Goal: Task Accomplishment & Management: Complete application form

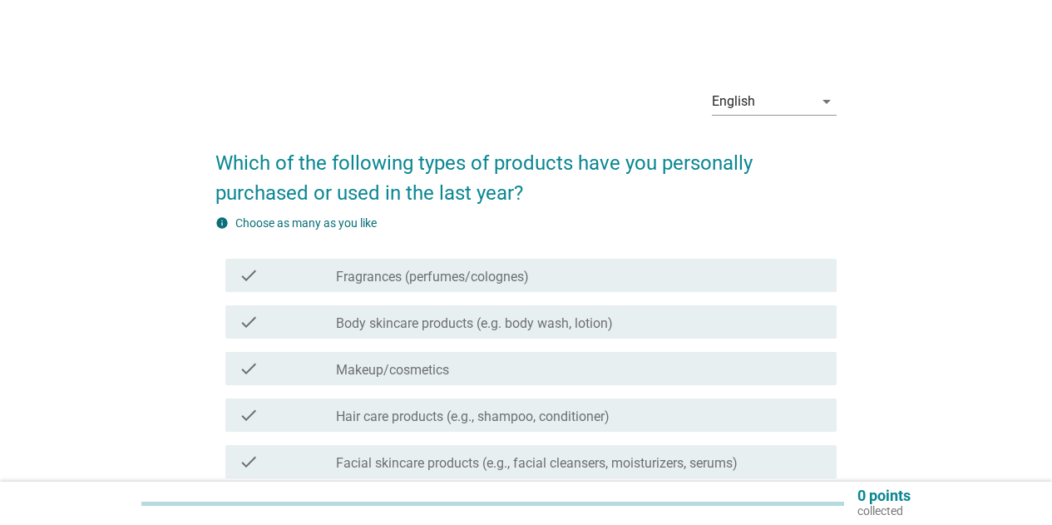
scroll to position [83, 0]
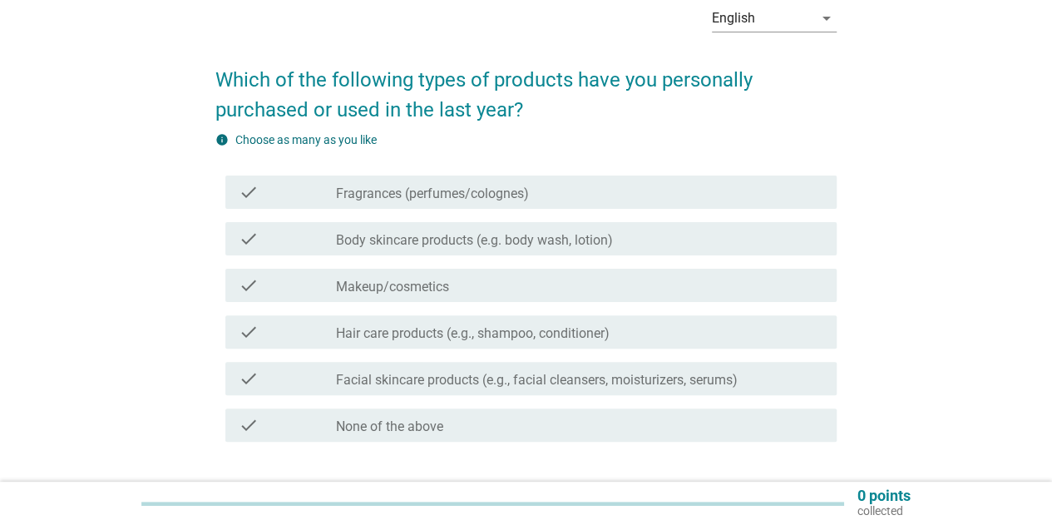
click at [447, 202] on div "check check_box_outline_blank Fragrances (perfumes/colognes)" at bounding box center [530, 191] width 611 height 33
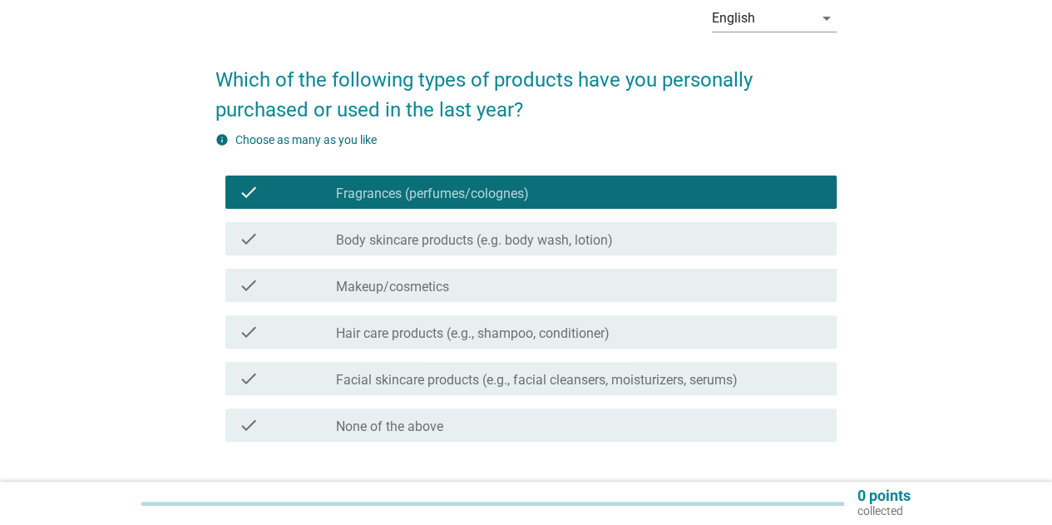
click at [445, 247] on label "Body skincare products (e.g. body wash, lotion)" at bounding box center [474, 240] width 277 height 17
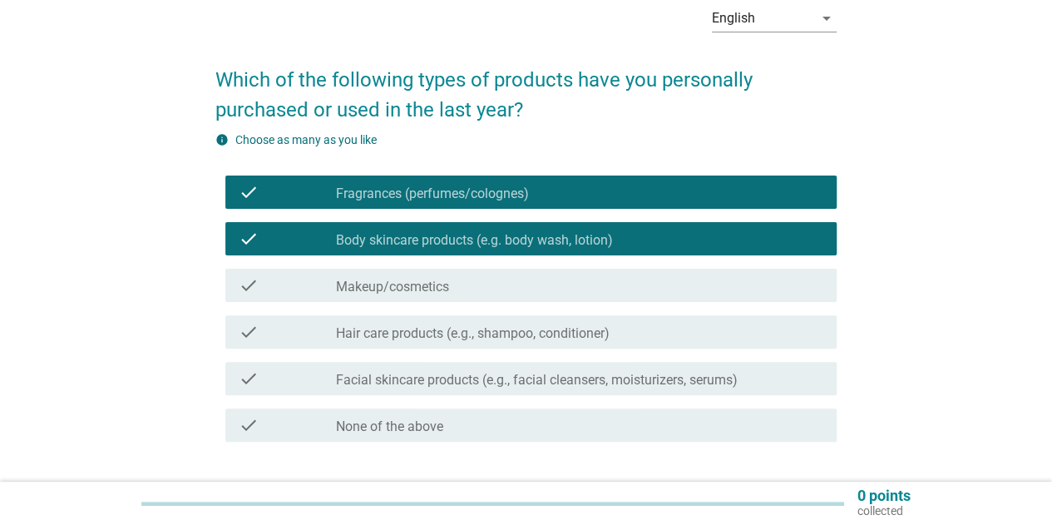
click at [466, 323] on div "check_box_outline_blank Hair care products (e.g., shampoo, conditioner)" at bounding box center [579, 332] width 487 height 20
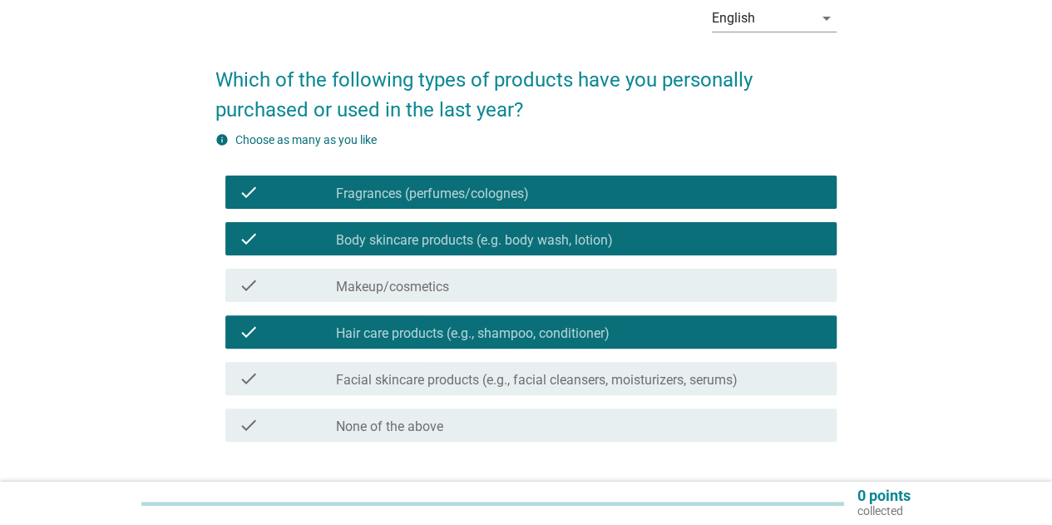
click at [502, 385] on label "Facial skincare products (e.g., facial cleansers, moisturizers, serums)" at bounding box center [537, 380] width 402 height 17
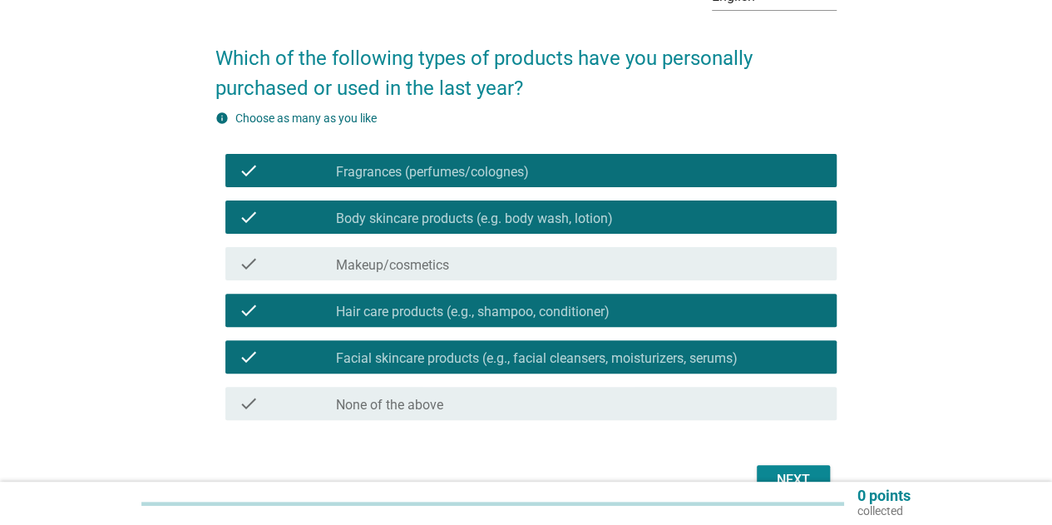
scroll to position [166, 0]
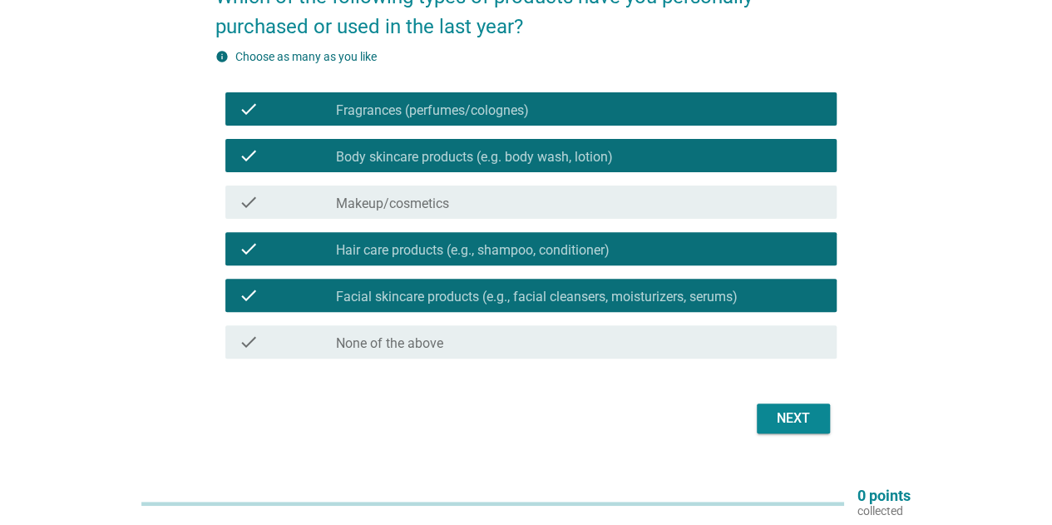
click at [819, 418] on button "Next" at bounding box center [793, 418] width 73 height 30
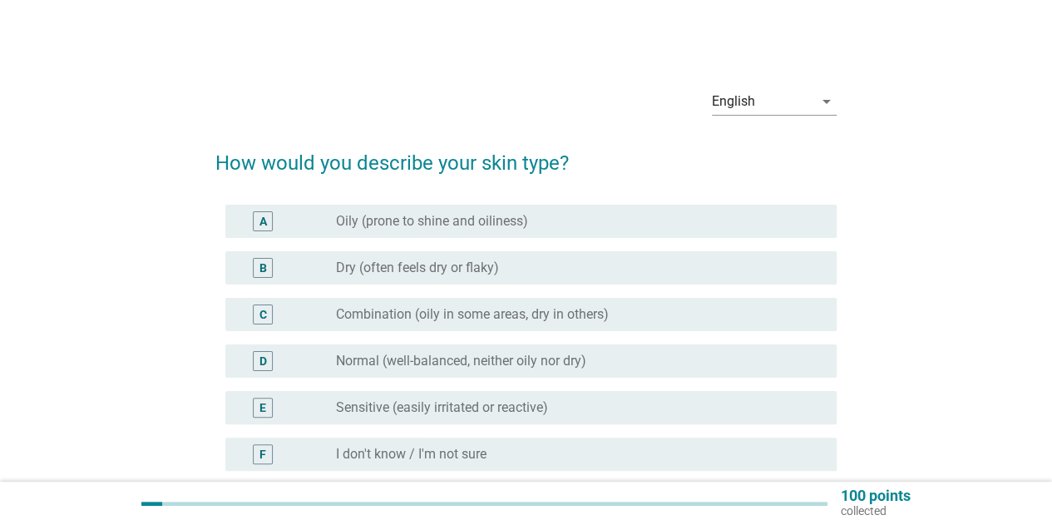
scroll to position [83, 0]
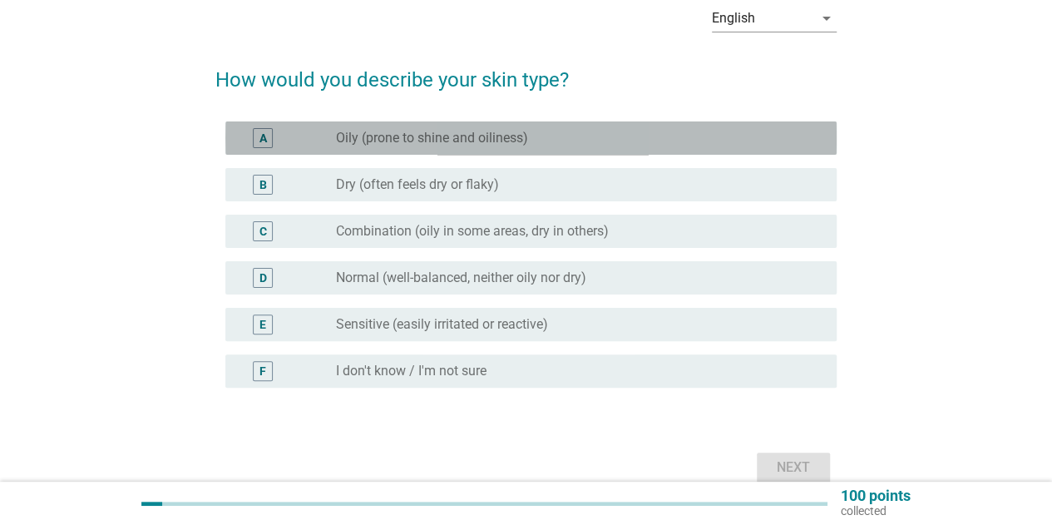
click at [446, 141] on label "Oily (prone to shine and oiliness)" at bounding box center [432, 138] width 192 height 17
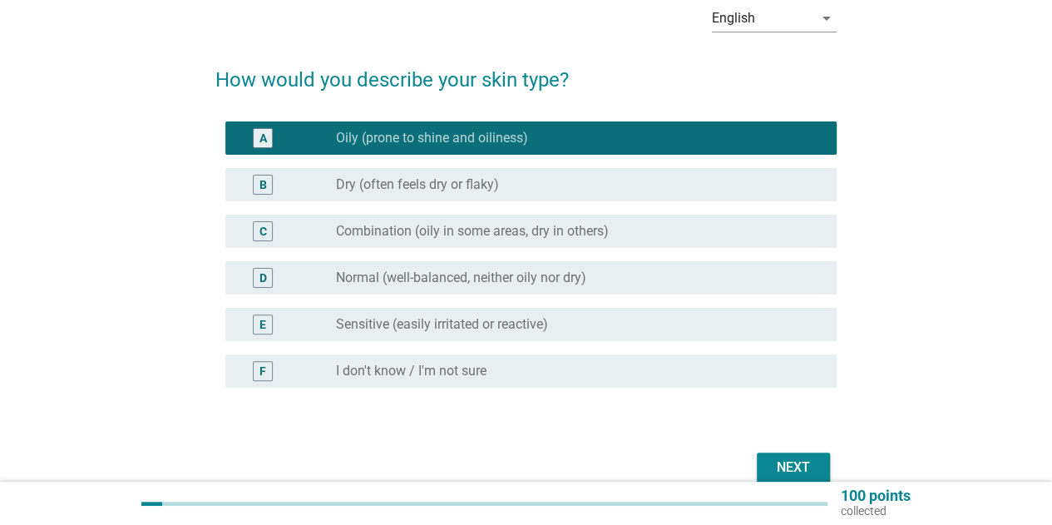
click at [770, 460] on div "Next" at bounding box center [793, 467] width 47 height 20
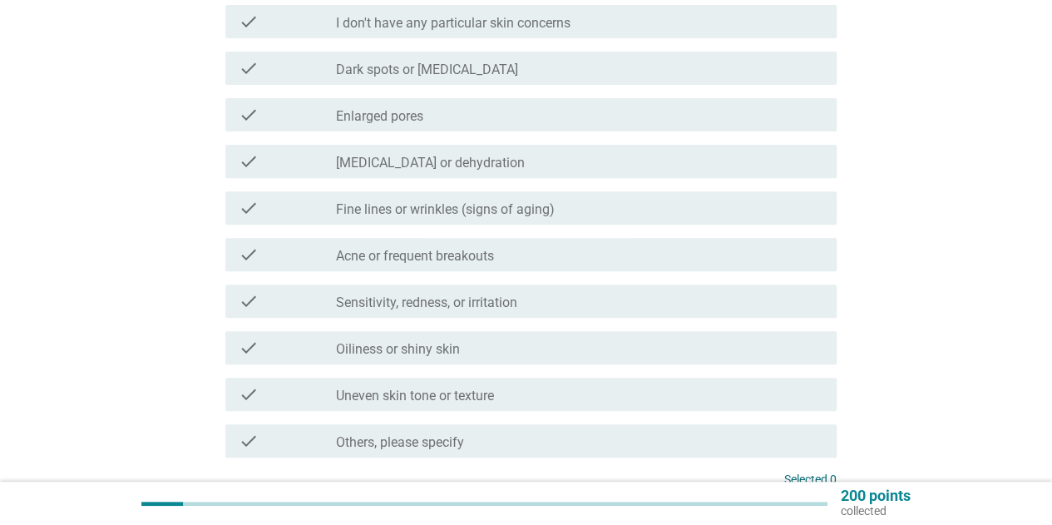
scroll to position [249, 0]
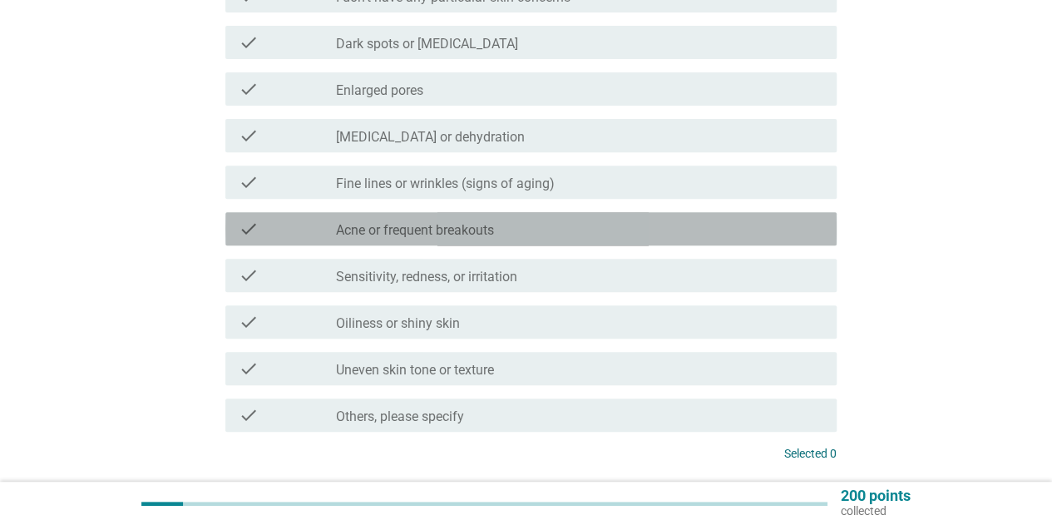
click at [501, 234] on div "check_box_outline_blank Acne or frequent breakouts" at bounding box center [579, 229] width 487 height 20
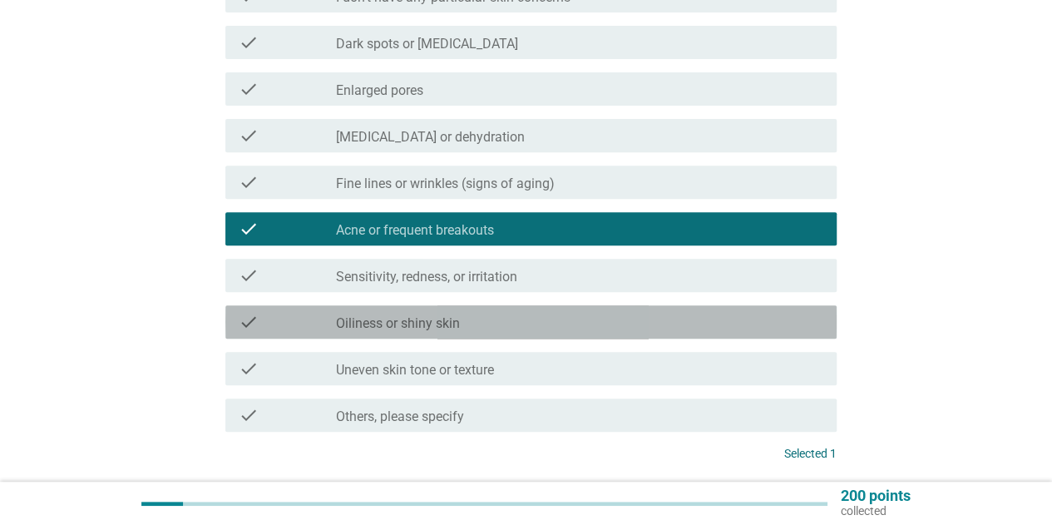
click at [493, 313] on div "check_box_outline_blank Oiliness or shiny skin" at bounding box center [579, 322] width 487 height 20
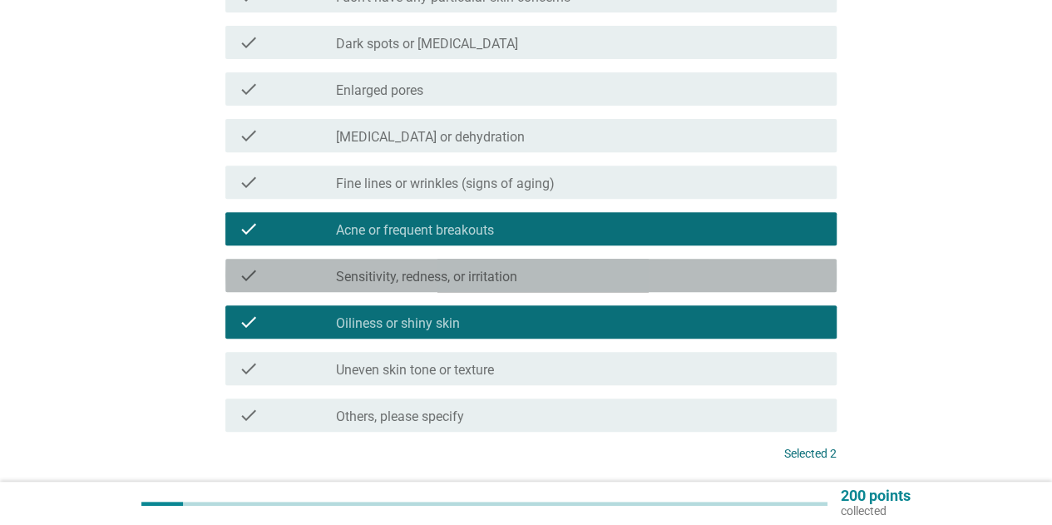
click at [517, 265] on div "check_box_outline_blank Sensitivity, redness, or irritation" at bounding box center [579, 275] width 487 height 20
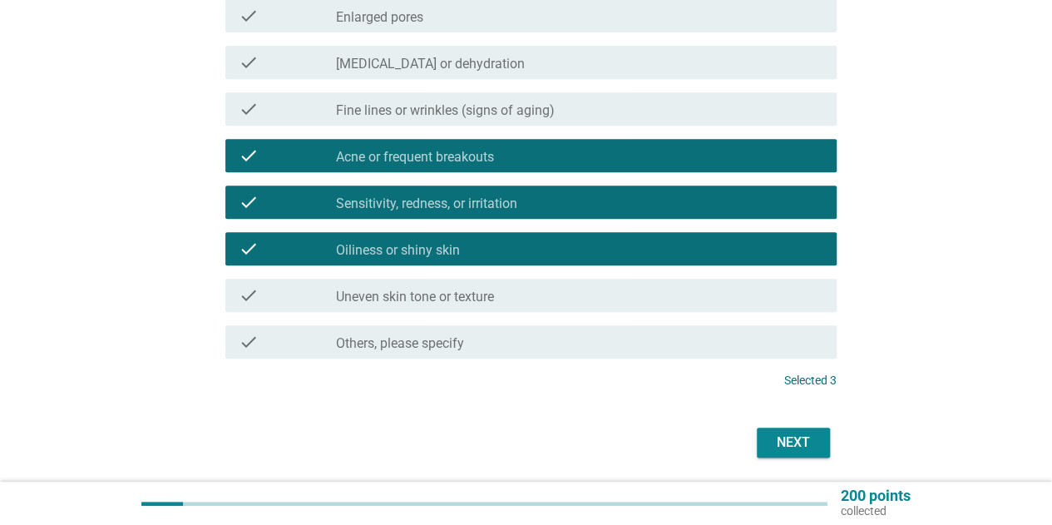
scroll to position [377, 0]
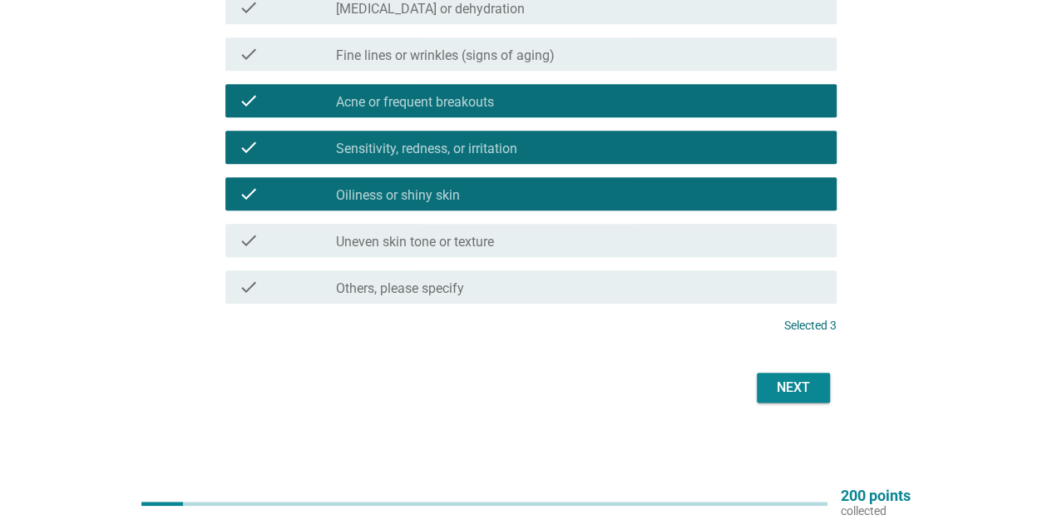
click at [788, 395] on div "Next" at bounding box center [793, 387] width 47 height 20
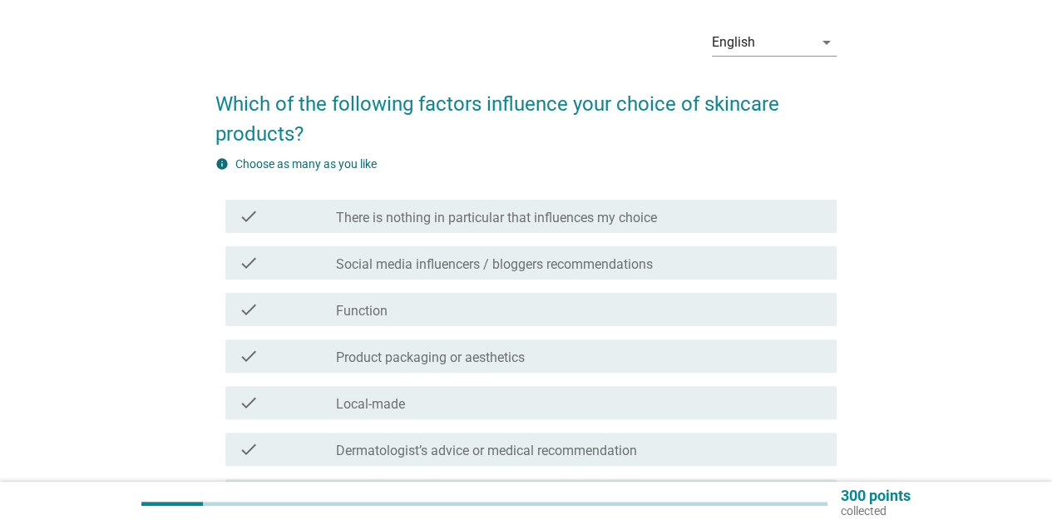
scroll to position [83, 0]
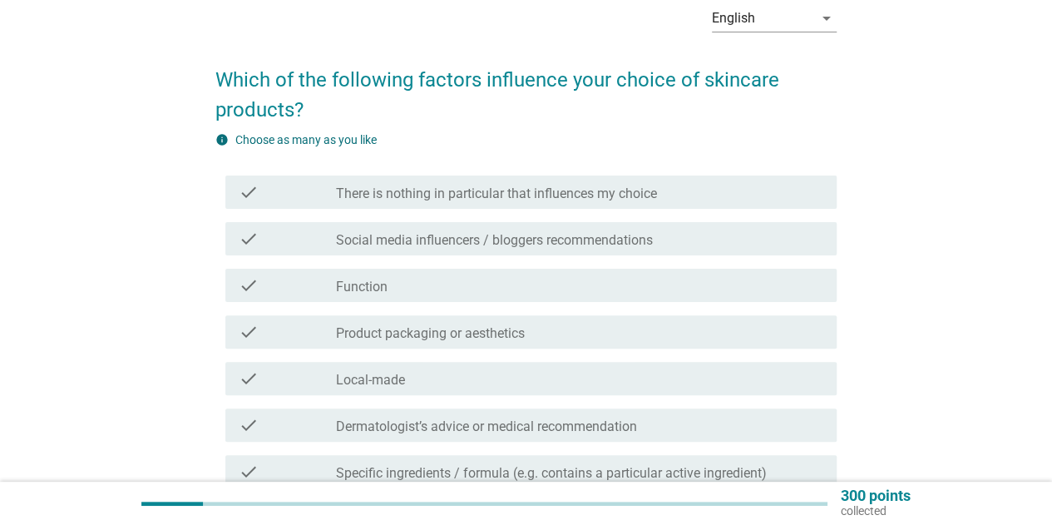
click at [519, 291] on div "check_box_outline_blank Function" at bounding box center [579, 285] width 487 height 20
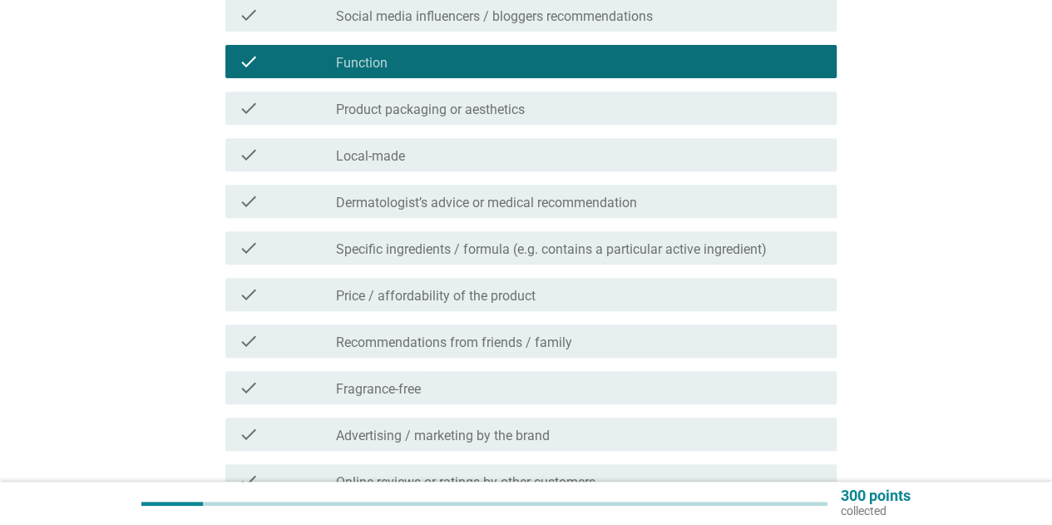
scroll to position [333, 0]
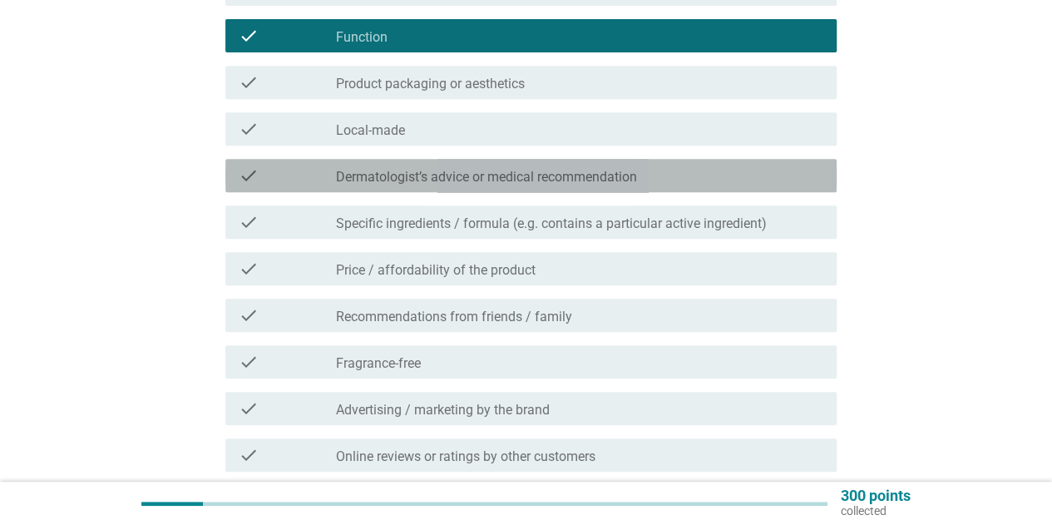
click at [500, 175] on label "Dermatologist’s advice or medical recommendation" at bounding box center [486, 177] width 301 height 17
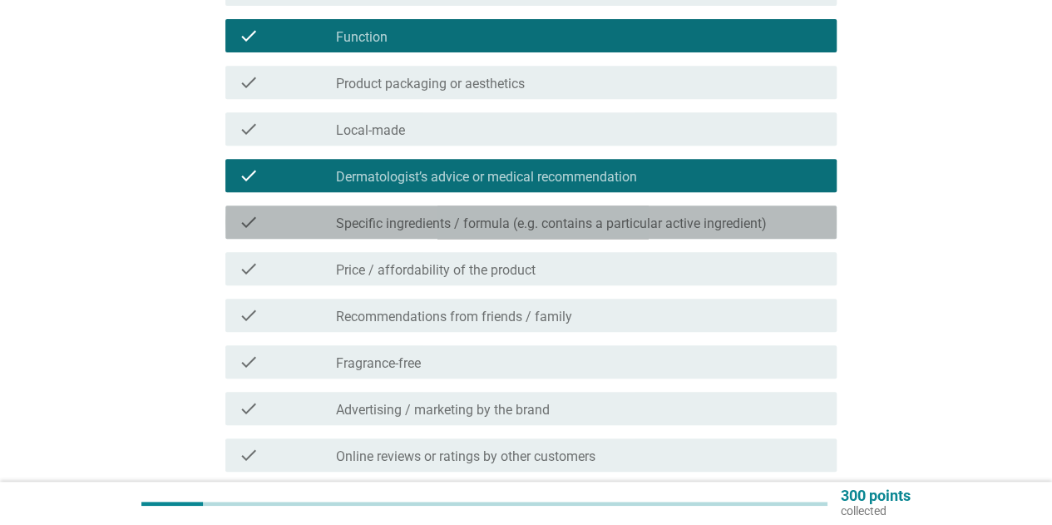
click at [496, 217] on label "Specific ingredients / formula (e.g. contains a particular active ingredient)" at bounding box center [551, 223] width 431 height 17
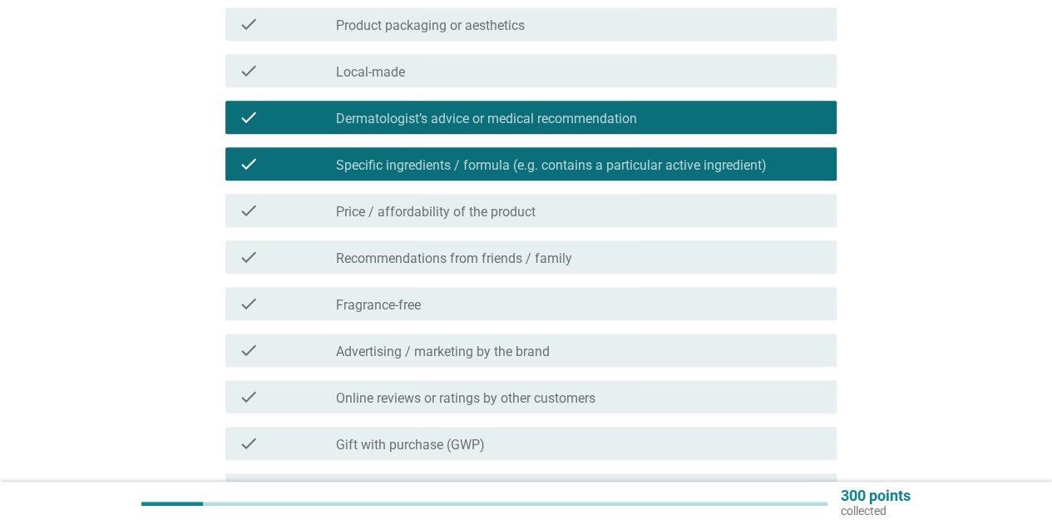
scroll to position [416, 0]
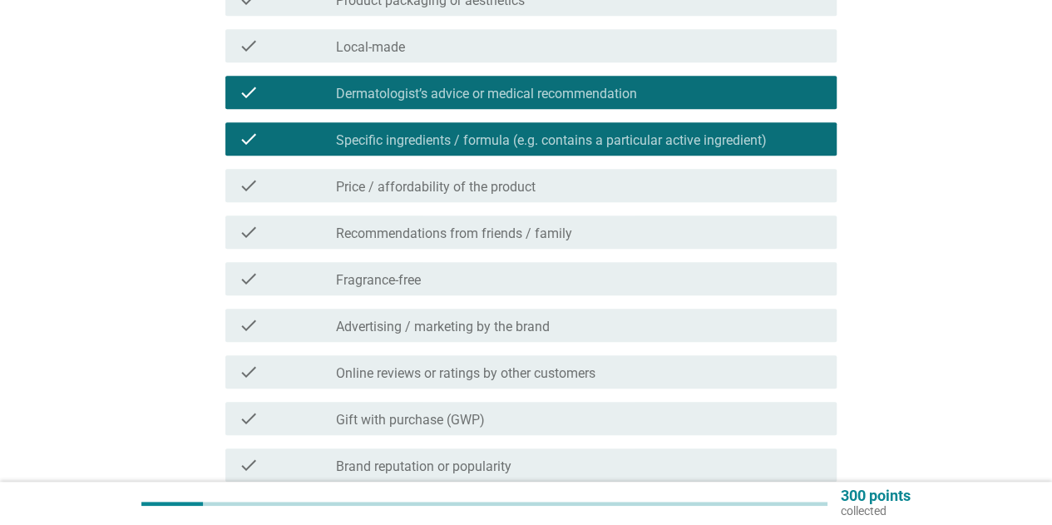
click at [485, 190] on label "Price / affordability of the product" at bounding box center [436, 187] width 200 height 17
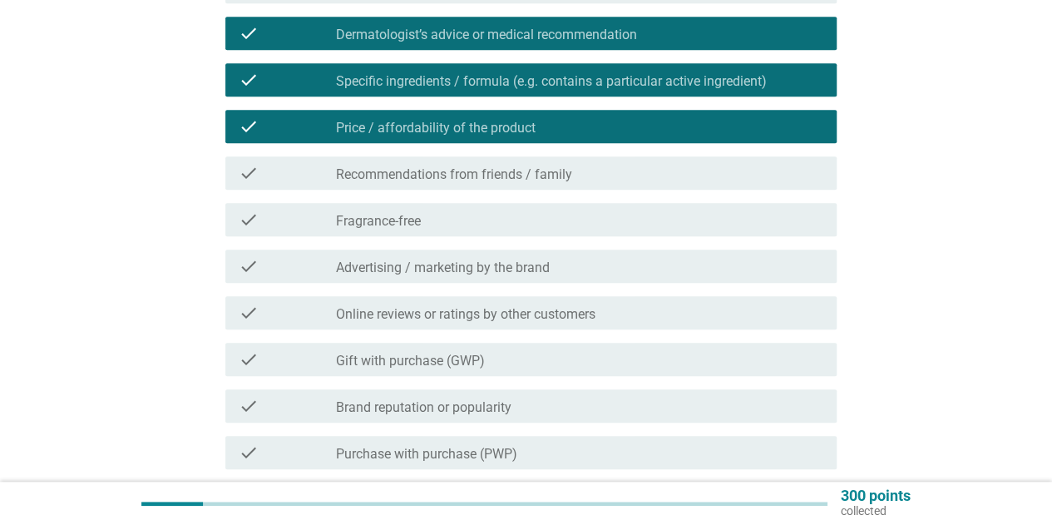
scroll to position [499, 0]
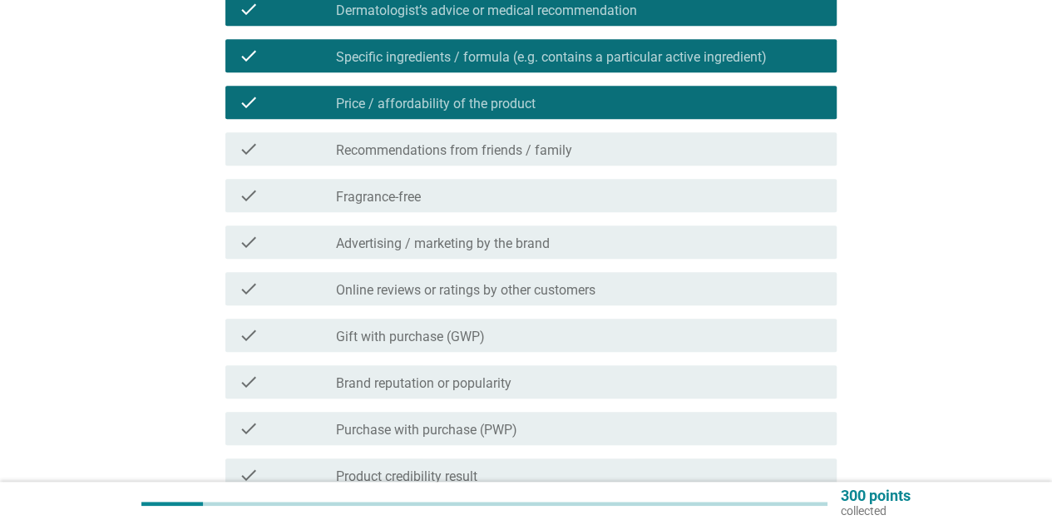
click at [471, 195] on div "check_box_outline_blank Fragrance-free" at bounding box center [579, 195] width 487 height 20
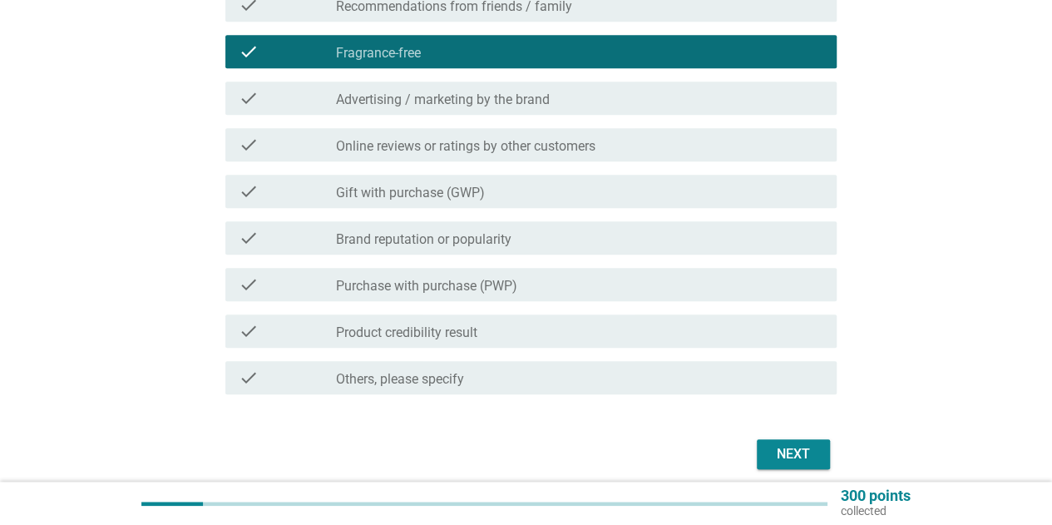
scroll to position [665, 0]
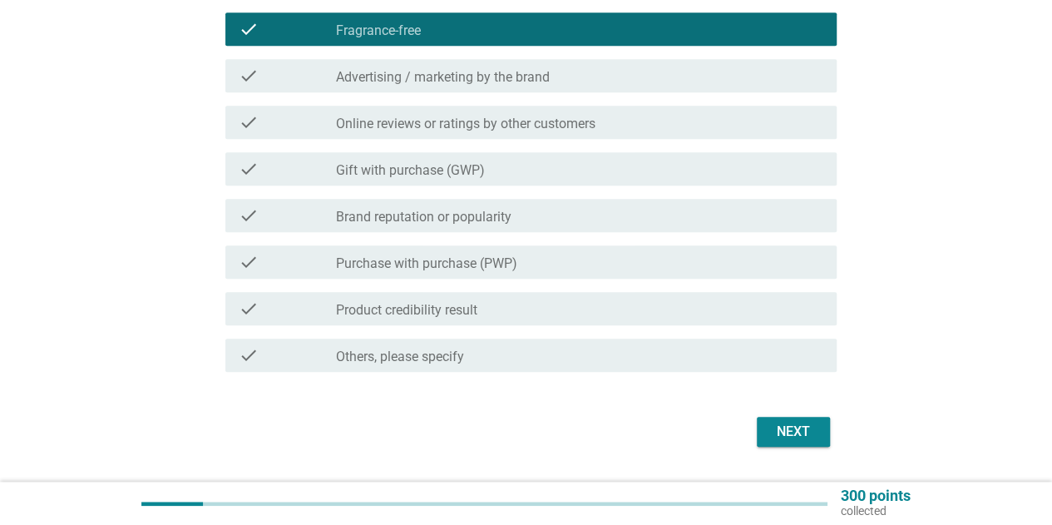
click at [496, 309] on div "check_box_outline_blank Product credibility result" at bounding box center [579, 308] width 487 height 20
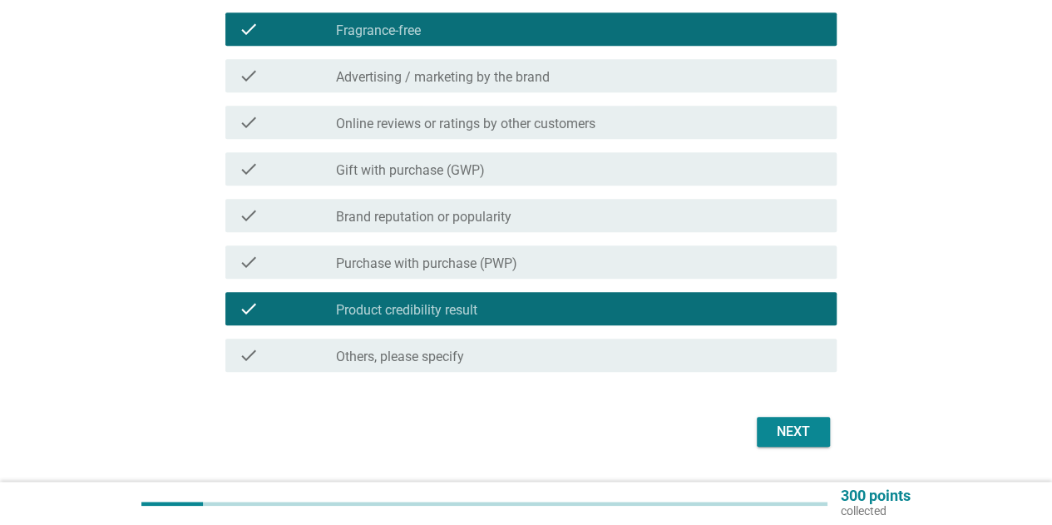
click at [461, 131] on label "Online reviews or ratings by other customers" at bounding box center [465, 124] width 259 height 17
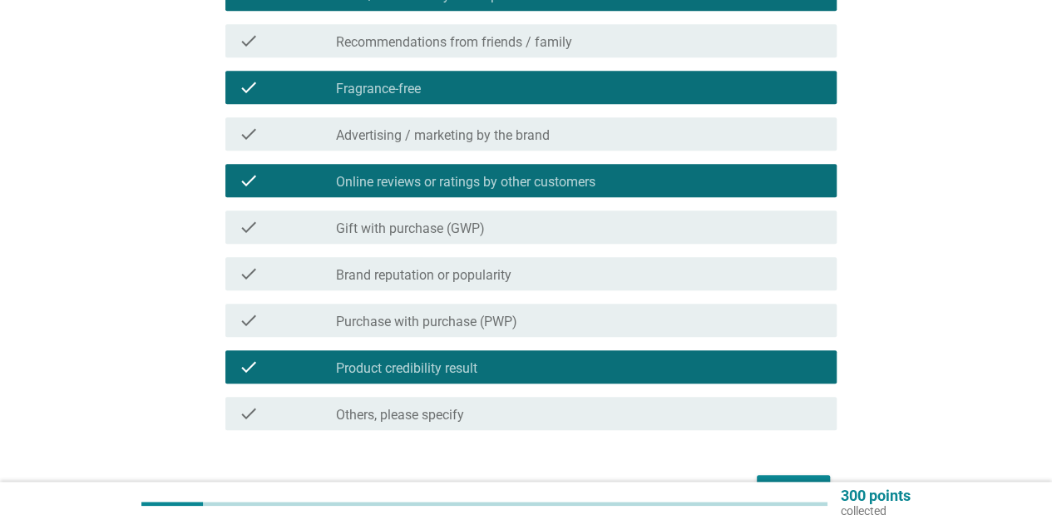
scroll to position [582, 0]
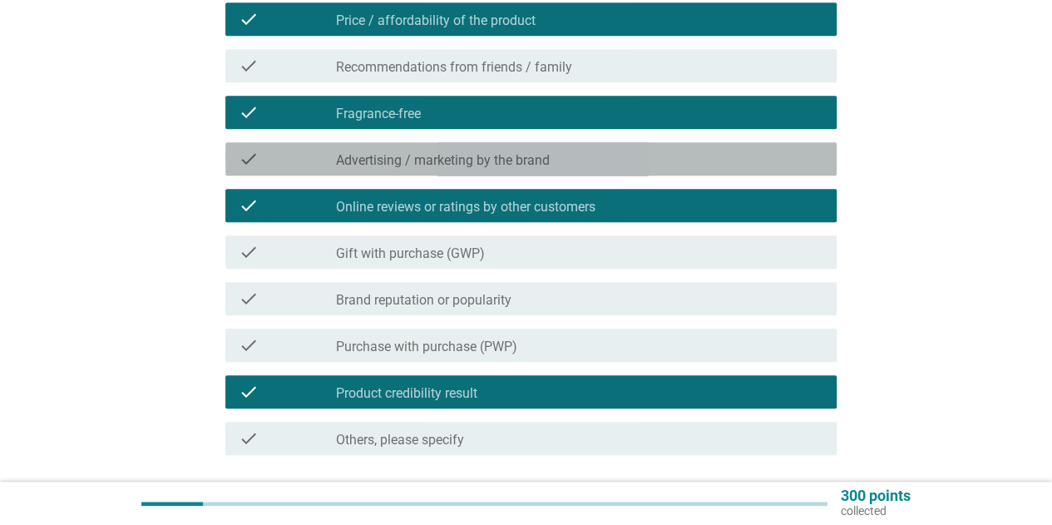
click at [483, 150] on div "check_box_outline_blank Advertising / marketing by the brand" at bounding box center [579, 159] width 487 height 20
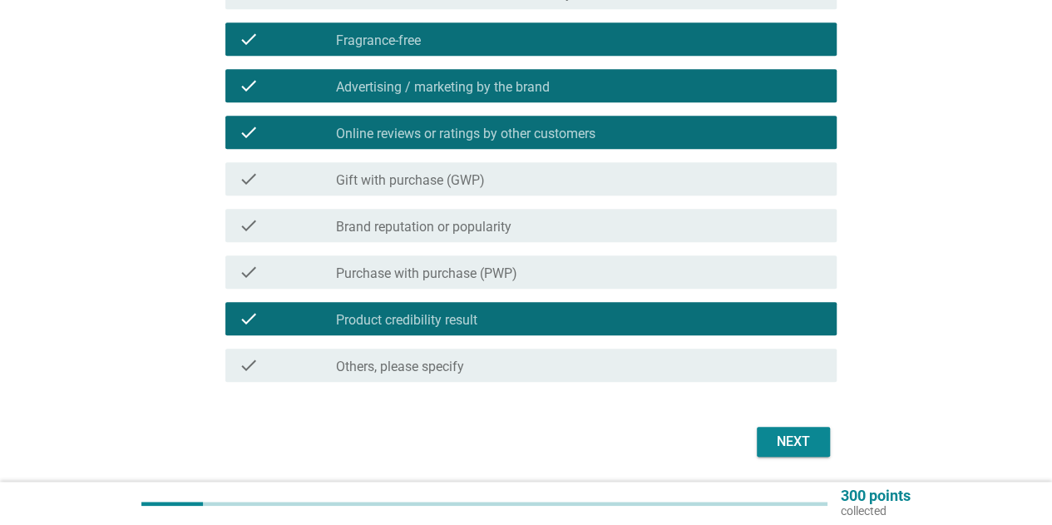
scroll to position [710, 0]
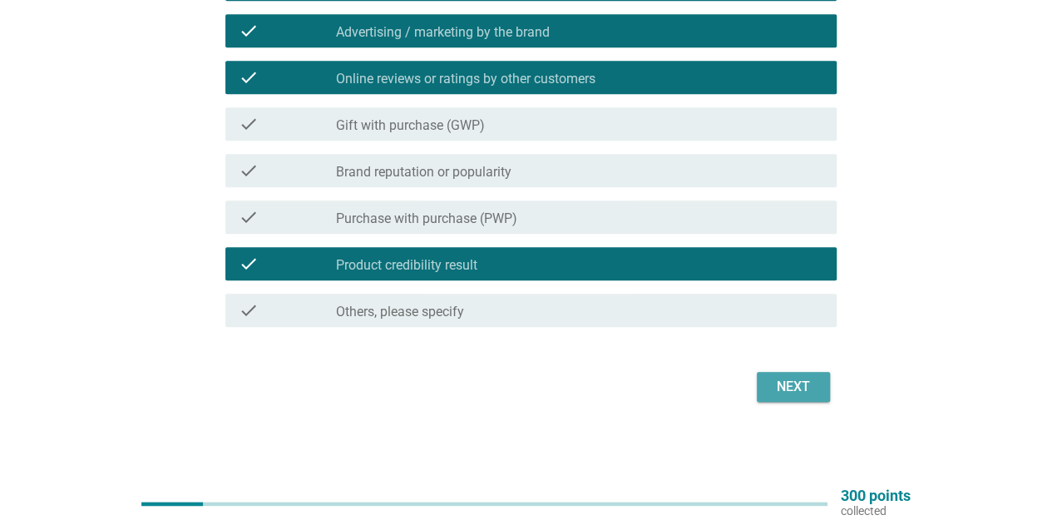
click at [810, 384] on div "Next" at bounding box center [793, 387] width 47 height 20
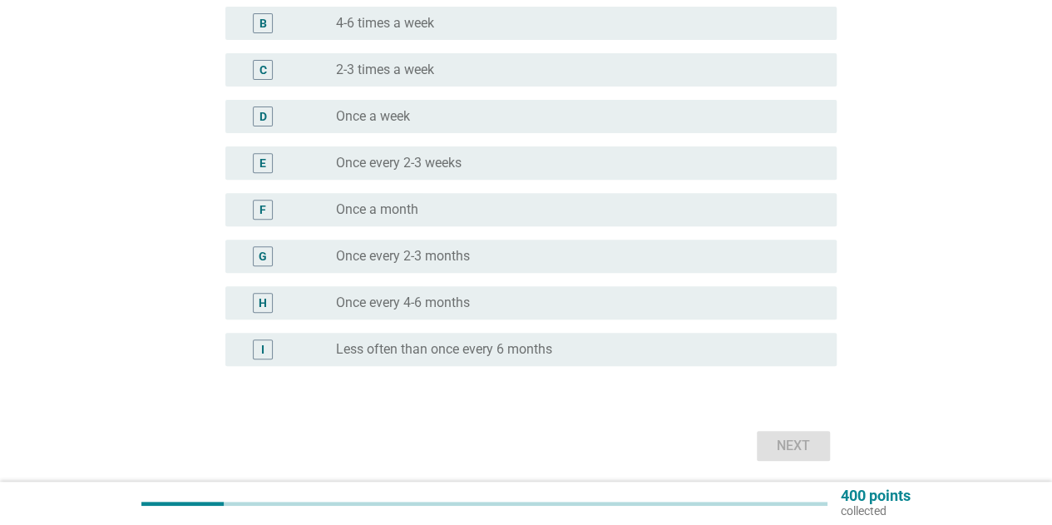
scroll to position [249, 0]
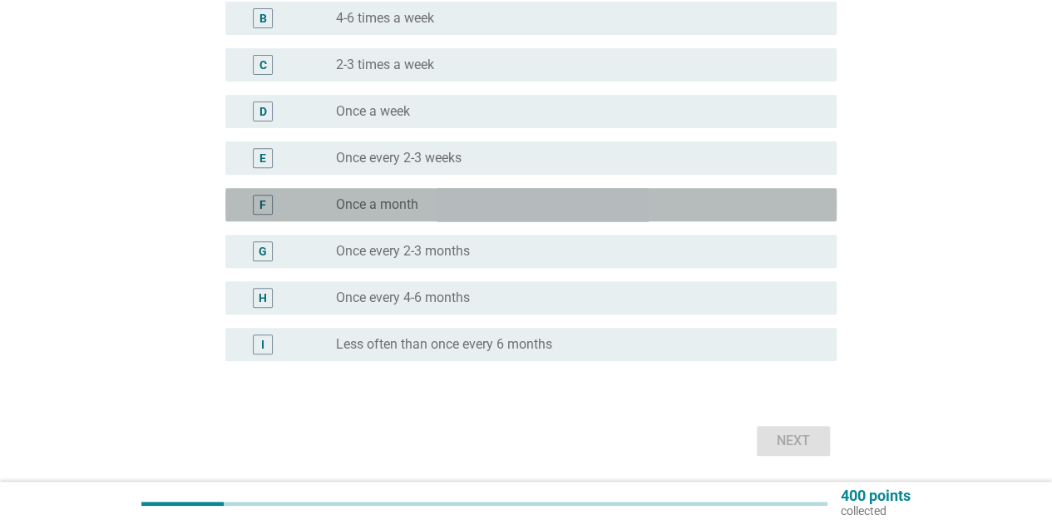
click at [396, 197] on label "Once a month" at bounding box center [377, 204] width 82 height 17
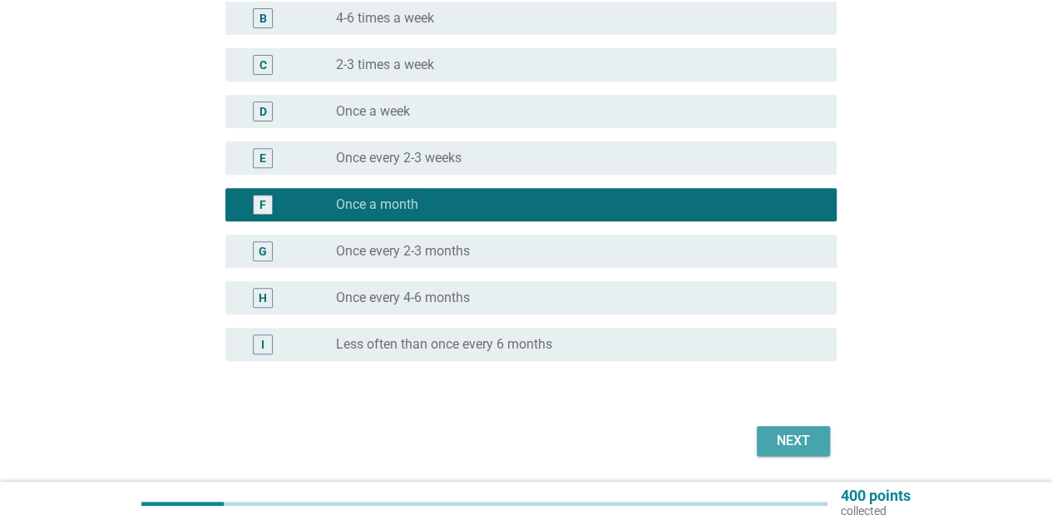
click at [793, 442] on div "Next" at bounding box center [793, 441] width 47 height 20
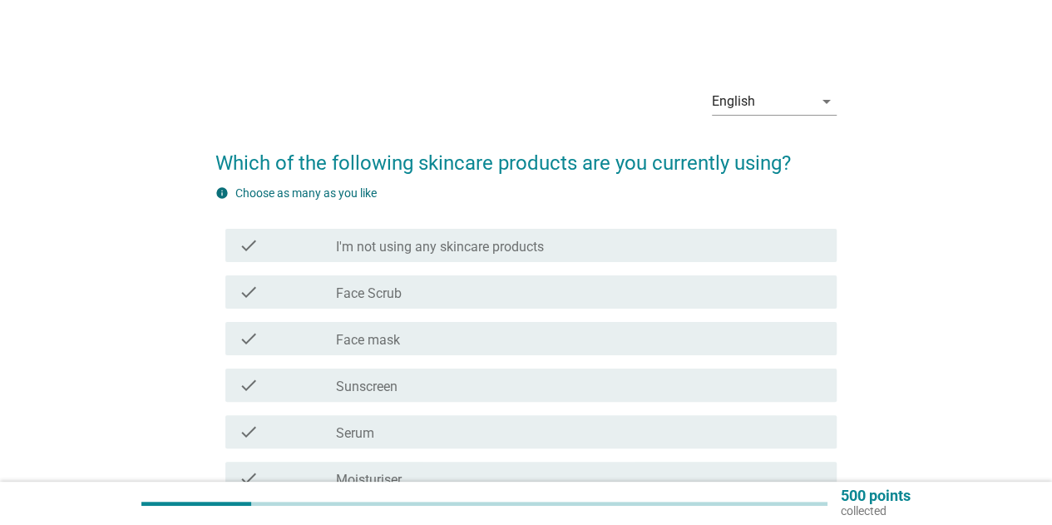
scroll to position [83, 0]
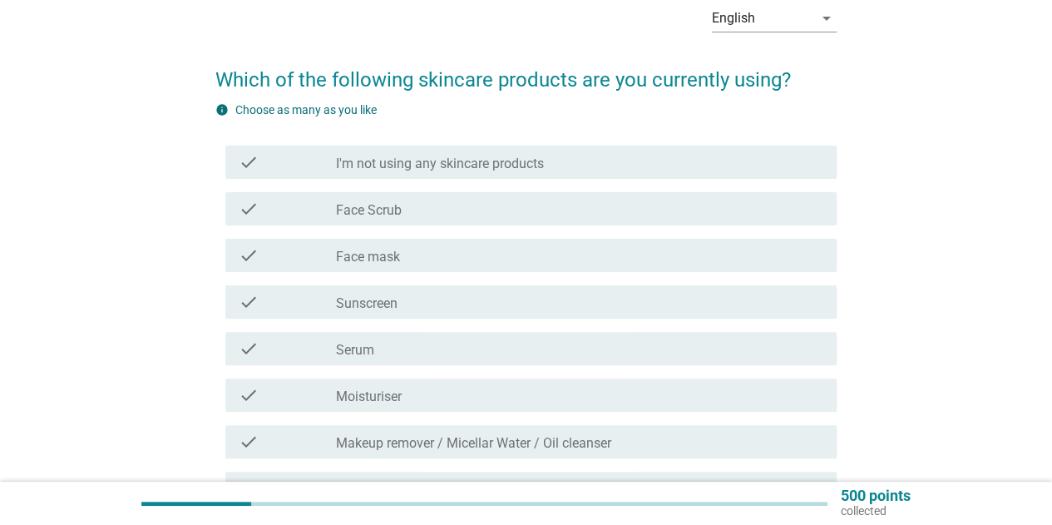
click at [397, 265] on div "check check_box_outline_blank Face mask" at bounding box center [530, 255] width 611 height 33
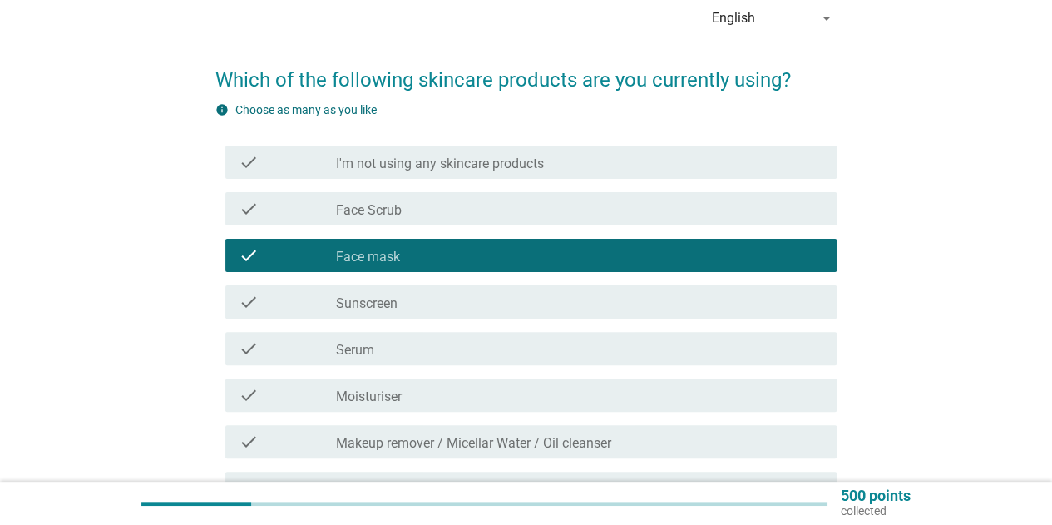
click at [387, 302] on label "Sunscreen" at bounding box center [367, 303] width 62 height 17
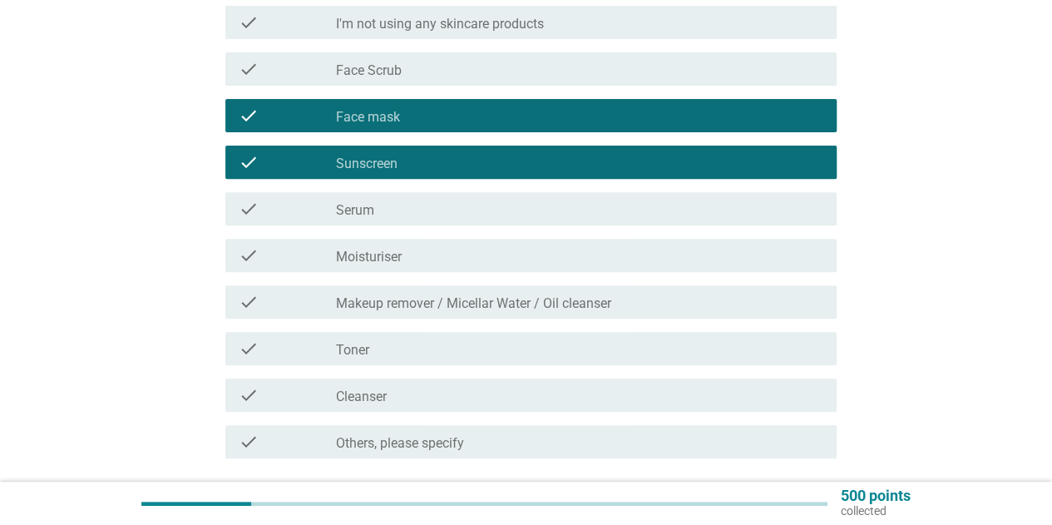
scroll to position [249, 0]
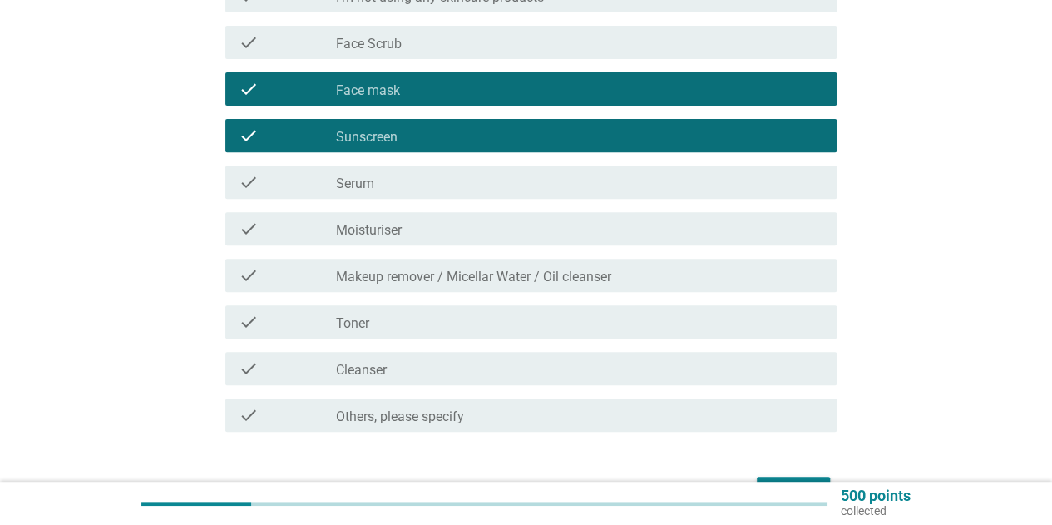
click at [392, 368] on div "check_box_outline_blank Cleanser" at bounding box center [579, 368] width 487 height 20
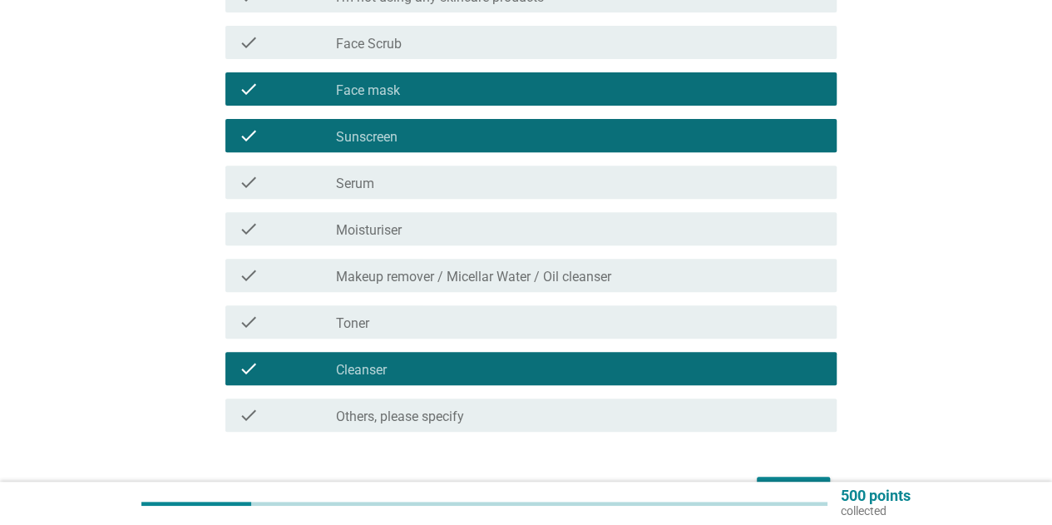
click at [407, 316] on div "check_box_outline_blank Toner" at bounding box center [579, 322] width 487 height 20
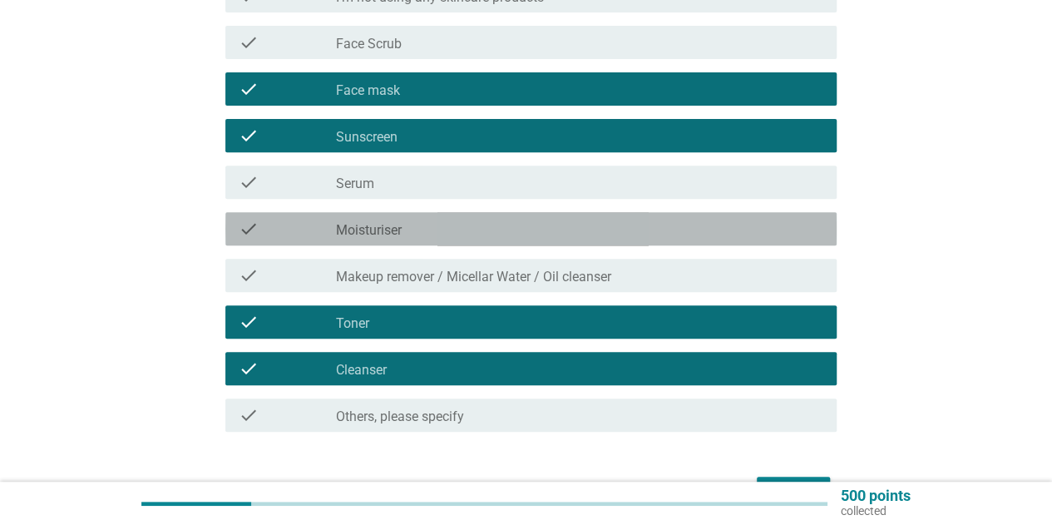
click at [408, 237] on div "check_box_outline_blank Moisturiser" at bounding box center [579, 229] width 487 height 20
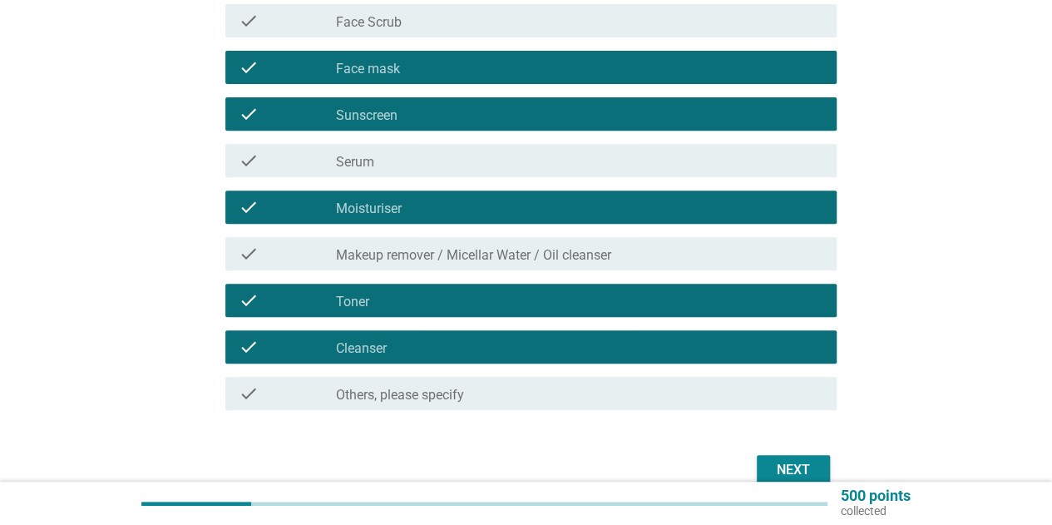
scroll to position [333, 0]
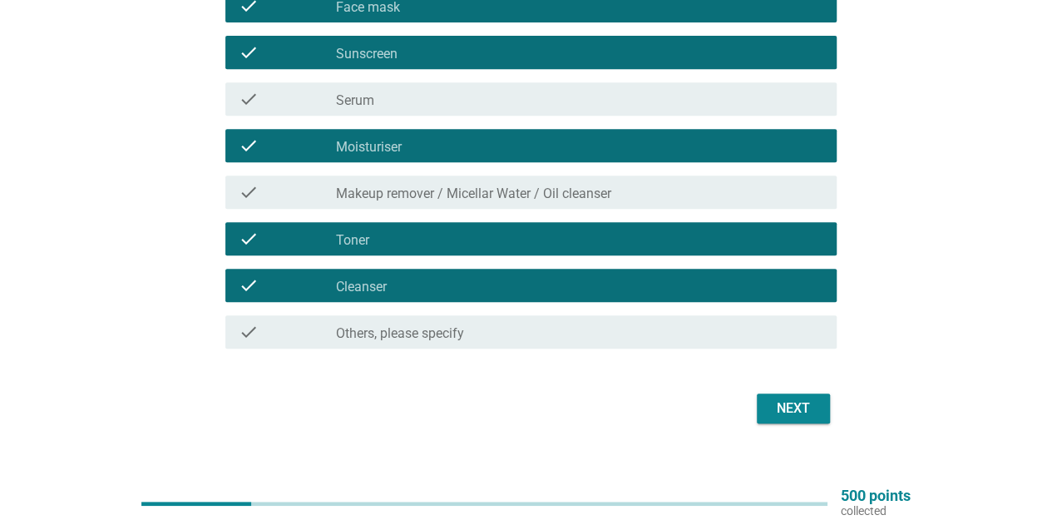
click at [778, 418] on button "Next" at bounding box center [793, 408] width 73 height 30
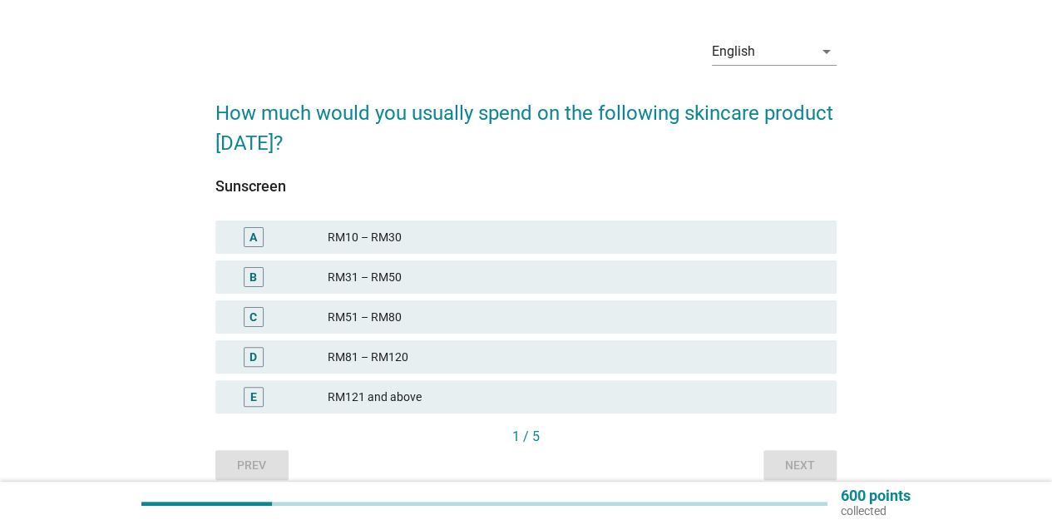
scroll to position [83, 0]
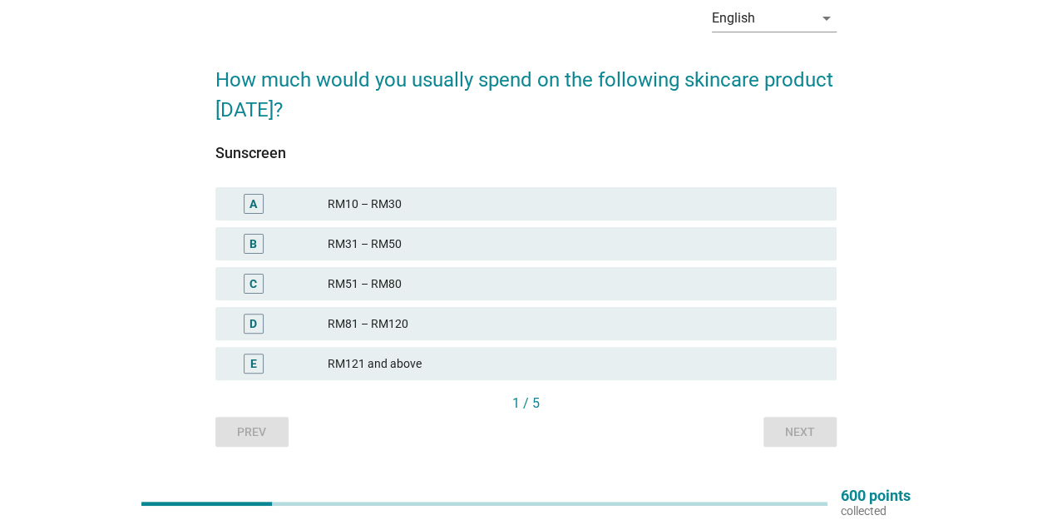
click at [397, 241] on div "RM31 – RM50" at bounding box center [576, 244] width 496 height 20
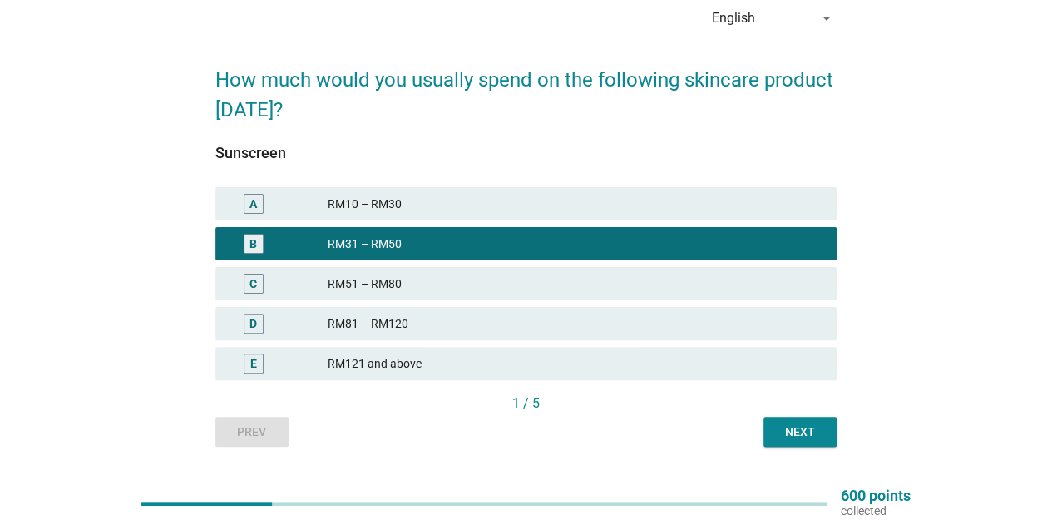
click at [787, 423] on div "Next" at bounding box center [800, 431] width 47 height 17
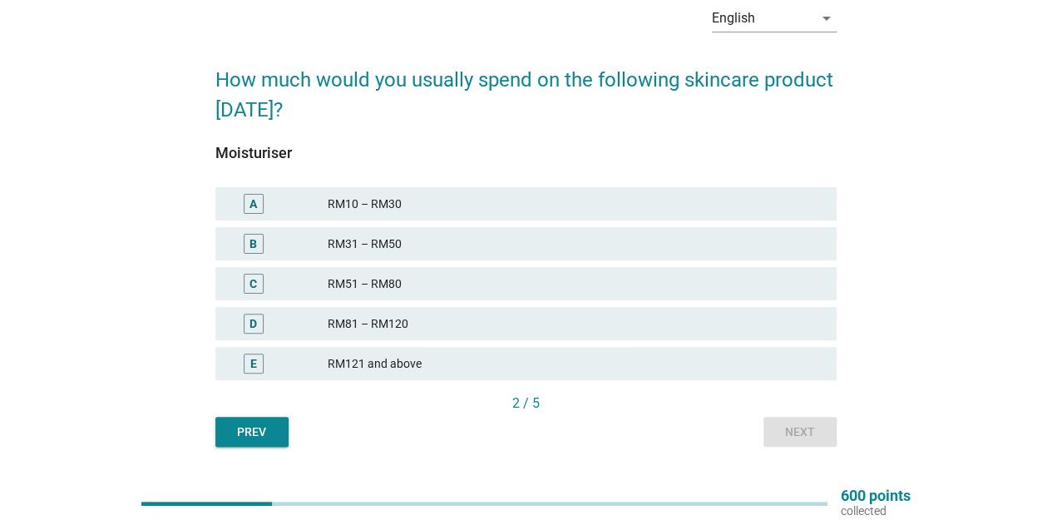
click at [407, 256] on div "B RM31 – RM50" at bounding box center [525, 243] width 621 height 33
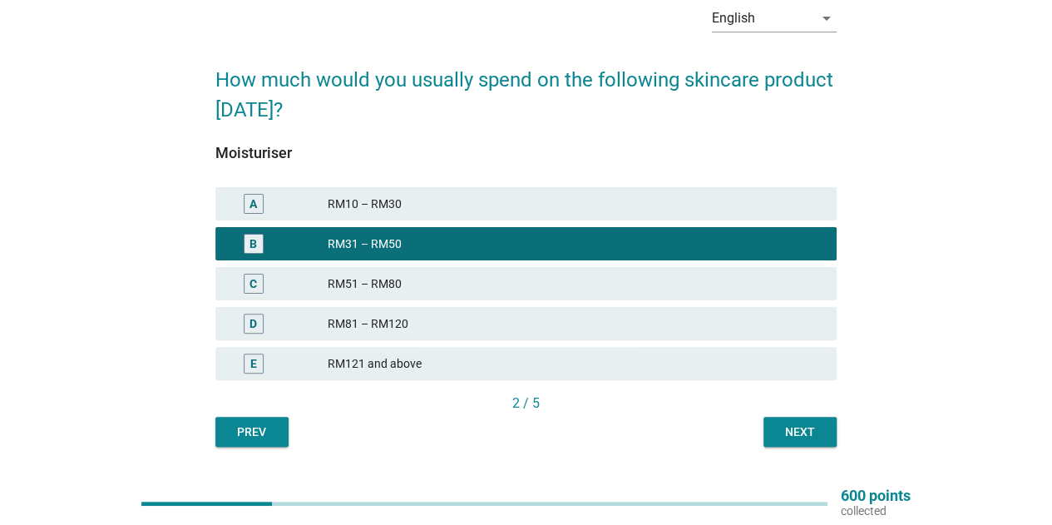
click at [806, 426] on div "Next" at bounding box center [800, 431] width 47 height 17
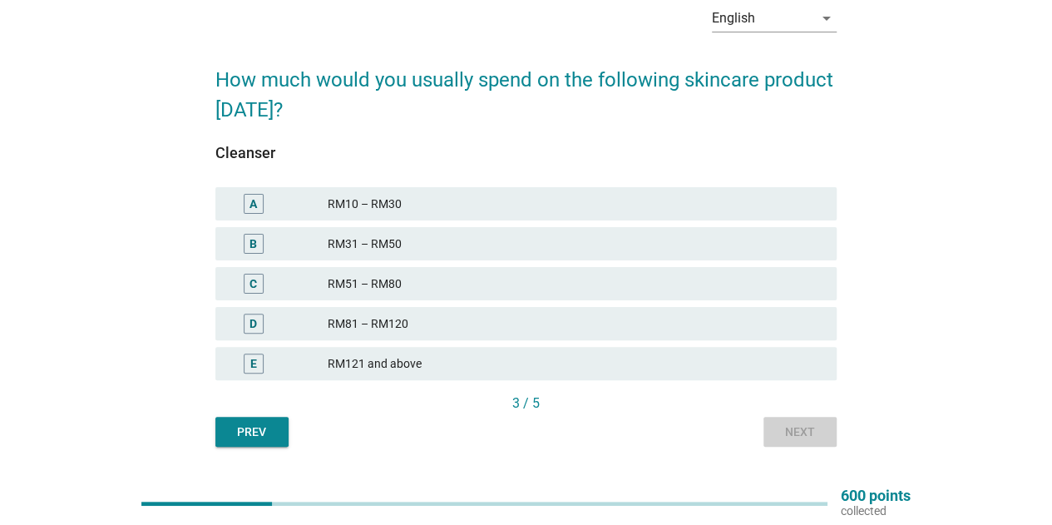
scroll to position [0, 0]
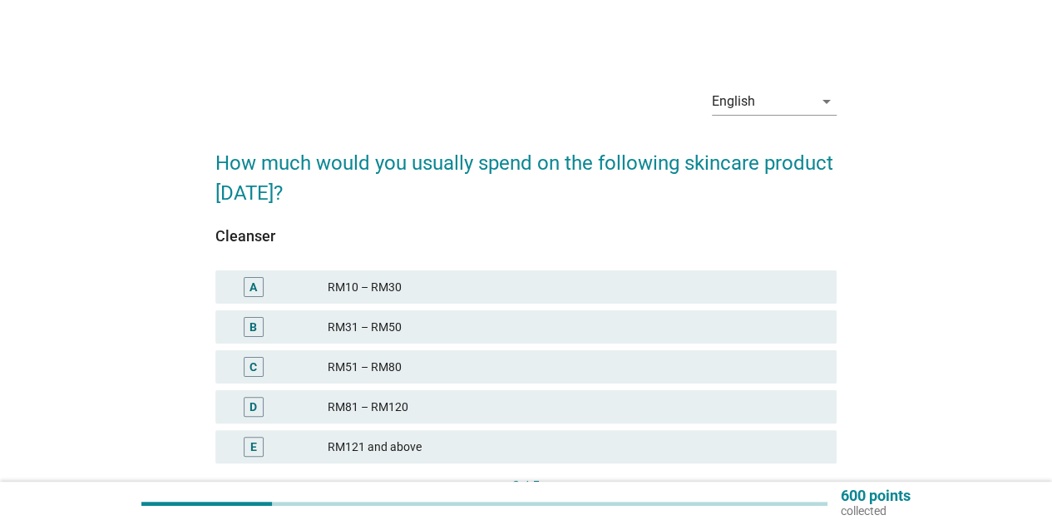
click at [402, 289] on div "RM10 – RM30" at bounding box center [576, 287] width 496 height 20
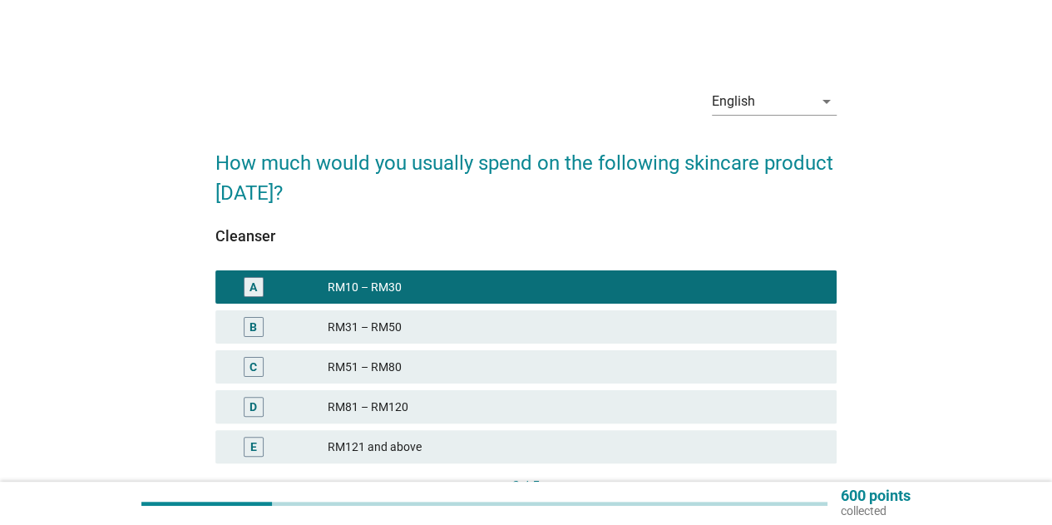
scroll to position [123, 0]
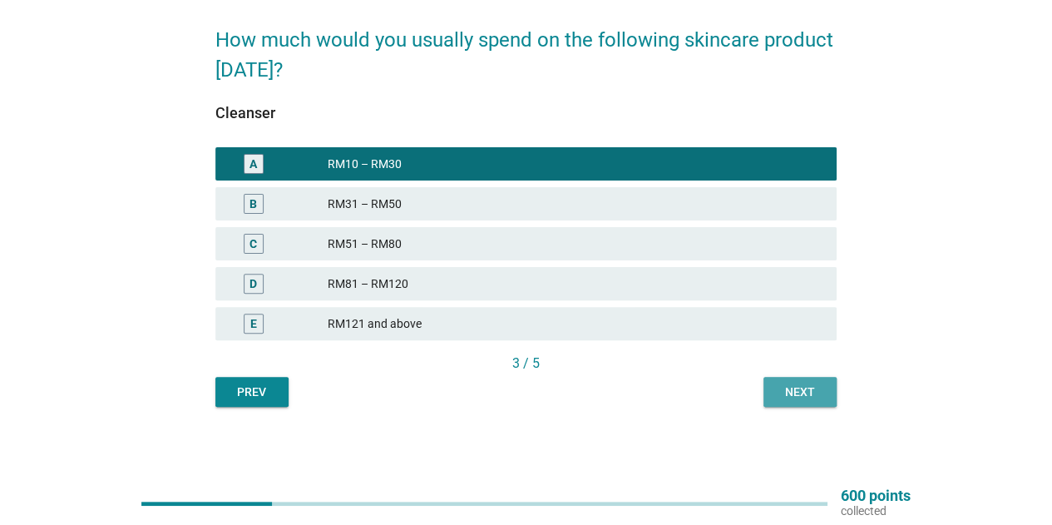
click at [807, 400] on div "Next" at bounding box center [800, 391] width 47 height 17
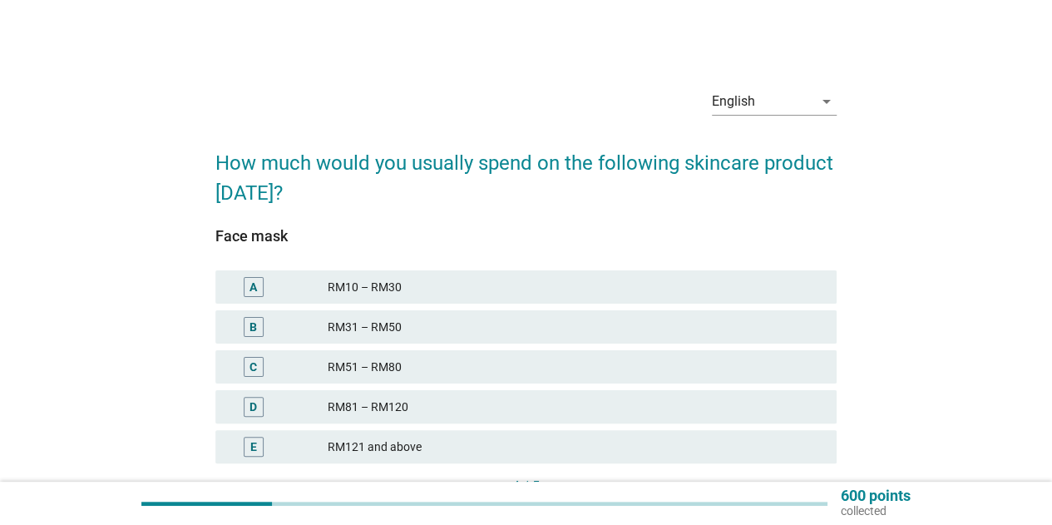
scroll to position [83, 0]
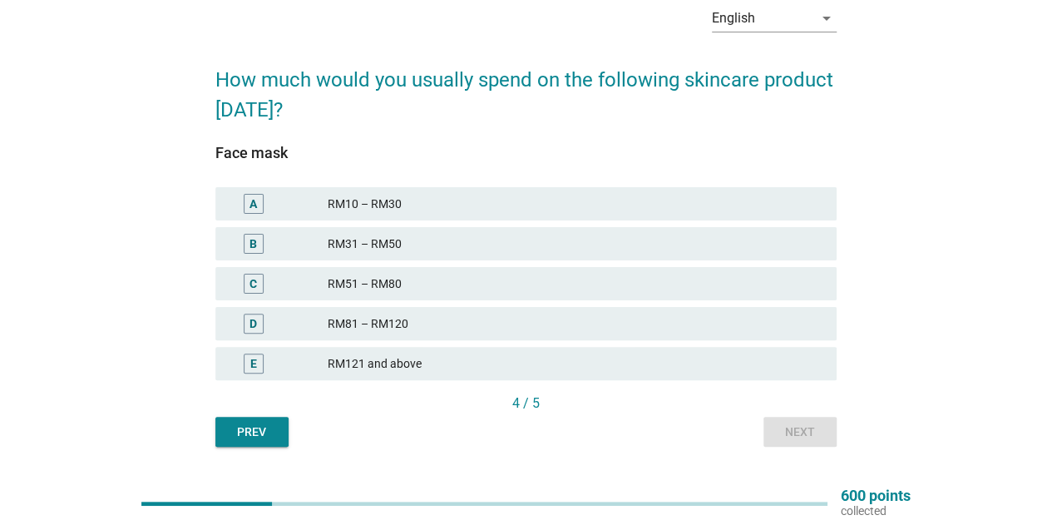
click at [412, 215] on div "A RM10 – RM30" at bounding box center [525, 203] width 621 height 33
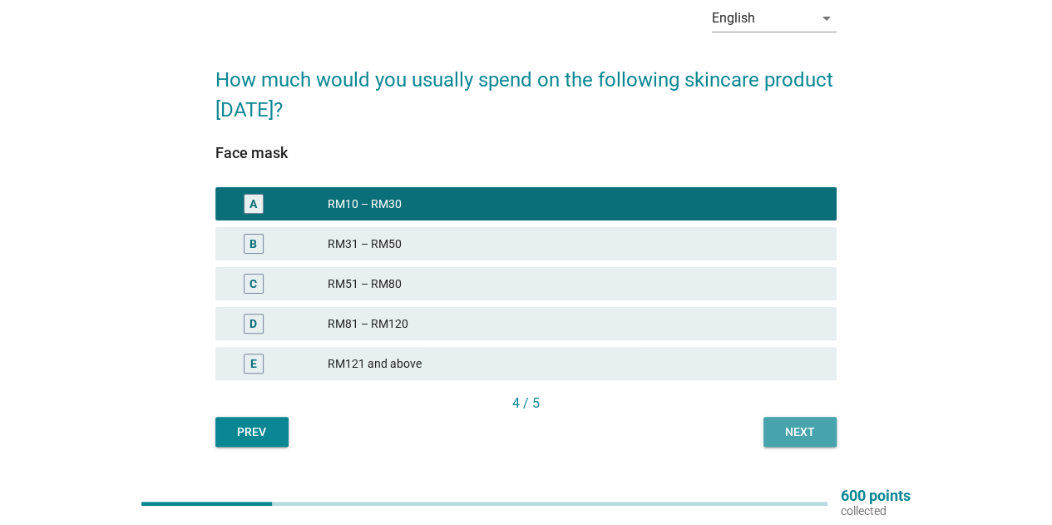
click at [800, 425] on div "Next" at bounding box center [800, 431] width 47 height 17
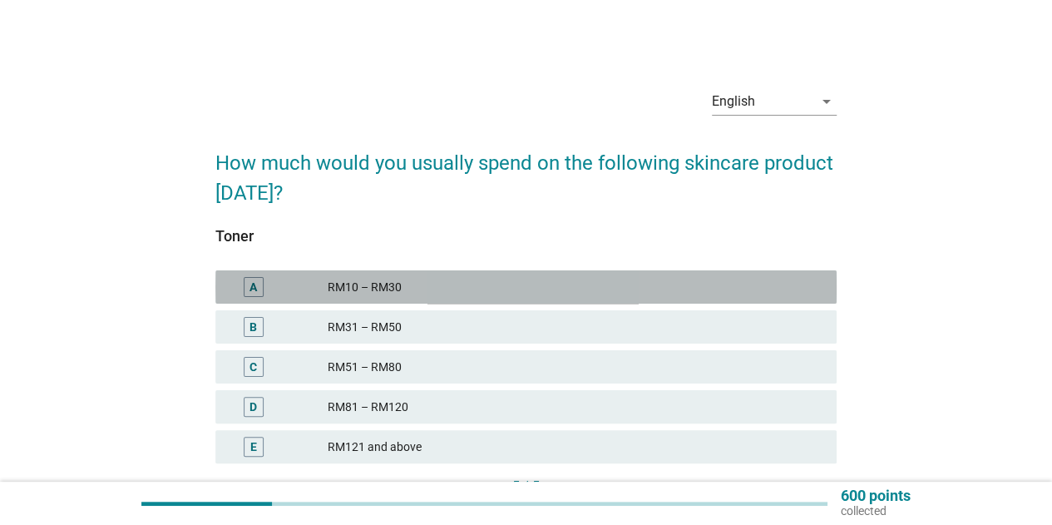
click at [417, 293] on div "RM10 – RM30" at bounding box center [576, 287] width 496 height 20
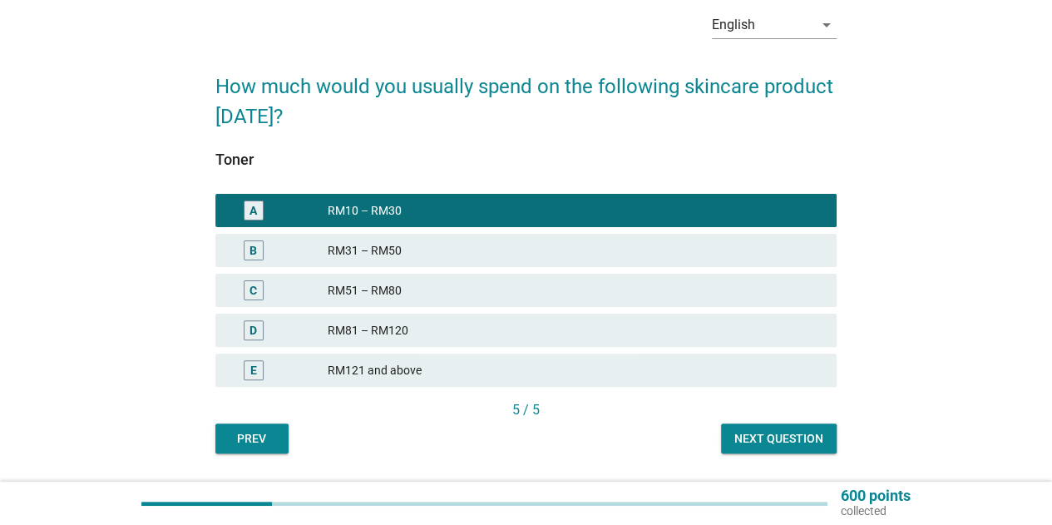
scroll to position [123, 0]
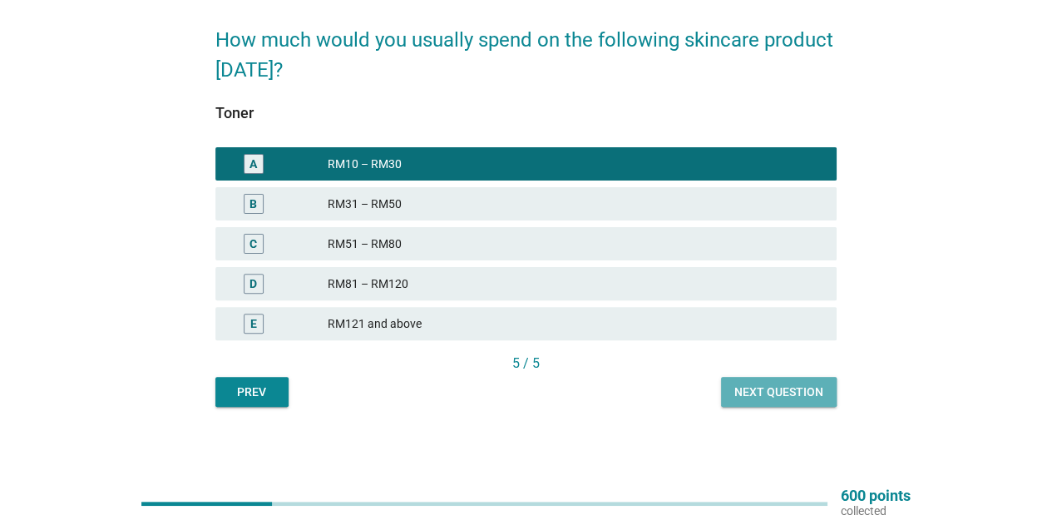
drag, startPoint x: 810, startPoint y: 393, endPoint x: 711, endPoint y: 337, distance: 114.0
click at [810, 393] on div "Next question" at bounding box center [778, 391] width 89 height 17
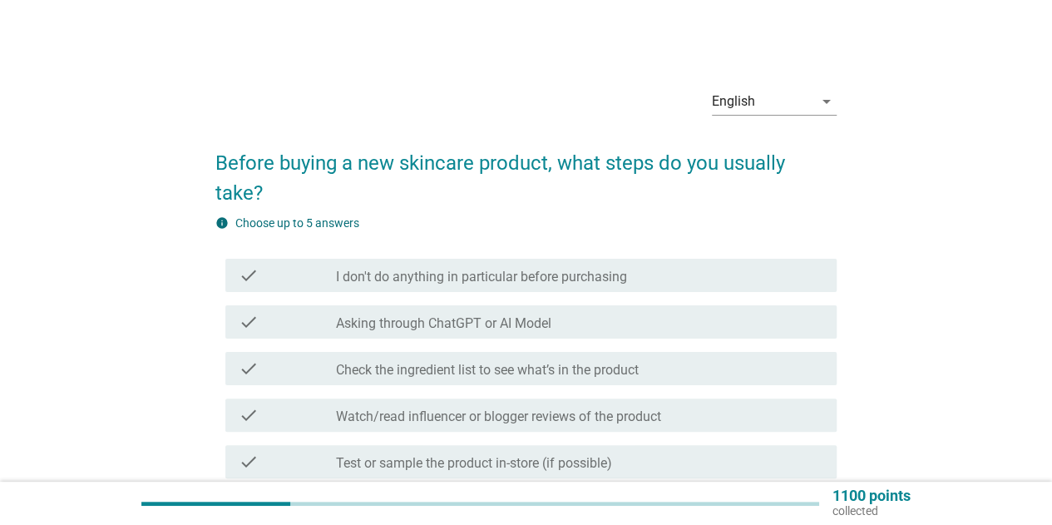
scroll to position [83, 0]
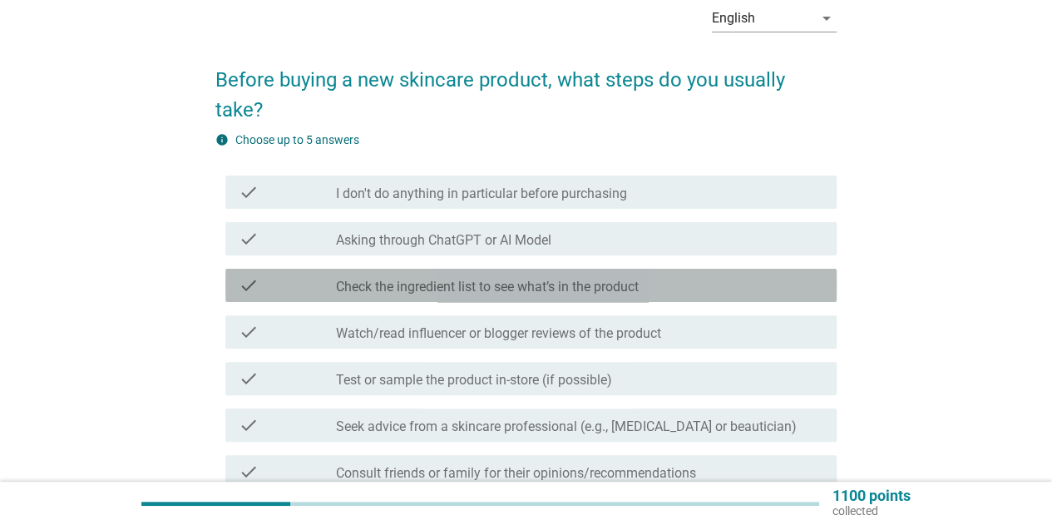
click at [519, 291] on label "Check the ingredient list to see what’s in the product" at bounding box center [487, 287] width 303 height 17
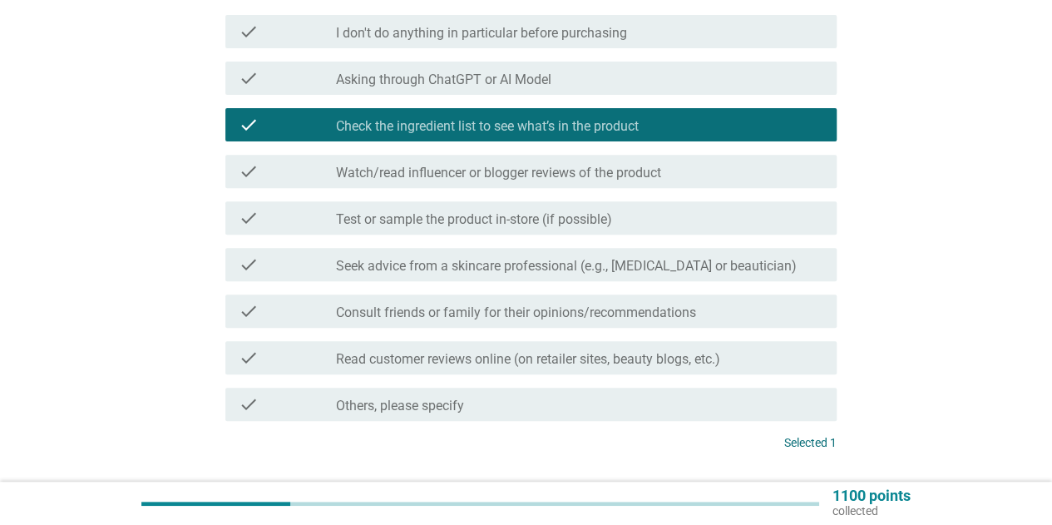
scroll to position [249, 0]
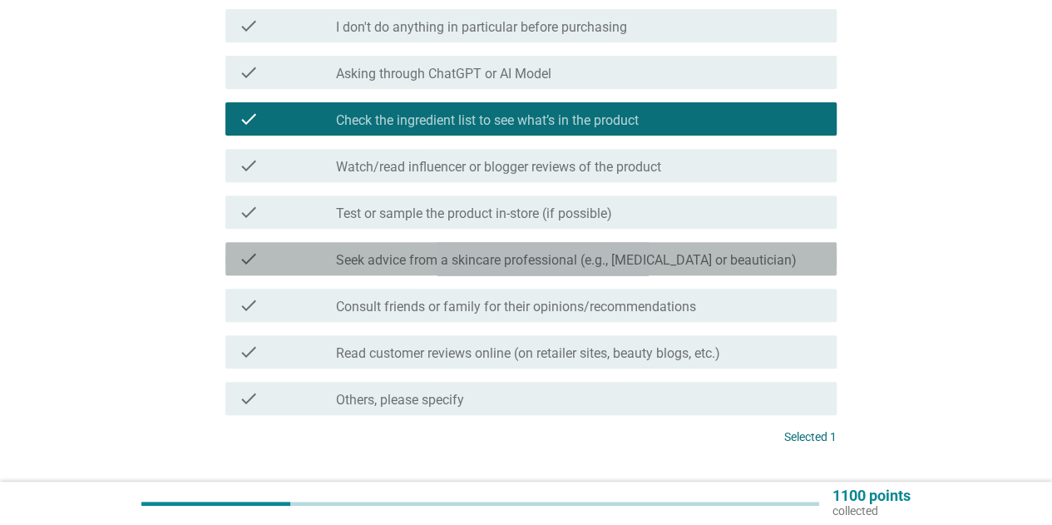
click at [530, 259] on label "Seek advice from a skincare professional (e.g., [MEDICAL_DATA] or beautician)" at bounding box center [566, 260] width 461 height 17
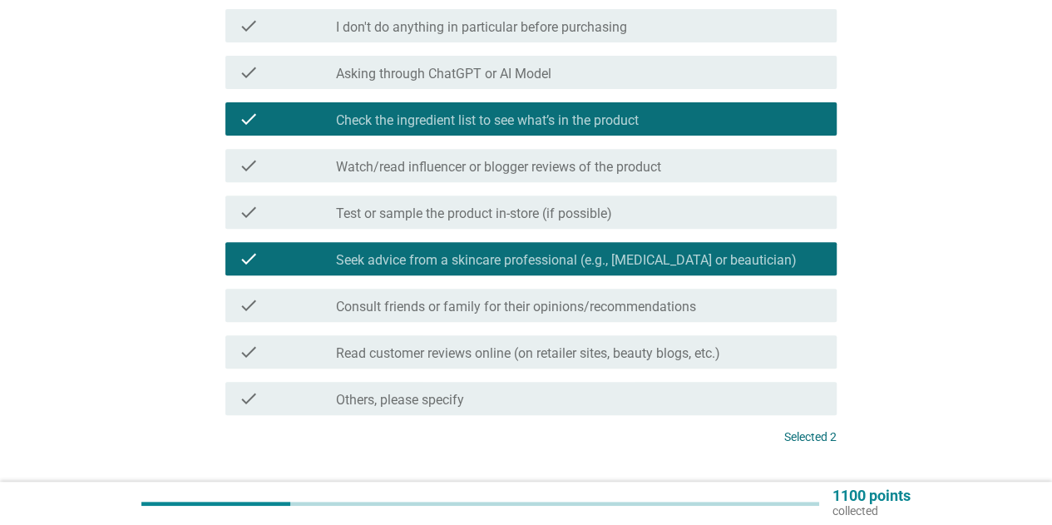
click at [539, 360] on label "Read customer reviews online (on retailer sites, beauty blogs, etc.)" at bounding box center [528, 353] width 384 height 17
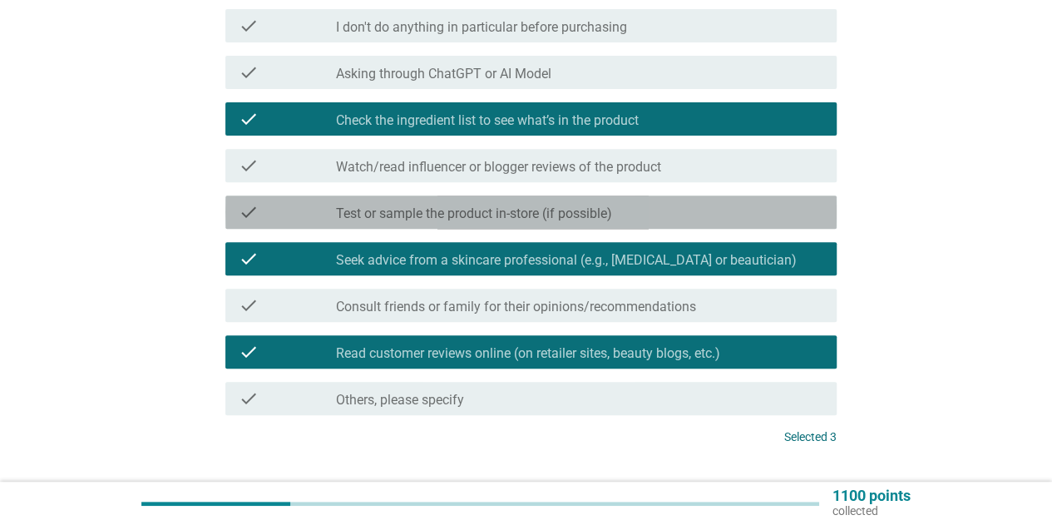
click at [525, 210] on label "Test or sample the product in-store (if possible)" at bounding box center [474, 213] width 276 height 17
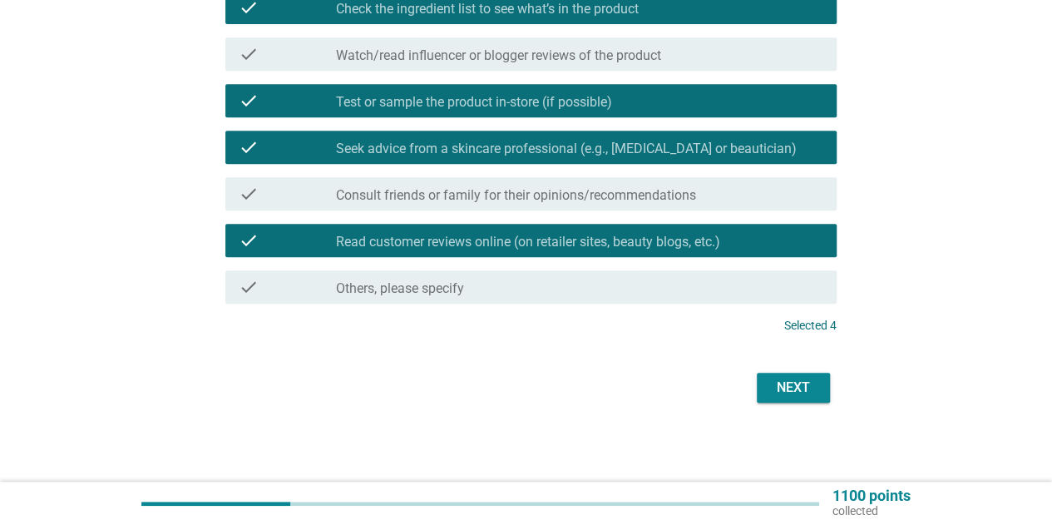
scroll to position [361, 0]
click at [795, 392] on div "Next" at bounding box center [793, 387] width 47 height 20
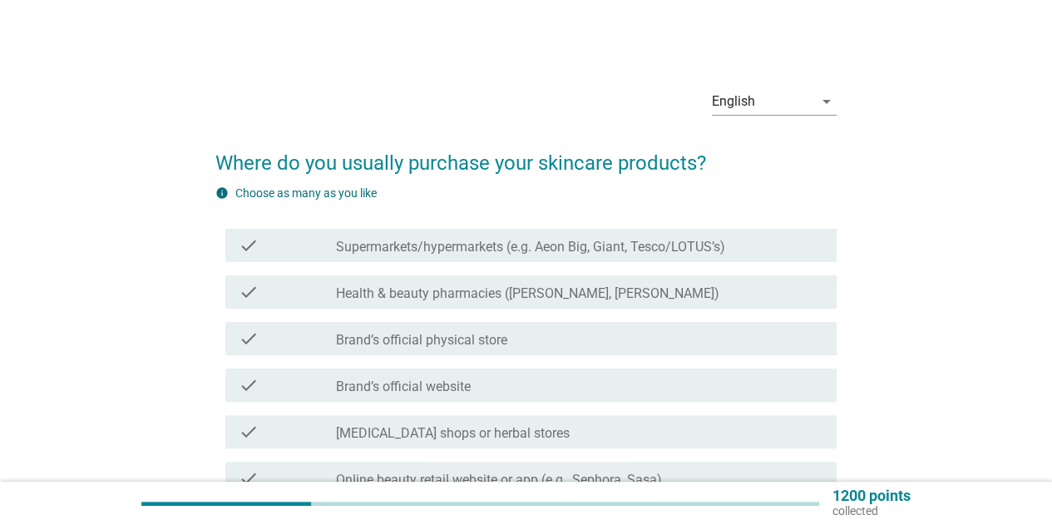
click at [504, 245] on label "Supermarkets/hypermarkets (e.g. Aeon Big, Giant, Tesco/LOTUS’s)" at bounding box center [530, 247] width 389 height 17
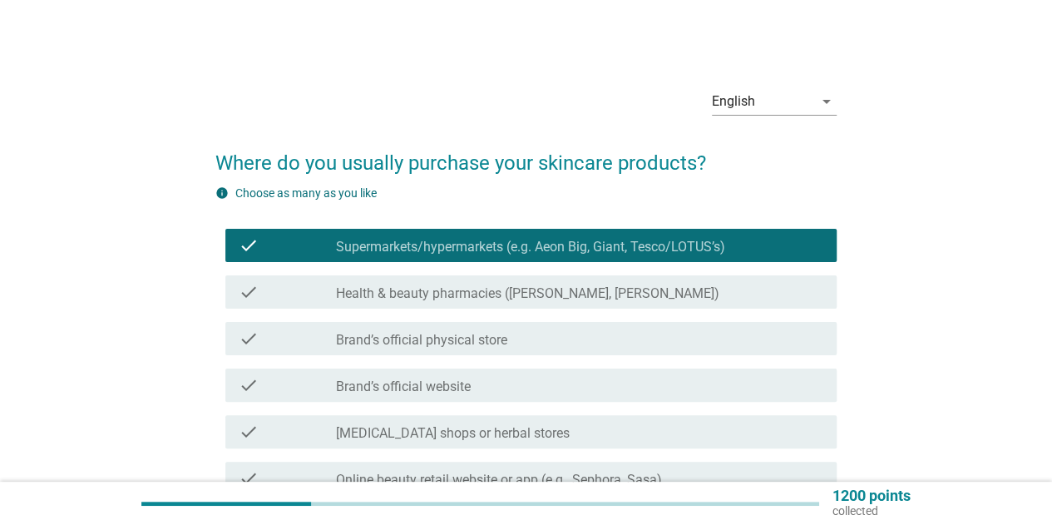
click at [491, 286] on label "Health & beauty pharmacies ([PERSON_NAME], [PERSON_NAME])" at bounding box center [527, 293] width 383 height 17
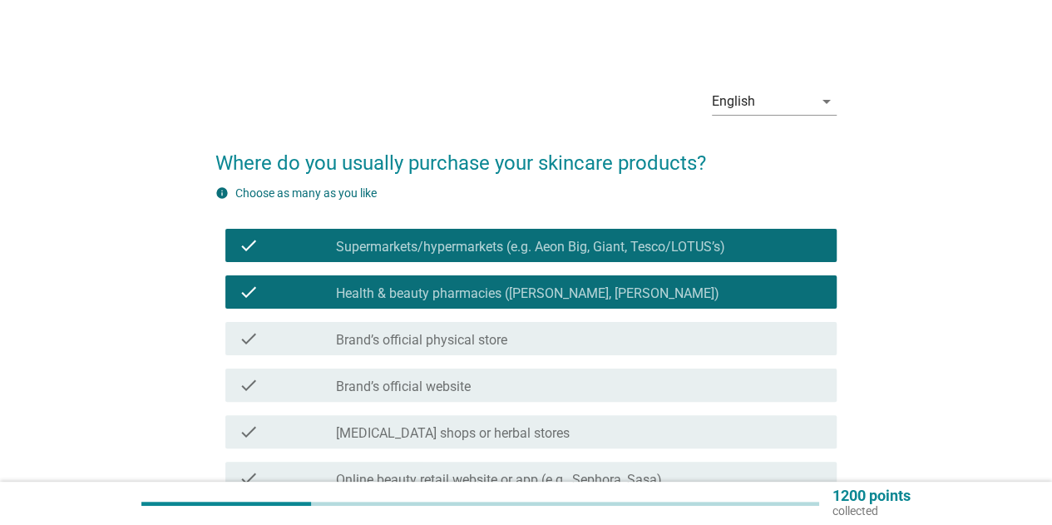
scroll to position [83, 0]
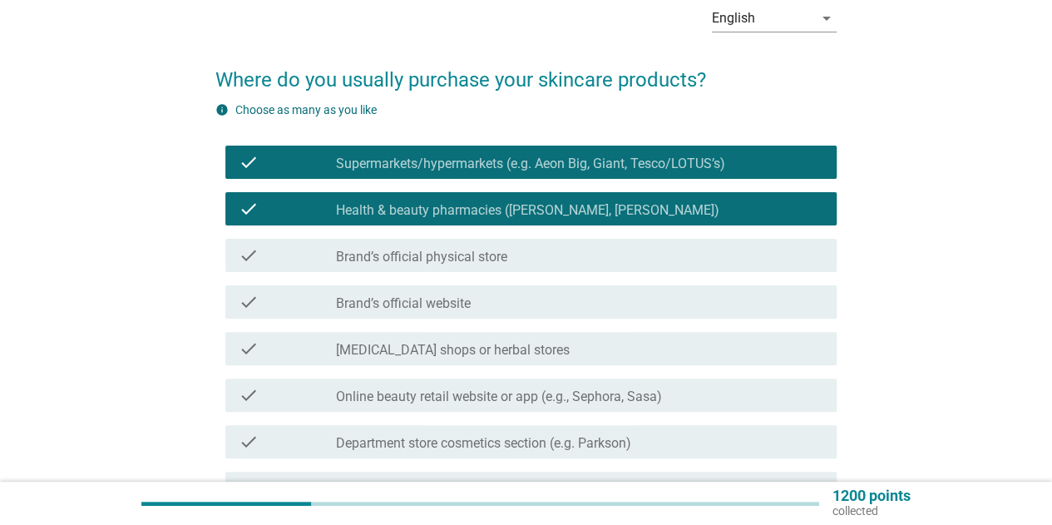
click at [491, 265] on div "check check_box_outline_blank Brand’s official physical store" at bounding box center [530, 255] width 611 height 33
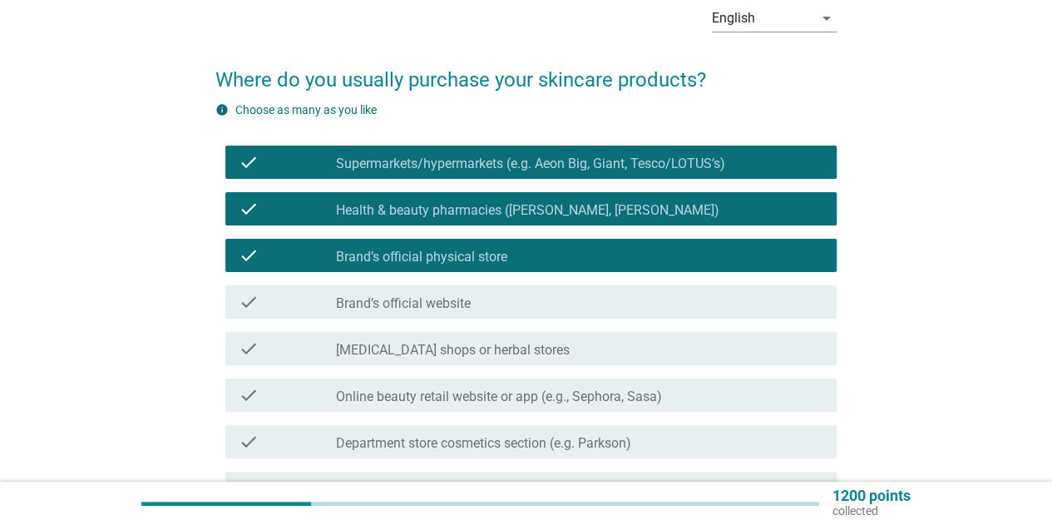
click at [484, 294] on div "check_box_outline_blank Brand’s official website" at bounding box center [579, 302] width 487 height 20
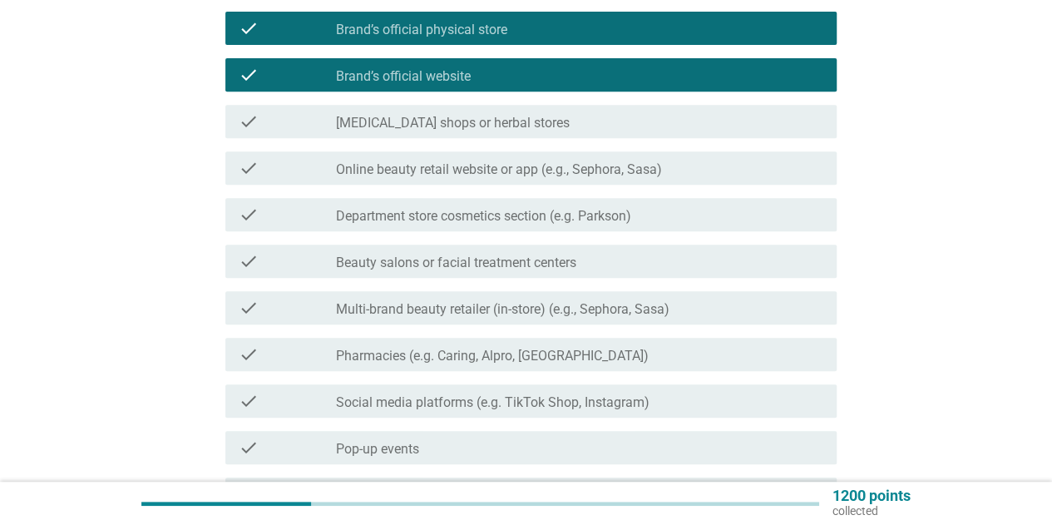
scroll to position [333, 0]
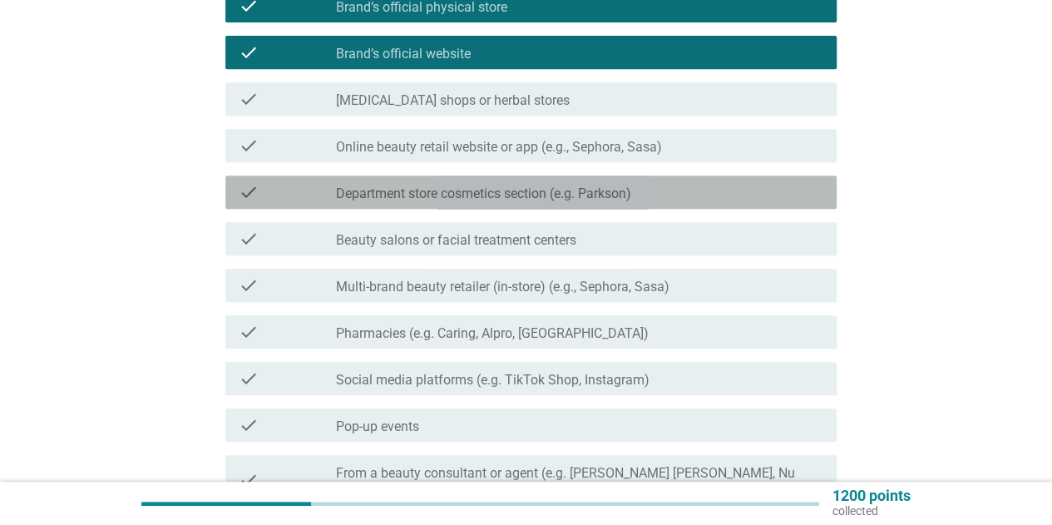
click at [478, 202] on div "check check_box_outline_blank Department store cosmetics section (e.g. Parkson)" at bounding box center [530, 191] width 611 height 33
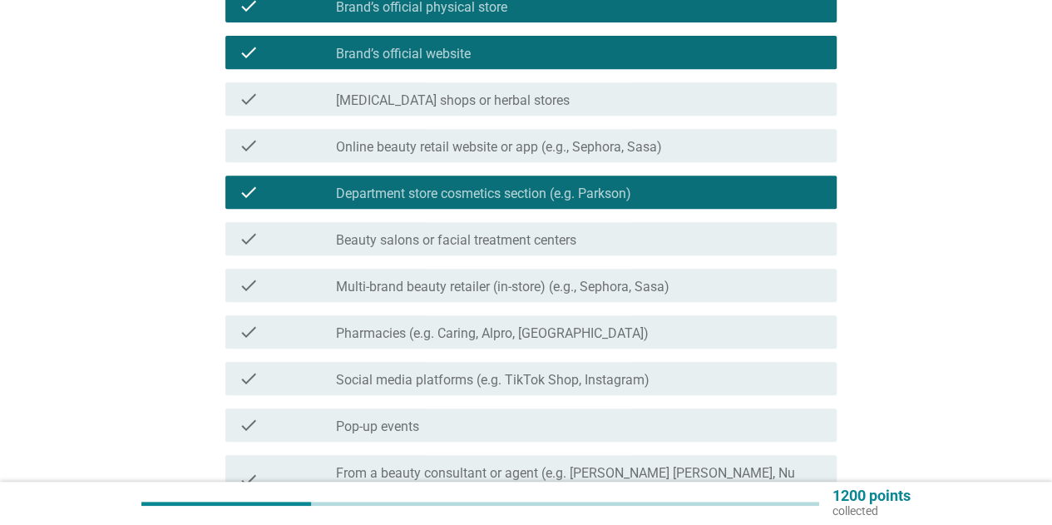
click at [480, 287] on label "Multi-brand beauty retailer (in-store) (e.g., Sephora, Sasa)" at bounding box center [502, 287] width 333 height 17
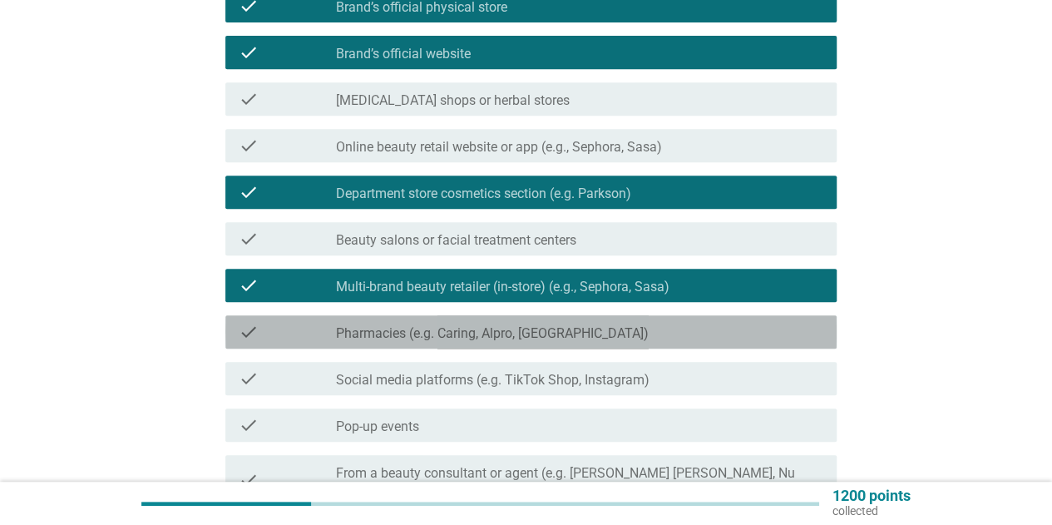
click at [479, 319] on div "check check_box_outline_blank Pharmacies (e.g. Caring, Alpro, [GEOGRAPHIC_DATA])" at bounding box center [530, 331] width 611 height 33
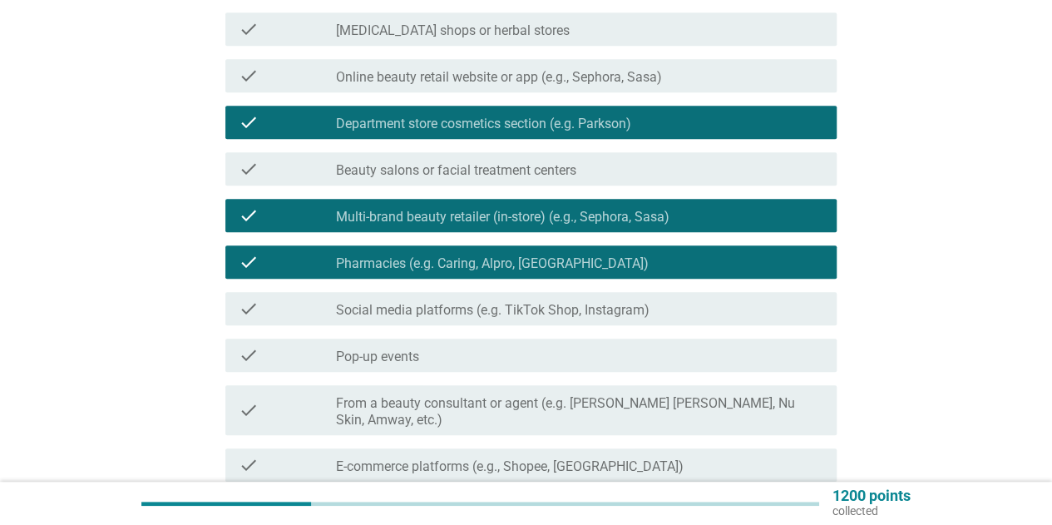
scroll to position [499, 0]
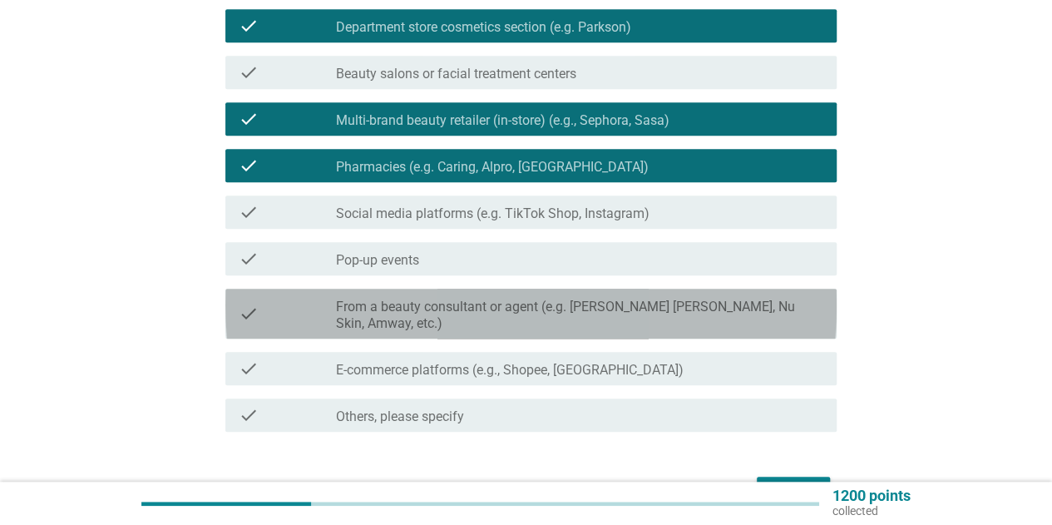
click at [472, 300] on label "From a beauty consultant or agent (e.g. [PERSON_NAME] [PERSON_NAME], Nu Skin, A…" at bounding box center [579, 314] width 487 height 33
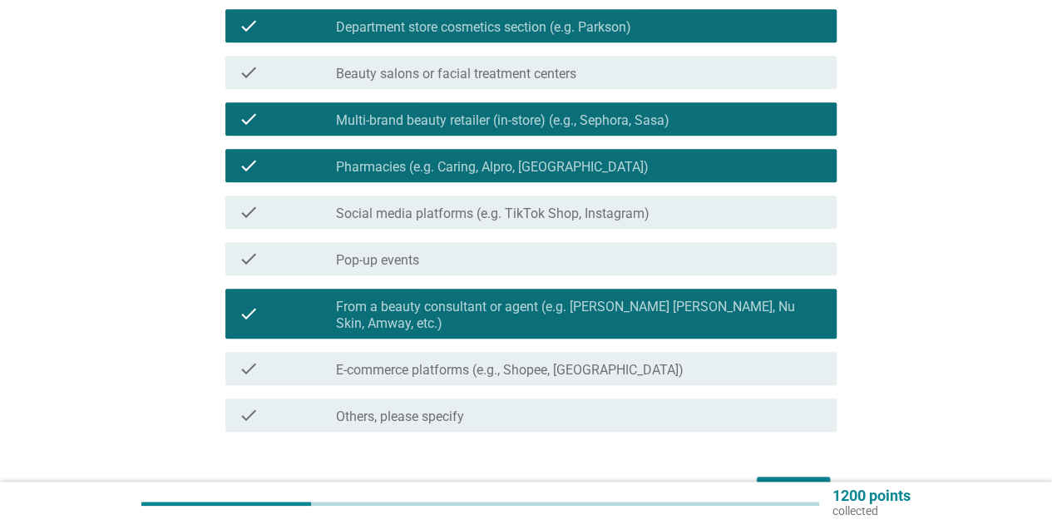
click at [513, 362] on label "E-commerce platforms (e.g., Shopee, [GEOGRAPHIC_DATA])" at bounding box center [510, 370] width 348 height 17
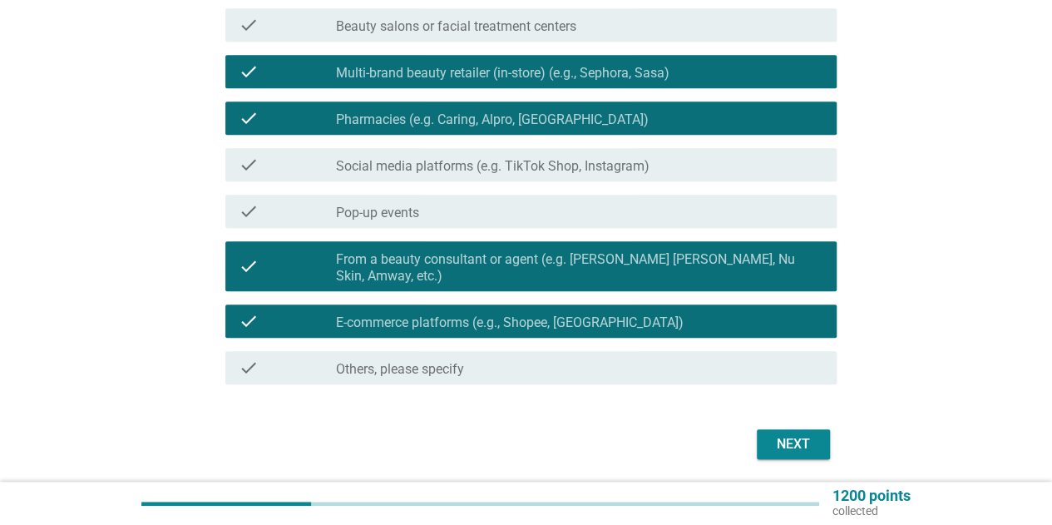
scroll to position [587, 0]
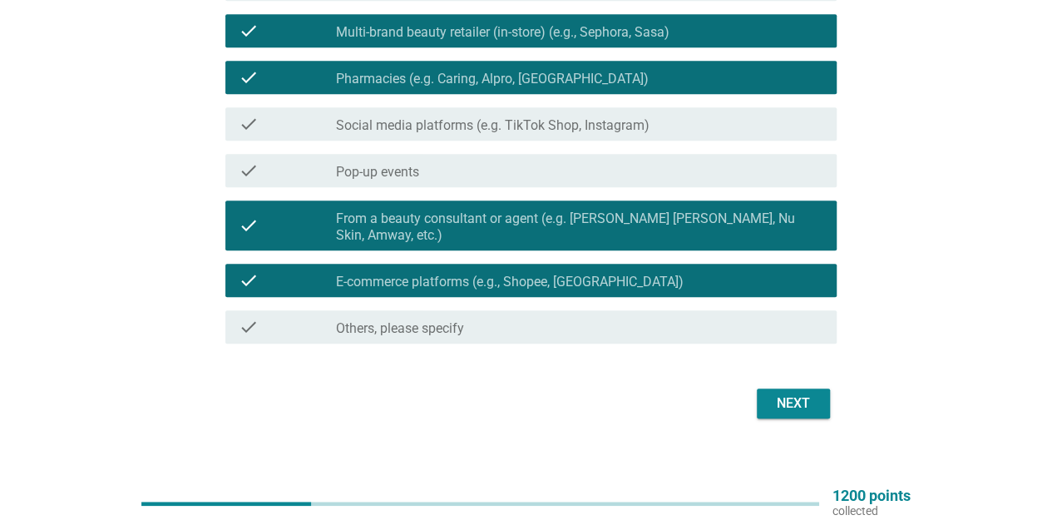
click at [787, 398] on button "Next" at bounding box center [793, 403] width 73 height 30
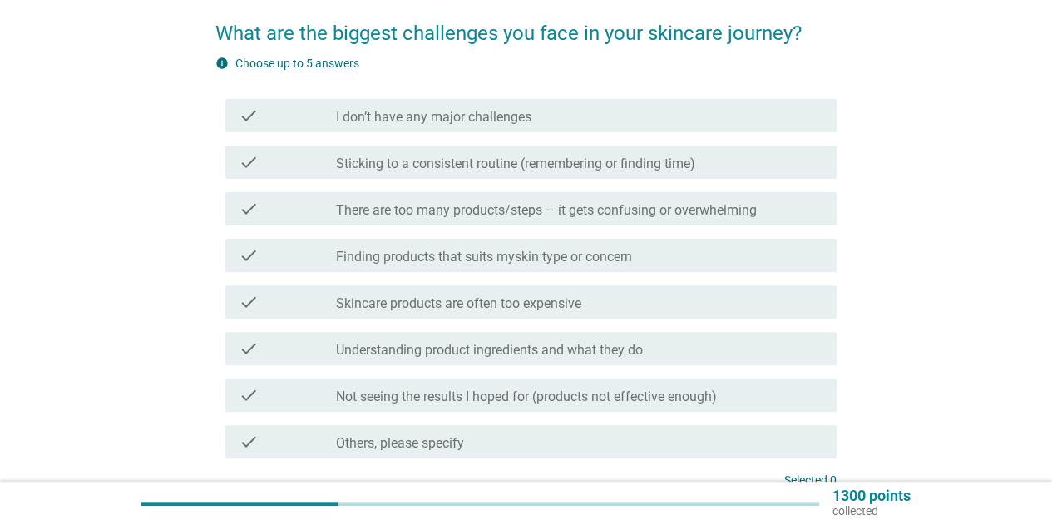
scroll to position [166, 0]
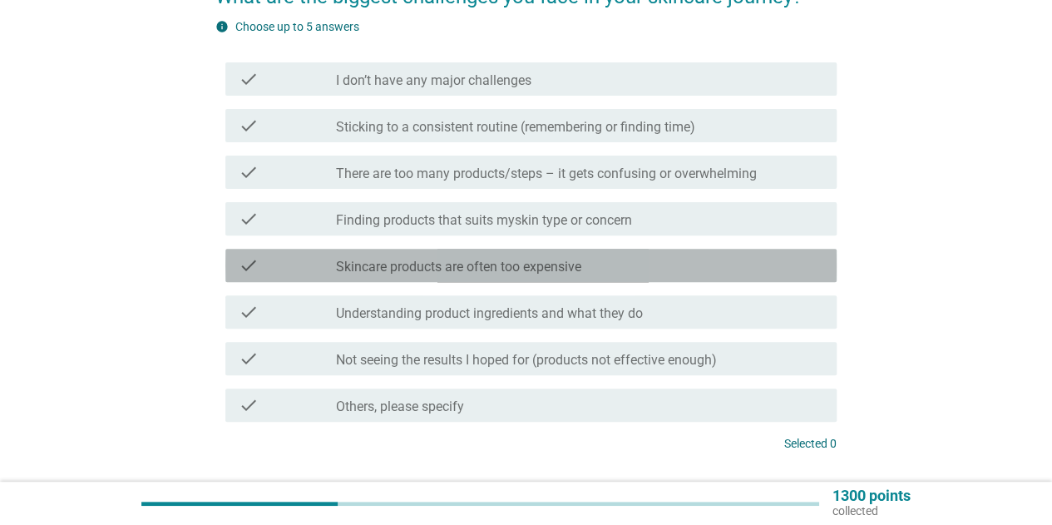
click at [459, 265] on label "Skincare products are often too expensive" at bounding box center [458, 267] width 245 height 17
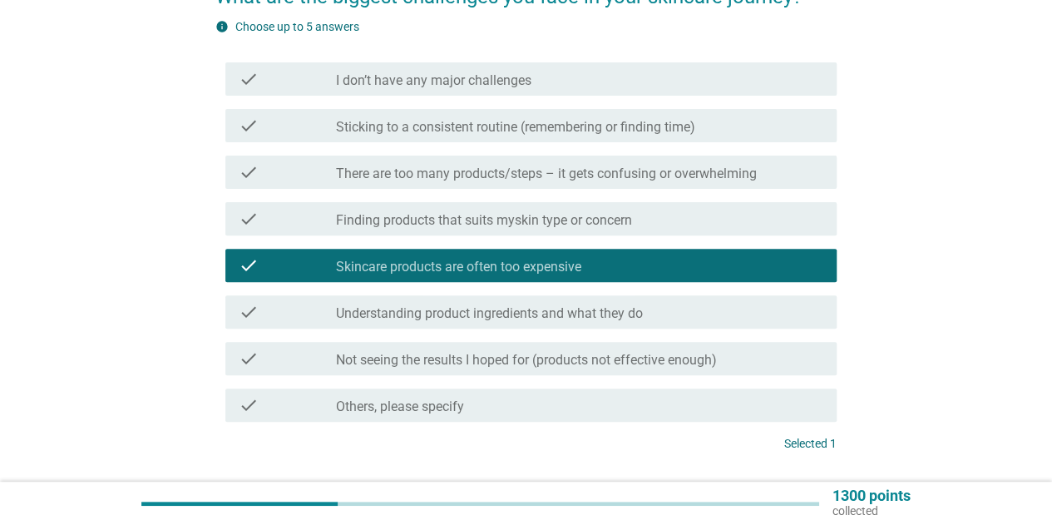
click at [467, 225] on label "Finding products that suits myskin type or concern" at bounding box center [484, 220] width 296 height 17
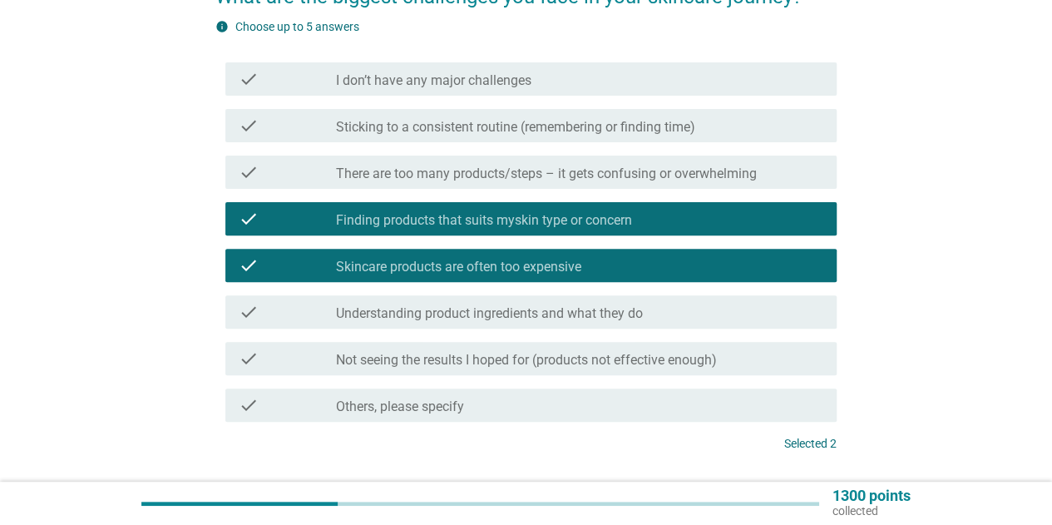
click at [471, 184] on div "check check_box_outline_blank There are too many products/steps – it gets confu…" at bounding box center [530, 171] width 611 height 33
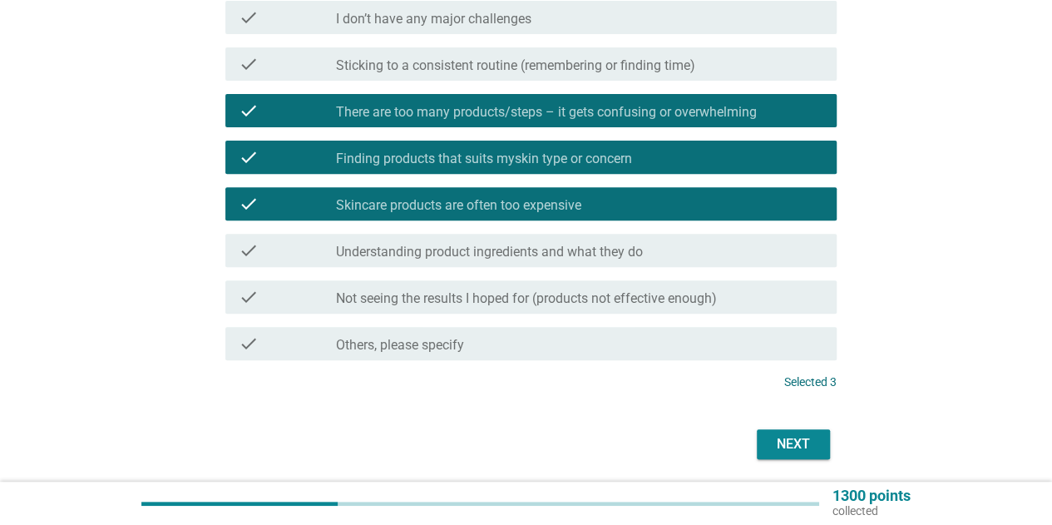
scroll to position [249, 0]
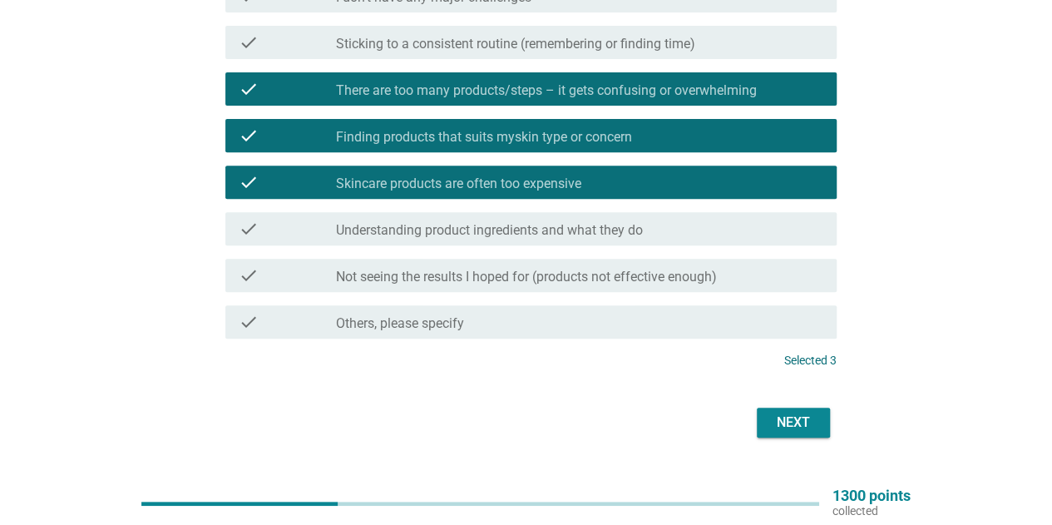
click at [779, 429] on div "Next" at bounding box center [793, 422] width 47 height 20
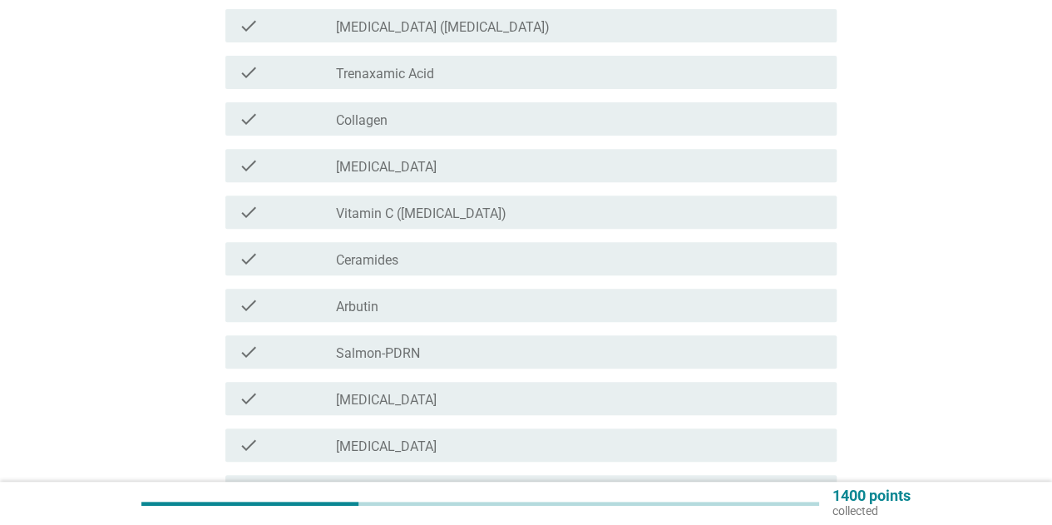
click at [432, 122] on div "check_box_outline_blank Collagen" at bounding box center [579, 119] width 487 height 20
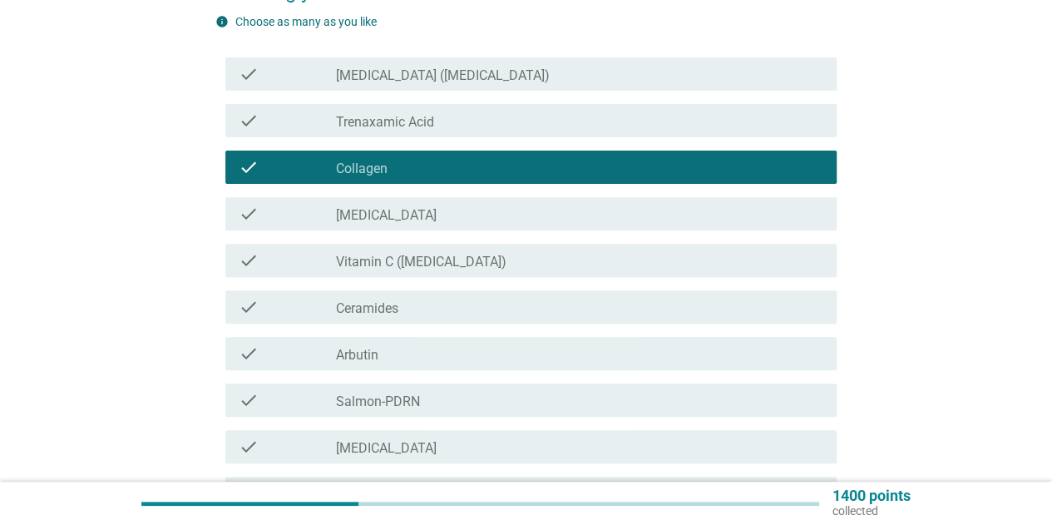
scroll to position [166, 0]
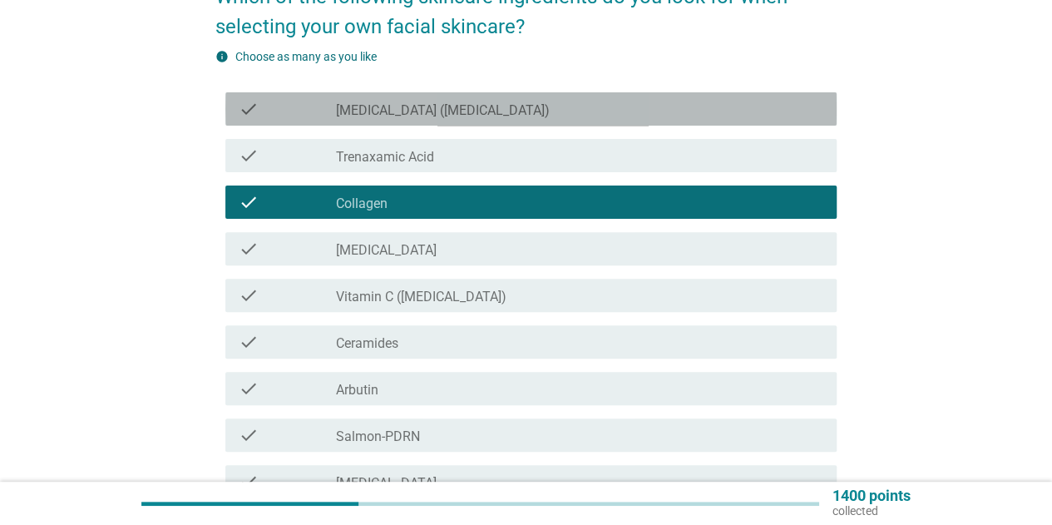
click at [434, 109] on label "[MEDICAL_DATA] ([MEDICAL_DATA])" at bounding box center [443, 110] width 214 height 17
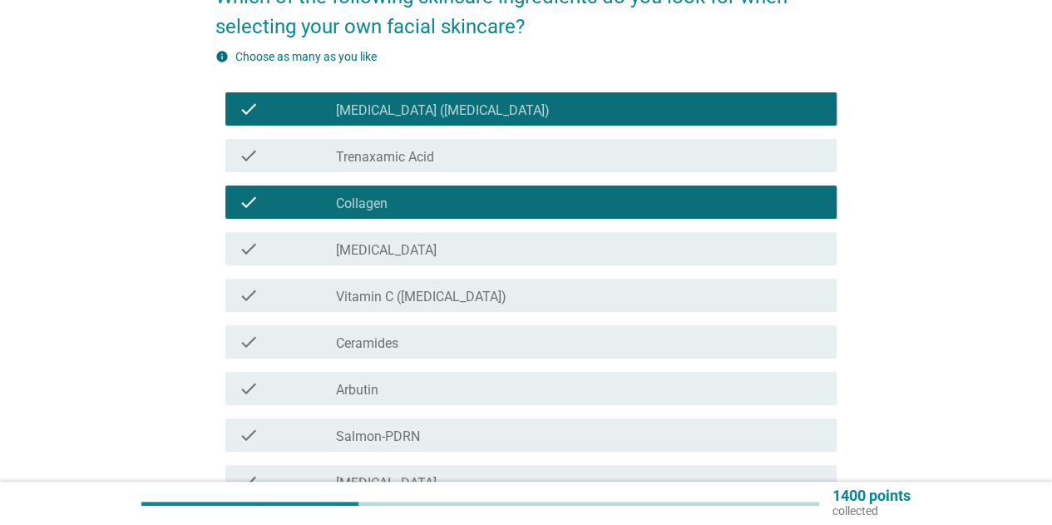
scroll to position [249, 0]
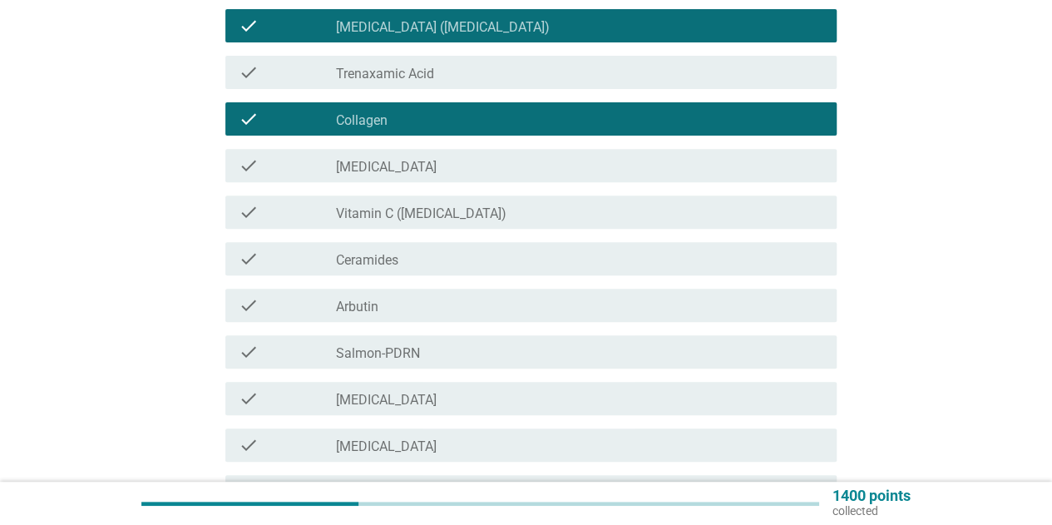
click at [424, 313] on div "check_box_outline_blank Arbutin" at bounding box center [579, 305] width 487 height 20
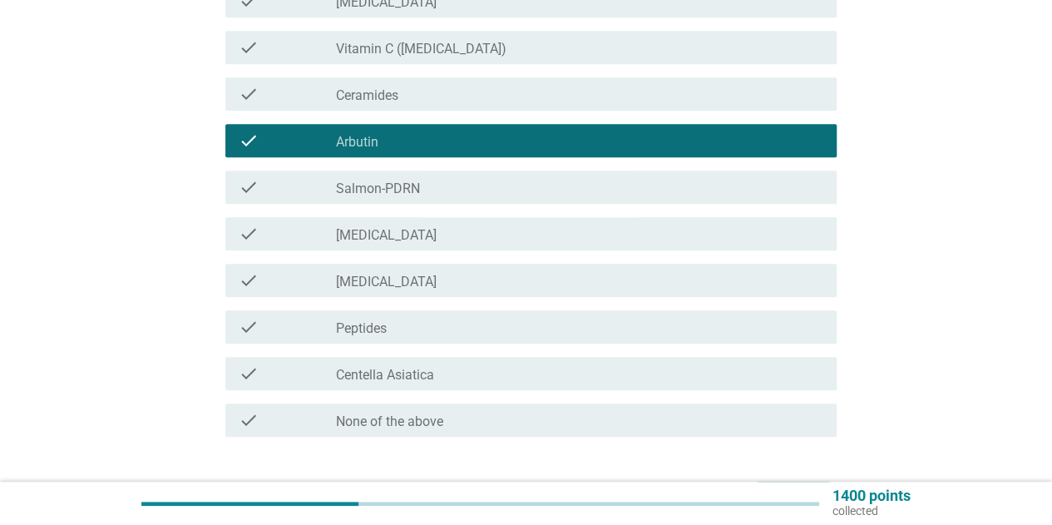
scroll to position [416, 0]
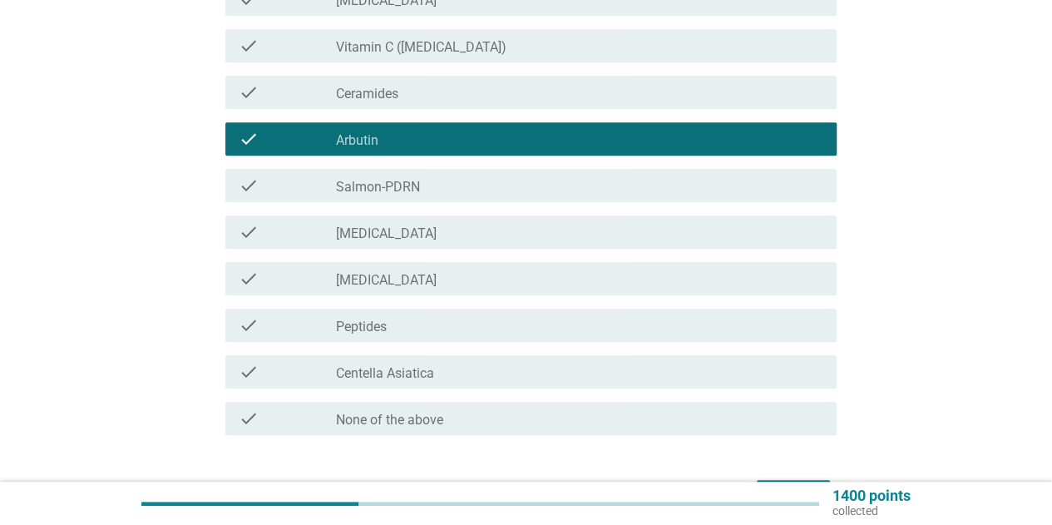
click at [429, 275] on div "check_box_outline_blank [MEDICAL_DATA]" at bounding box center [579, 279] width 487 height 20
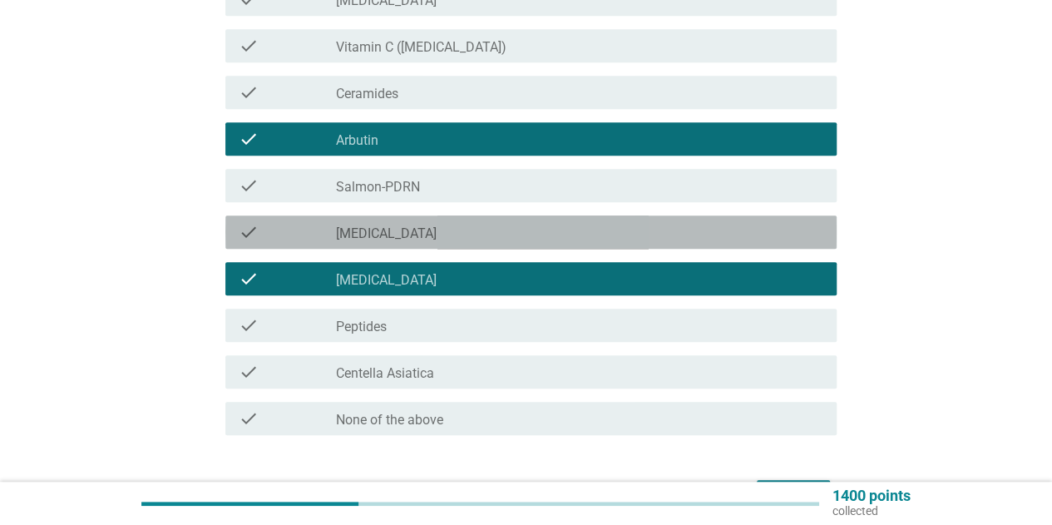
click at [428, 234] on label "[MEDICAL_DATA]" at bounding box center [386, 233] width 101 height 17
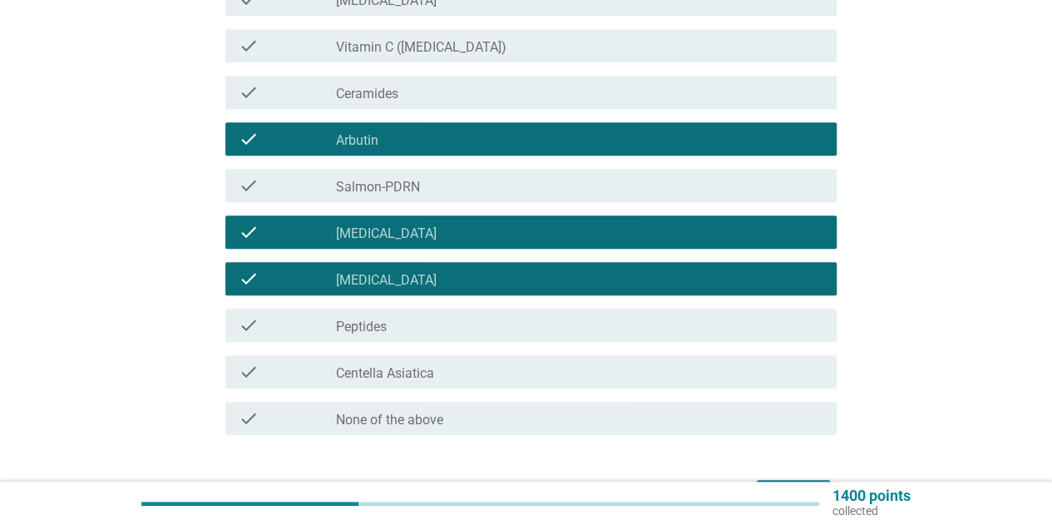
click at [420, 93] on div "check_box_outline_blank Ceramides" at bounding box center [579, 92] width 487 height 20
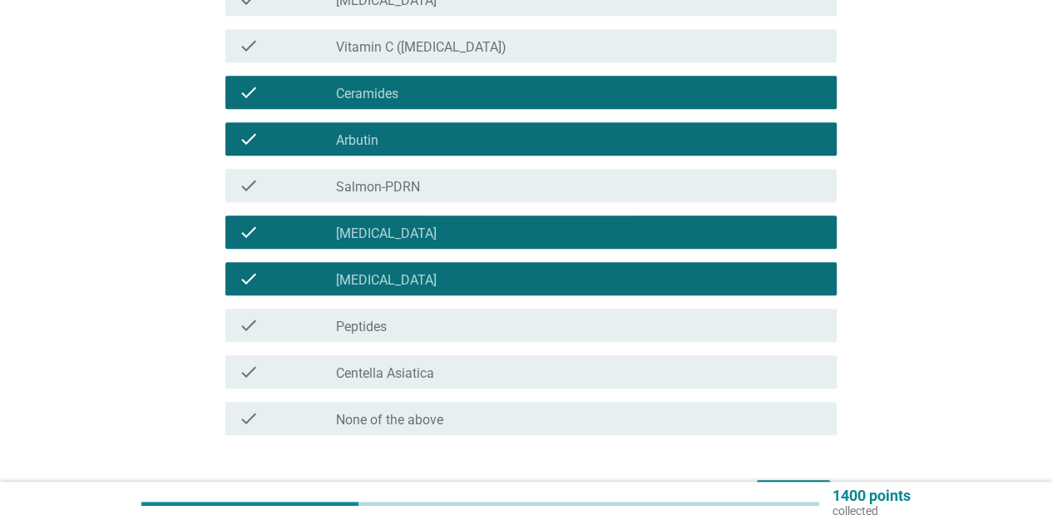
click at [448, 33] on div "check check_box_outline_blank Vitamin C ([MEDICAL_DATA])" at bounding box center [530, 45] width 611 height 33
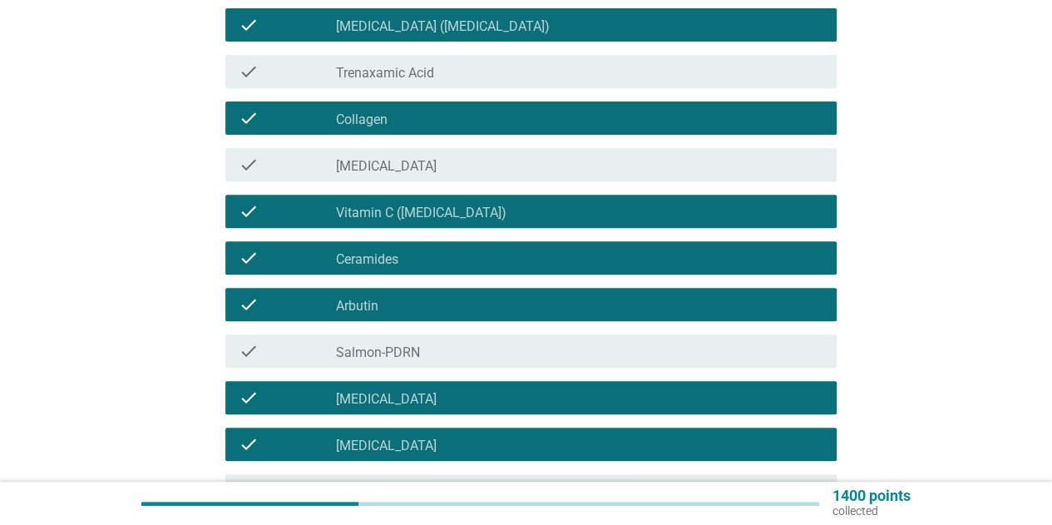
scroll to position [249, 0]
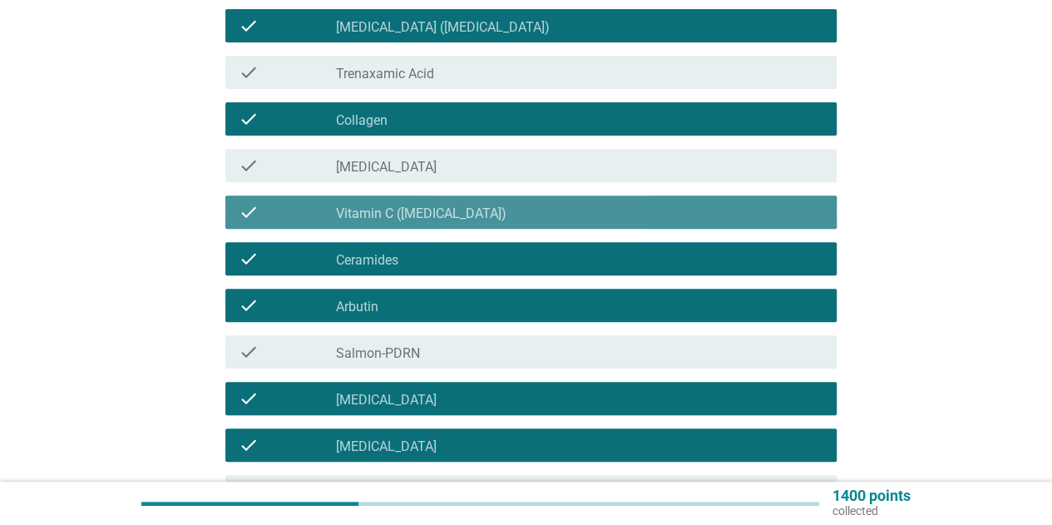
click at [449, 202] on div "check_box_outline_blank Vitamin C ([MEDICAL_DATA])" at bounding box center [579, 212] width 487 height 20
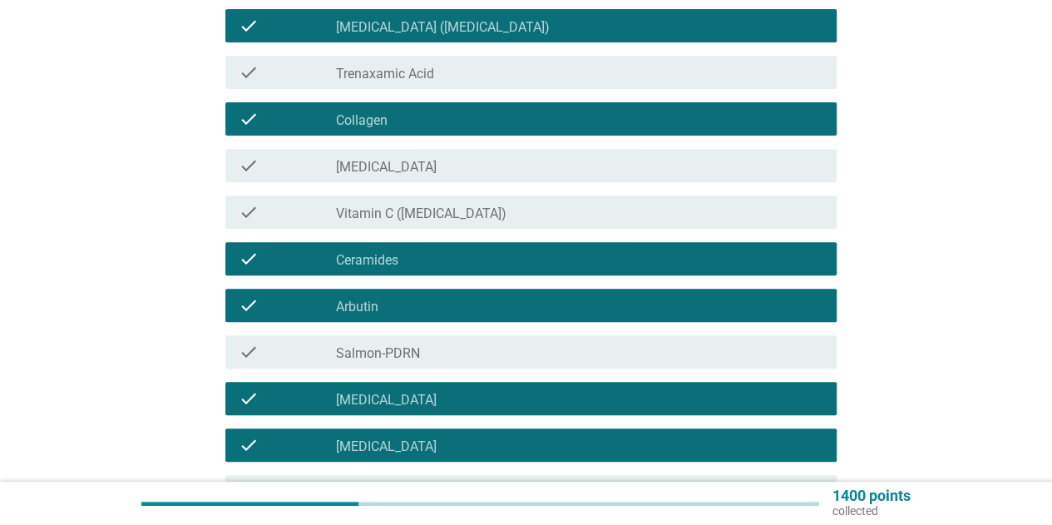
click at [448, 161] on div "check_box_outline_blank [MEDICAL_DATA]" at bounding box center [579, 165] width 487 height 20
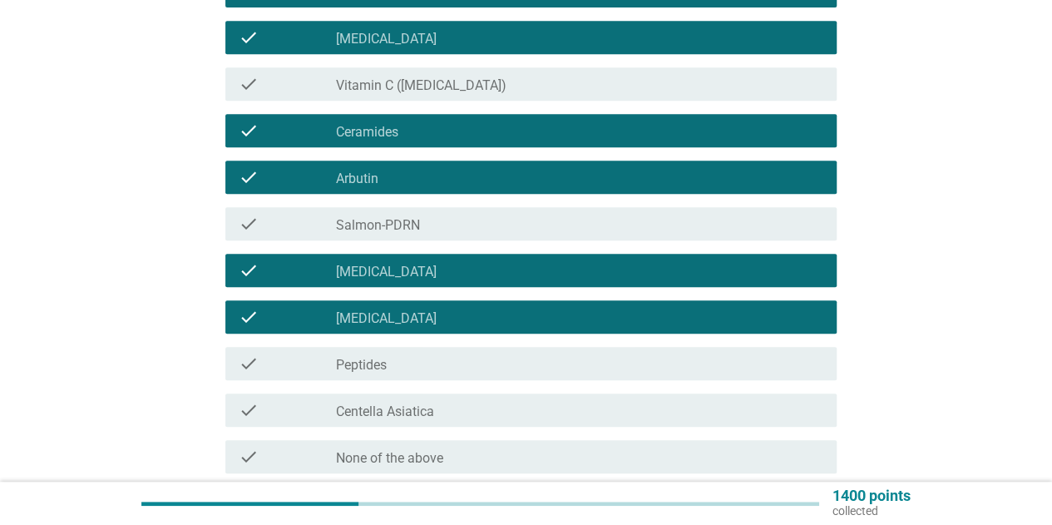
scroll to position [499, 0]
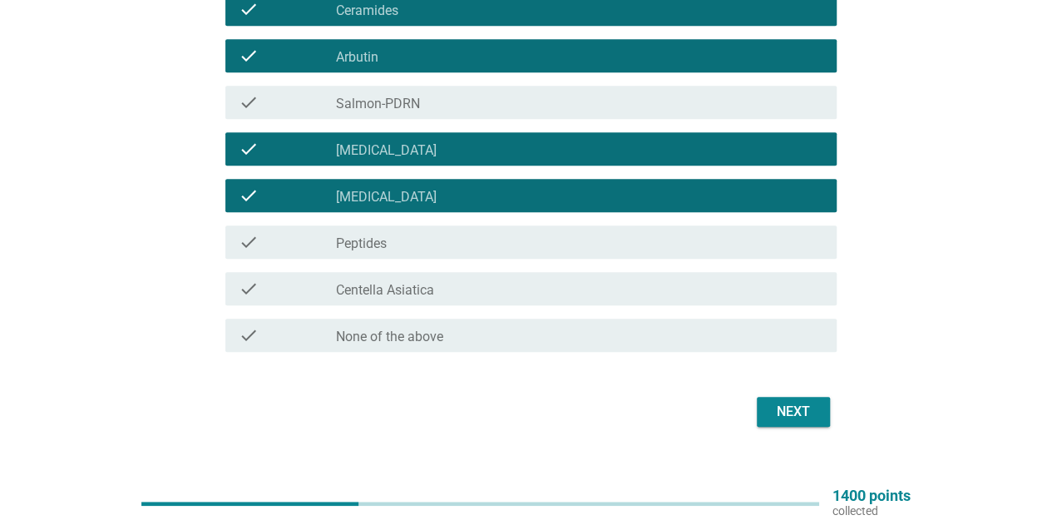
click at [821, 409] on button "Next" at bounding box center [793, 412] width 73 height 30
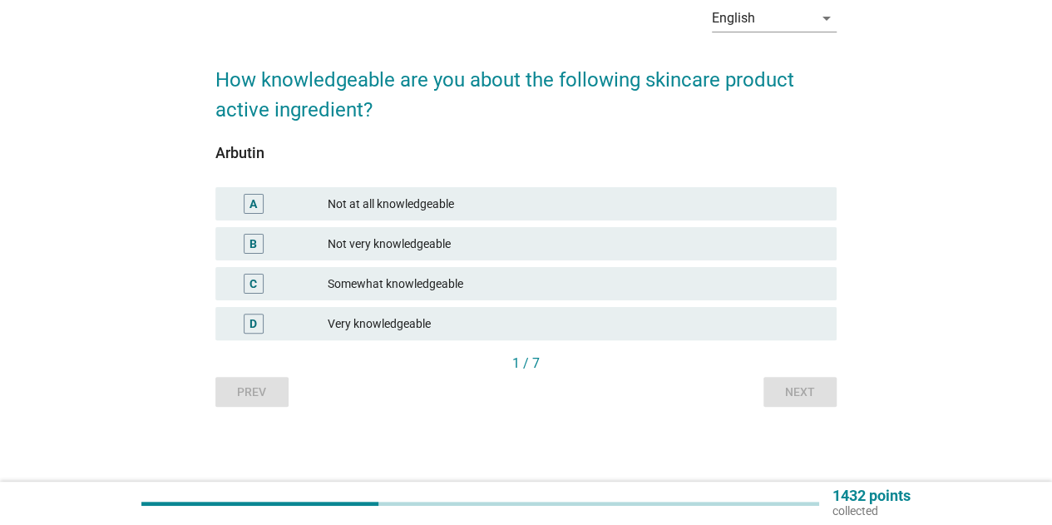
scroll to position [0, 0]
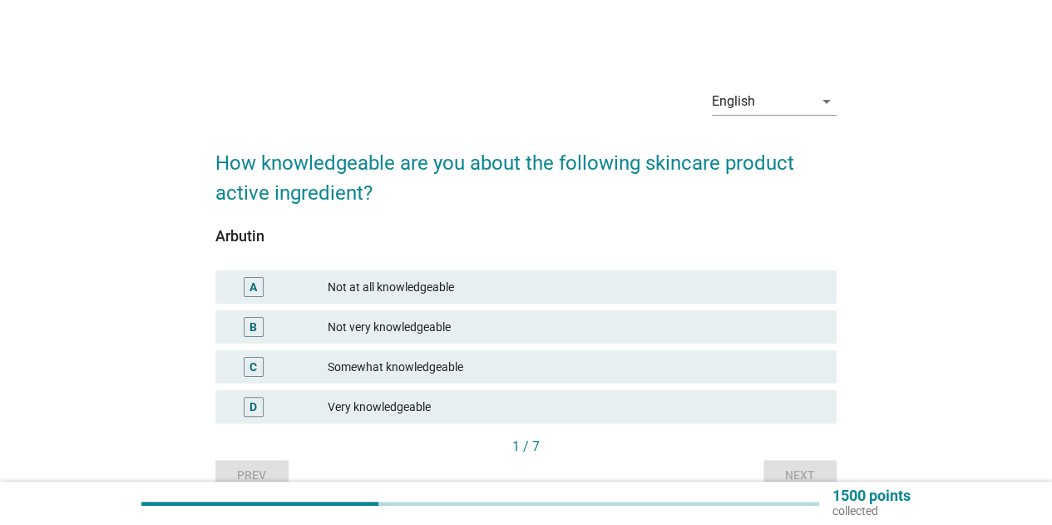
click at [397, 347] on div "C Somewhat knowledgeable" at bounding box center [526, 367] width 628 height 40
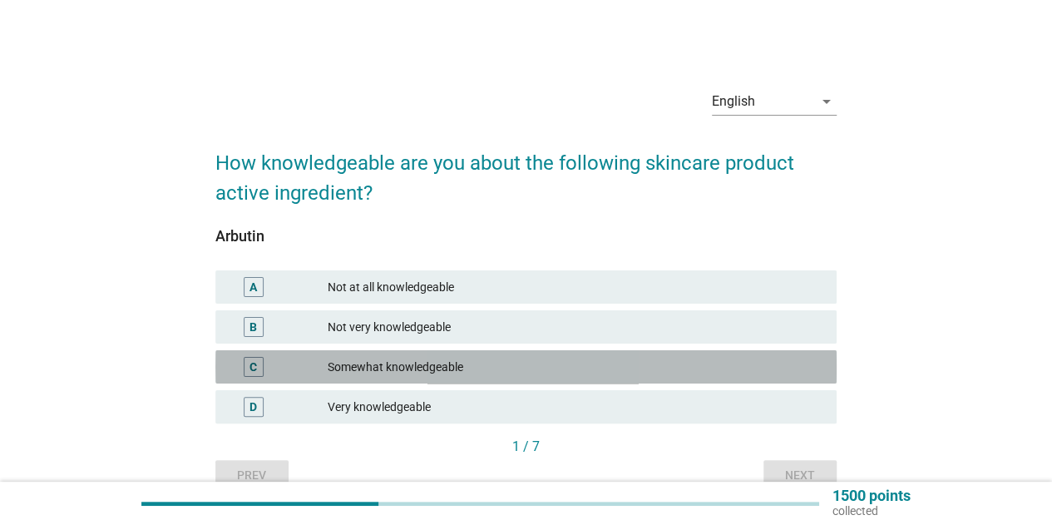
click at [398, 355] on div "C Somewhat knowledgeable" at bounding box center [525, 366] width 621 height 33
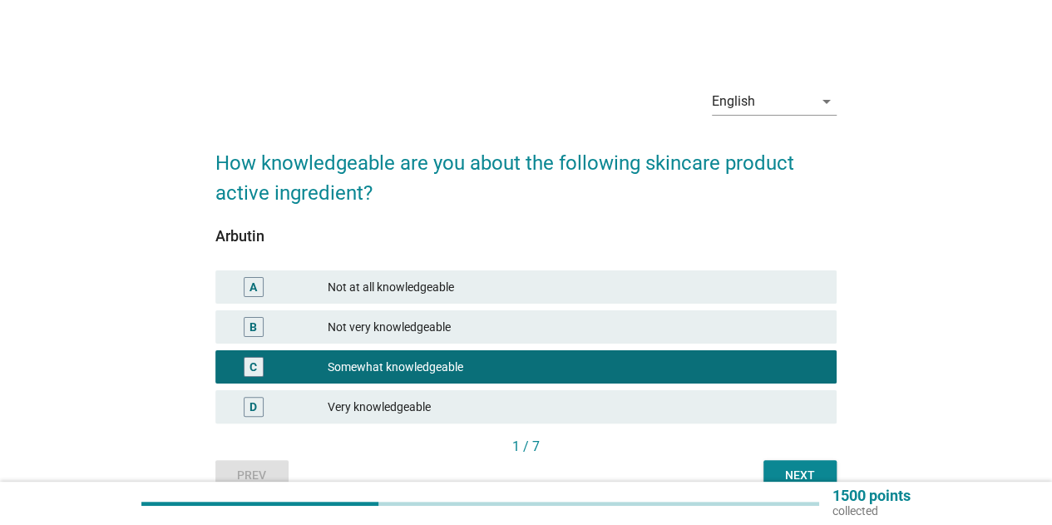
scroll to position [83, 0]
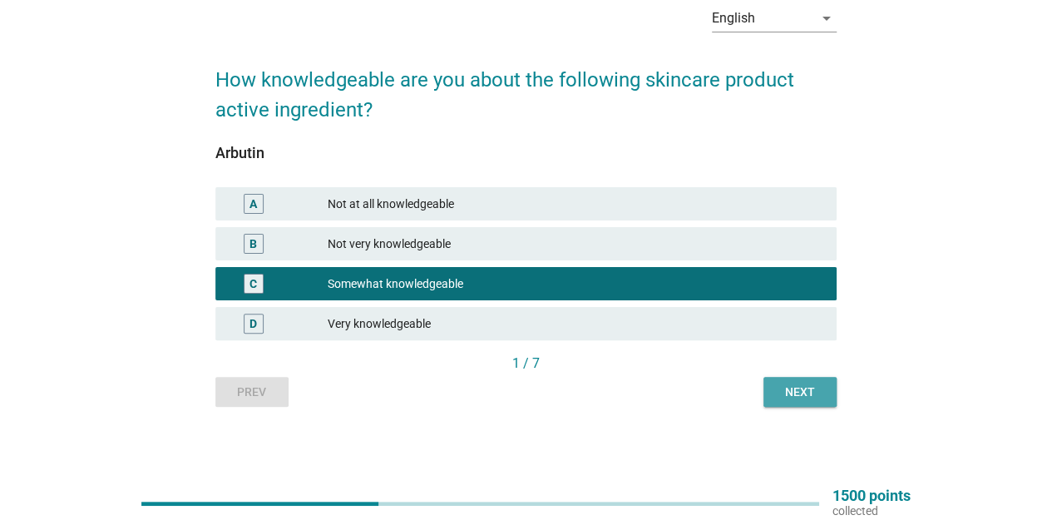
click at [777, 393] on div "Next" at bounding box center [800, 391] width 47 height 17
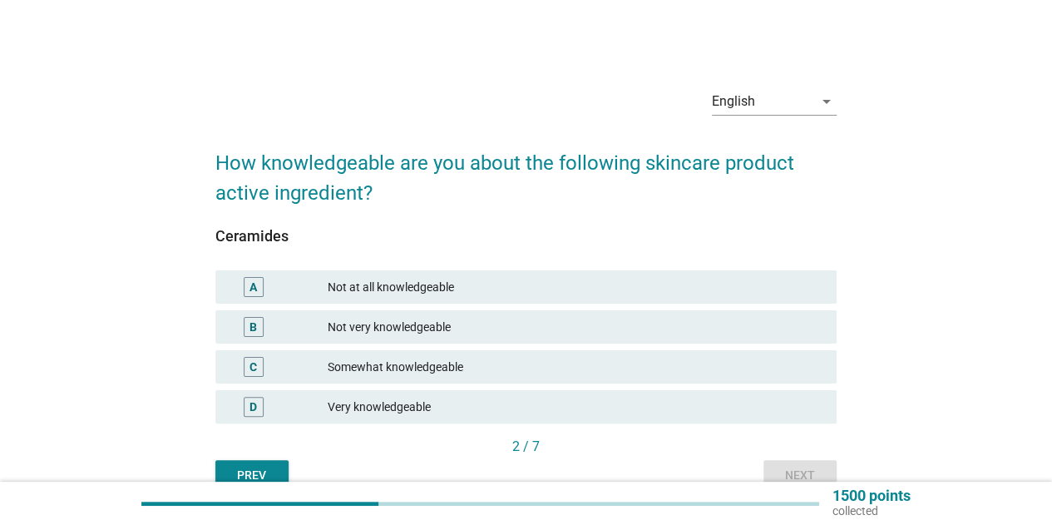
click at [379, 377] on div "C Somewhat knowledgeable" at bounding box center [525, 366] width 621 height 33
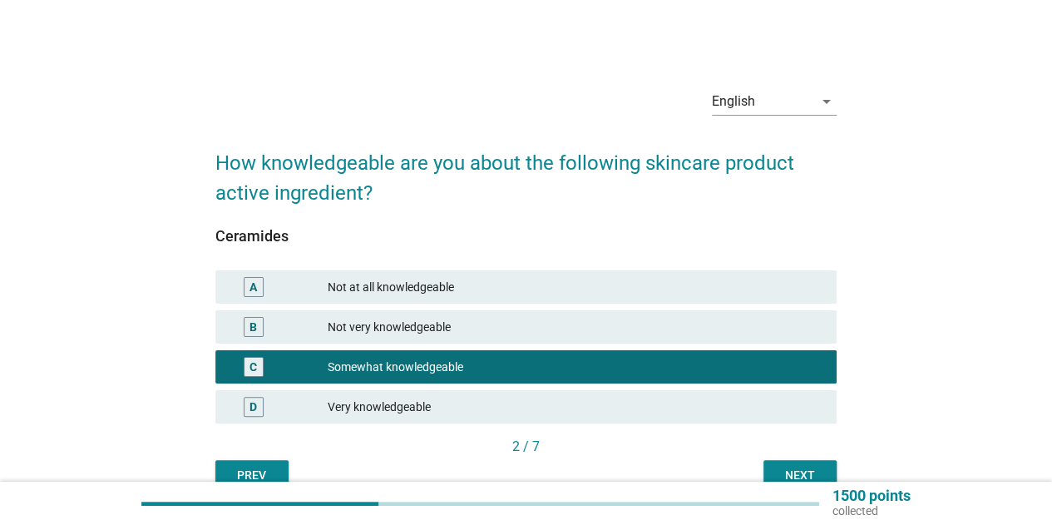
click at [787, 474] on div "Next" at bounding box center [800, 474] width 47 height 17
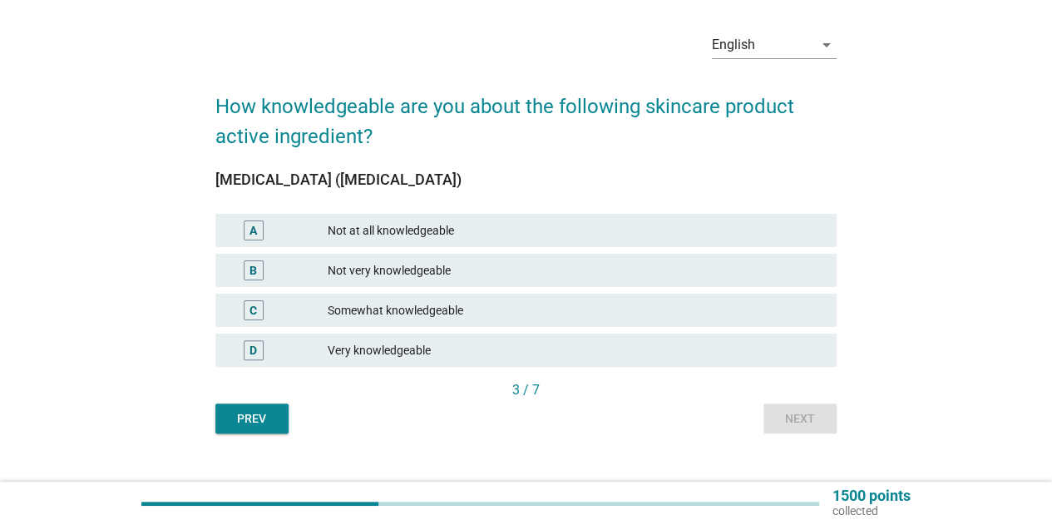
scroll to position [83, 0]
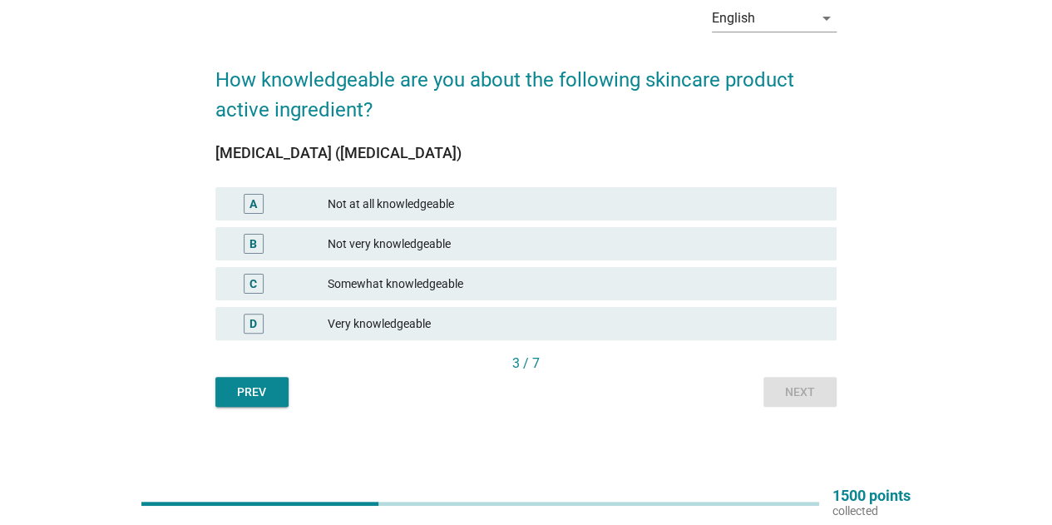
click at [412, 303] on div "C Somewhat knowledgeable" at bounding box center [526, 284] width 628 height 40
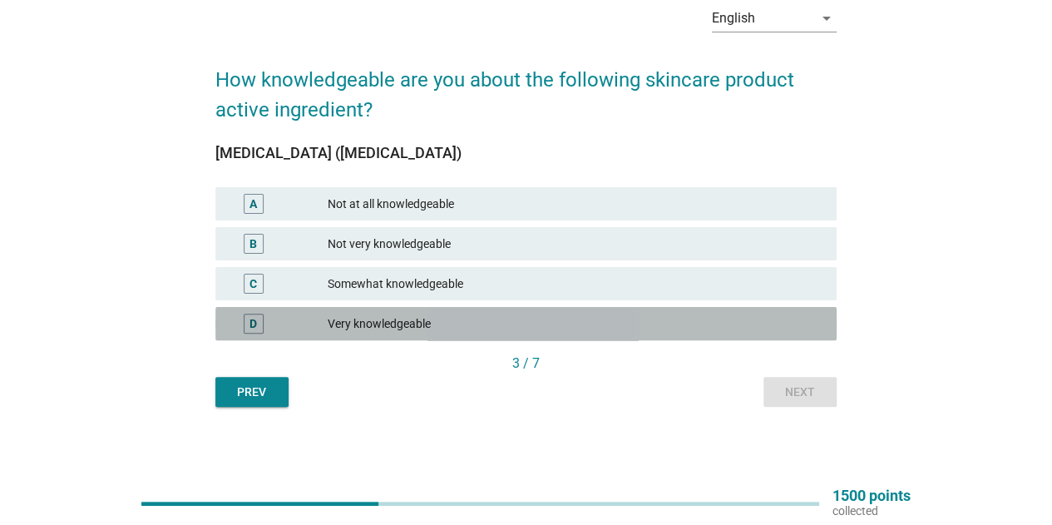
click at [416, 317] on div "Very knowledgeable" at bounding box center [576, 323] width 496 height 20
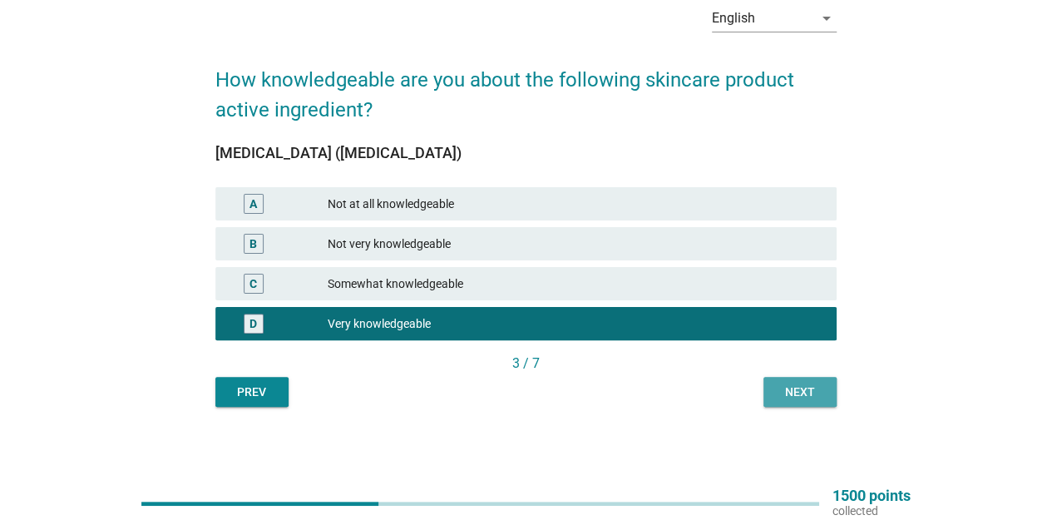
click at [778, 401] on button "Next" at bounding box center [799, 392] width 73 height 30
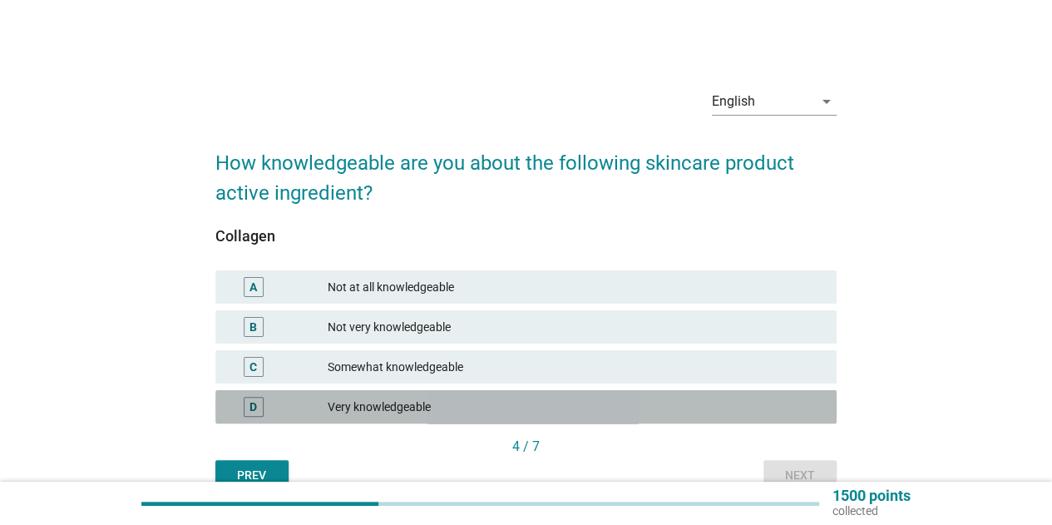
click at [436, 406] on div "Very knowledgeable" at bounding box center [576, 407] width 496 height 20
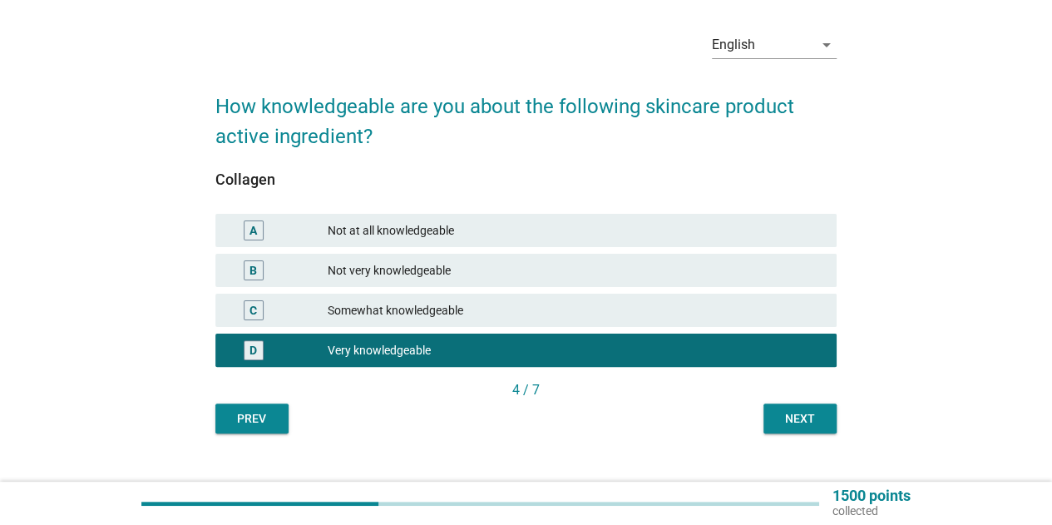
scroll to position [83, 0]
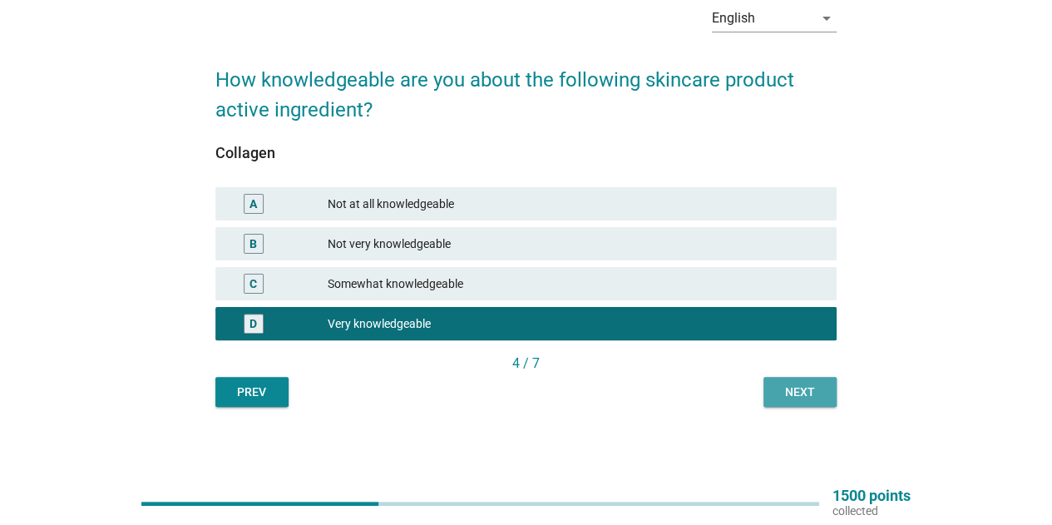
click at [799, 402] on button "Next" at bounding box center [799, 392] width 73 height 30
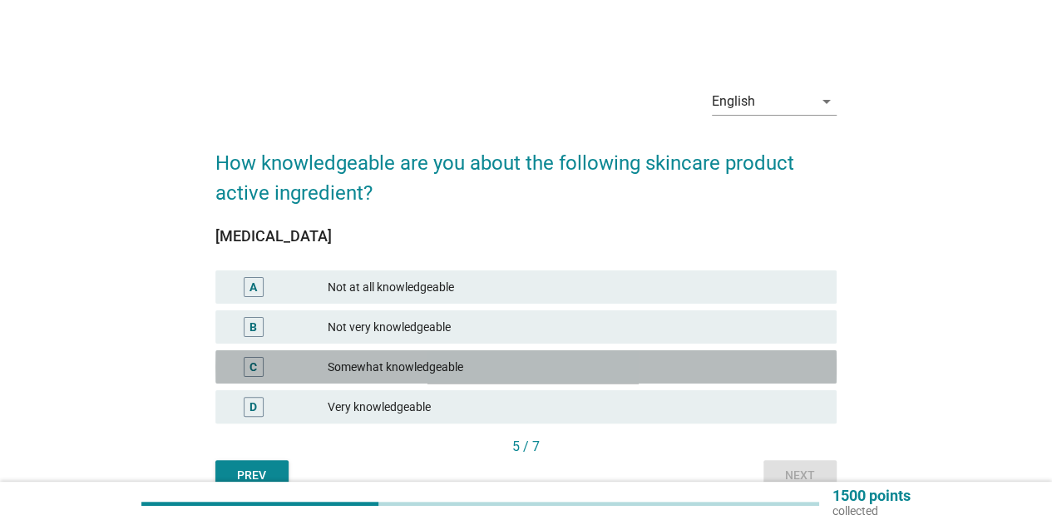
click at [417, 367] on div "Somewhat knowledgeable" at bounding box center [576, 367] width 496 height 20
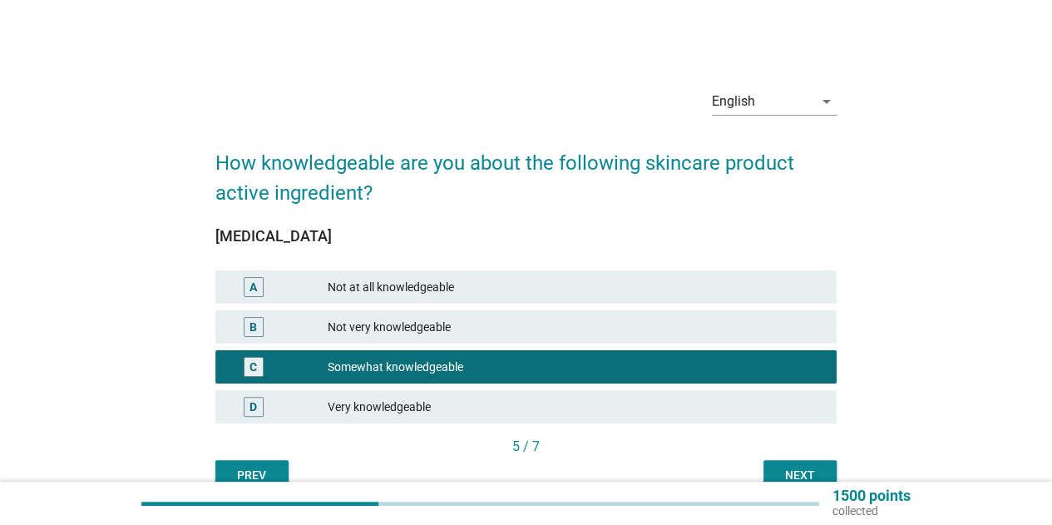
click at [778, 466] on div "Next" at bounding box center [800, 474] width 47 height 17
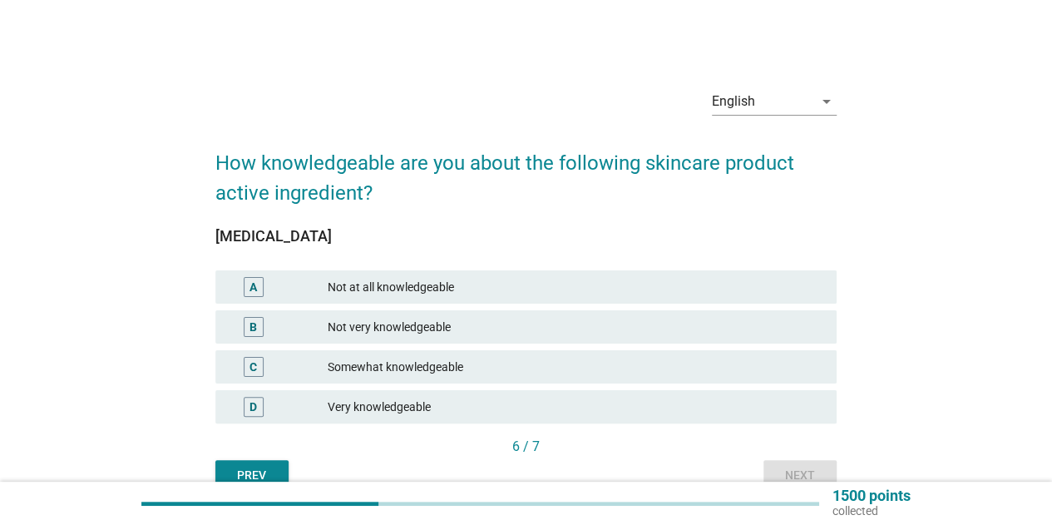
click at [467, 415] on div "Very knowledgeable" at bounding box center [576, 407] width 496 height 20
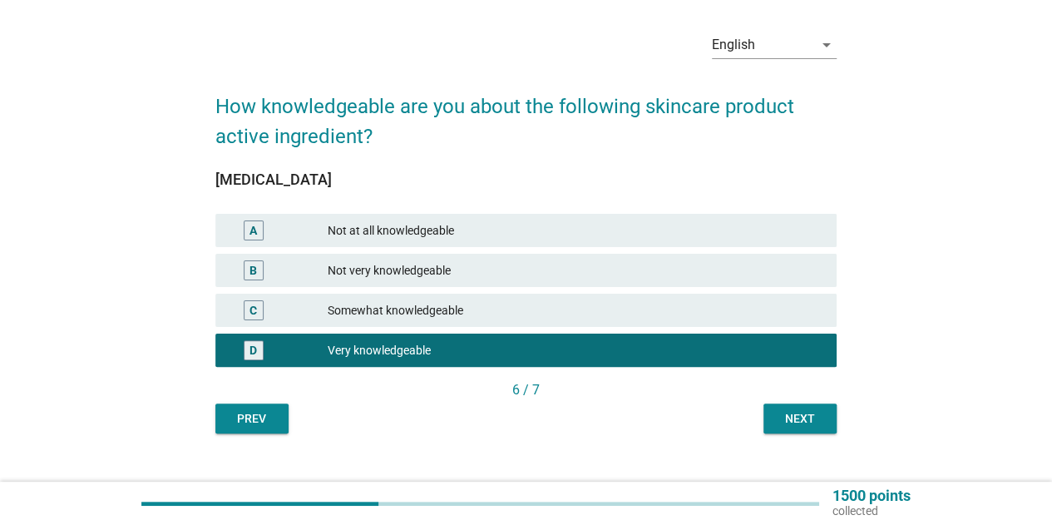
scroll to position [83, 0]
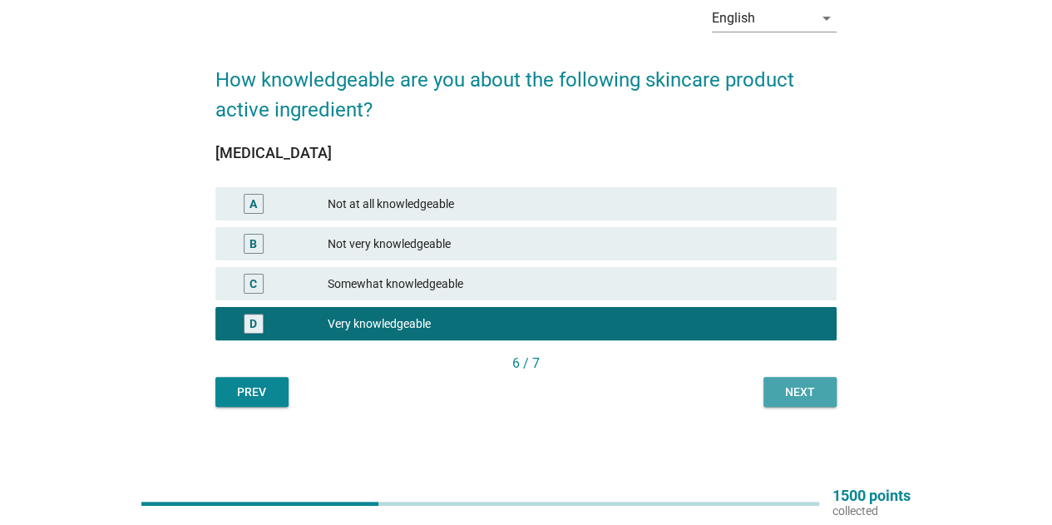
click at [788, 400] on button "Next" at bounding box center [799, 392] width 73 height 30
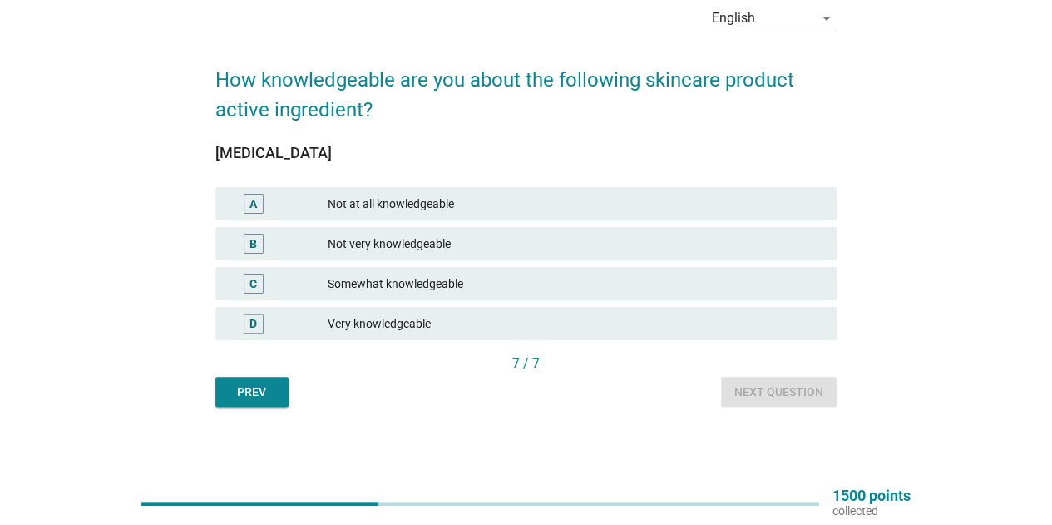
click at [446, 328] on div "Very knowledgeable" at bounding box center [576, 323] width 496 height 20
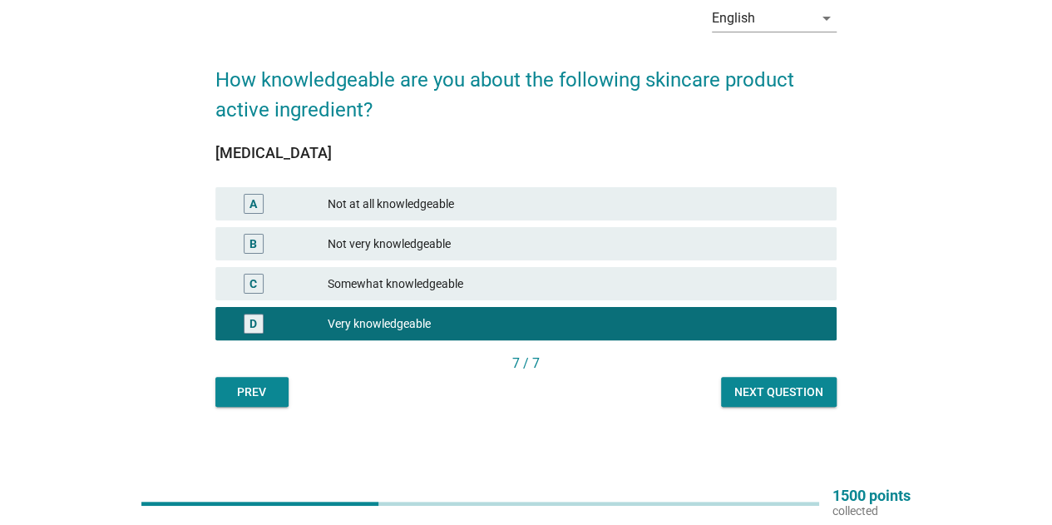
click at [787, 375] on div "7 / 7" at bounding box center [525, 364] width 621 height 23
click at [787, 399] on div "Next question" at bounding box center [778, 391] width 89 height 17
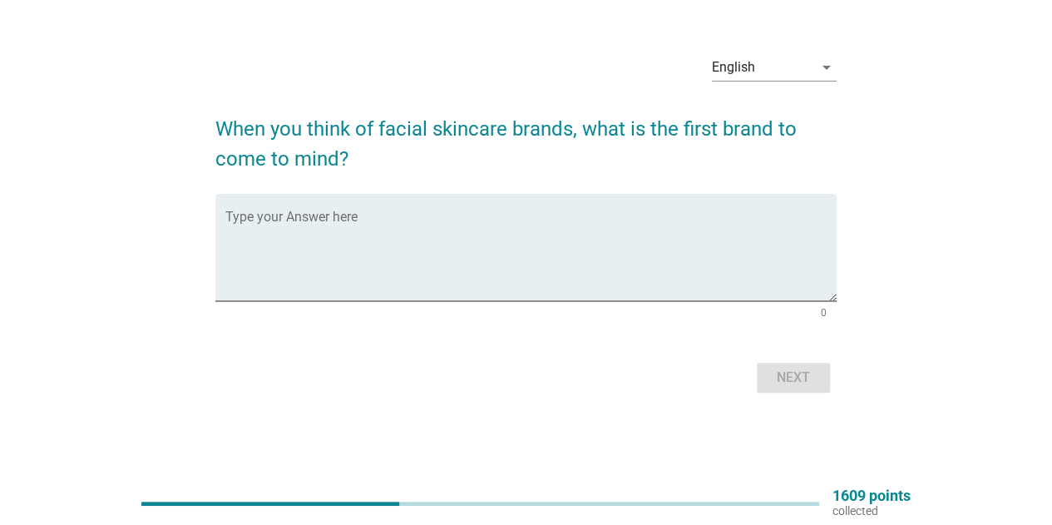
scroll to position [0, 0]
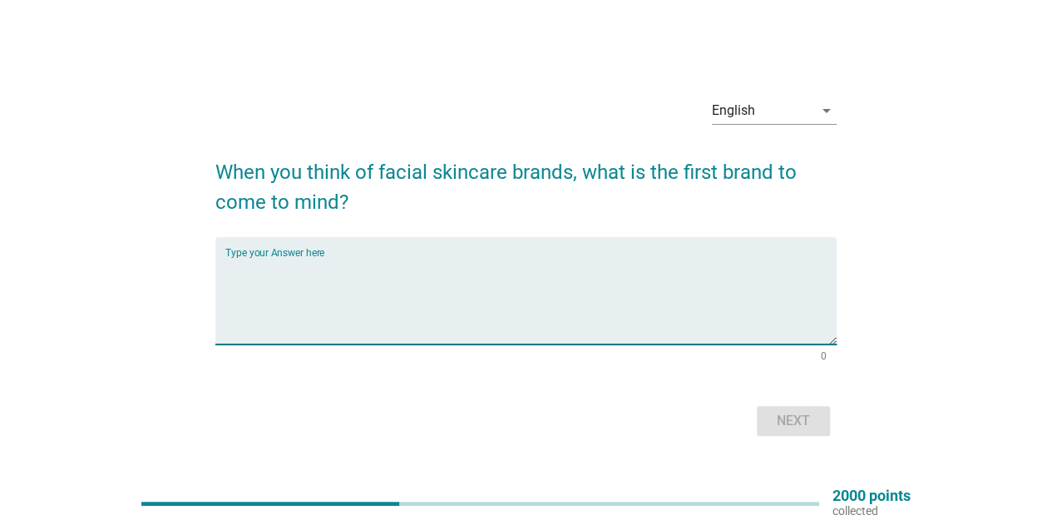
click at [429, 259] on textarea "Type your Answer here" at bounding box center [530, 300] width 611 height 87
click at [404, 252] on div "Type your Answer here" at bounding box center [530, 290] width 611 height 107
click at [311, 254] on div "Type your Answer here" at bounding box center [530, 290] width 611 height 107
type textarea "Hada Labo"
click at [782, 432] on button "Next" at bounding box center [793, 421] width 73 height 30
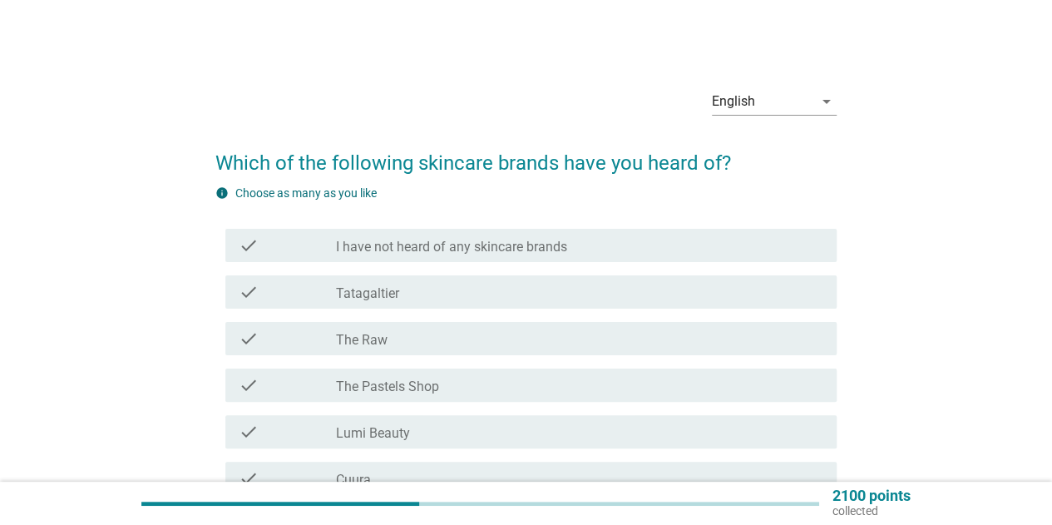
click at [408, 170] on h2 "Which of the following skincare brands have you heard of?" at bounding box center [525, 154] width 621 height 47
drag, startPoint x: 472, startPoint y: 156, endPoint x: 582, endPoint y: 162, distance: 109.9
click at [582, 162] on h2 "Which of the following skincare brands have you heard of?" at bounding box center [525, 154] width 621 height 47
click at [581, 162] on h2 "Which of the following skincare brands have you heard of?" at bounding box center [525, 154] width 621 height 47
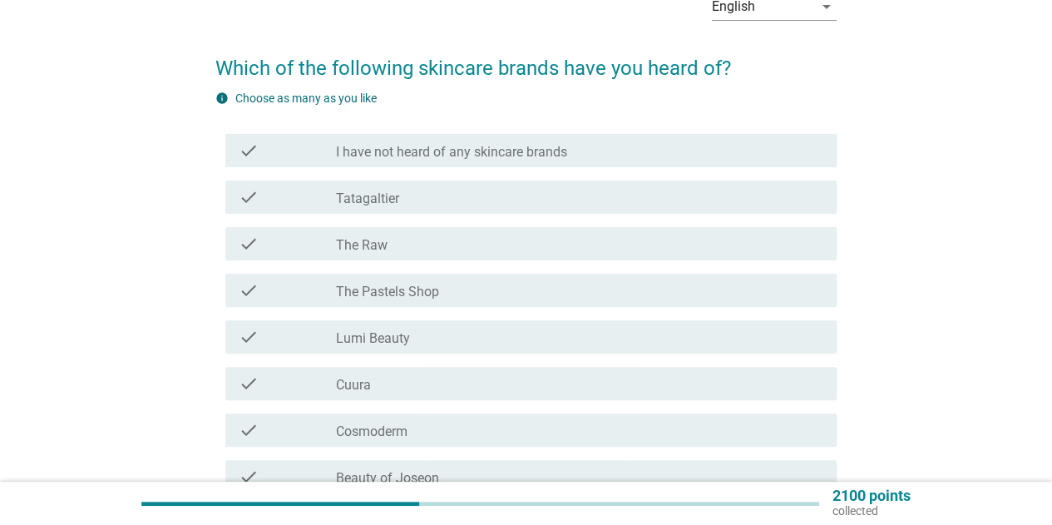
scroll to position [166, 0]
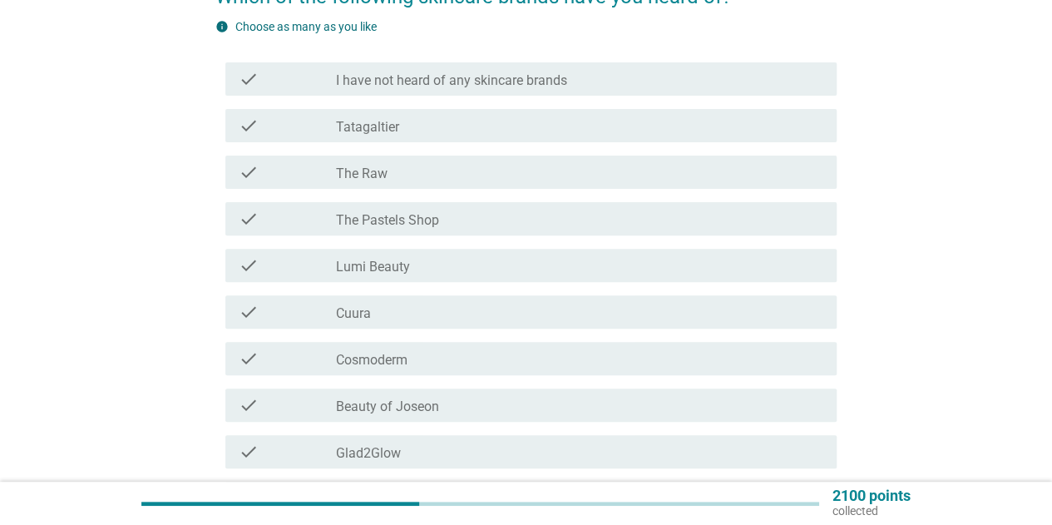
click at [428, 221] on label "The Pastels Shop" at bounding box center [387, 220] width 103 height 17
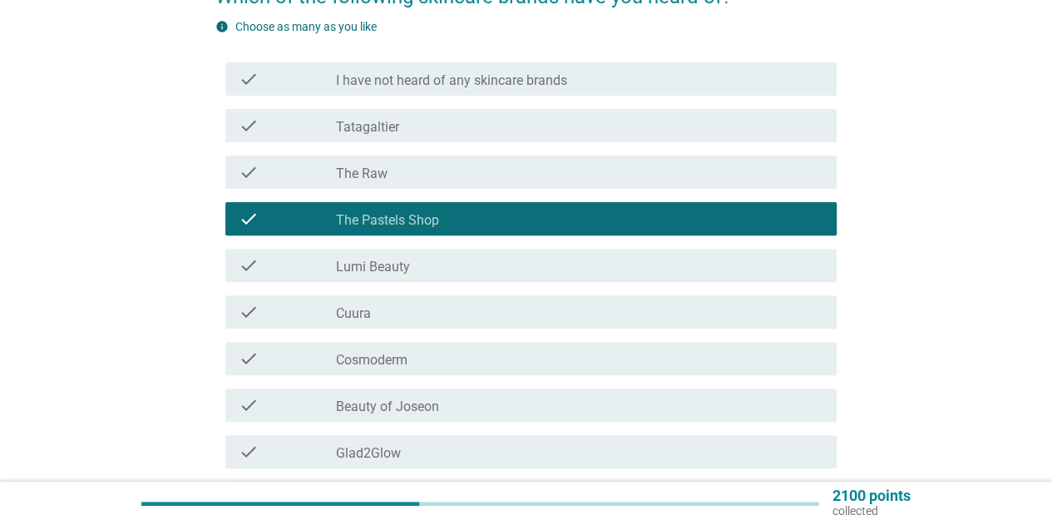
click at [420, 269] on div "check_box_outline_blank Lumi Beauty" at bounding box center [579, 265] width 487 height 20
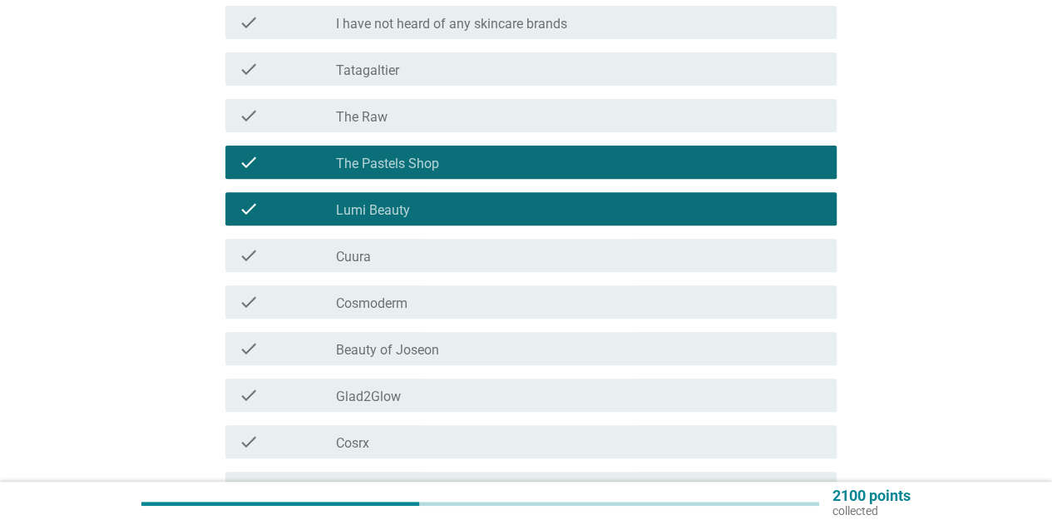
scroll to position [249, 0]
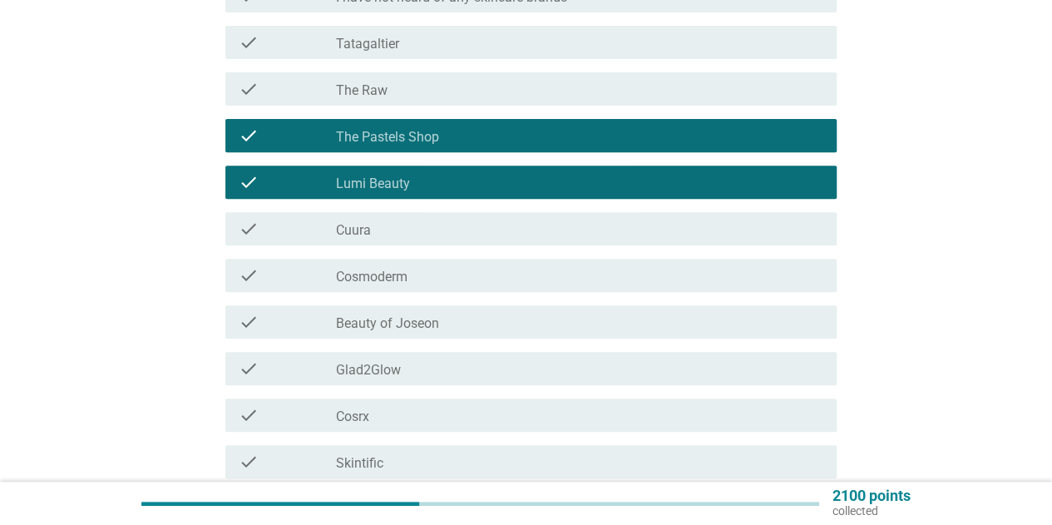
click at [413, 282] on div "check_box_outline_blank Cosmoderm" at bounding box center [579, 275] width 487 height 20
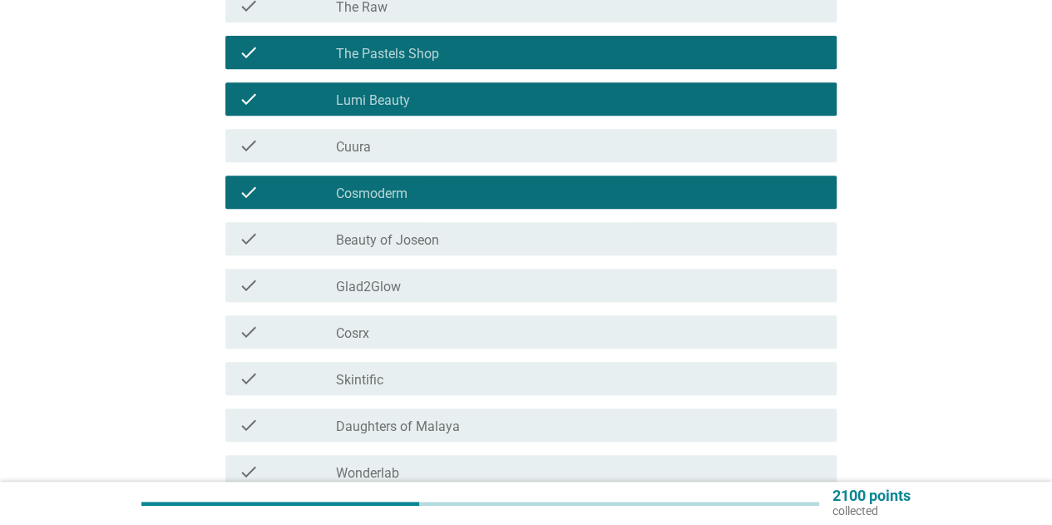
scroll to position [416, 0]
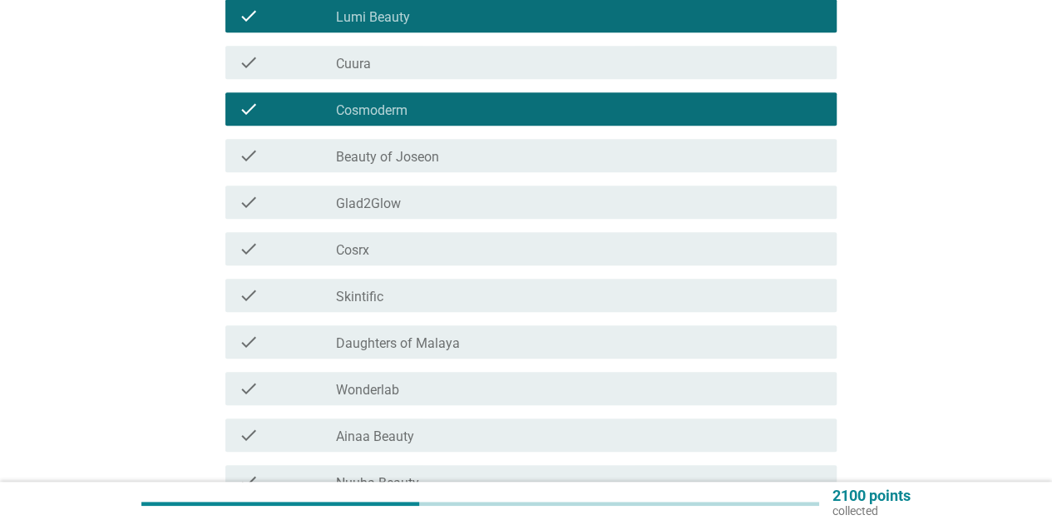
click at [402, 293] on div "check_box_outline_blank Skintific" at bounding box center [579, 295] width 487 height 20
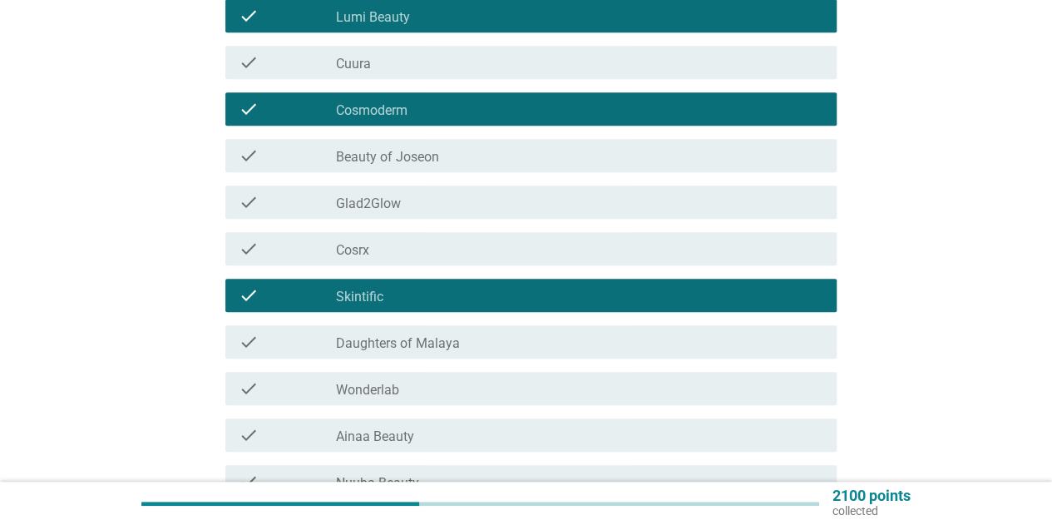
scroll to position [499, 0]
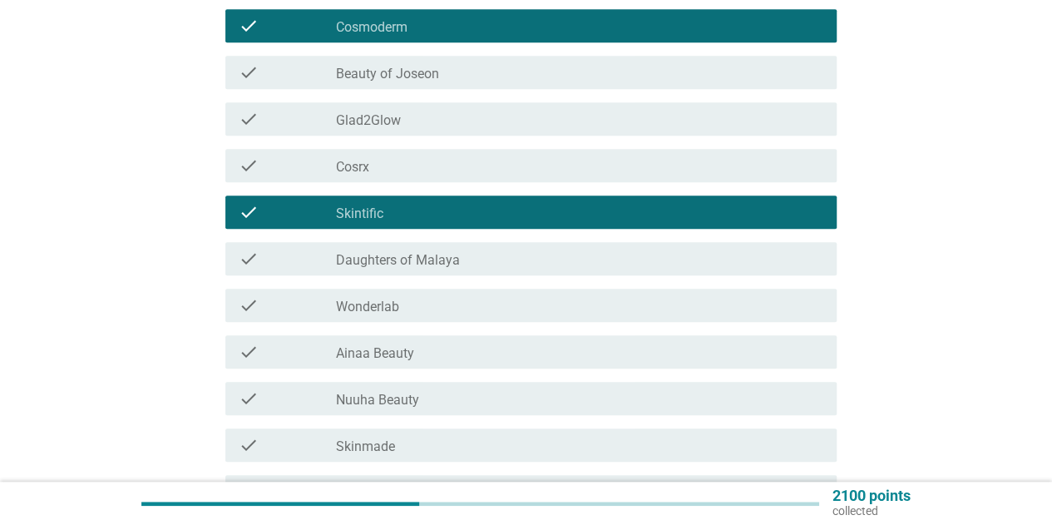
click at [403, 312] on div "check_box_outline_blank Wonderlab" at bounding box center [579, 305] width 487 height 20
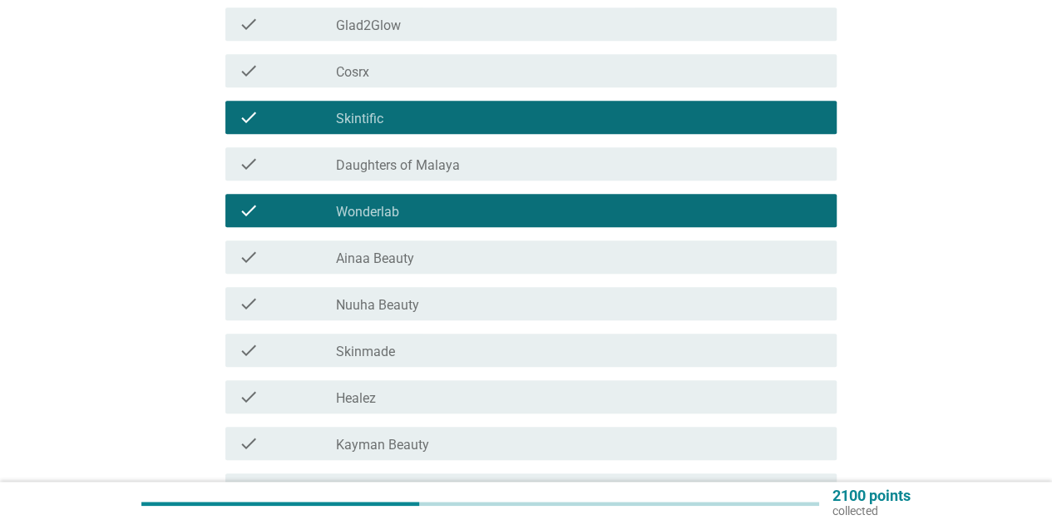
scroll to position [665, 0]
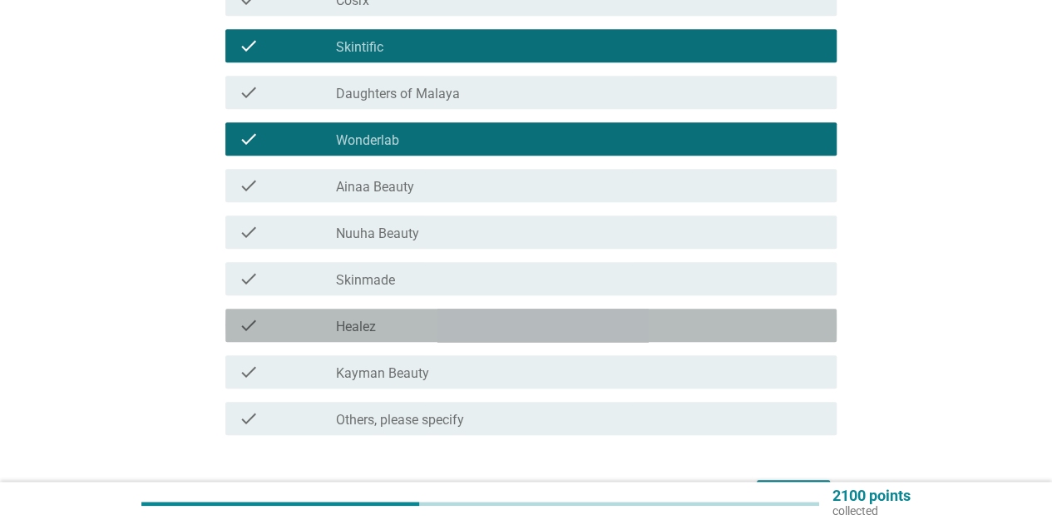
click at [422, 323] on div "check_box_outline_blank Healez" at bounding box center [579, 325] width 487 height 20
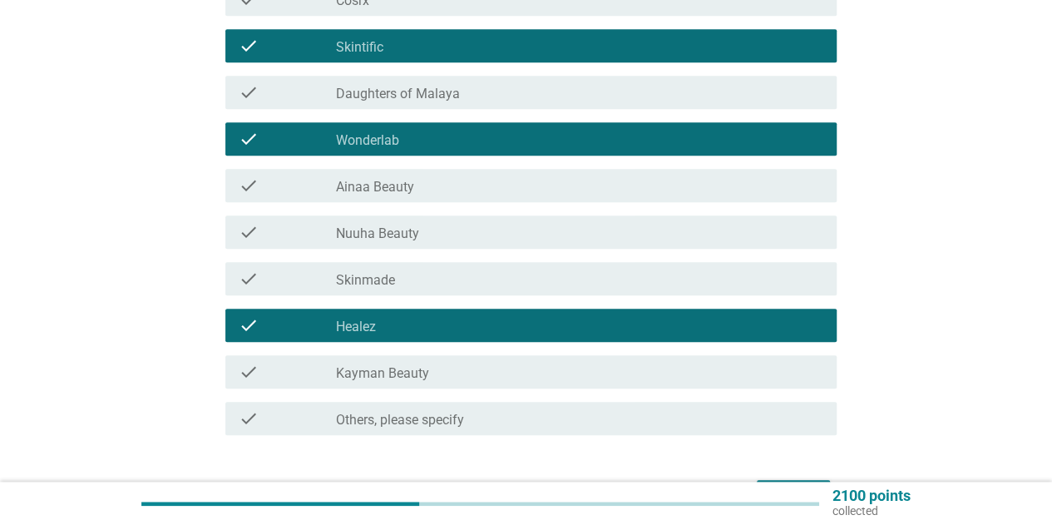
click at [431, 365] on div "check_box_outline_blank Kayman Beauty" at bounding box center [579, 372] width 487 height 20
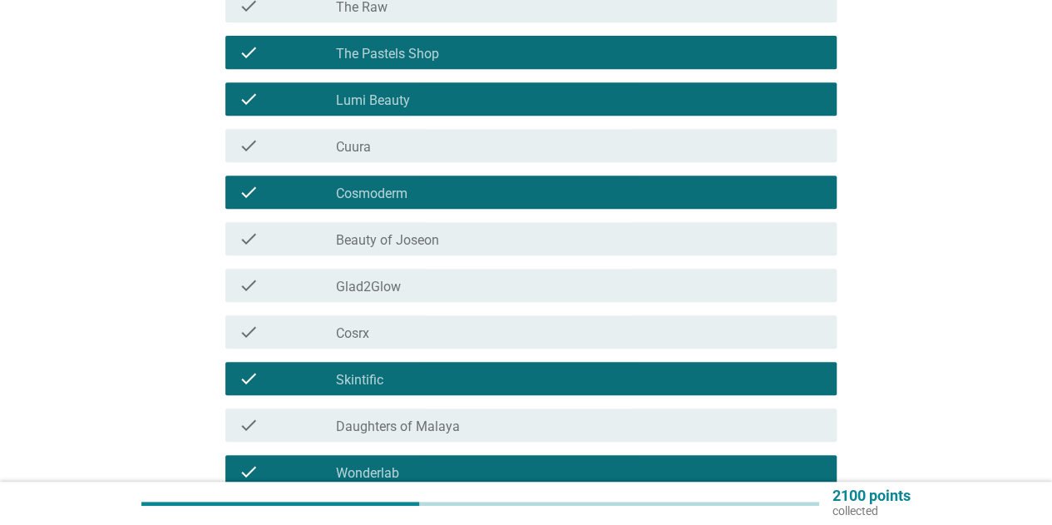
scroll to position [249, 0]
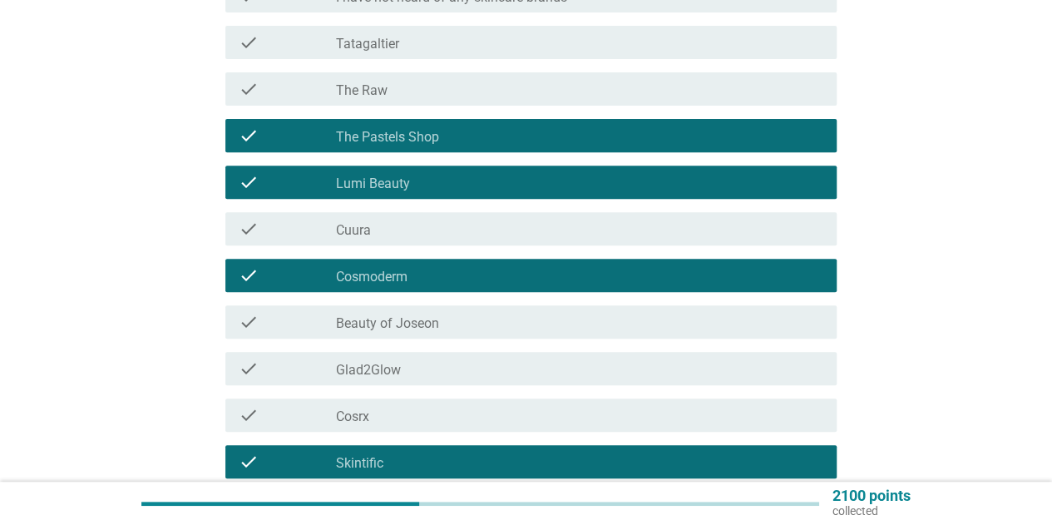
click at [425, 236] on div "check_box_outline_blank Cuura" at bounding box center [579, 229] width 487 height 20
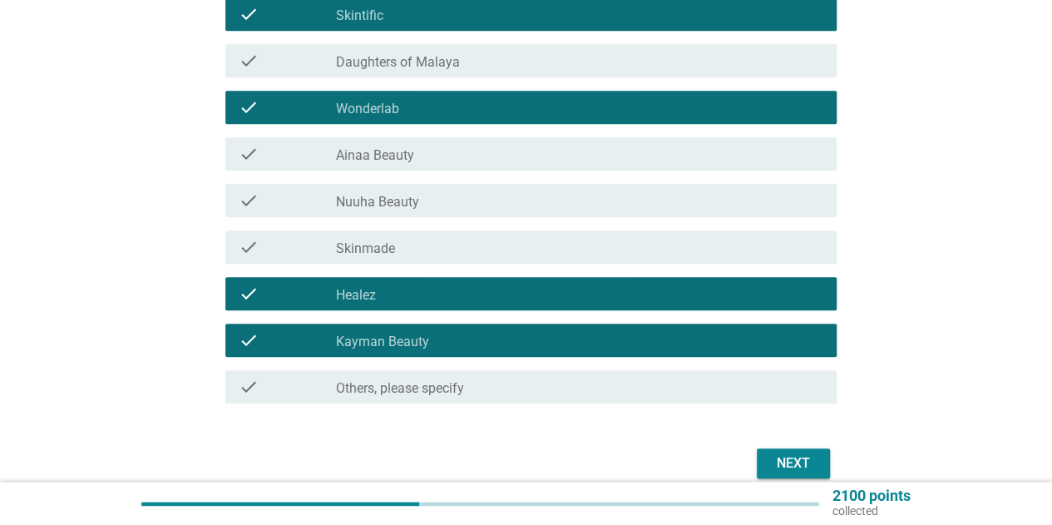
scroll to position [773, 0]
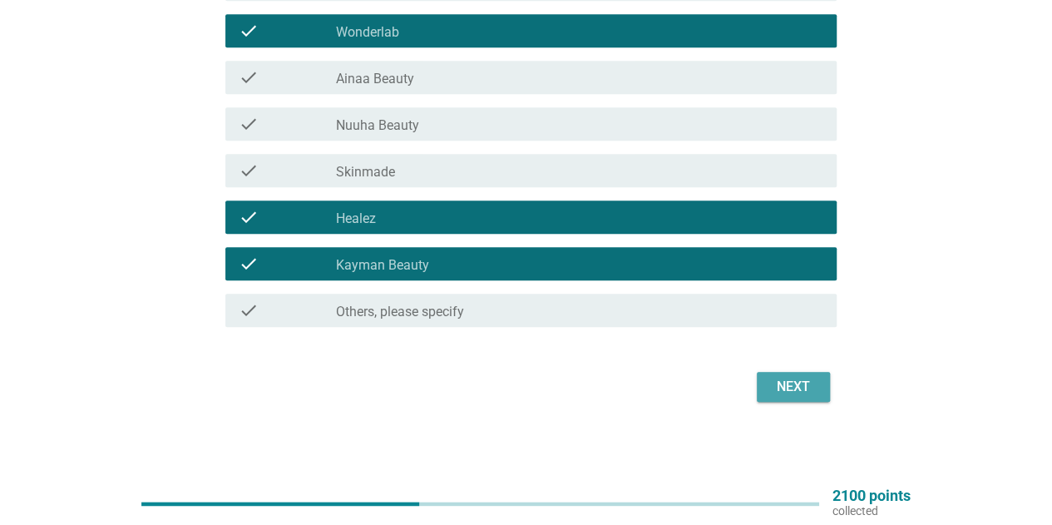
click at [770, 399] on button "Next" at bounding box center [793, 387] width 73 height 30
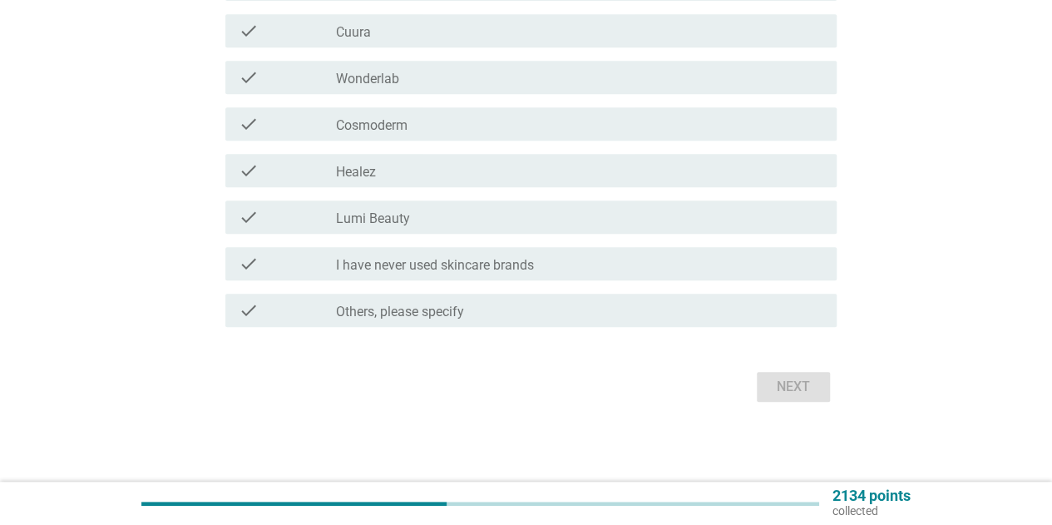
scroll to position [0, 0]
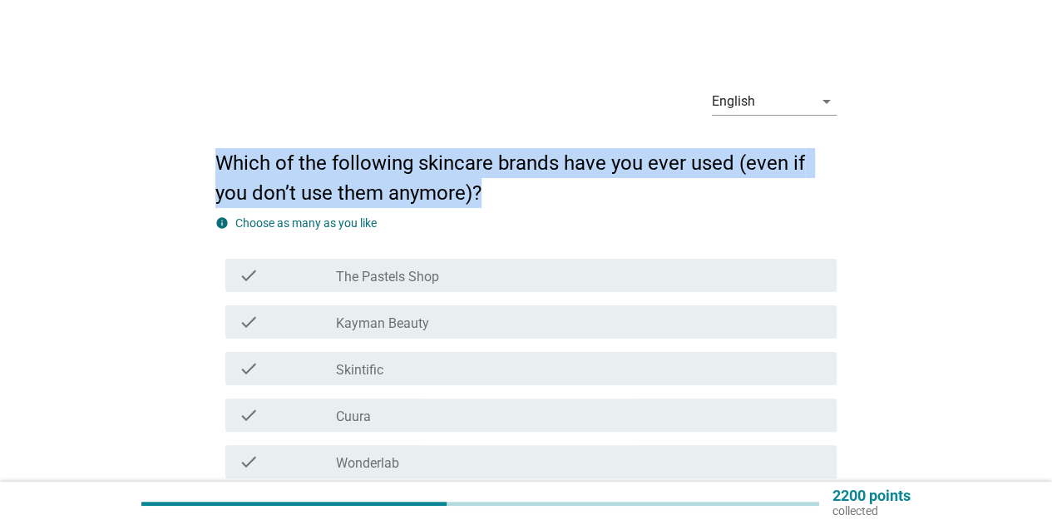
drag, startPoint x: 218, startPoint y: 158, endPoint x: 506, endPoint y: 192, distance: 289.7
click at [506, 192] on h2 "Which of the following skincare brands have you ever used (even if you don’t us…" at bounding box center [525, 169] width 621 height 76
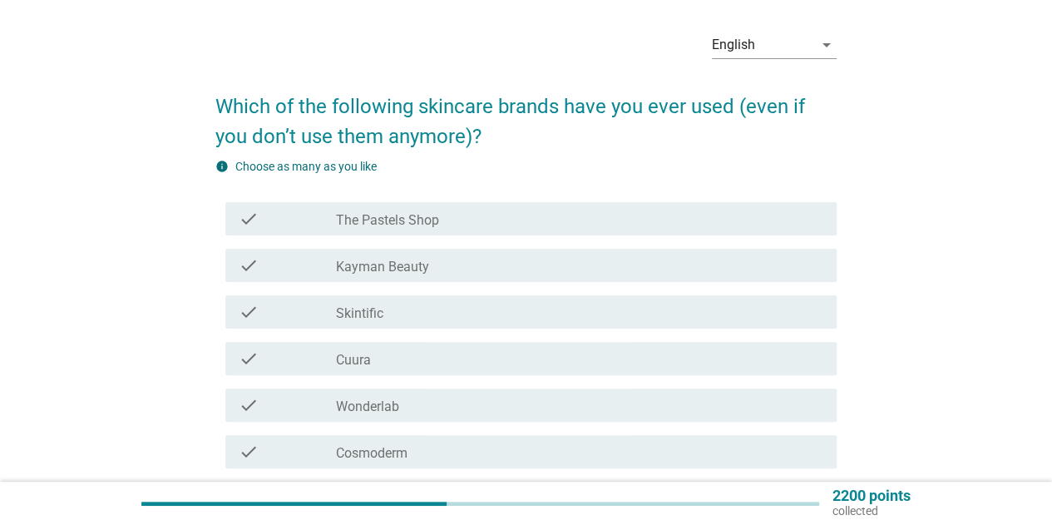
scroll to position [83, 0]
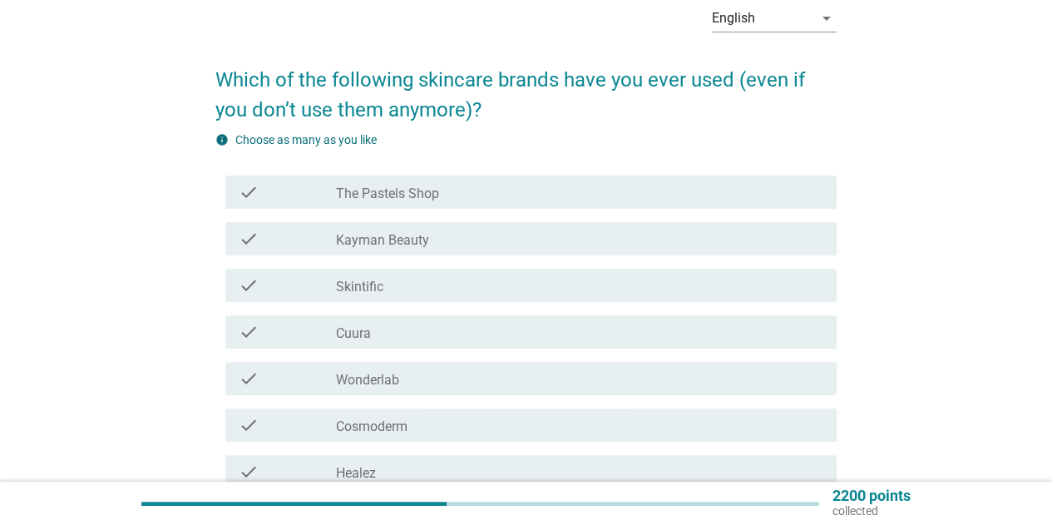
click at [410, 92] on h2 "Which of the following skincare brands have you ever used (even if you don’t us…" at bounding box center [525, 86] width 621 height 76
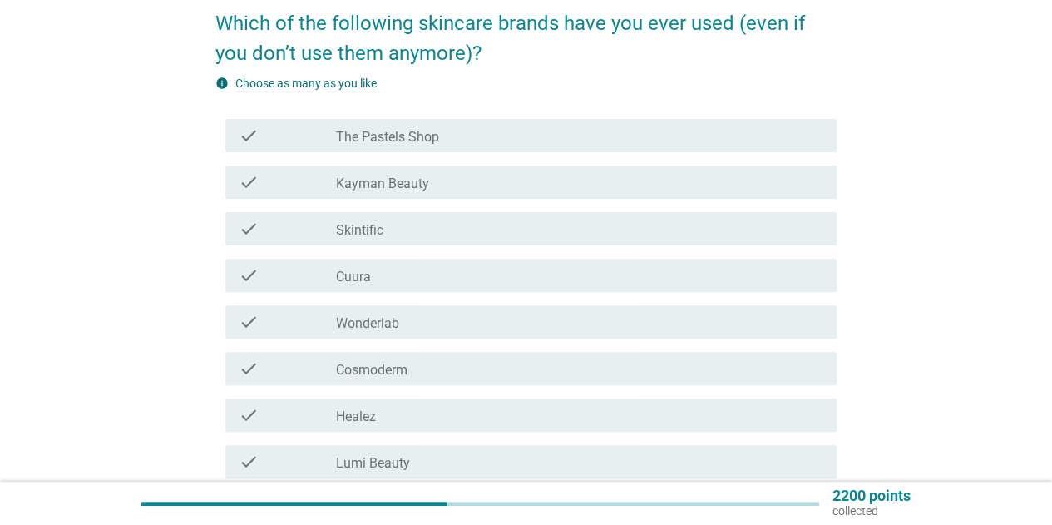
scroll to position [166, 0]
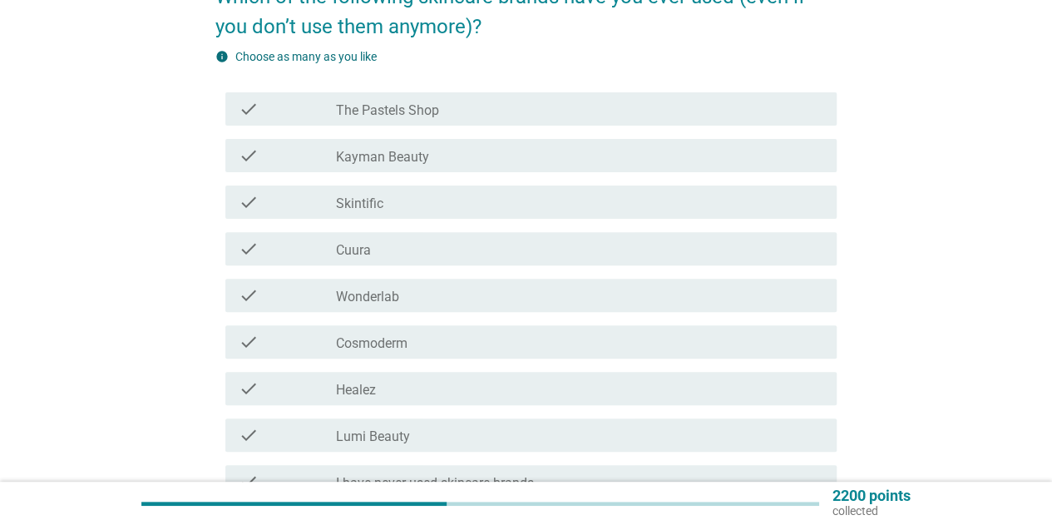
click at [418, 262] on div "check check_box_outline_blank Cuura" at bounding box center [530, 248] width 611 height 33
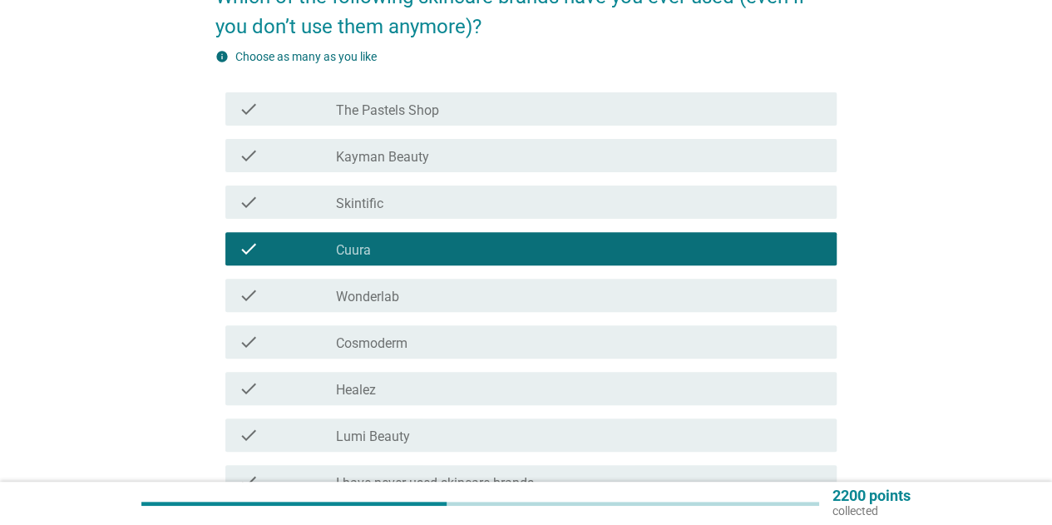
click at [424, 212] on div "check check_box_outline_blank Skintific" at bounding box center [530, 201] width 611 height 33
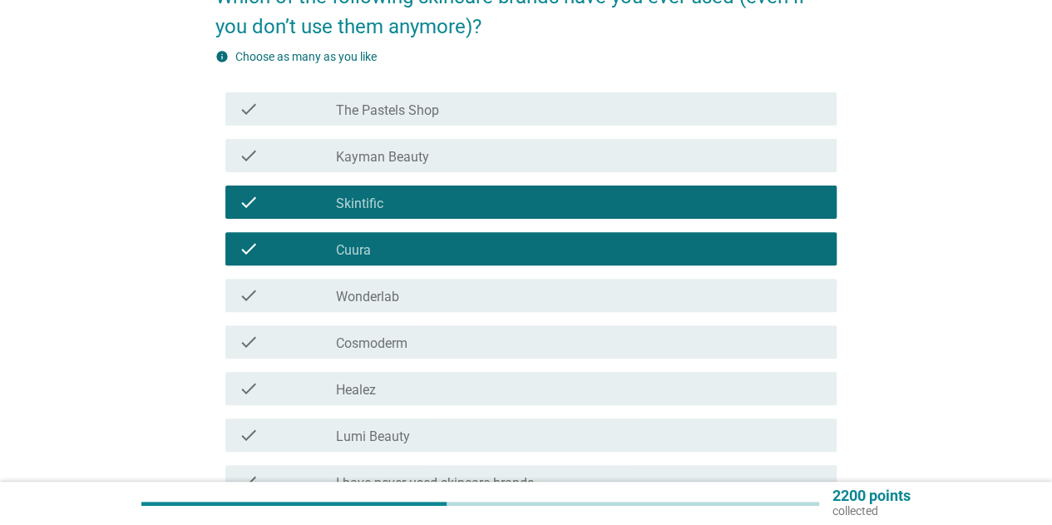
click at [423, 287] on div "check_box_outline_blank Wonderlab" at bounding box center [579, 295] width 487 height 20
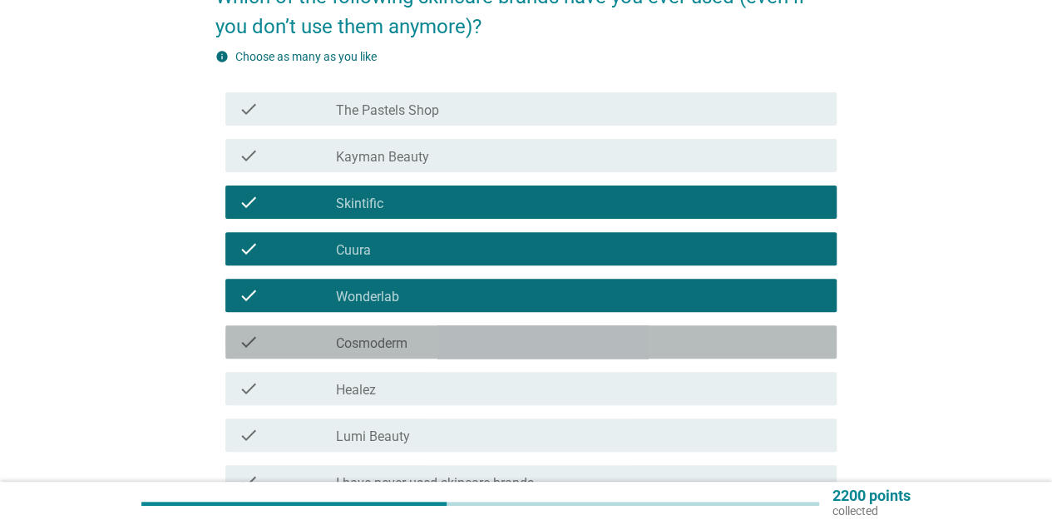
click at [429, 340] on div "check_box_outline_blank Cosmoderm" at bounding box center [579, 342] width 487 height 20
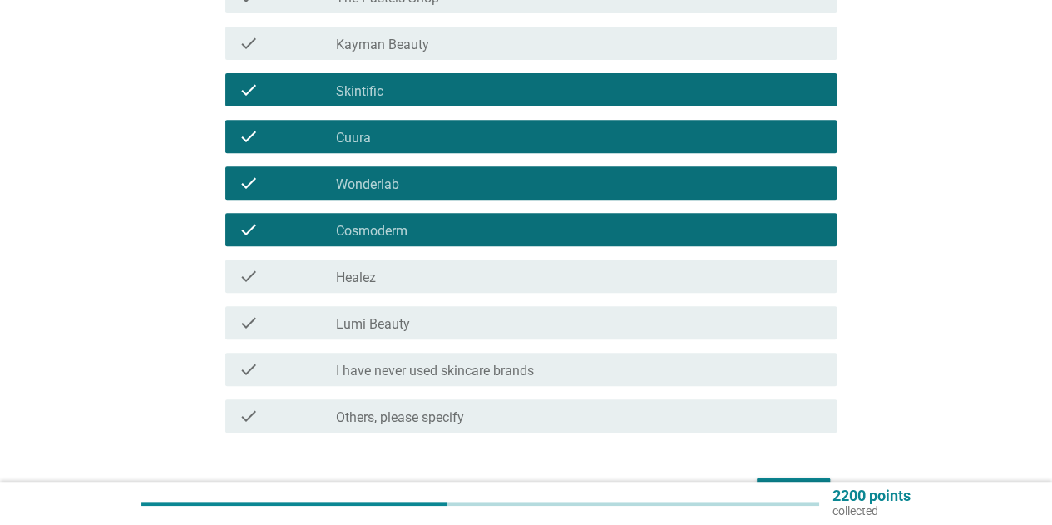
scroll to position [333, 0]
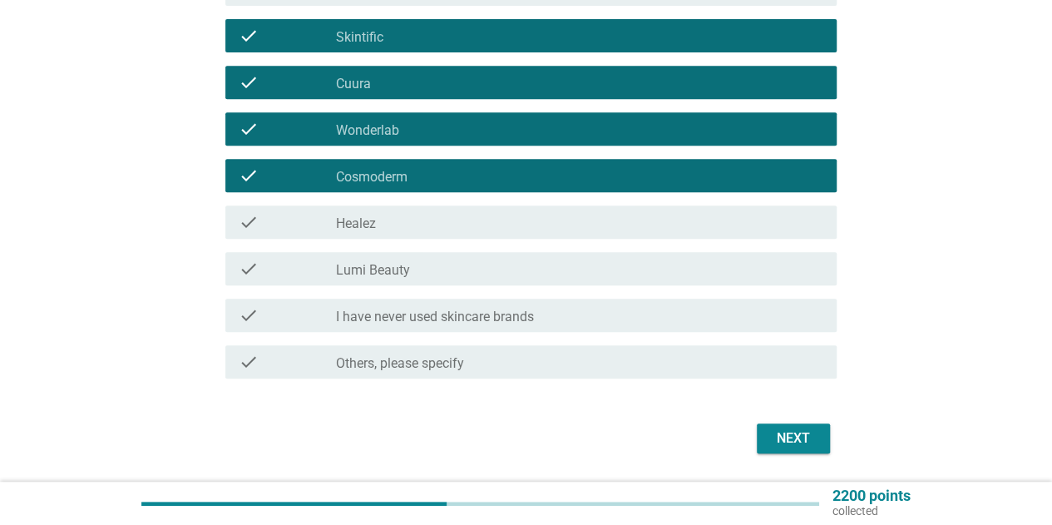
click at [407, 277] on label "Lumi Beauty" at bounding box center [373, 270] width 74 height 17
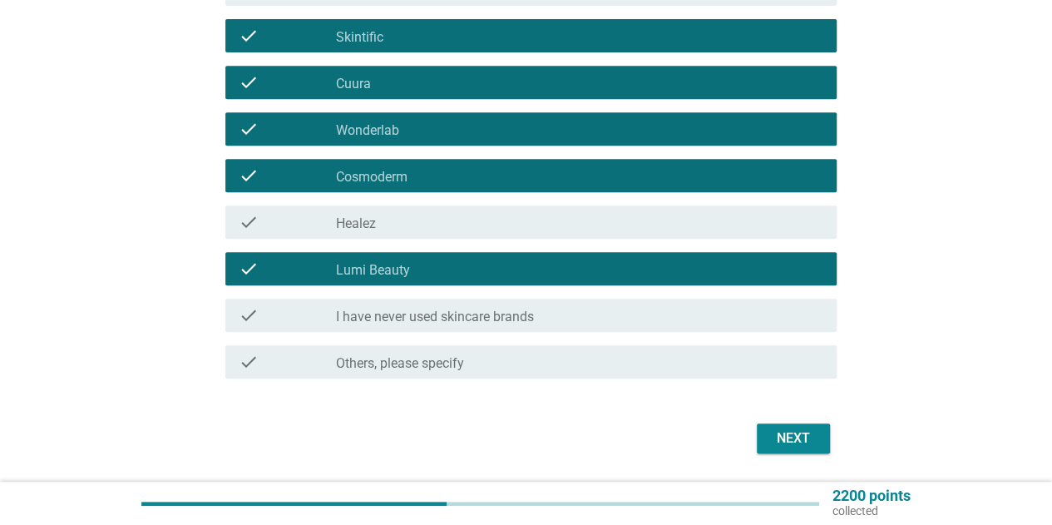
click at [780, 407] on form "Which of the following skincare brands have you ever used (even if you don’t us…" at bounding box center [525, 128] width 621 height 659
click at [791, 439] on div "Next" at bounding box center [793, 438] width 47 height 20
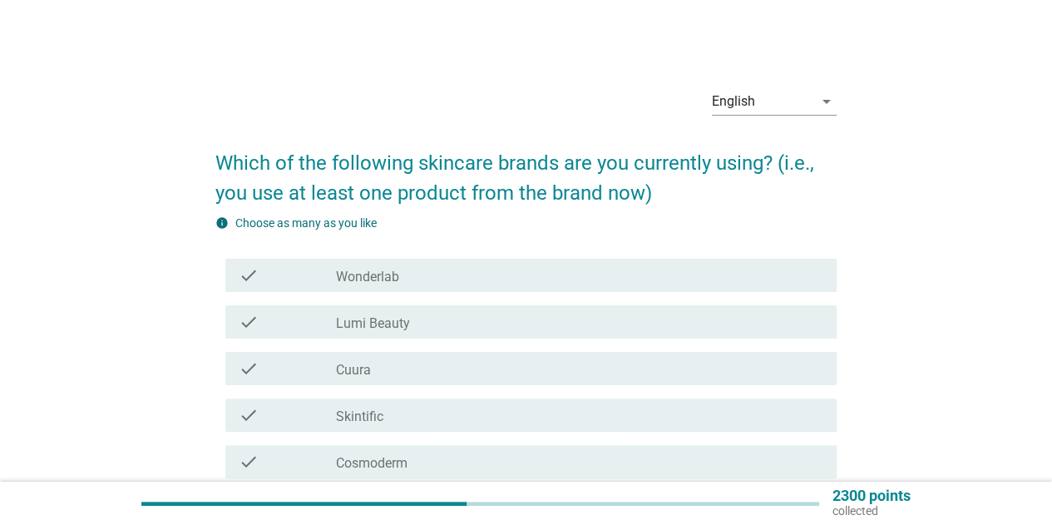
click at [465, 163] on h2 "Which of the following skincare brands are you currently using? (i.e., you use …" at bounding box center [525, 169] width 621 height 76
drag, startPoint x: 386, startPoint y: 162, endPoint x: 508, endPoint y: 169, distance: 122.4
click at [507, 169] on h2 "Which of the following skincare brands are you currently using? (i.e., you use …" at bounding box center [525, 169] width 621 height 76
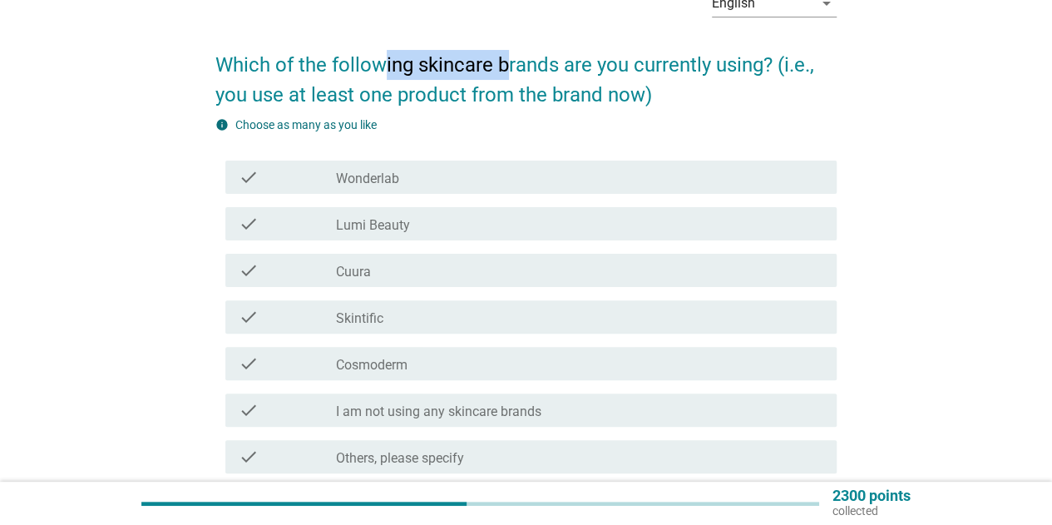
scroll to position [166, 0]
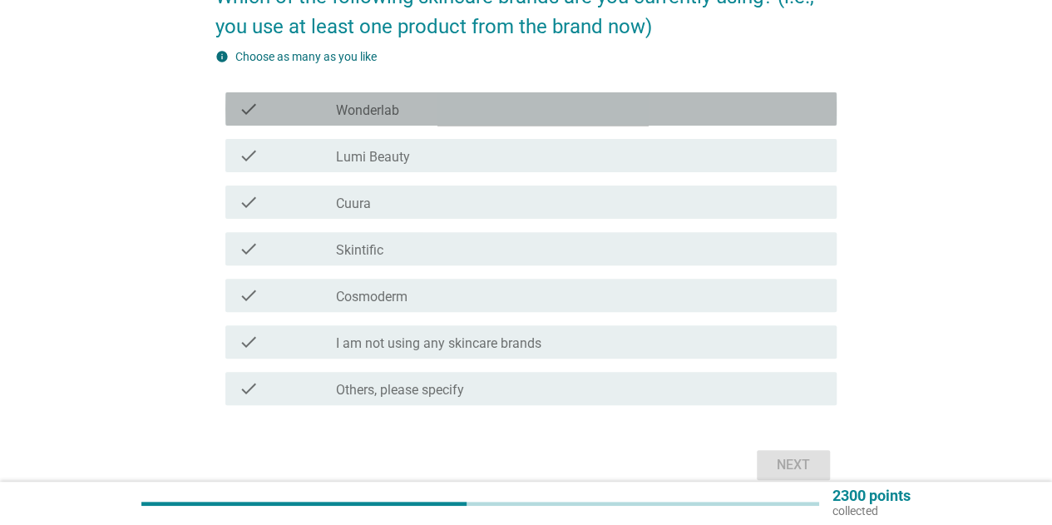
click at [422, 109] on div "check_box Wonderlab" at bounding box center [579, 109] width 487 height 20
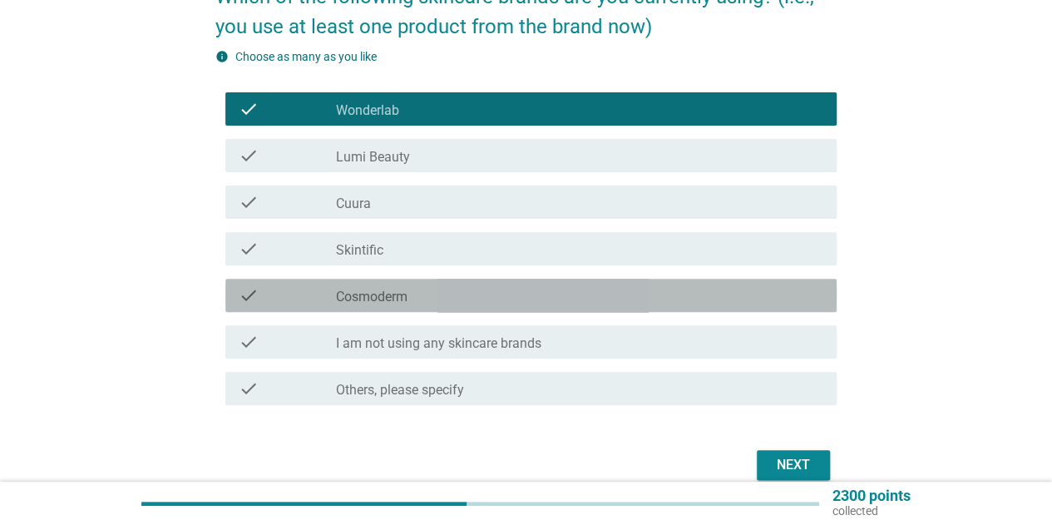
click at [416, 298] on div "check_box Cosmoderm" at bounding box center [579, 295] width 487 height 20
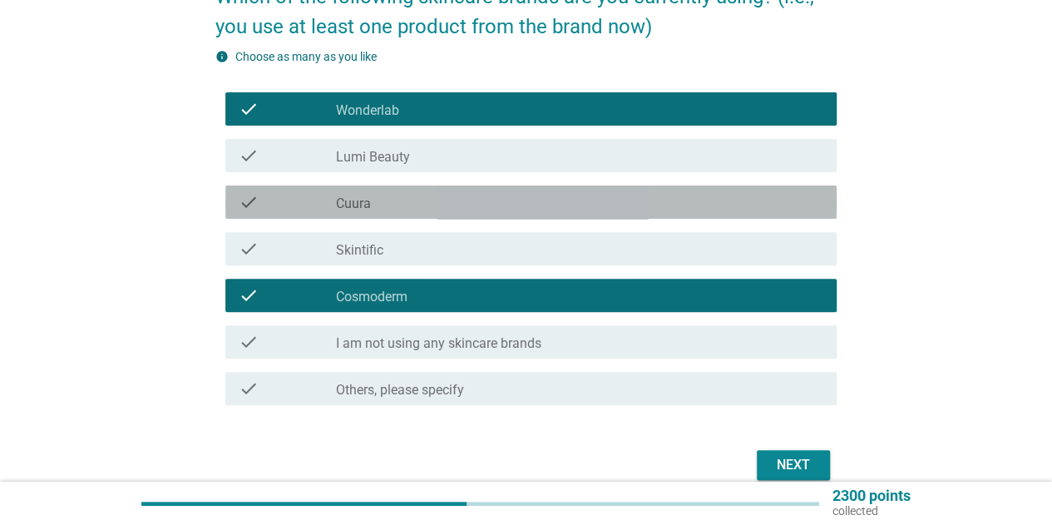
click at [422, 198] on div "check_box Cuura" at bounding box center [579, 202] width 487 height 20
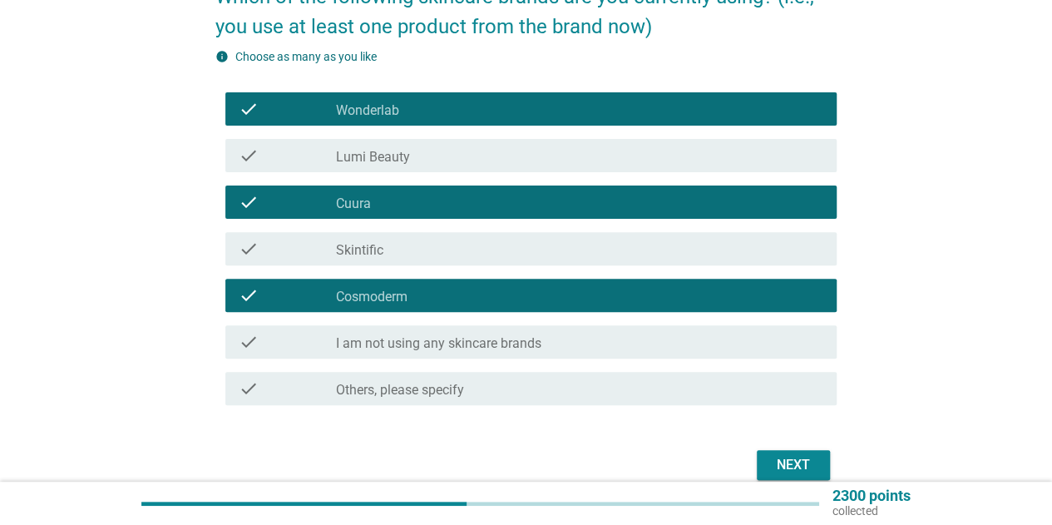
click at [461, 160] on div "check_box Lumi Beauty" at bounding box center [579, 156] width 487 height 20
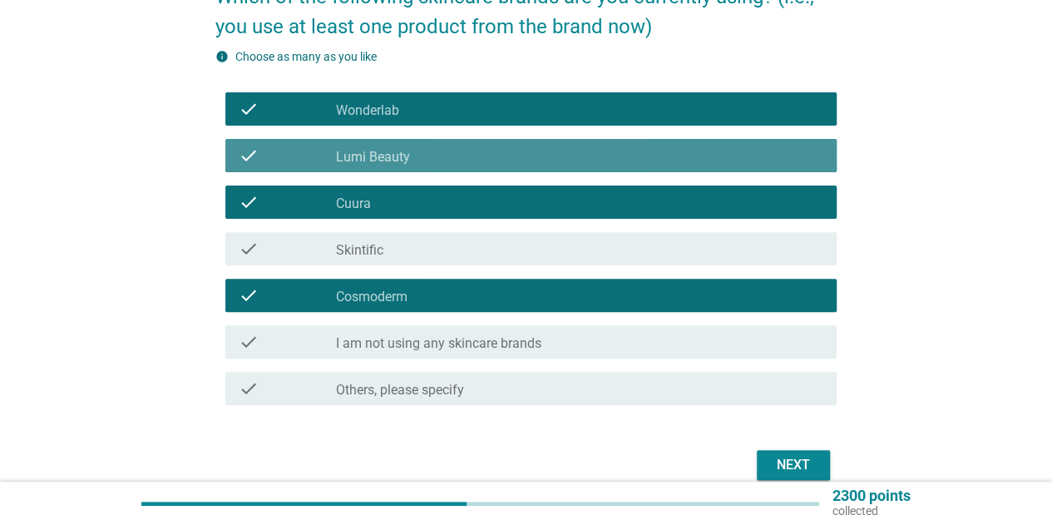
click at [476, 152] on div "check_box Lumi Beauty" at bounding box center [579, 156] width 487 height 20
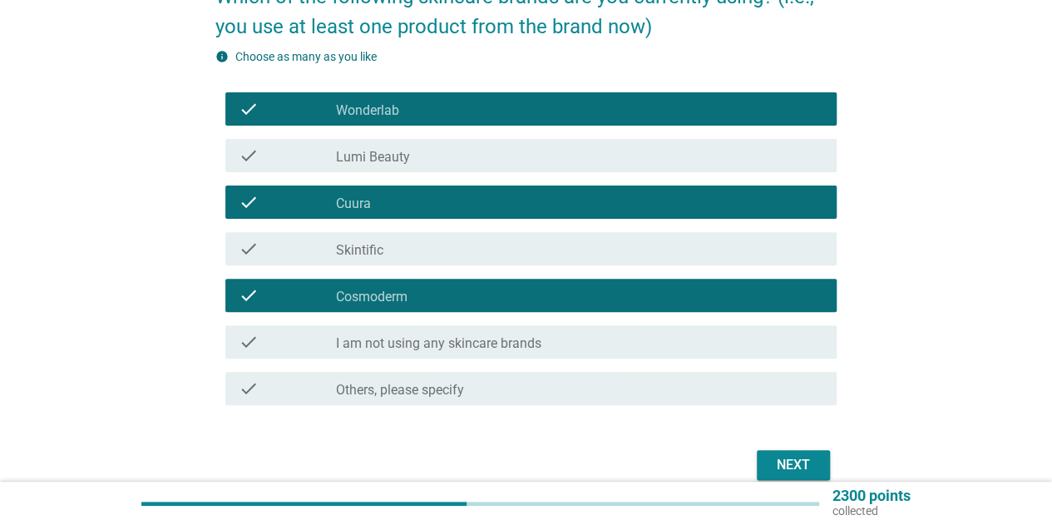
click at [799, 458] on div "Next" at bounding box center [793, 465] width 47 height 20
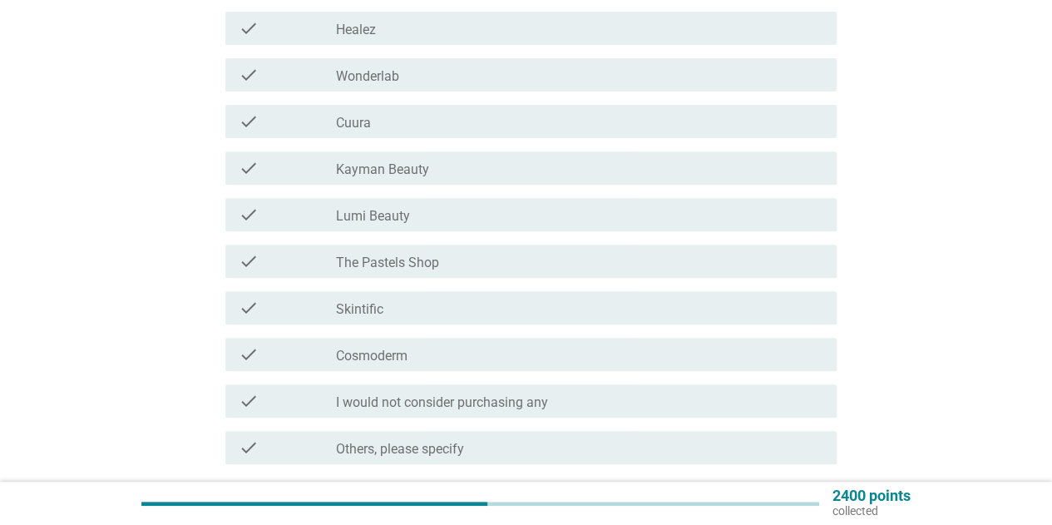
scroll to position [249, 0]
click at [419, 31] on div "check_box_outline_blank Healez" at bounding box center [579, 26] width 487 height 20
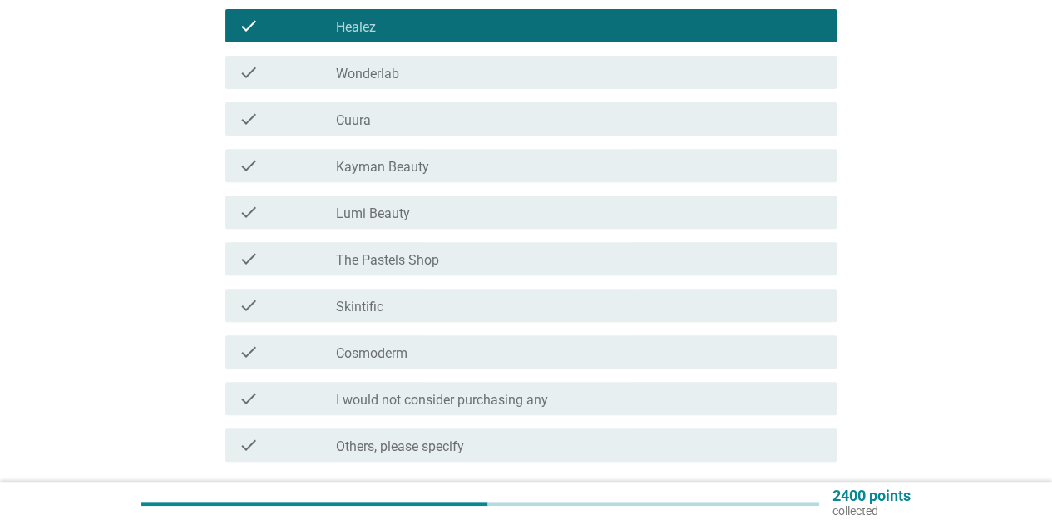
click at [402, 71] on div "check_box Wonderlab" at bounding box center [579, 72] width 487 height 20
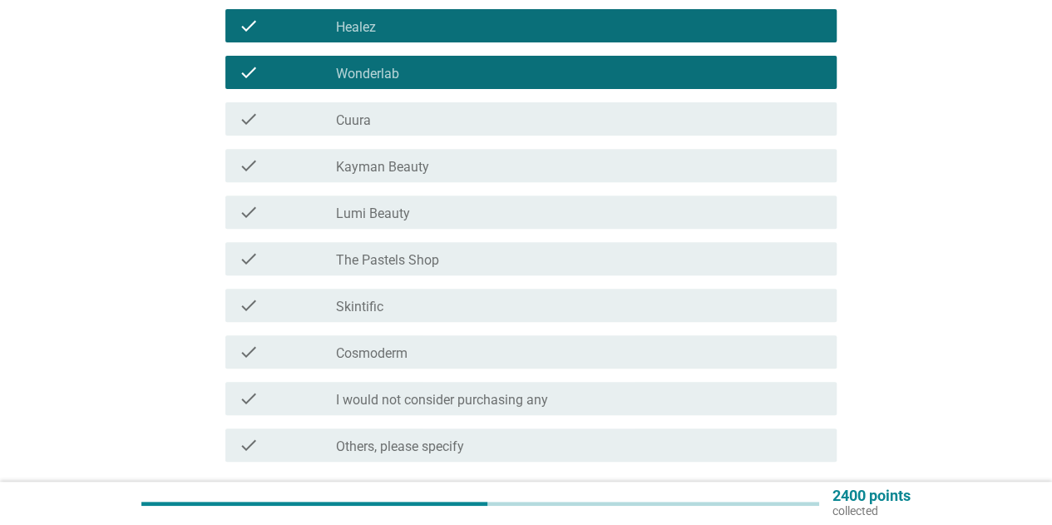
click at [393, 111] on div "check_box Cuura" at bounding box center [579, 119] width 487 height 20
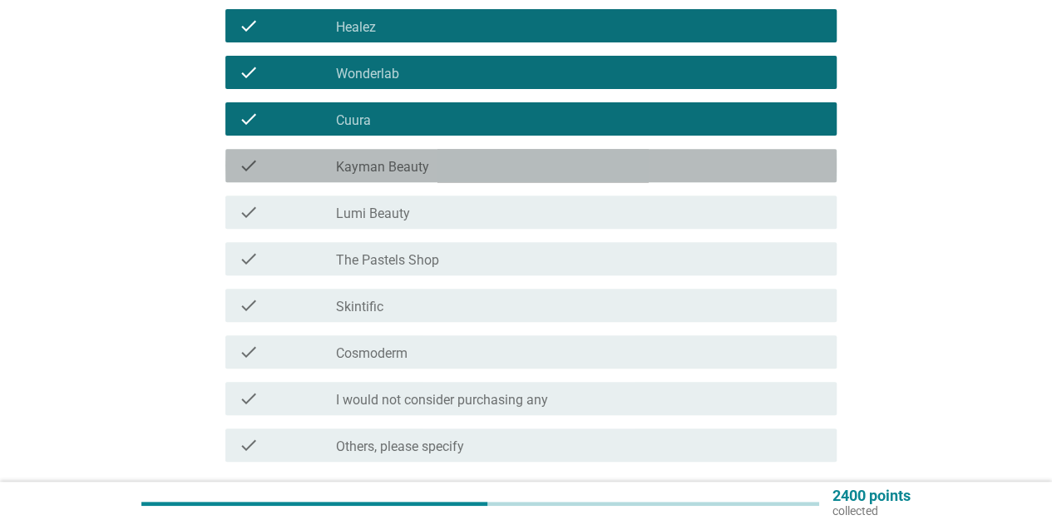
click at [396, 180] on div "check check_box_outline_blank Kayman Beauty" at bounding box center [530, 165] width 611 height 33
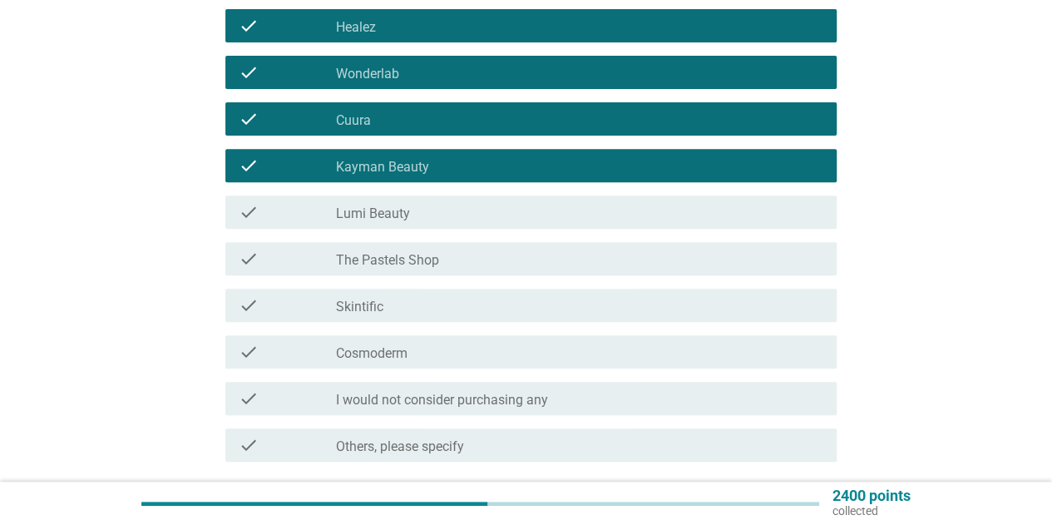
click at [400, 220] on label "Lumi Beauty" at bounding box center [373, 213] width 74 height 17
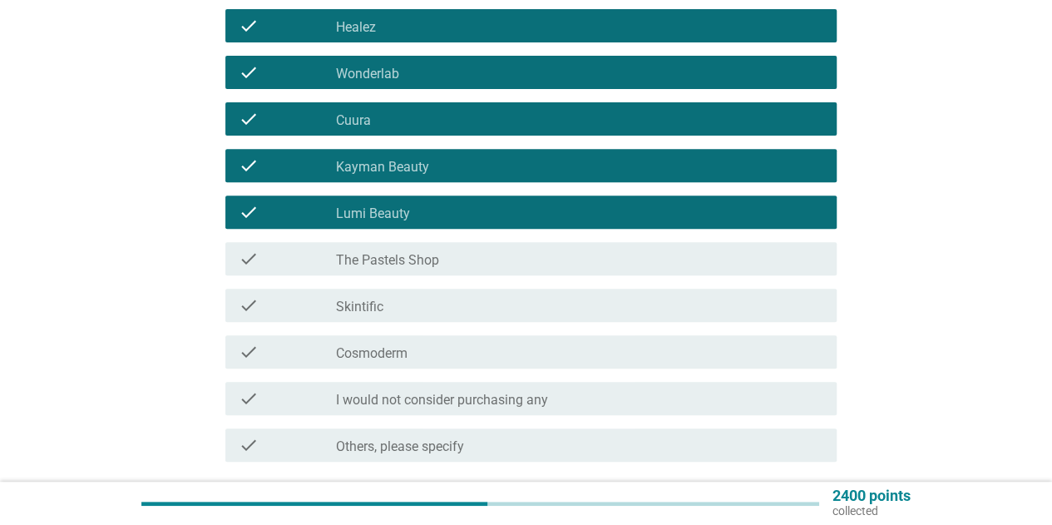
click at [404, 239] on div "check check_box_outline_blank The Pastels Shop" at bounding box center [525, 258] width 621 height 47
click at [407, 267] on label "The Pastels Shop" at bounding box center [387, 260] width 103 height 17
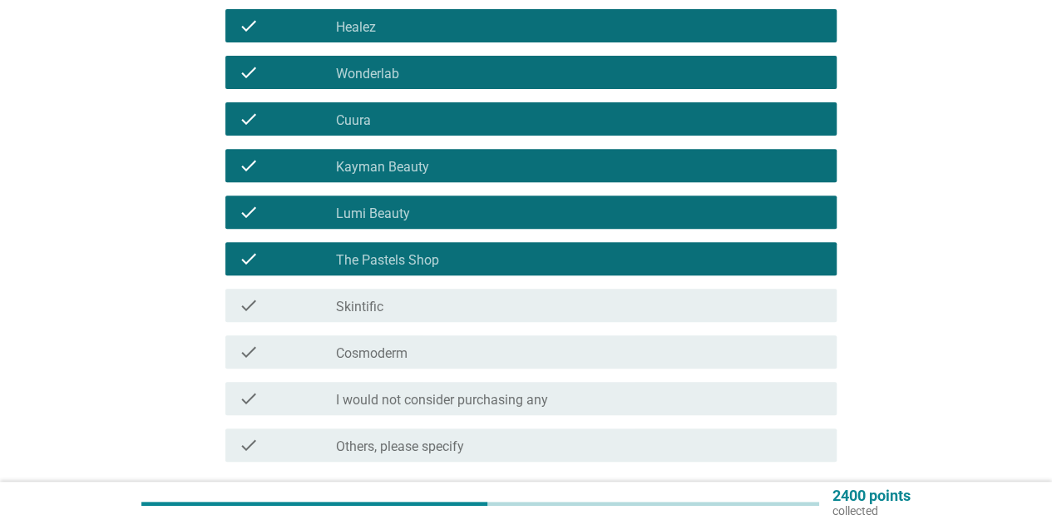
click at [392, 330] on div "check check_box Cosmoderm" at bounding box center [525, 351] width 621 height 47
click at [396, 308] on div "check_box Skintific" at bounding box center [579, 305] width 487 height 20
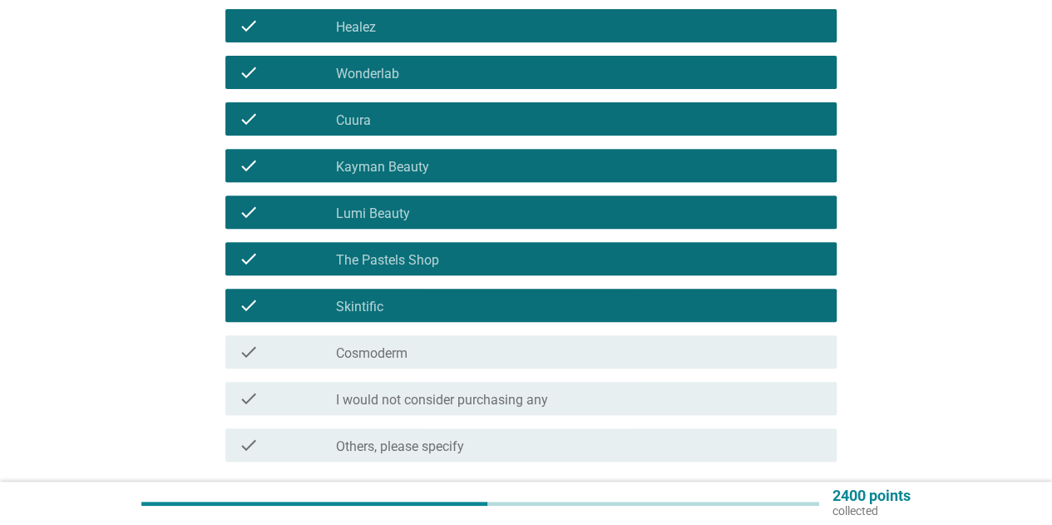
click at [396, 329] on div "check check_box Cosmoderm" at bounding box center [525, 351] width 621 height 47
click at [402, 352] on label "Cosmoderm" at bounding box center [372, 353] width 72 height 17
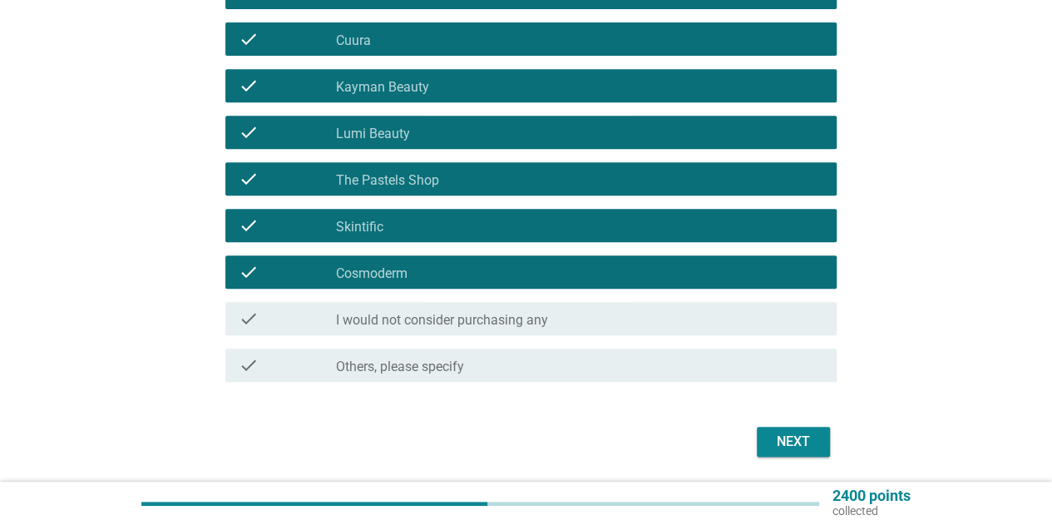
scroll to position [384, 0]
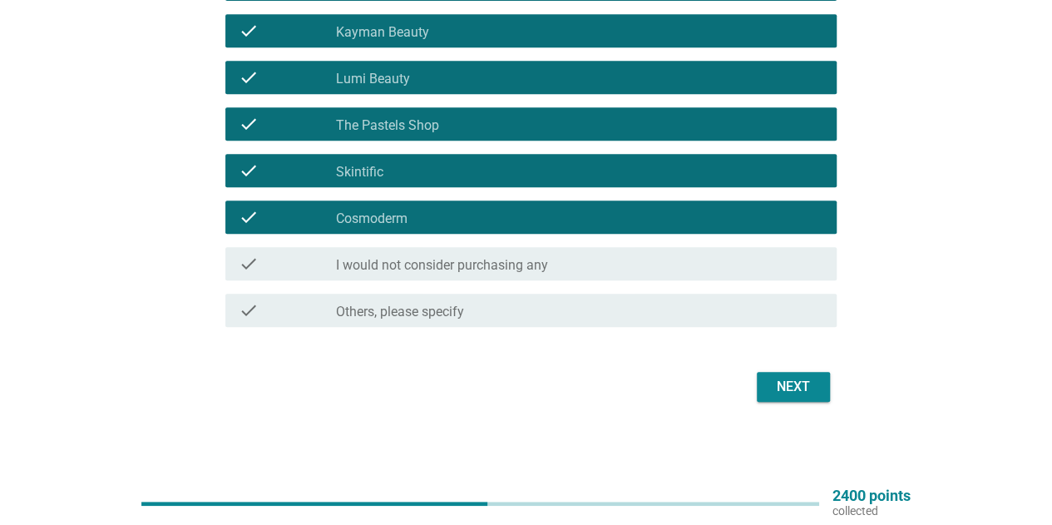
click at [785, 367] on div "Next" at bounding box center [525, 387] width 621 height 40
click at [795, 381] on div "Next" at bounding box center [793, 387] width 47 height 20
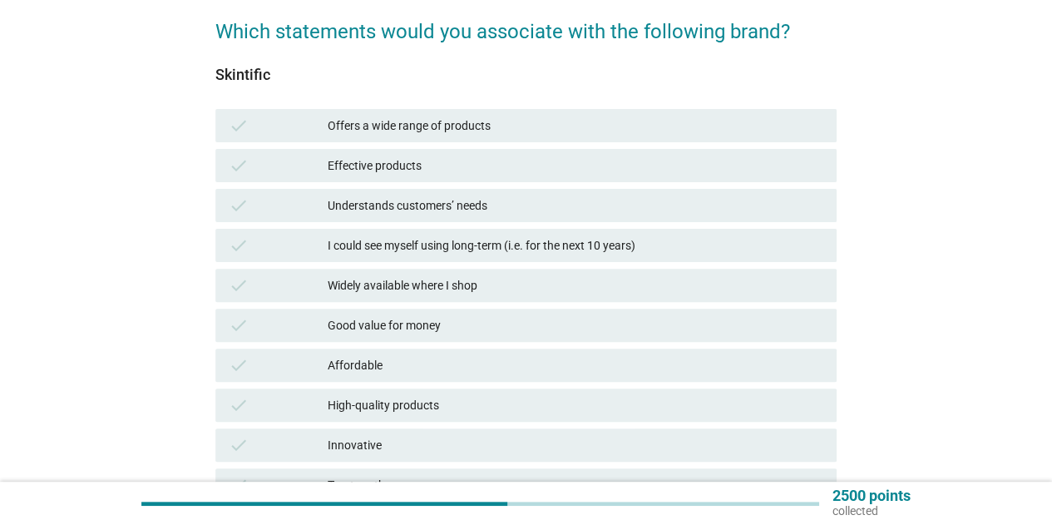
scroll to position [166, 0]
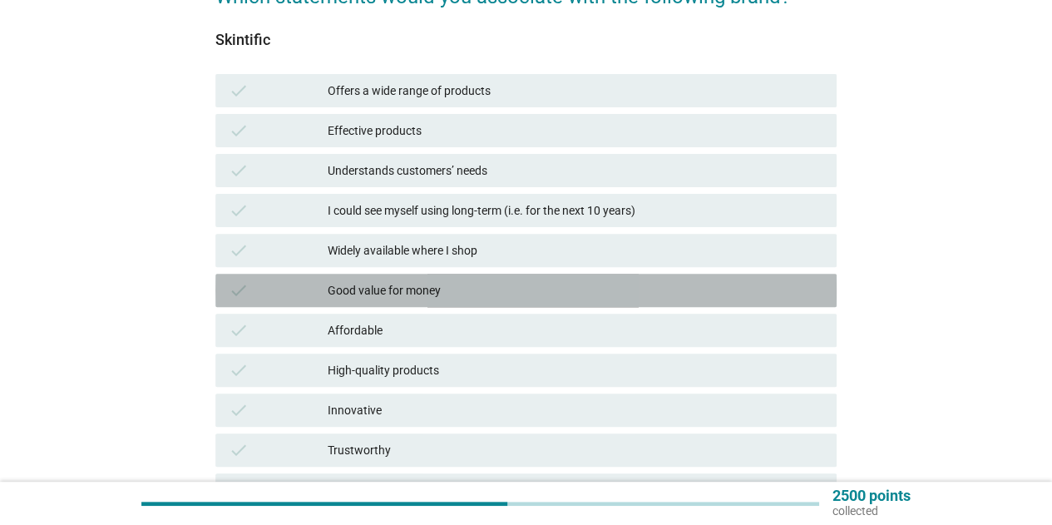
click at [426, 285] on div "Good value for money" at bounding box center [576, 290] width 496 height 20
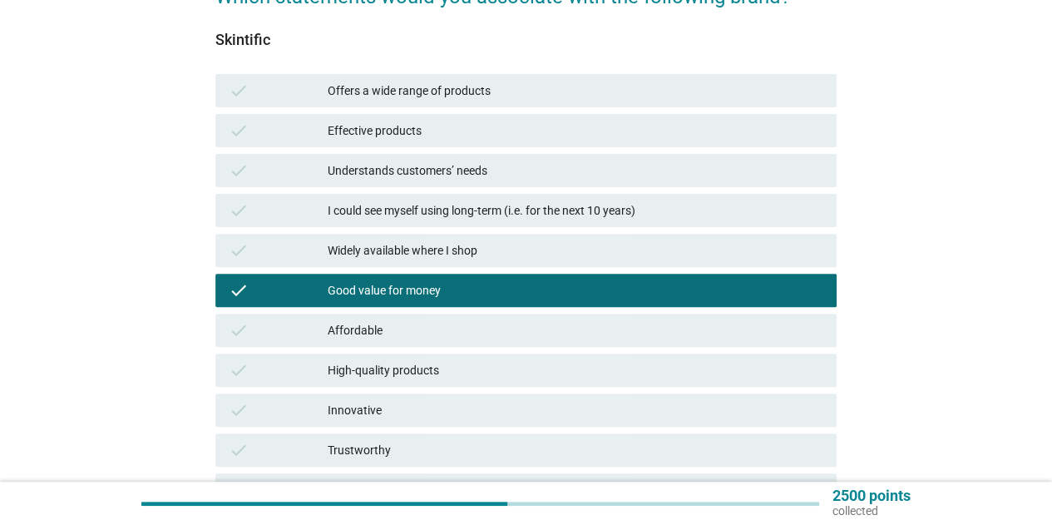
click at [437, 136] on div "Effective products" at bounding box center [576, 131] width 496 height 20
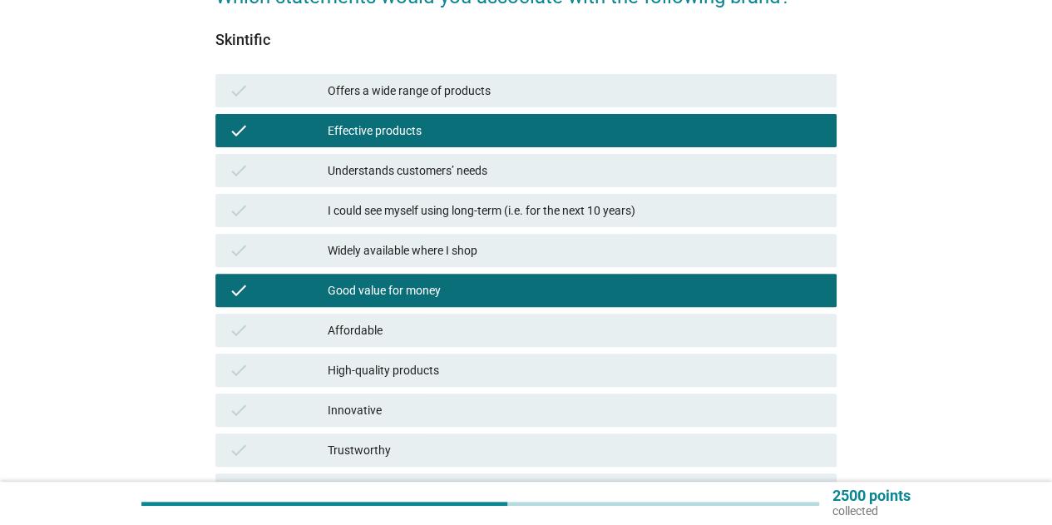
click at [449, 164] on div "Understands customers’ needs" at bounding box center [576, 170] width 496 height 20
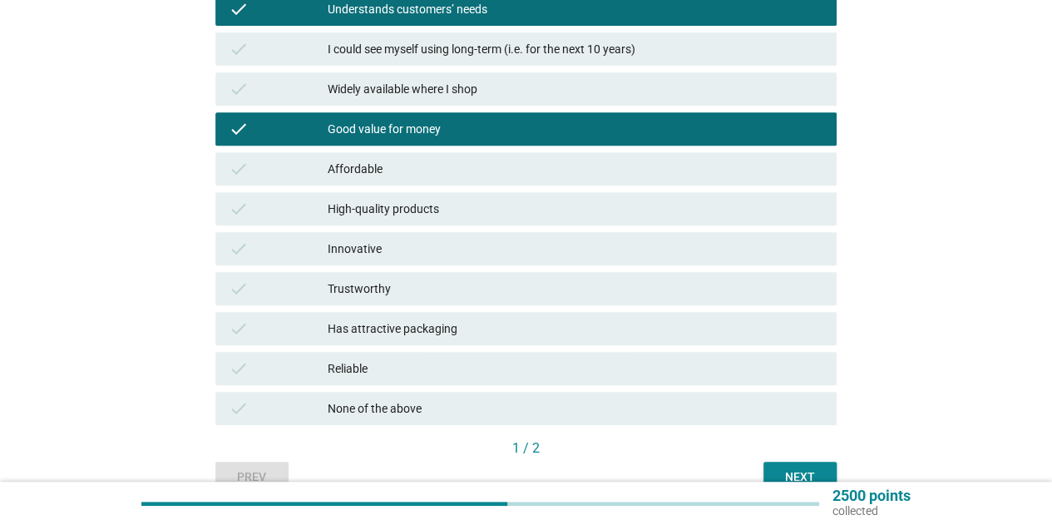
scroll to position [333, 0]
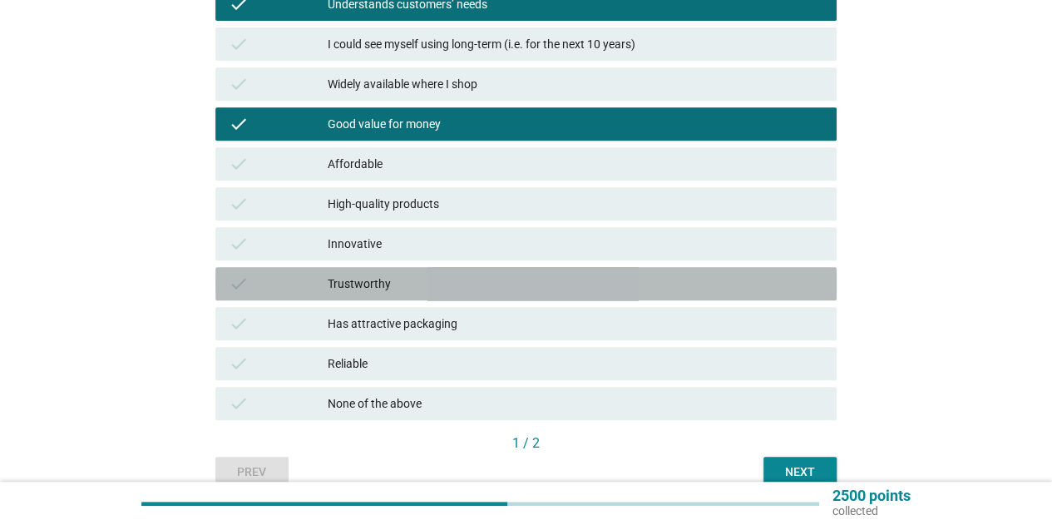
click at [447, 284] on div "Trustworthy" at bounding box center [576, 284] width 496 height 20
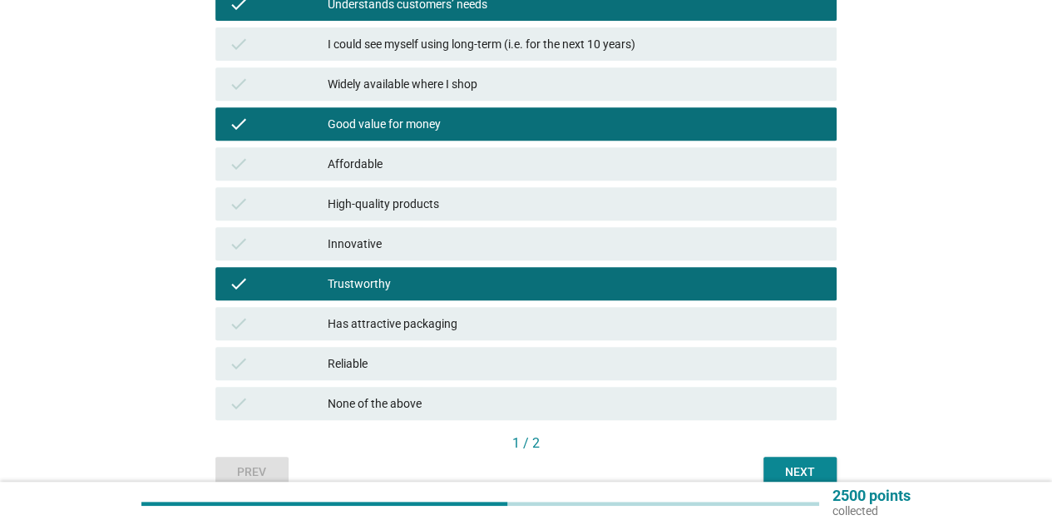
click at [429, 340] on div "check Has attractive packaging" at bounding box center [526, 323] width 628 height 40
click at [429, 330] on div "Has attractive packaging" at bounding box center [576, 323] width 496 height 20
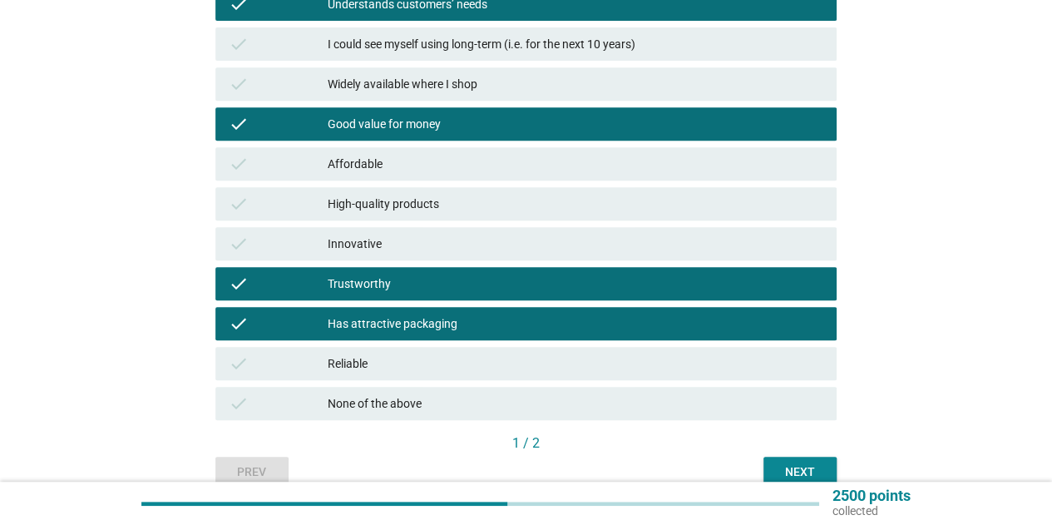
click at [433, 357] on div "Reliable" at bounding box center [576, 363] width 496 height 20
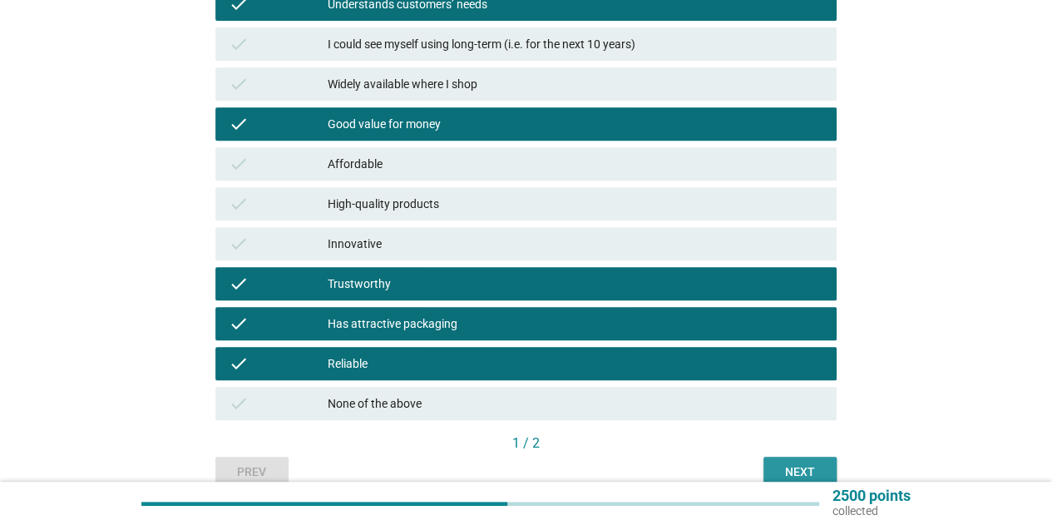
click at [782, 476] on div "Next" at bounding box center [800, 471] width 47 height 17
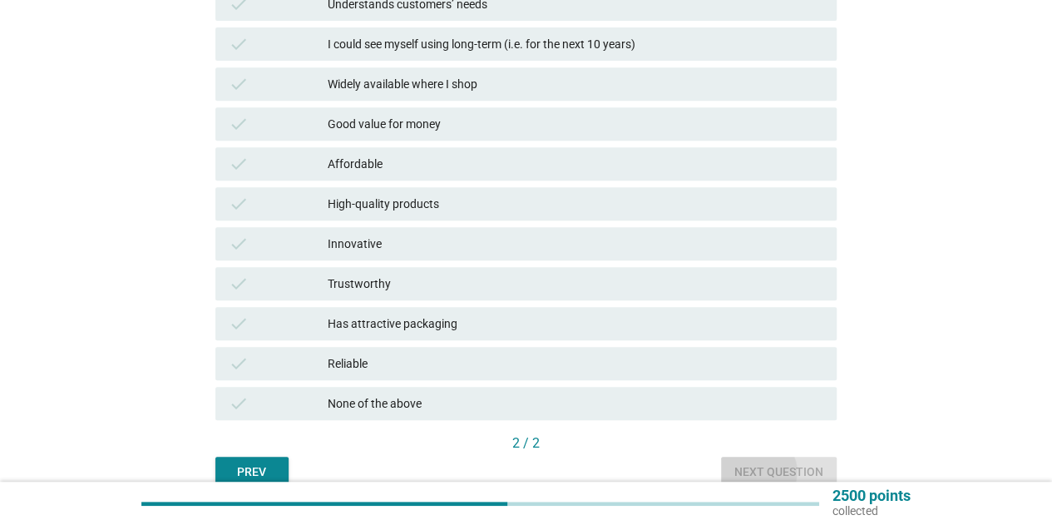
scroll to position [0, 0]
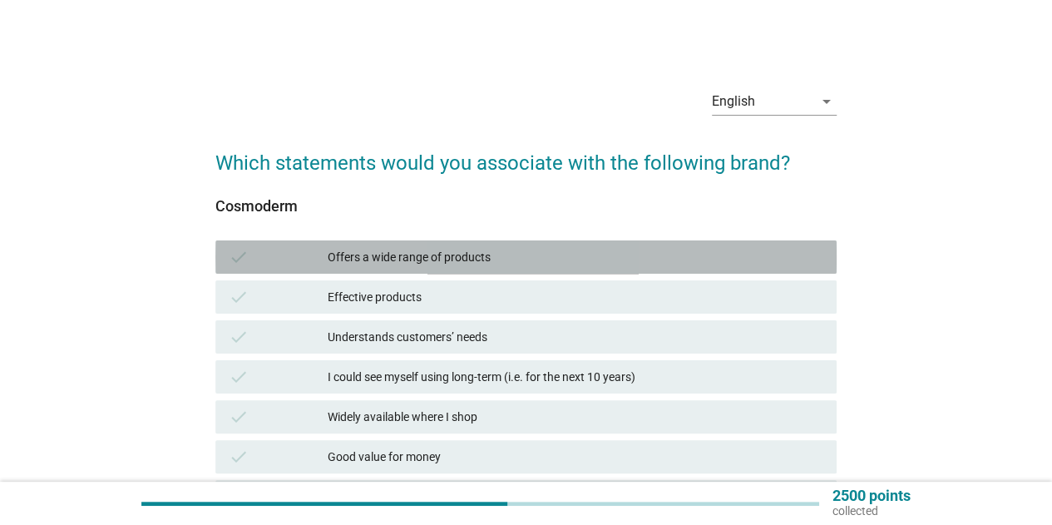
click at [444, 256] on div "Offers a wide range of products" at bounding box center [576, 257] width 496 height 20
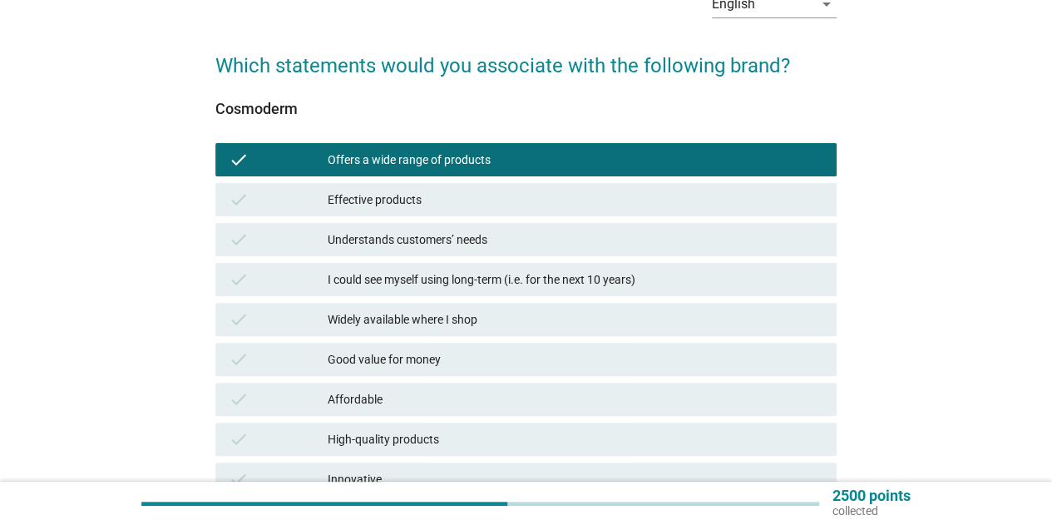
scroll to position [166, 0]
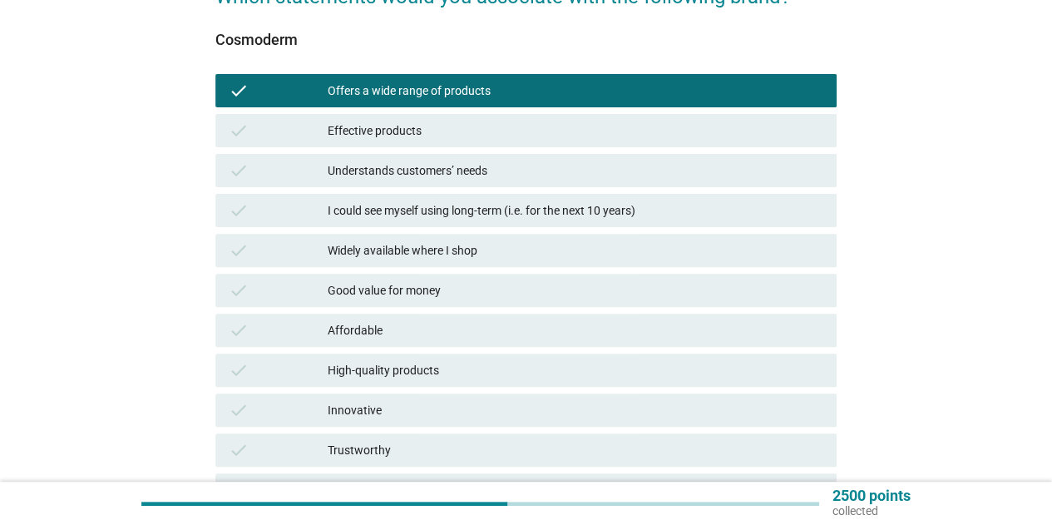
click at [434, 129] on div "Effective products" at bounding box center [576, 131] width 496 height 20
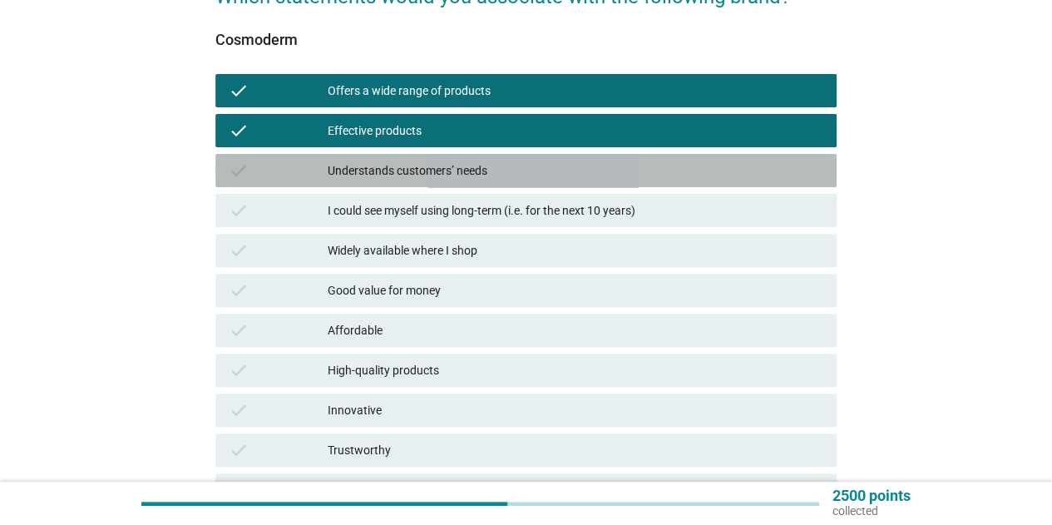
click at [435, 170] on div "Understands customers’ needs" at bounding box center [576, 170] width 496 height 20
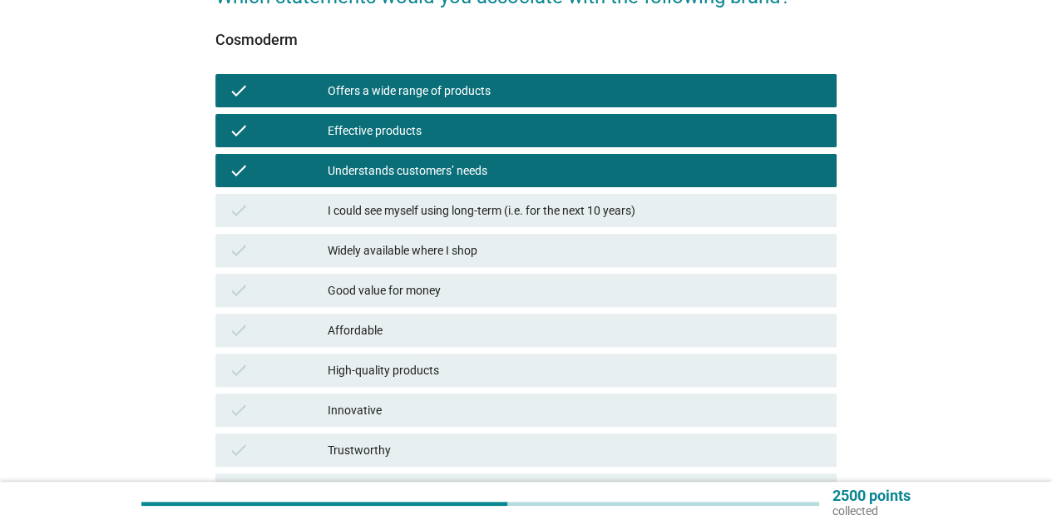
click at [426, 221] on div "check I could see myself using long-term (i.e. for the next 10 years)" at bounding box center [525, 210] width 621 height 33
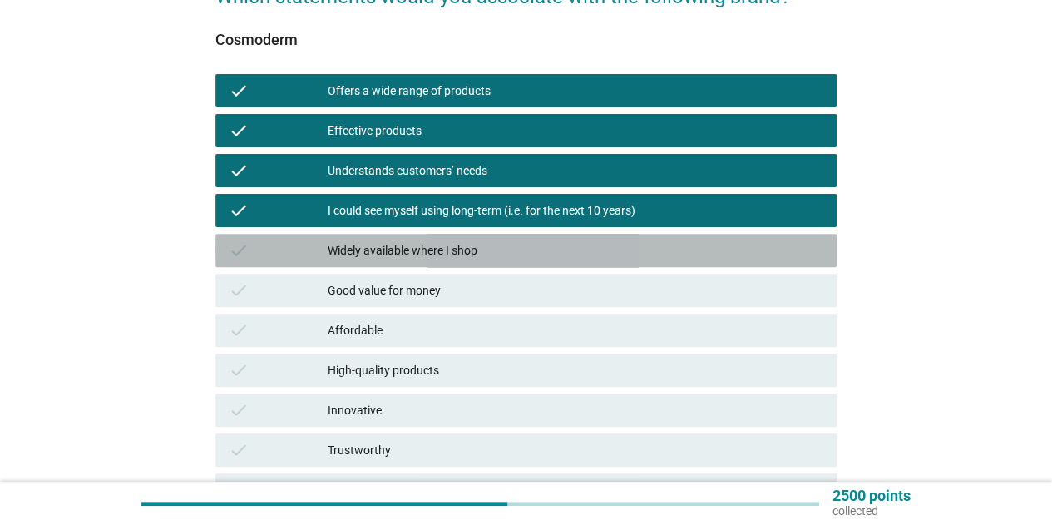
click at [410, 264] on div "check Widely available where I shop" at bounding box center [525, 250] width 621 height 33
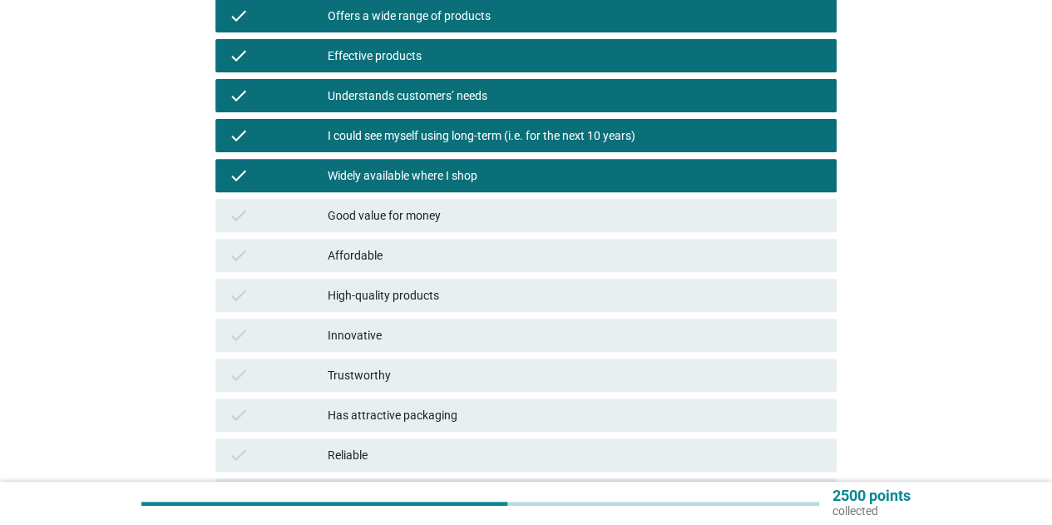
scroll to position [333, 0]
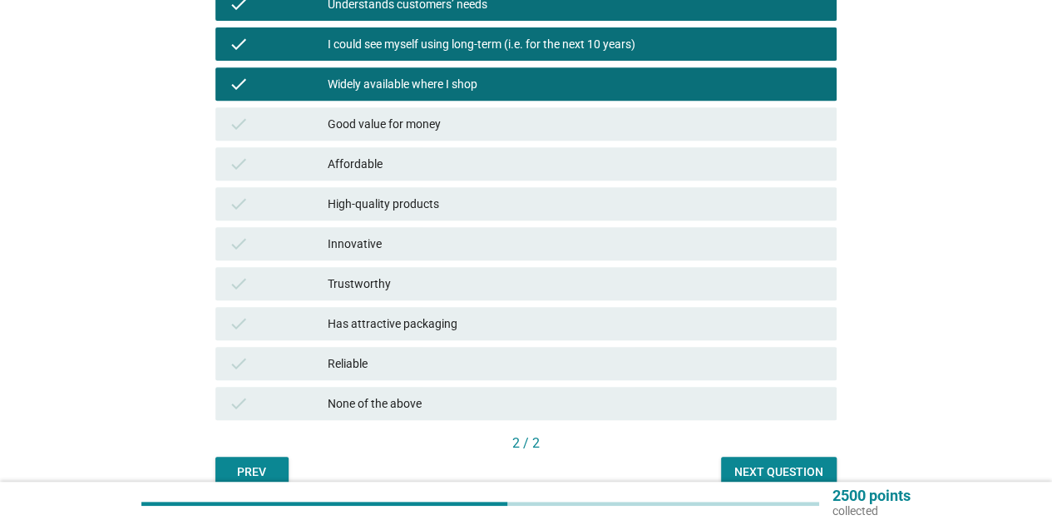
click at [392, 210] on div "High-quality products" at bounding box center [576, 204] width 496 height 20
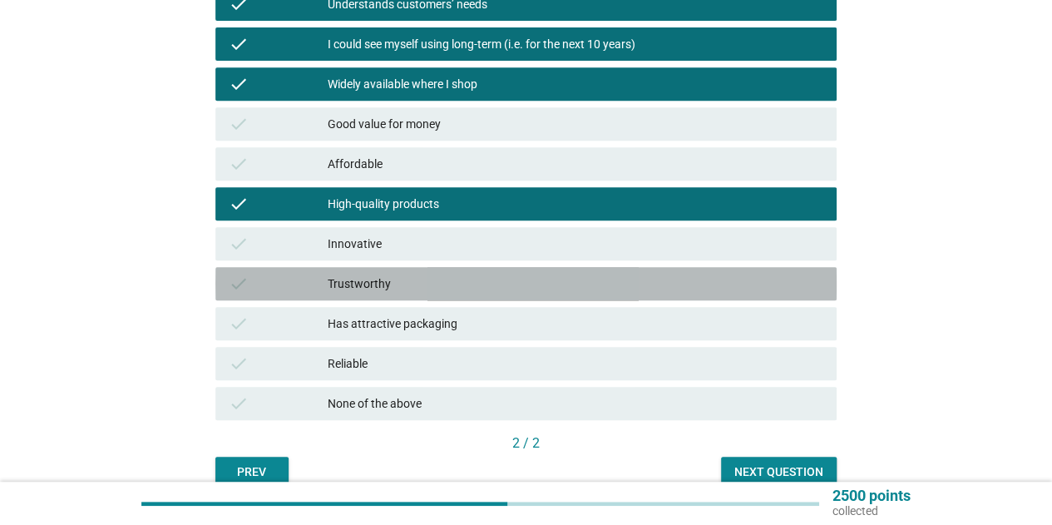
click at [374, 287] on div "Trustworthy" at bounding box center [576, 284] width 496 height 20
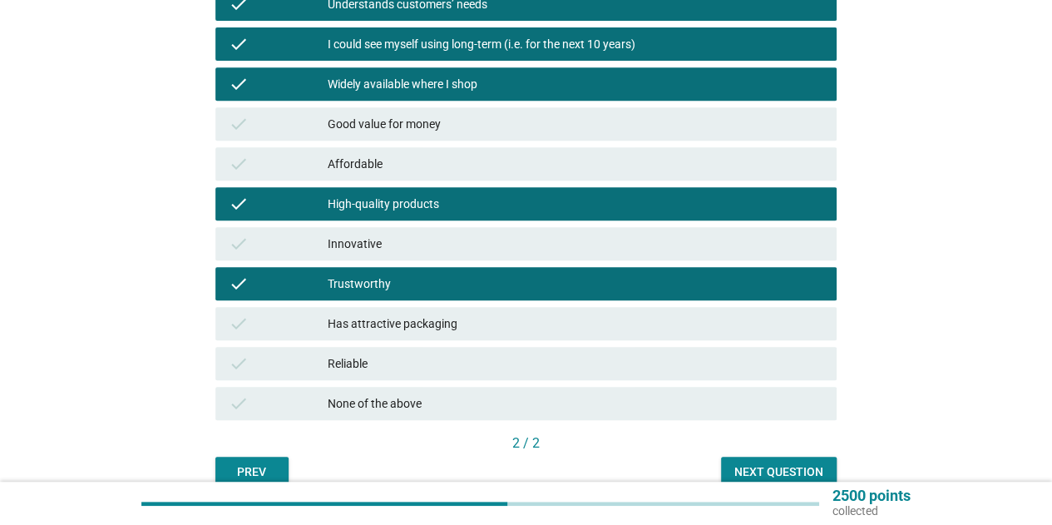
click at [369, 358] on div "Reliable" at bounding box center [576, 363] width 496 height 20
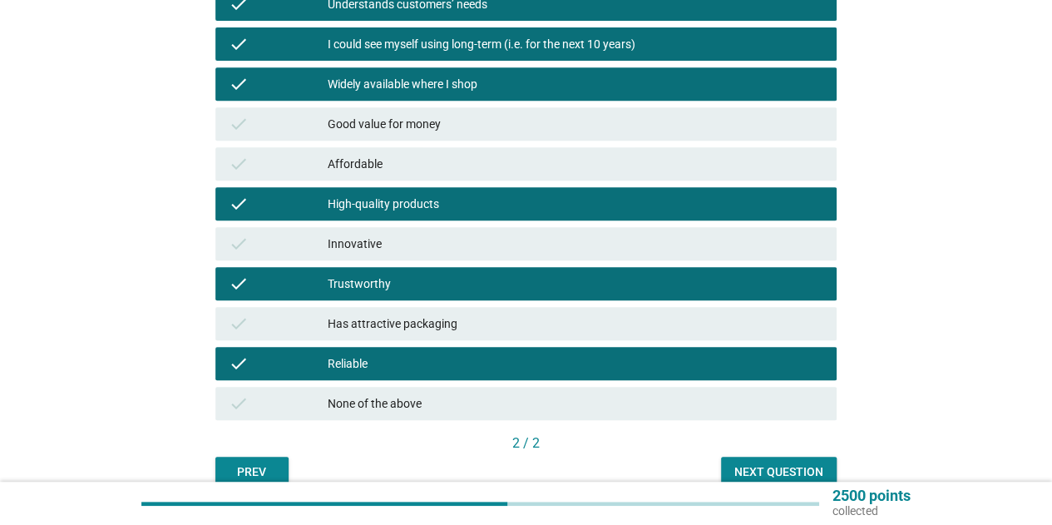
click at [777, 465] on div "Next question" at bounding box center [778, 471] width 89 height 17
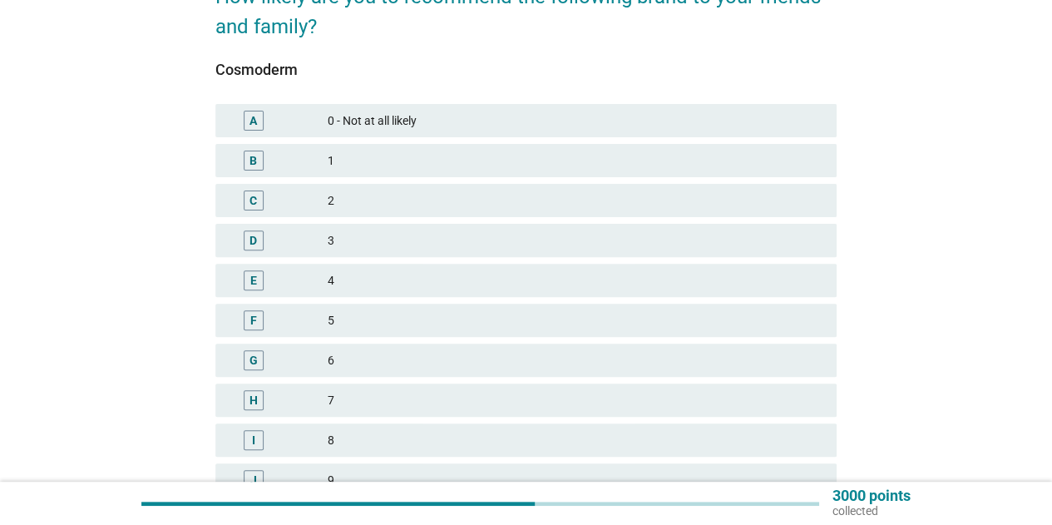
scroll to position [363, 0]
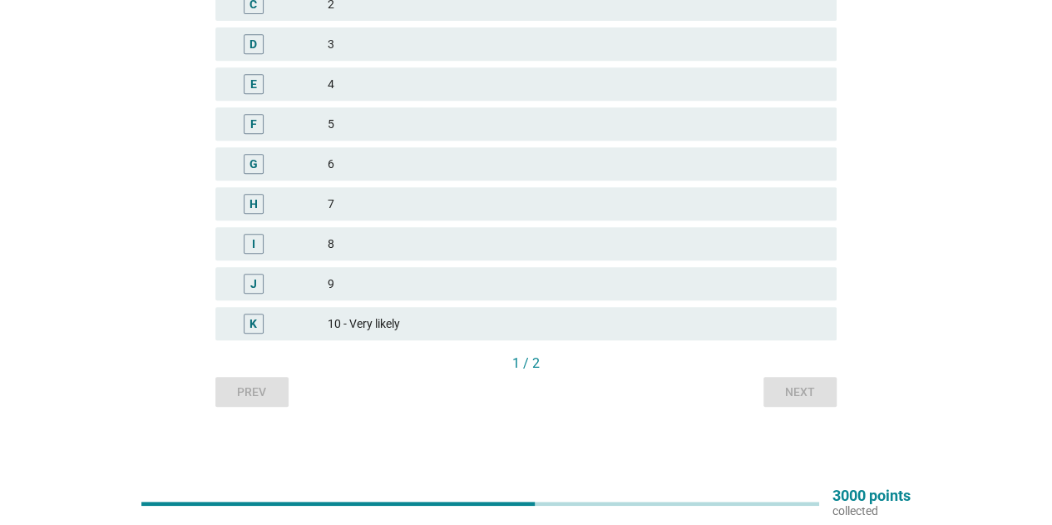
click at [344, 277] on div "9" at bounding box center [576, 284] width 496 height 20
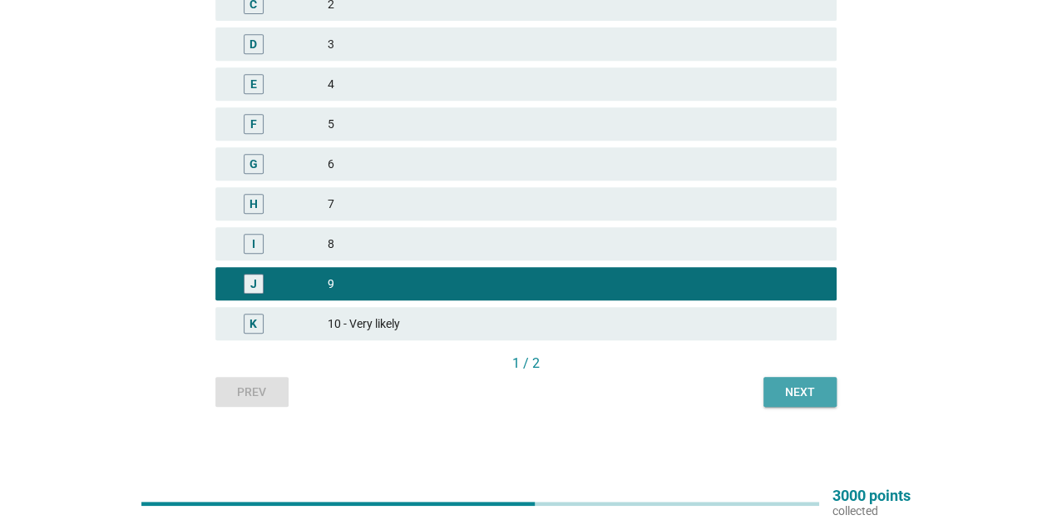
click at [792, 396] on div "Next" at bounding box center [800, 391] width 47 height 17
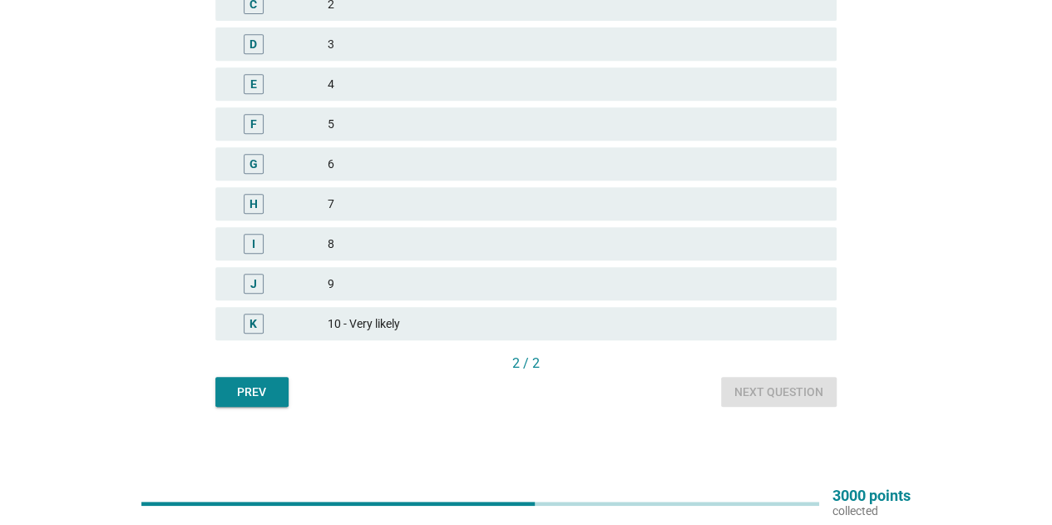
click at [411, 247] on div "8" at bounding box center [576, 244] width 496 height 20
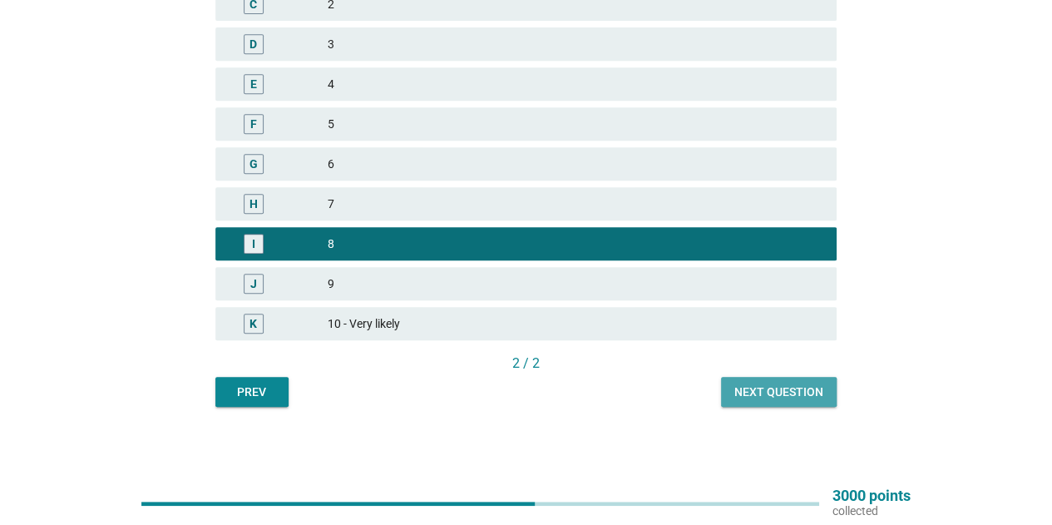
click at [787, 398] on div "Next question" at bounding box center [778, 391] width 89 height 17
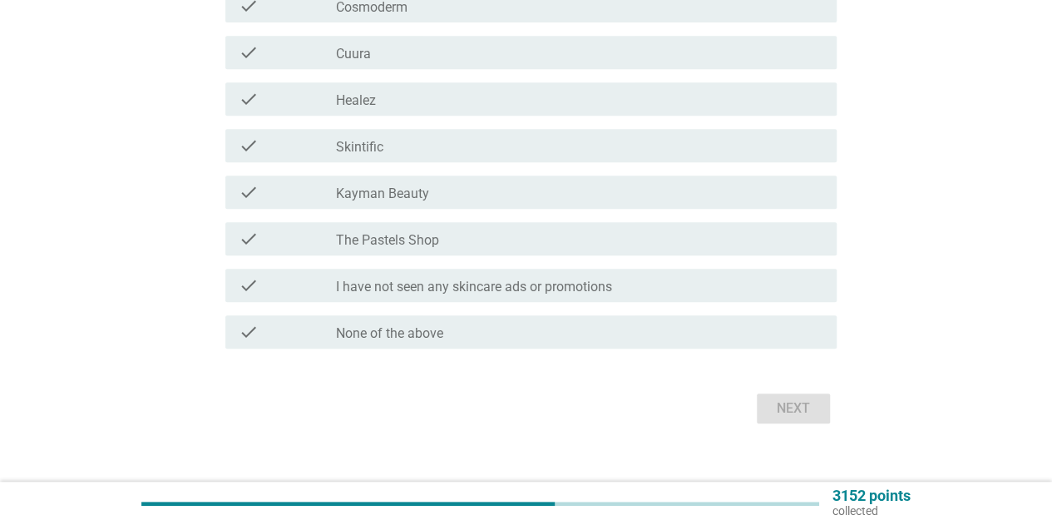
scroll to position [0, 0]
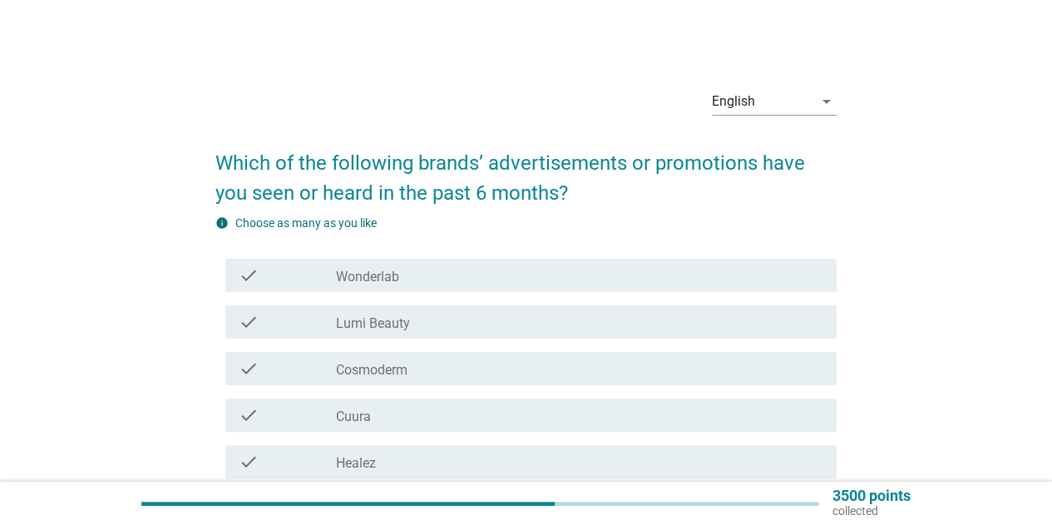
click at [343, 140] on h2 "Which of the following brands’ advertisements or promotions have you seen or he…" at bounding box center [525, 169] width 621 height 76
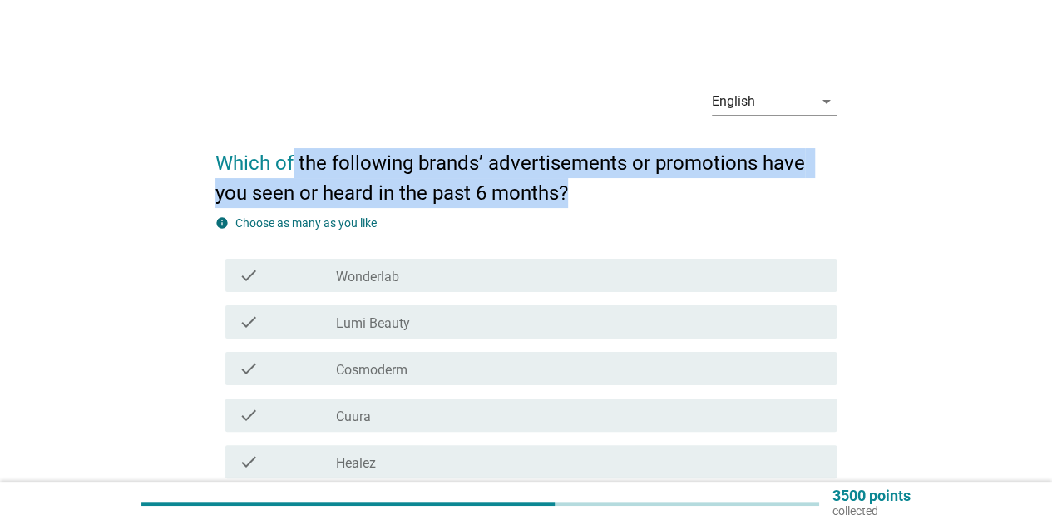
drag, startPoint x: 293, startPoint y: 150, endPoint x: 600, endPoint y: 179, distance: 308.1
click at [600, 179] on h2 "Which of the following brands’ advertisements or promotions have you seen or he…" at bounding box center [525, 169] width 621 height 76
click at [601, 179] on h2 "Which of the following brands’ advertisements or promotions have you seen or he…" at bounding box center [525, 169] width 621 height 76
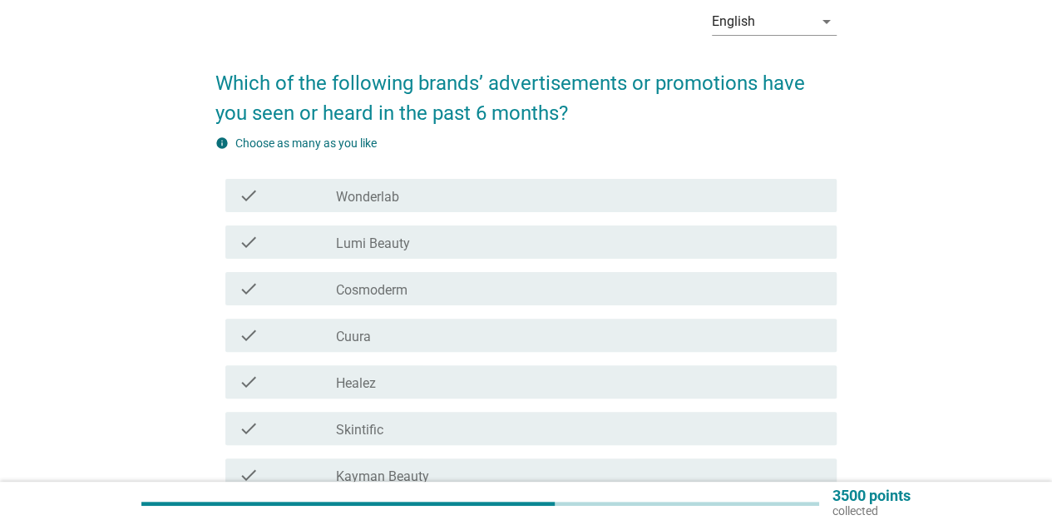
scroll to position [249, 0]
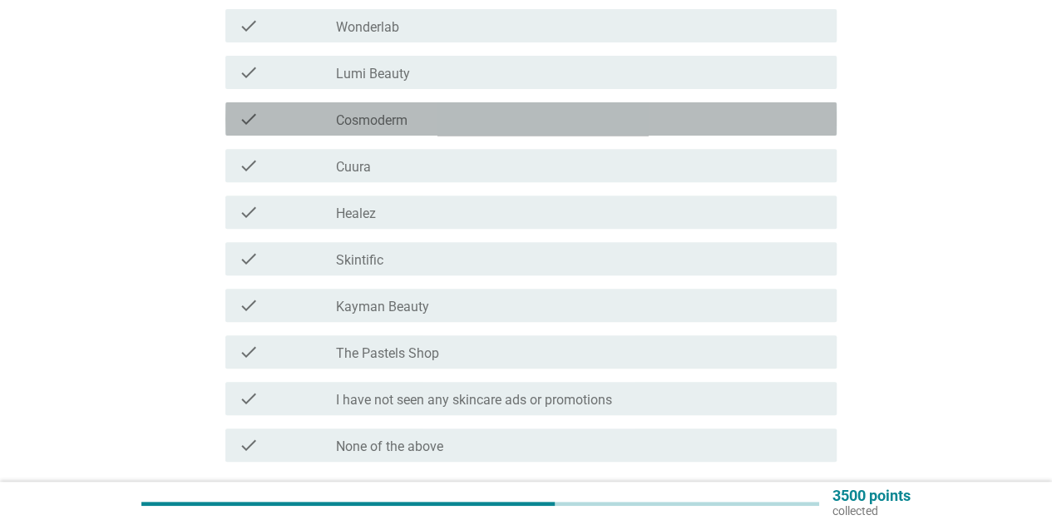
click at [392, 115] on label "Cosmoderm" at bounding box center [372, 120] width 72 height 17
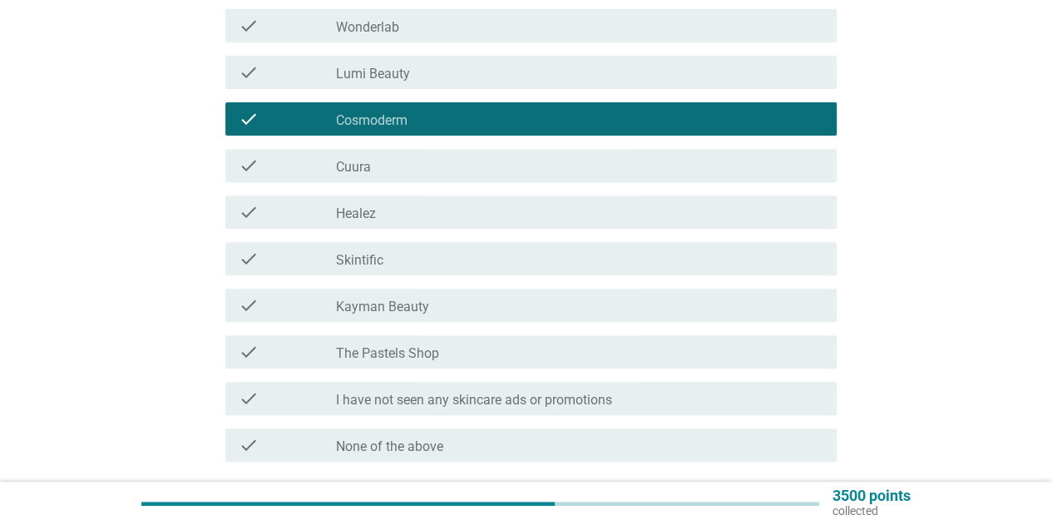
scroll to position [333, 0]
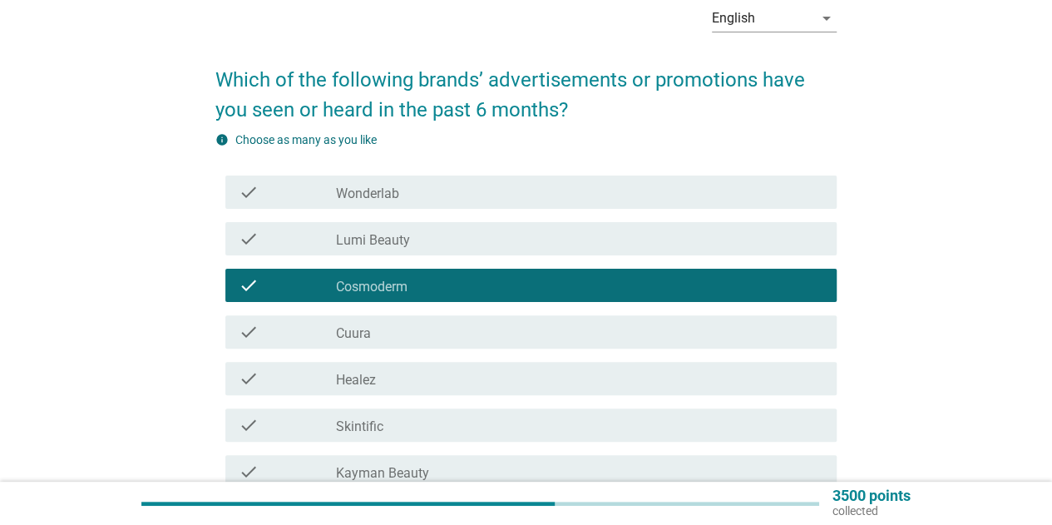
click at [401, 197] on div "check_box_outline_blank Wonderlab" at bounding box center [579, 192] width 487 height 20
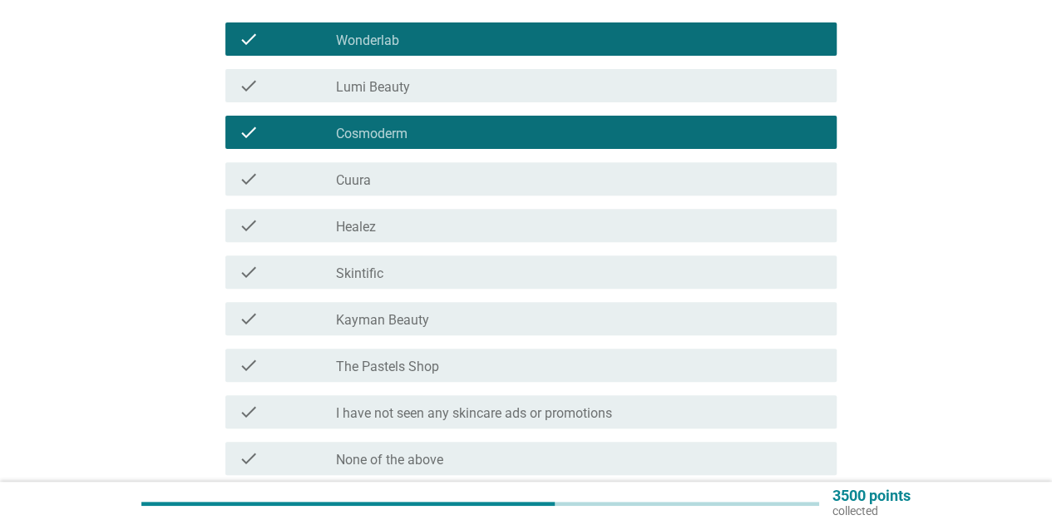
scroll to position [384, 0]
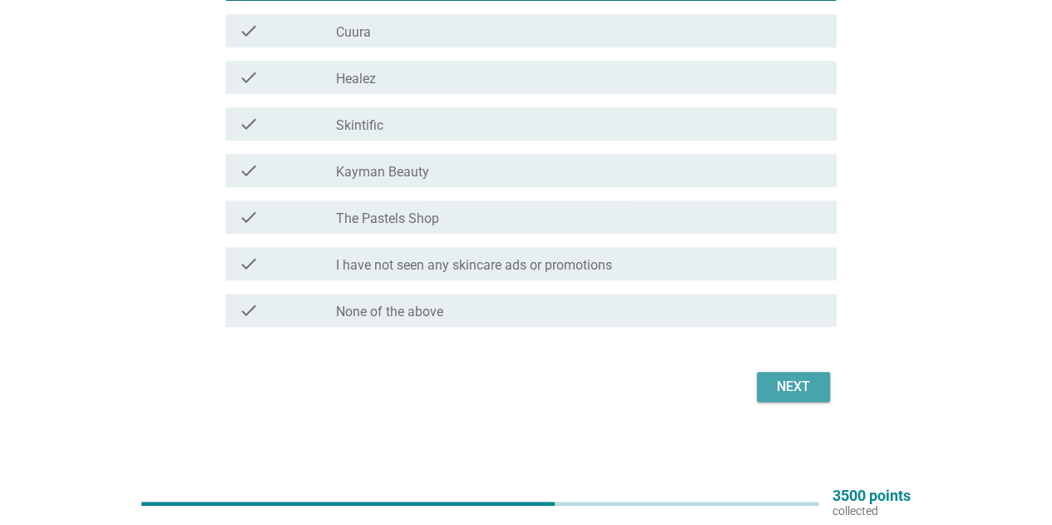
click at [802, 389] on div "Next" at bounding box center [793, 387] width 47 height 20
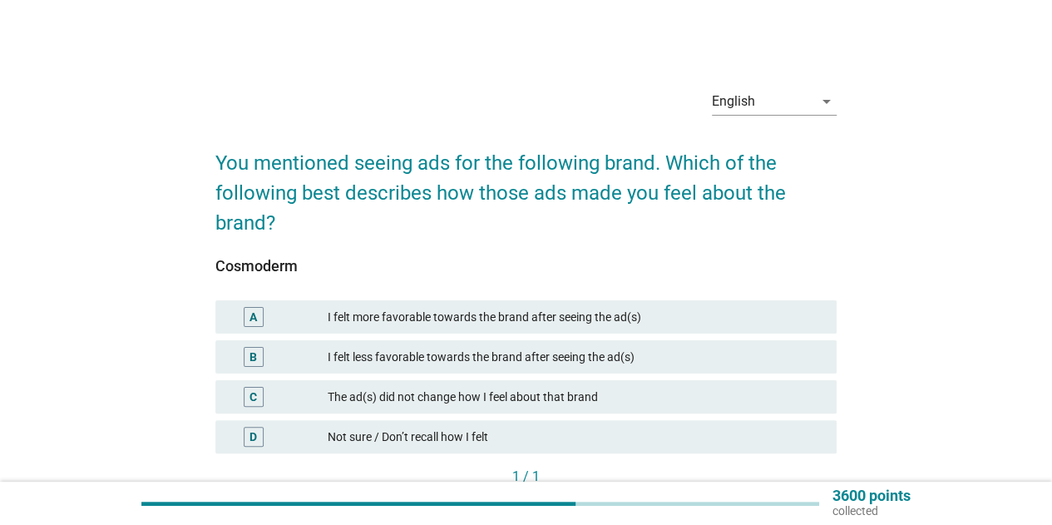
click at [442, 166] on h2 "You mentioned seeing ads for the following brand. Which of the following best d…" at bounding box center [525, 184] width 621 height 106
click at [458, 152] on h2 "You mentioned seeing ads for the following brand. Which of the following best d…" at bounding box center [525, 184] width 621 height 106
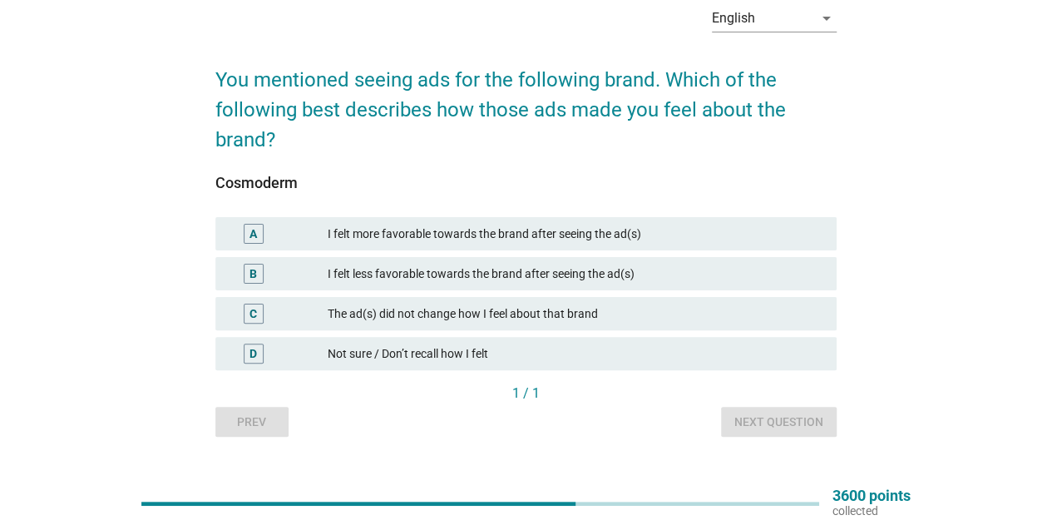
click at [427, 230] on div "I felt more favorable towards the brand after seeing the ad(s)" at bounding box center [576, 234] width 496 height 20
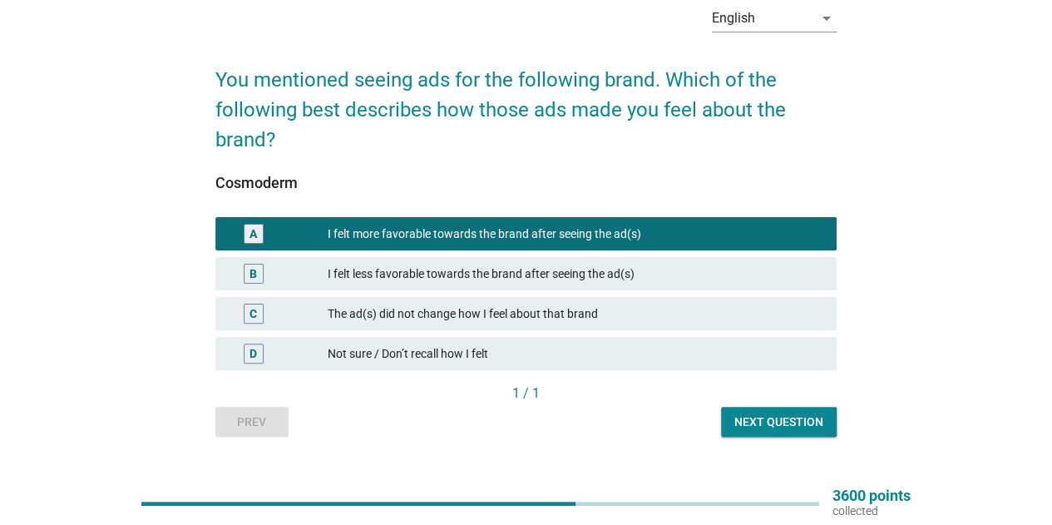
click at [763, 434] on button "Next question" at bounding box center [779, 422] width 116 height 30
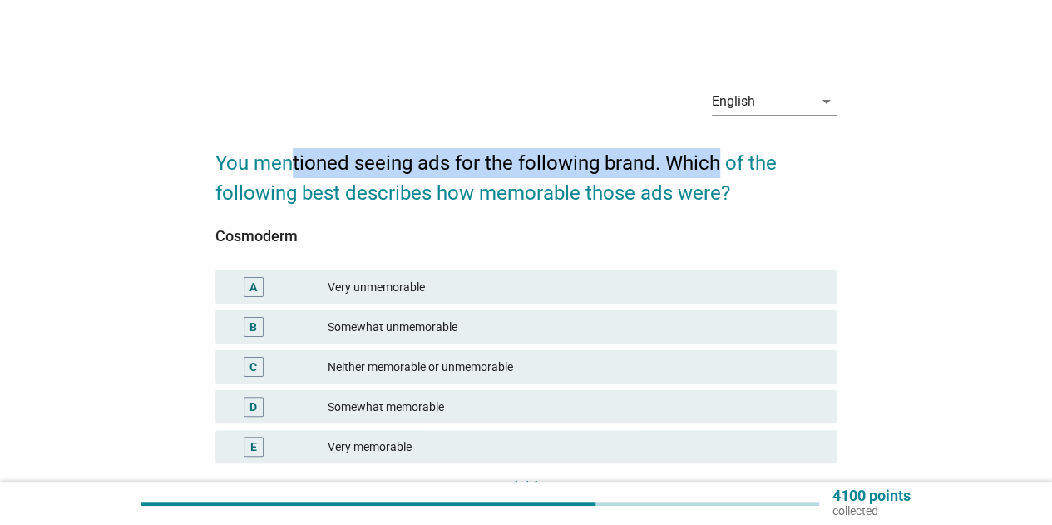
drag, startPoint x: 293, startPoint y: 166, endPoint x: 717, endPoint y: 174, distance: 424.1
click at [718, 174] on h2 "You mentioned seeing ads for the following brand. Which of the following best d…" at bounding box center [525, 169] width 621 height 76
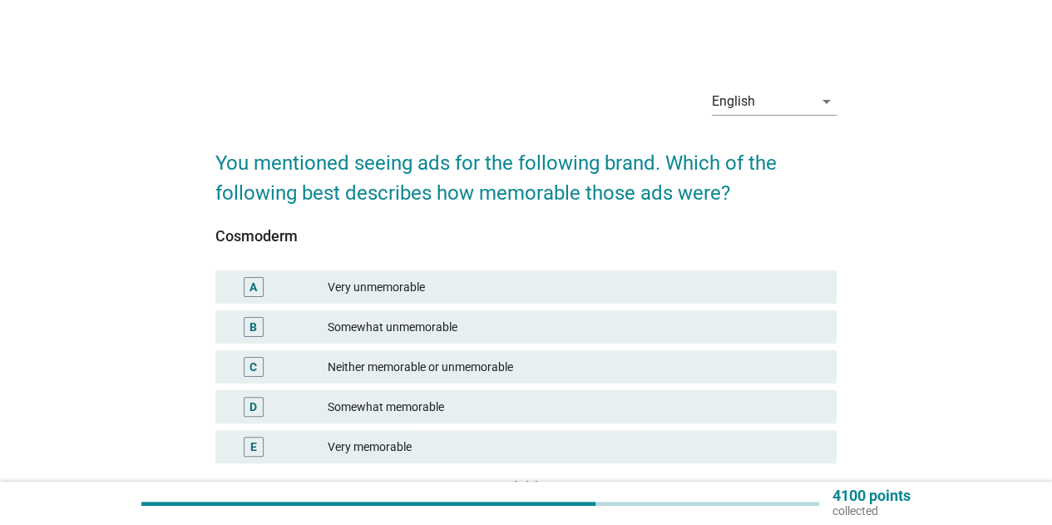
click at [511, 187] on h2 "You mentioned seeing ads for the following brand. Which of the following best d…" at bounding box center [525, 169] width 621 height 76
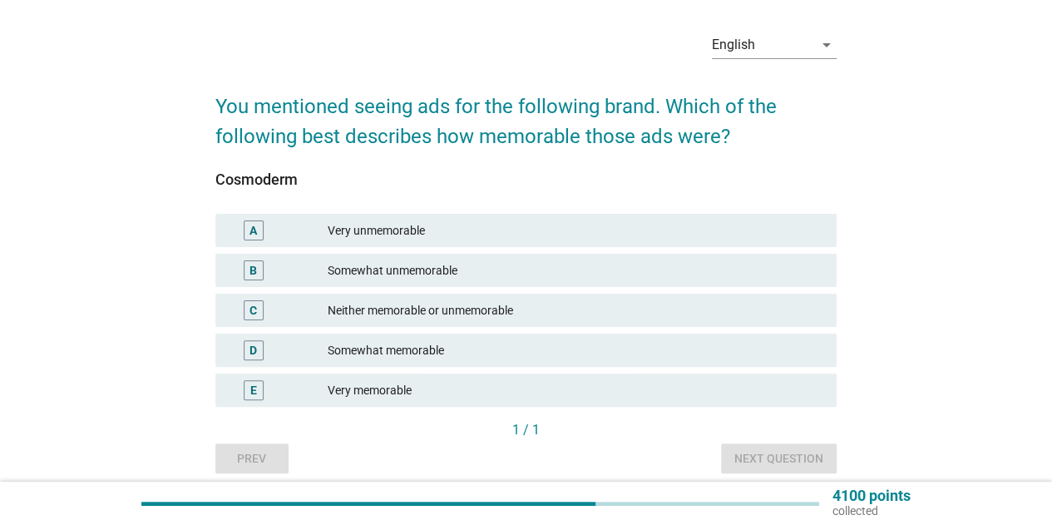
scroll to position [83, 0]
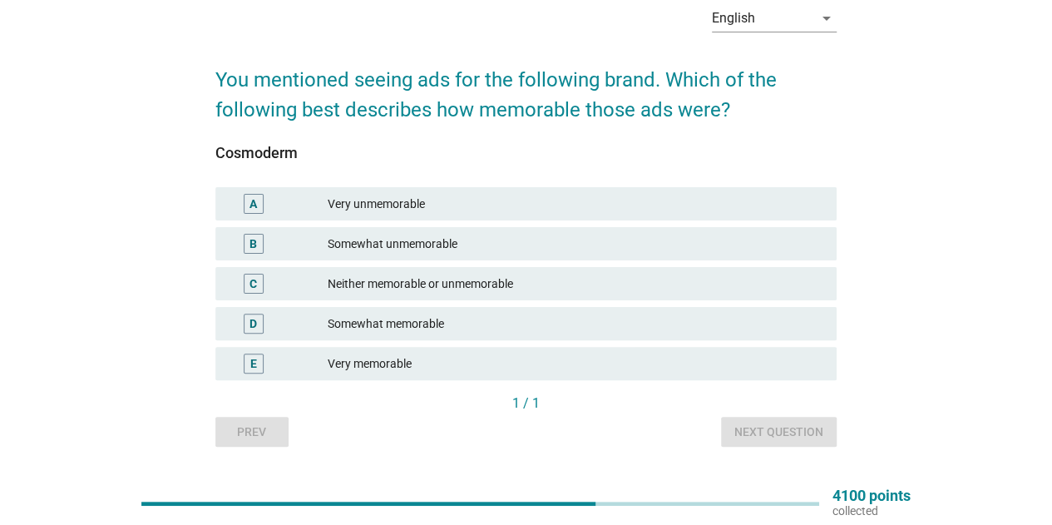
click at [403, 378] on div "E Very memorable" at bounding box center [525, 363] width 621 height 33
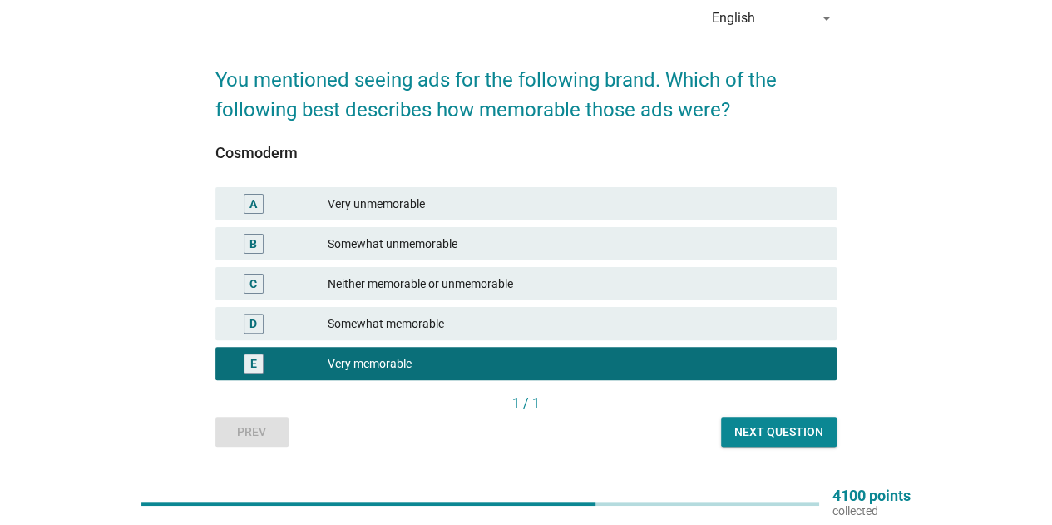
click at [389, 143] on div "Cosmoderm A Very unmemorable B Somewhat unmemorable C Neither memorable or unme…" at bounding box center [525, 259] width 621 height 269
click at [777, 433] on div "Next question" at bounding box center [778, 431] width 89 height 17
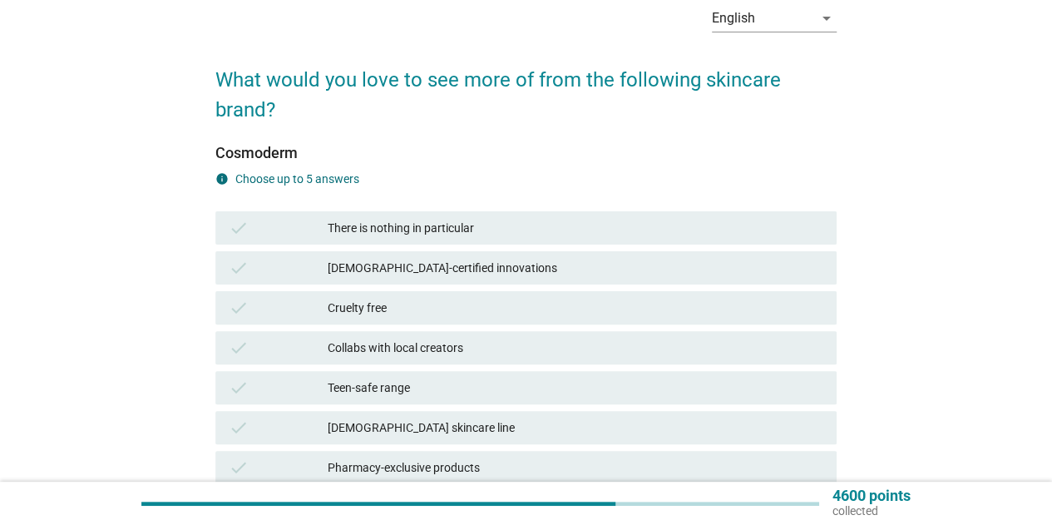
drag, startPoint x: 363, startPoint y: 94, endPoint x: 332, endPoint y: 87, distance: 31.5
click at [363, 94] on h2 "What would you love to see more of from the following skincare brand?" at bounding box center [525, 86] width 621 height 76
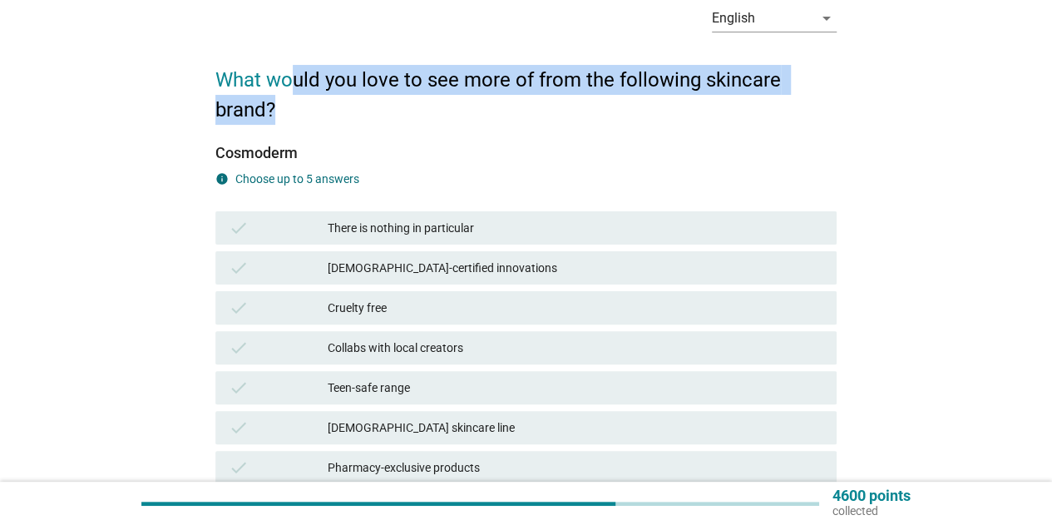
drag, startPoint x: 294, startPoint y: 87, endPoint x: 371, endPoint y: 98, distance: 77.3
click at [371, 98] on h2 "What would you love to see more of from the following skincare brand?" at bounding box center [525, 86] width 621 height 76
click at [372, 106] on h2 "What would you love to see more of from the following skincare brand?" at bounding box center [525, 86] width 621 height 76
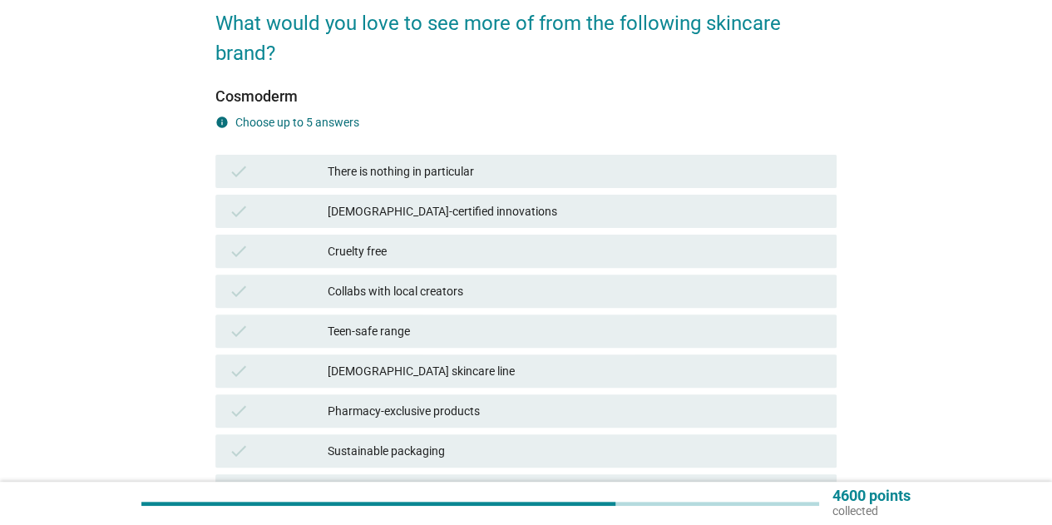
scroll to position [166, 0]
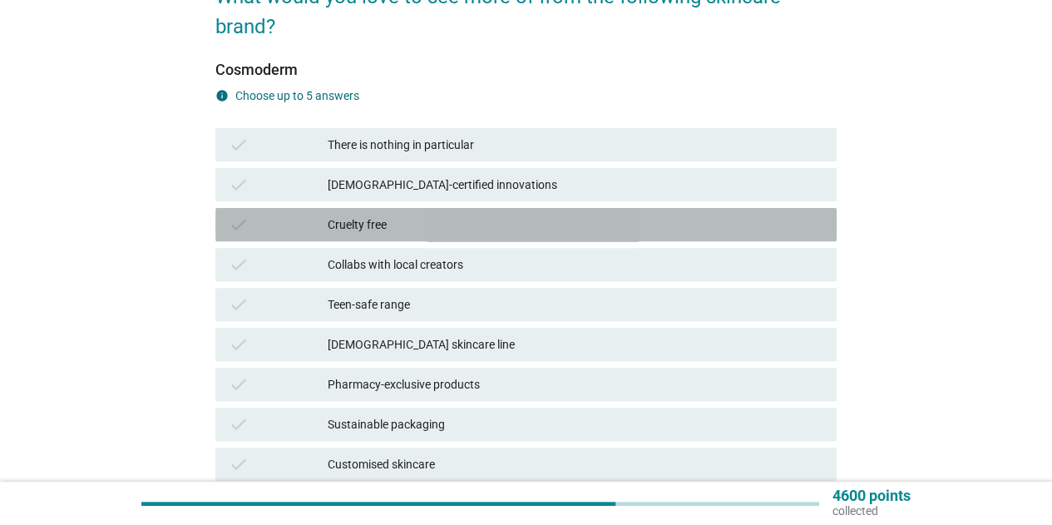
click at [416, 237] on div "check Cruelty free" at bounding box center [525, 224] width 621 height 33
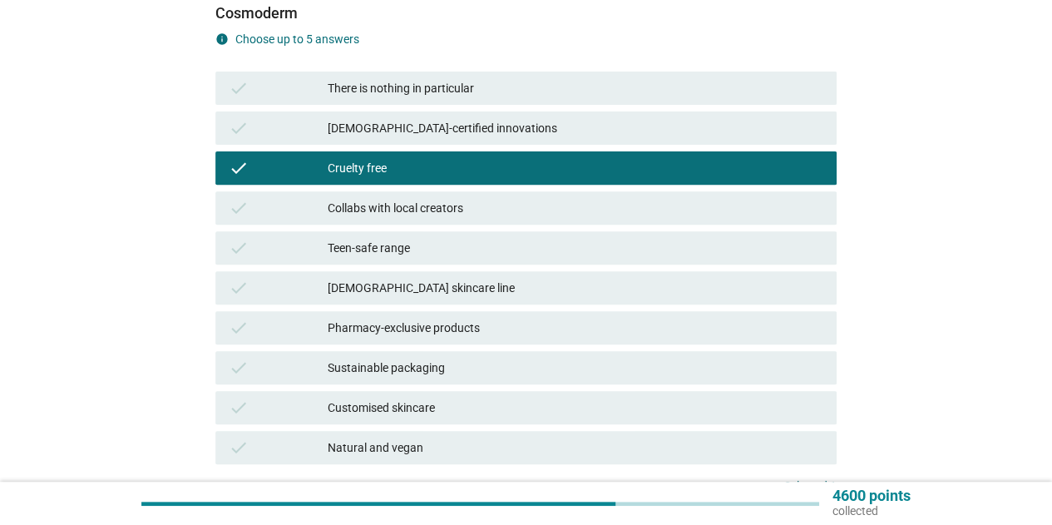
scroll to position [249, 0]
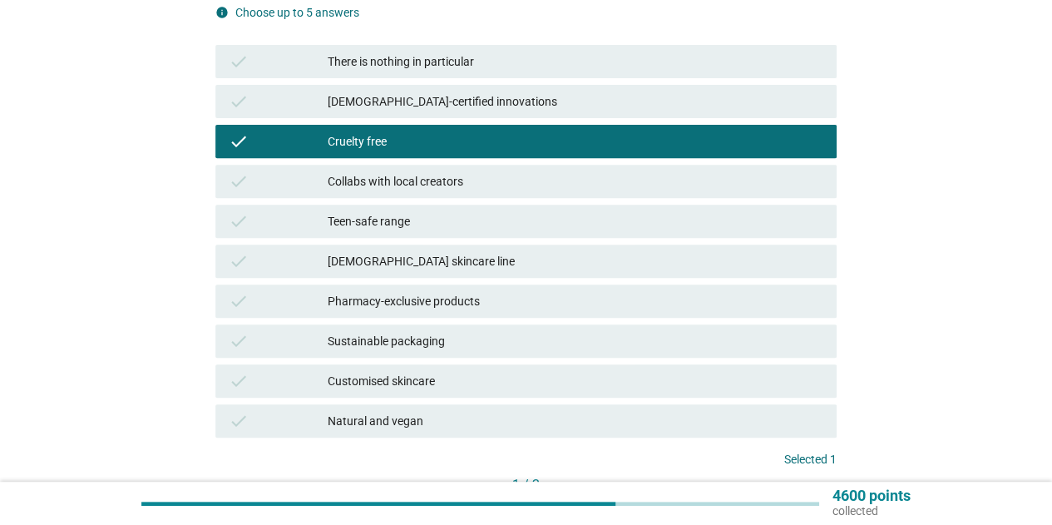
click at [427, 260] on div "[DEMOGRAPHIC_DATA] skincare line" at bounding box center [576, 261] width 496 height 20
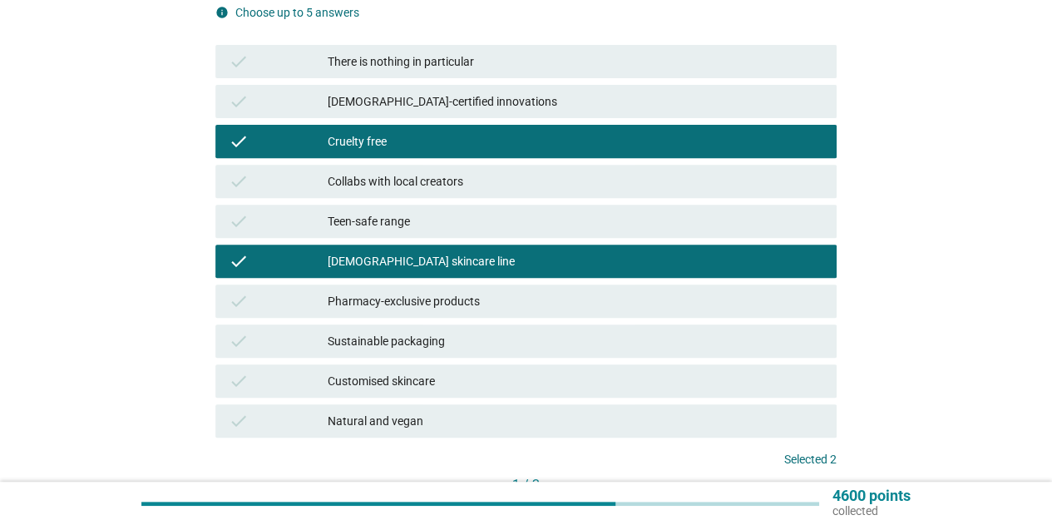
click at [441, 262] on div "[DEMOGRAPHIC_DATA] skincare line" at bounding box center [576, 261] width 496 height 20
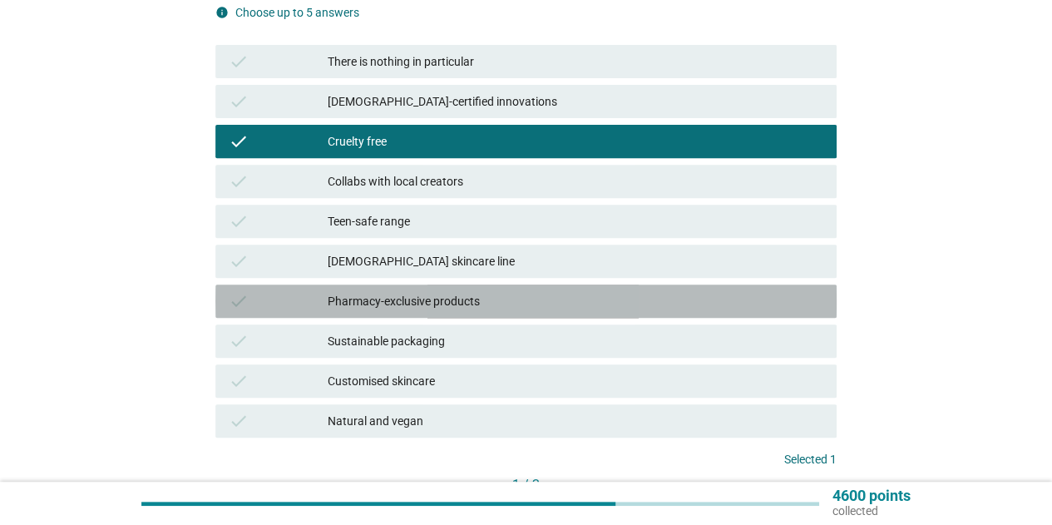
click at [449, 298] on div "Pharmacy-exclusive products" at bounding box center [576, 301] width 496 height 20
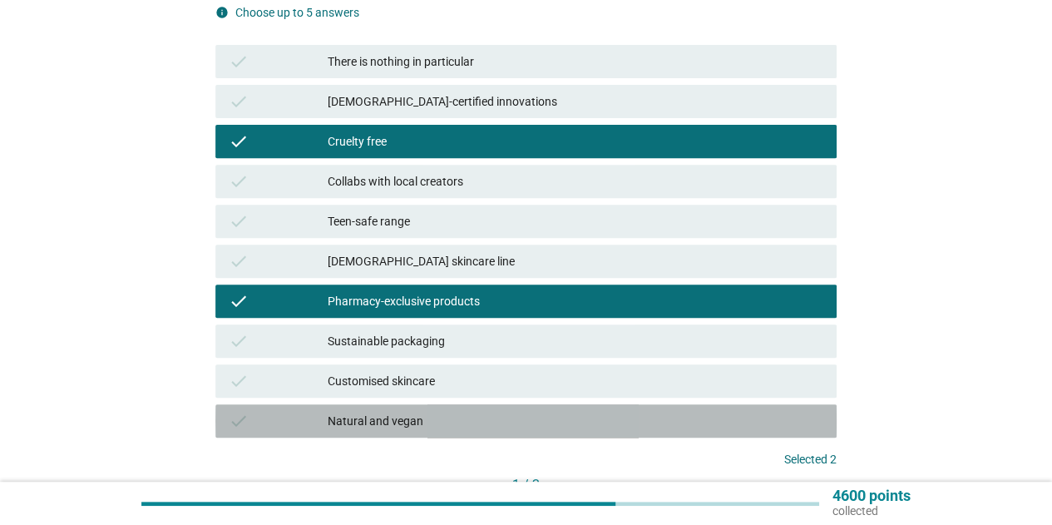
click at [441, 415] on div "Natural and vegan" at bounding box center [576, 421] width 496 height 20
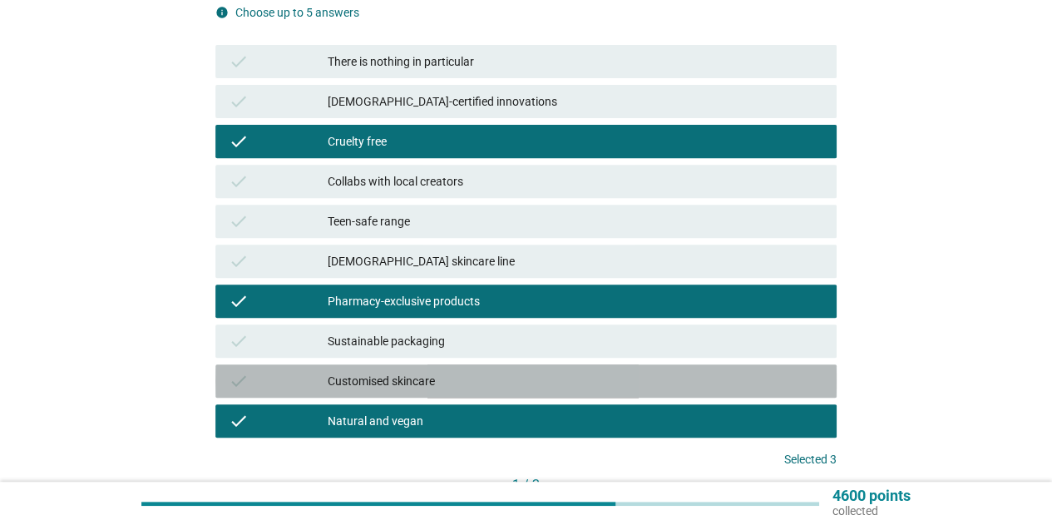
click at [436, 377] on div "Customised skincare" at bounding box center [576, 381] width 496 height 20
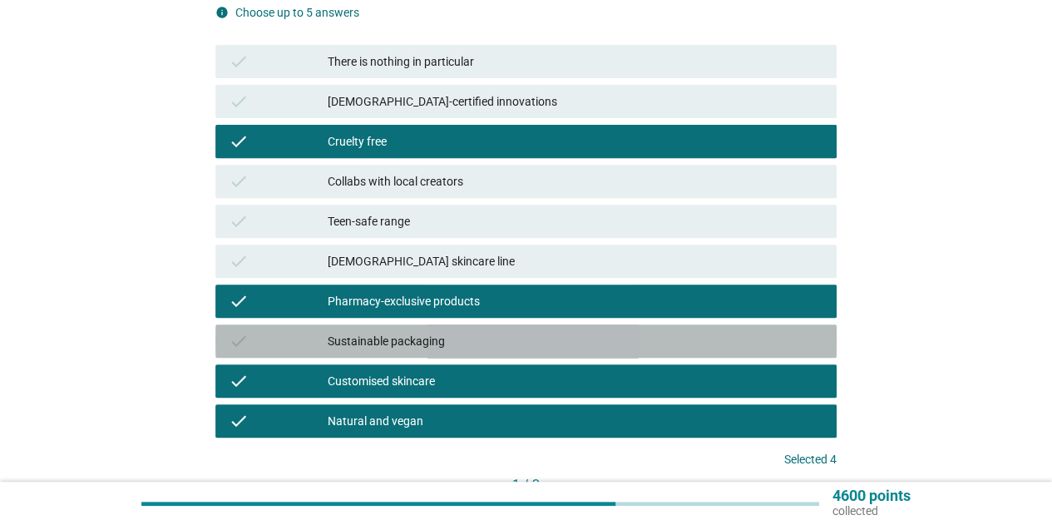
click at [469, 340] on div "Sustainable packaging" at bounding box center [576, 341] width 496 height 20
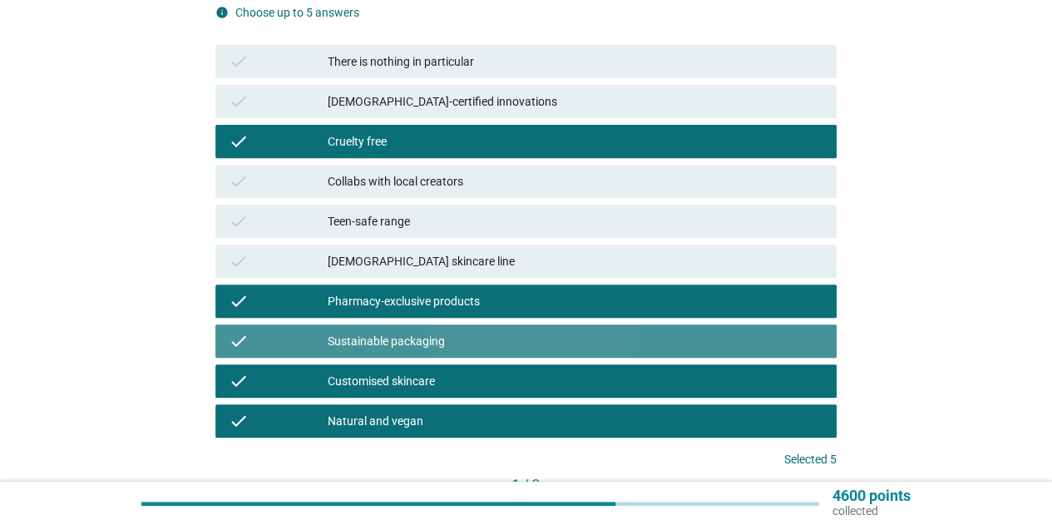
click at [469, 340] on div "Sustainable packaging" at bounding box center [576, 341] width 496 height 20
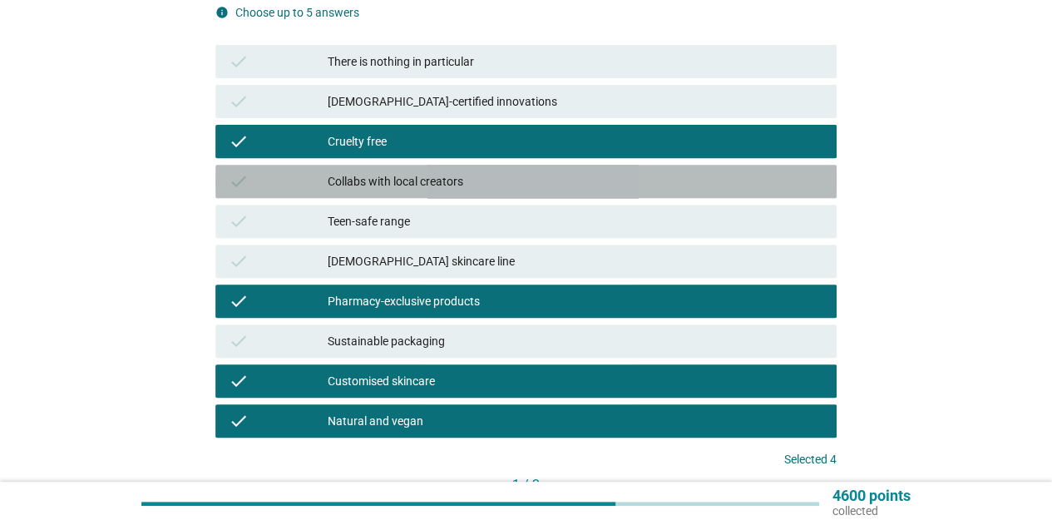
click at [469, 172] on div "Collabs with local creators" at bounding box center [576, 181] width 496 height 20
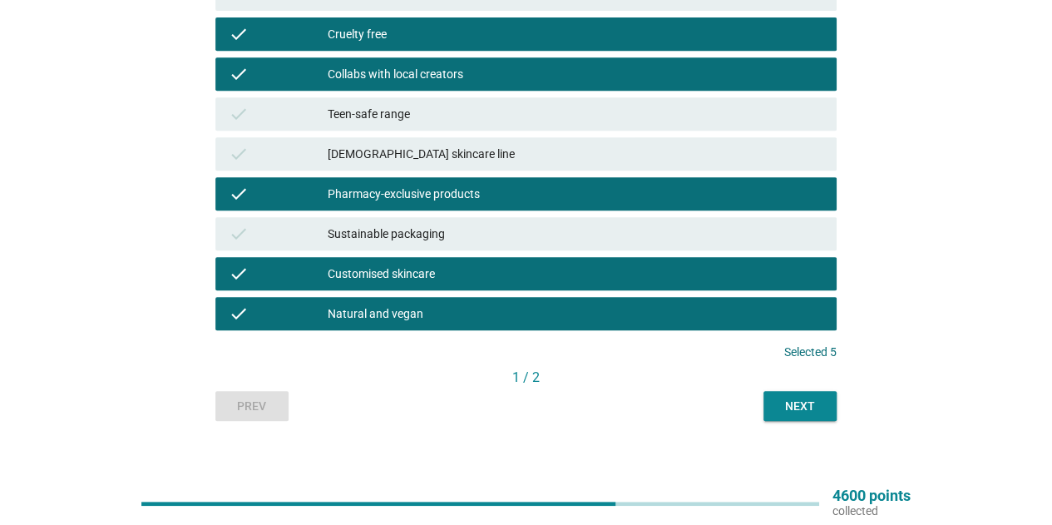
scroll to position [371, 0]
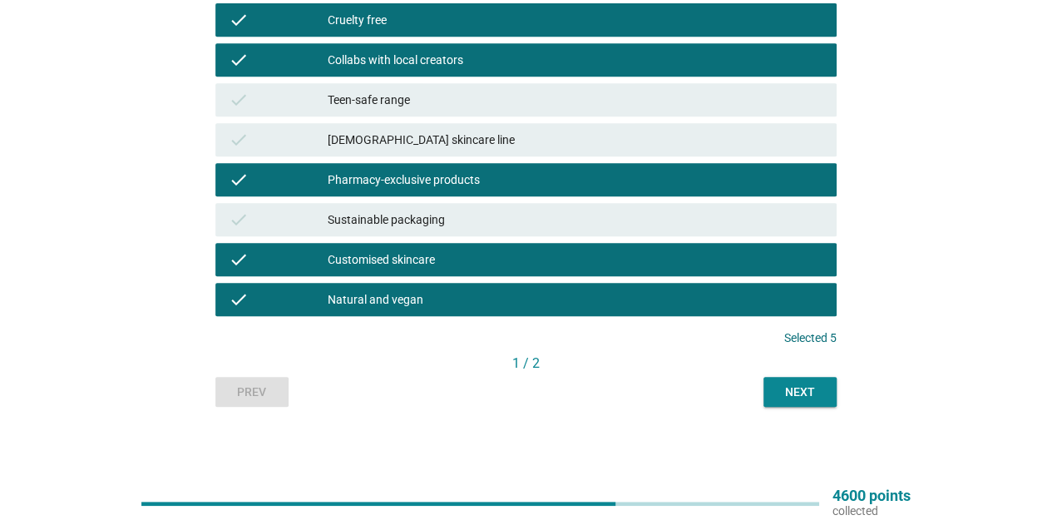
click at [814, 389] on div "Next" at bounding box center [800, 391] width 47 height 17
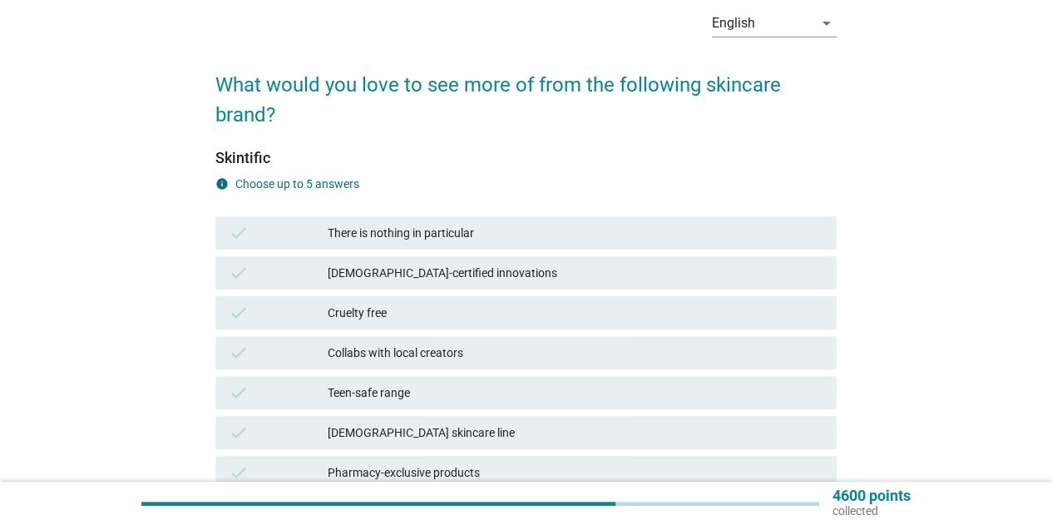
scroll to position [166, 0]
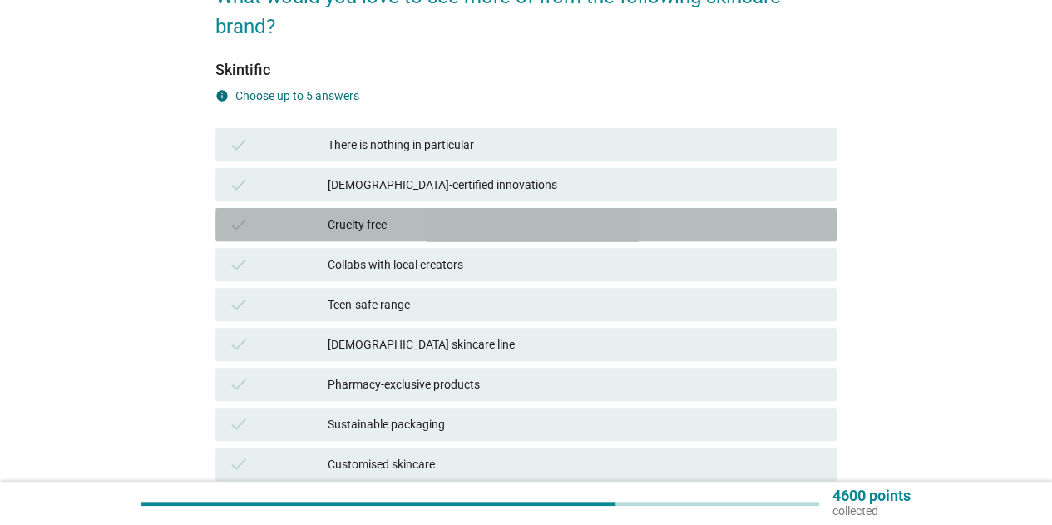
click at [410, 227] on div "Cruelty free" at bounding box center [576, 225] width 496 height 20
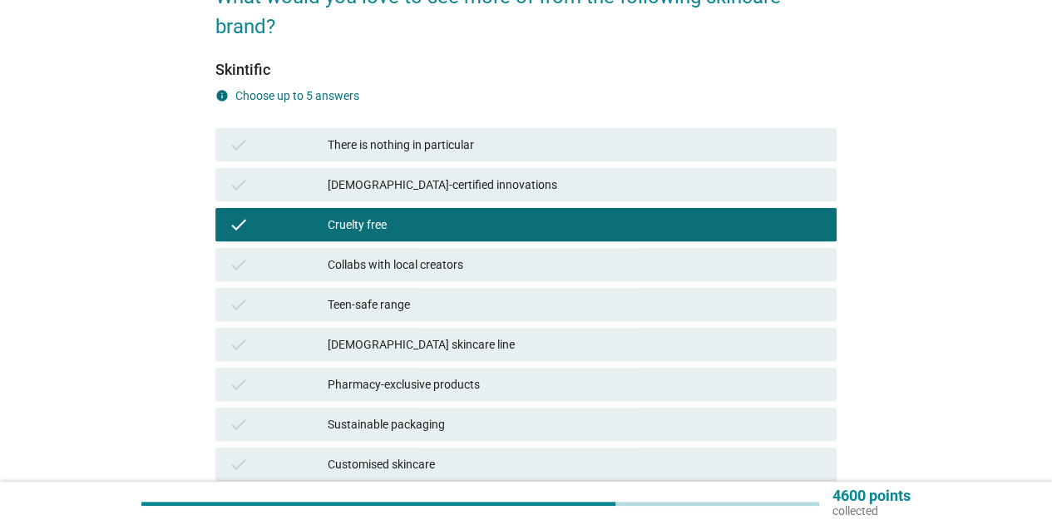
click at [418, 262] on div "Collabs with local creators" at bounding box center [576, 264] width 496 height 20
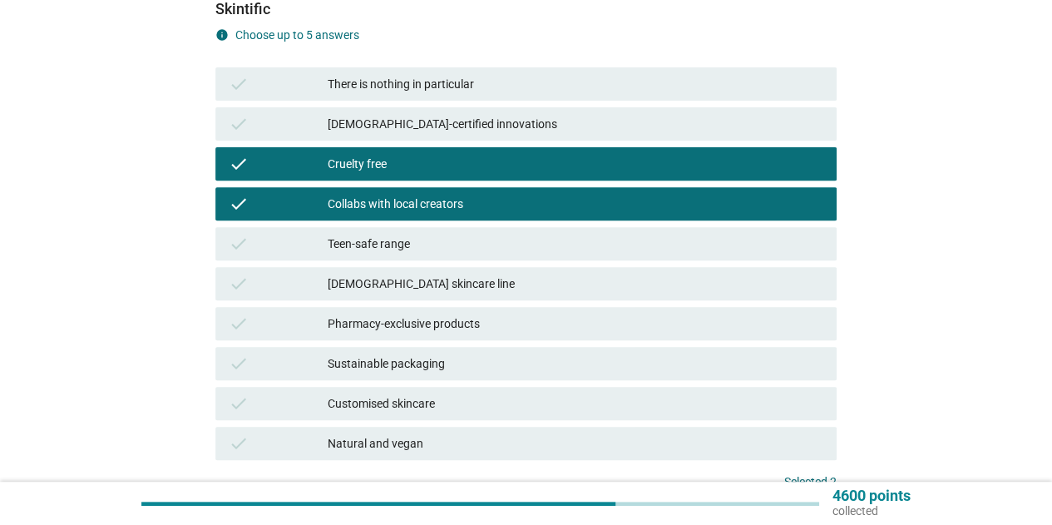
scroll to position [249, 0]
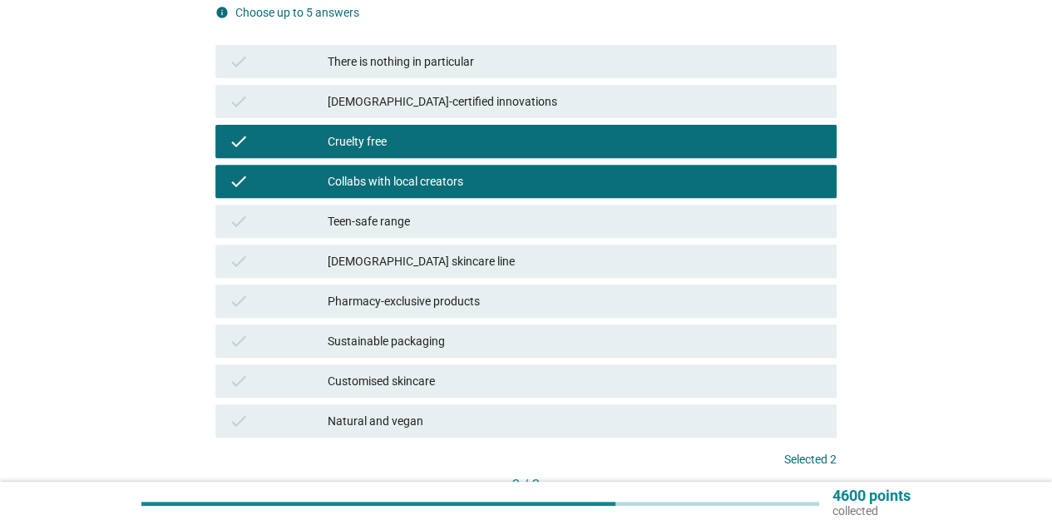
click at [407, 229] on div "Teen-safe range" at bounding box center [576, 221] width 496 height 20
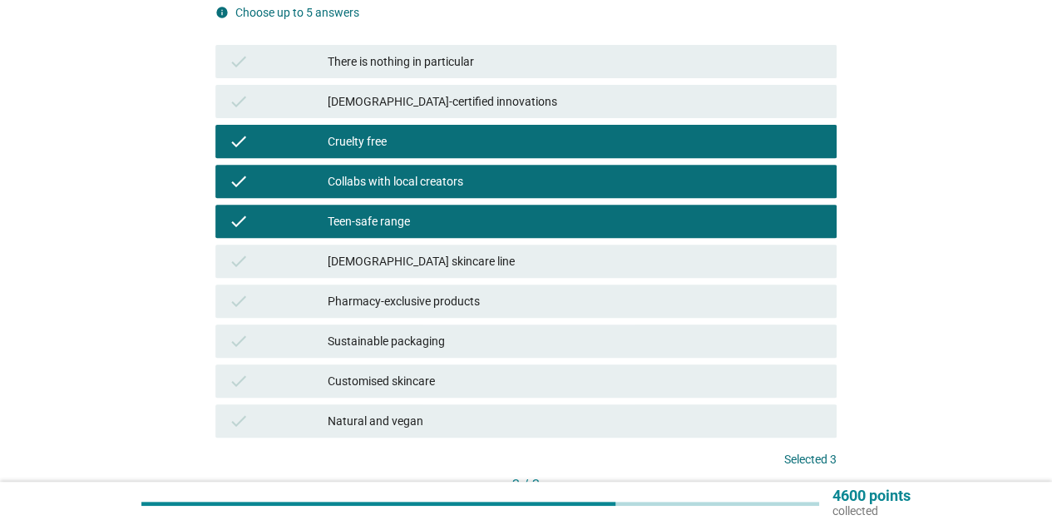
click at [412, 260] on div "[DEMOGRAPHIC_DATA] skincare line" at bounding box center [576, 261] width 496 height 20
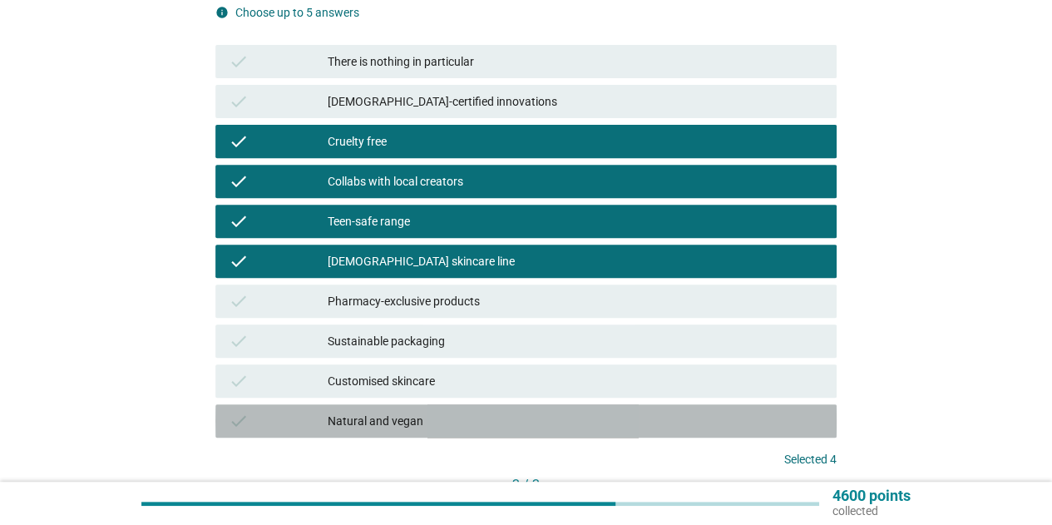
click at [409, 412] on div "Natural and vegan" at bounding box center [576, 421] width 496 height 20
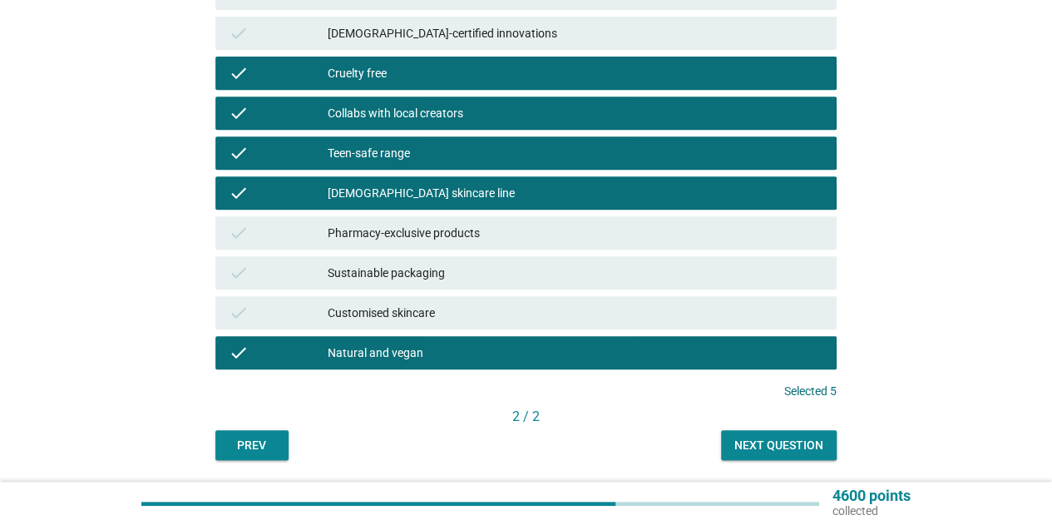
scroll to position [371, 0]
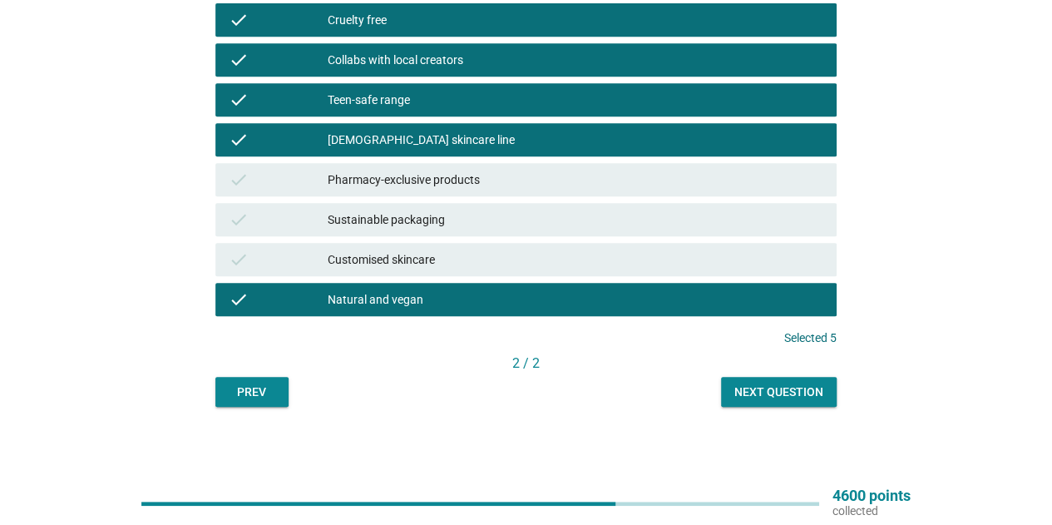
click at [753, 397] on div "Next question" at bounding box center [778, 391] width 89 height 17
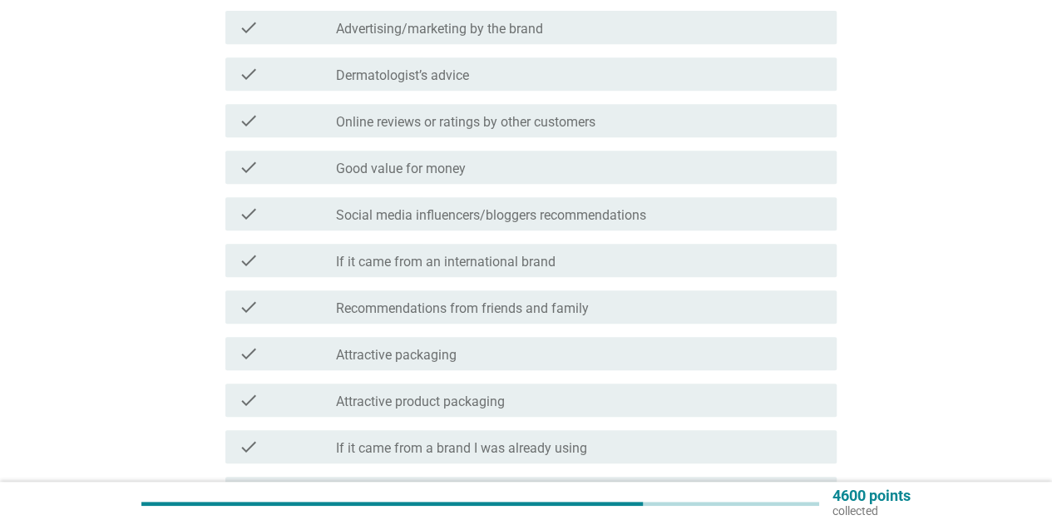
scroll to position [0, 0]
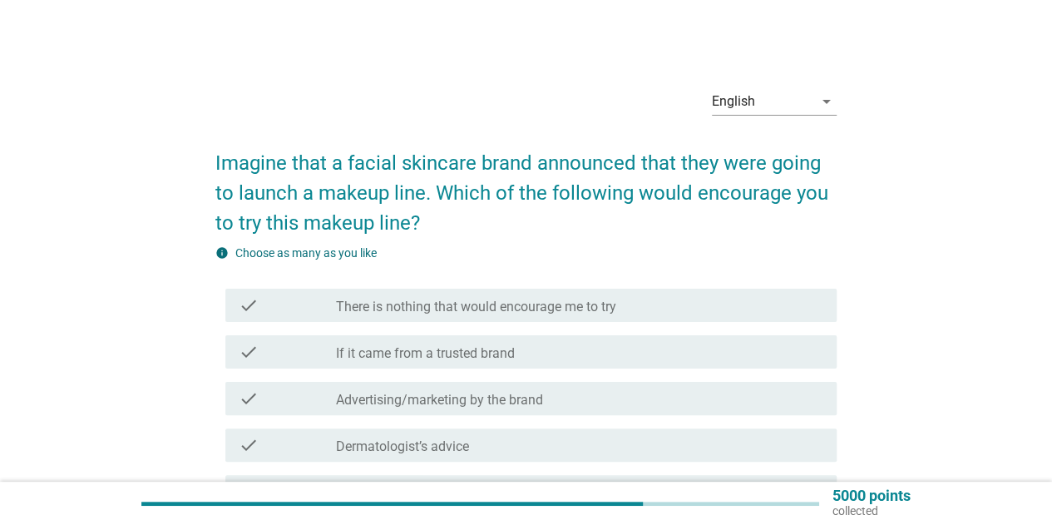
click at [405, 157] on h2 "Imagine that a facial skincare brand announced that they were going to launch a…" at bounding box center [525, 184] width 621 height 106
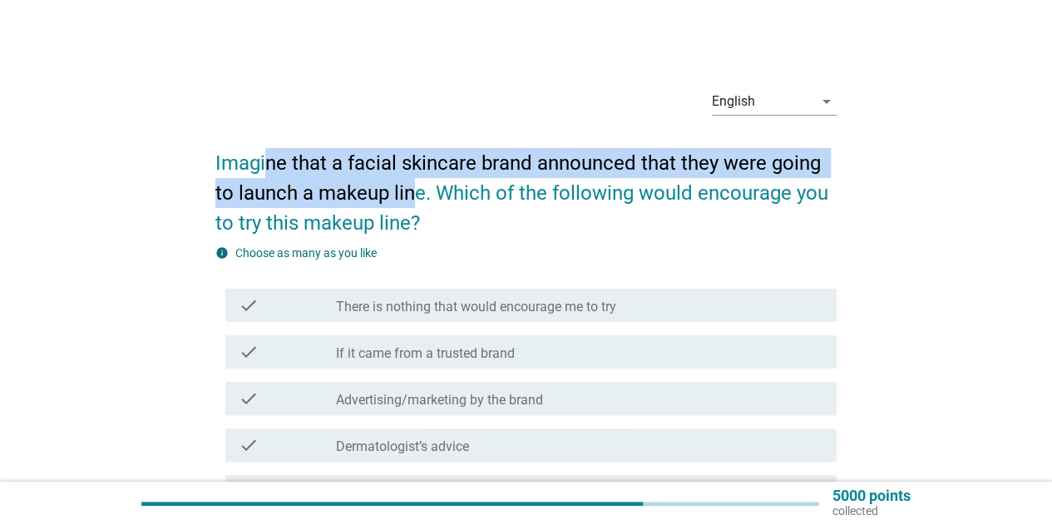
drag, startPoint x: 269, startPoint y: 155, endPoint x: 409, endPoint y: 181, distance: 142.0
click at [409, 181] on h2 "Imagine that a facial skincare brand announced that they were going to launch a…" at bounding box center [525, 184] width 621 height 106
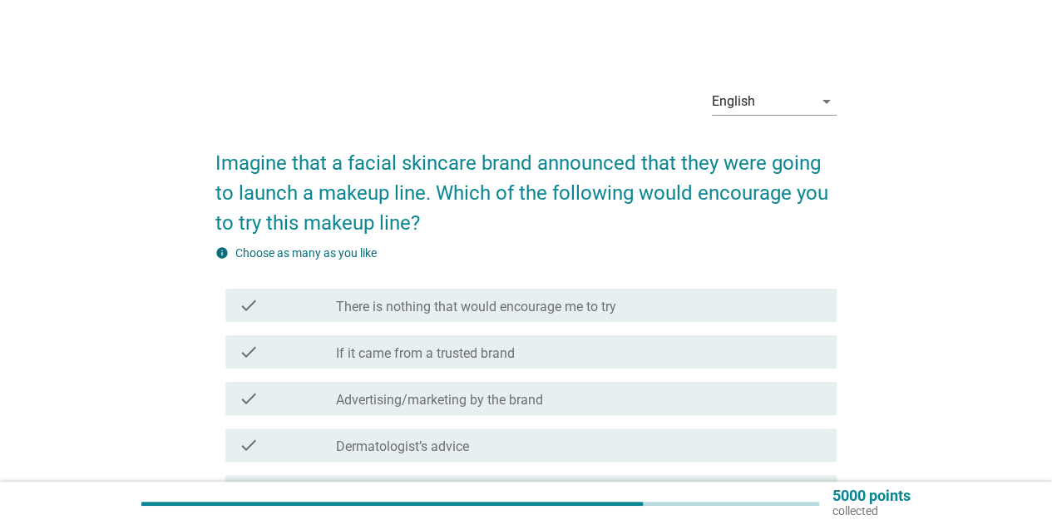
click at [397, 208] on h2 "Imagine that a facial skincare brand announced that they were going to launch a…" at bounding box center [525, 184] width 621 height 106
click at [519, 160] on h2 "Imagine that a facial skincare brand announced that they were going to launch a…" at bounding box center [525, 184] width 621 height 106
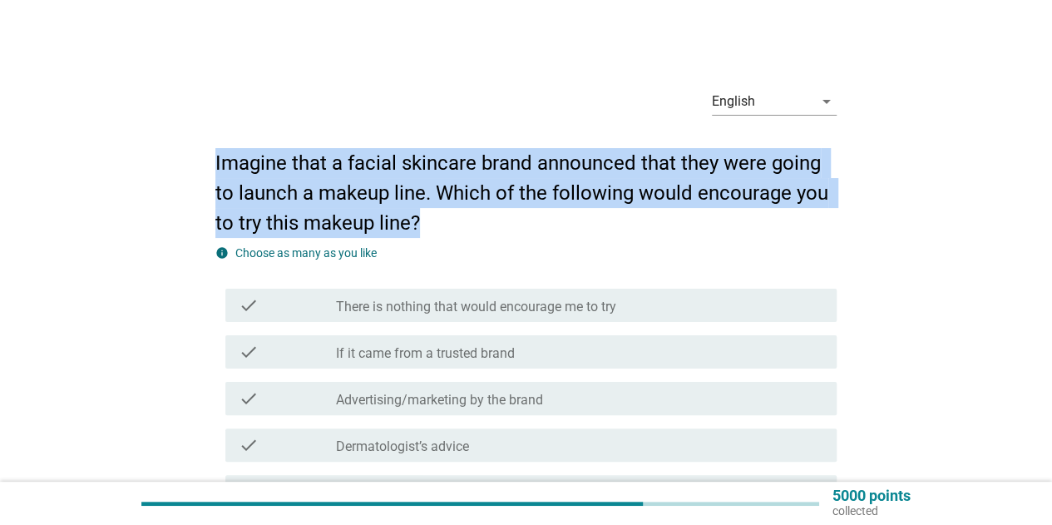
drag, startPoint x: 519, startPoint y: 160, endPoint x: 602, endPoint y: 165, distance: 83.3
click at [579, 161] on h2 "Imagine that a facial skincare brand announced that they were going to launch a…" at bounding box center [525, 184] width 621 height 106
click at [610, 165] on h2 "Imagine that a facial skincare brand announced that they were going to launch a…" at bounding box center [525, 184] width 621 height 106
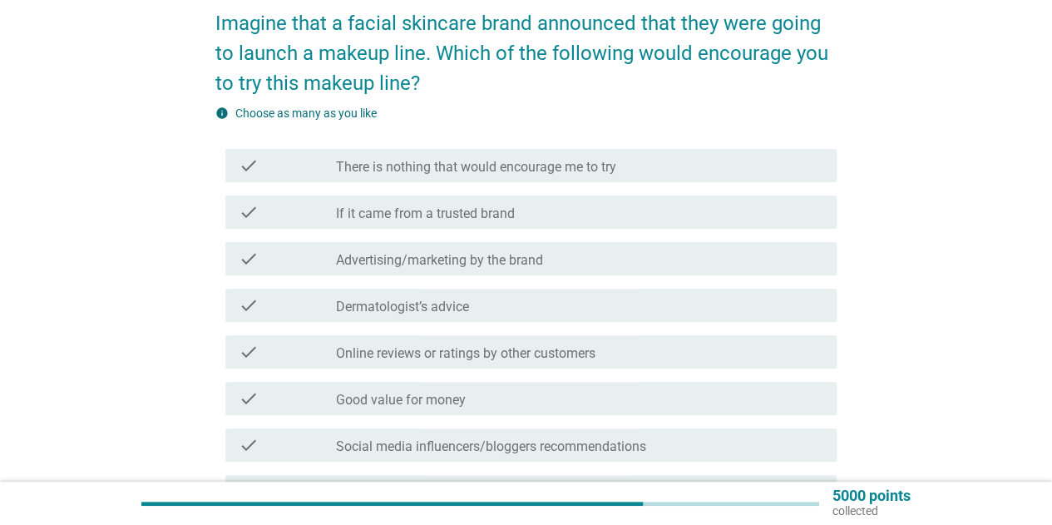
scroll to position [166, 0]
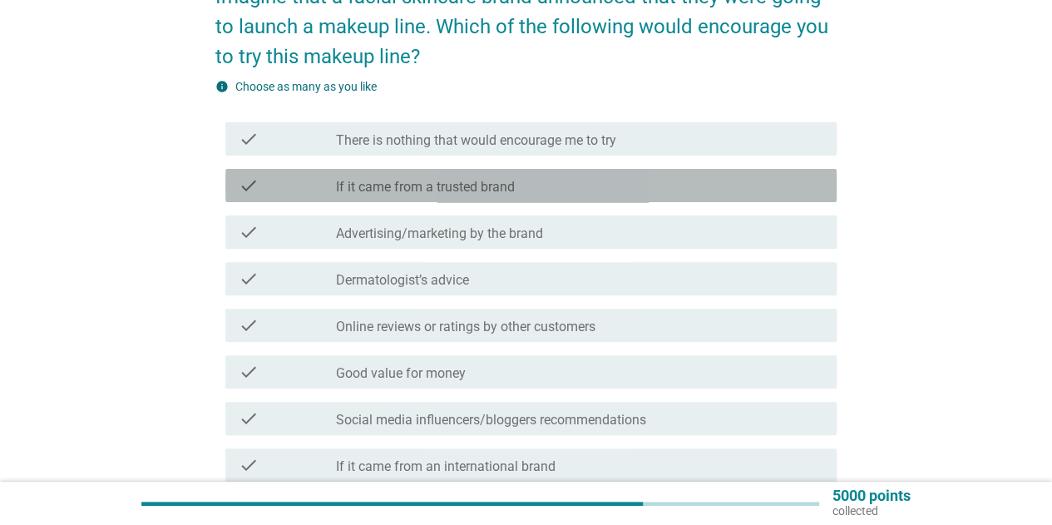
click at [381, 180] on label "If it came from a trusted brand" at bounding box center [425, 187] width 179 height 17
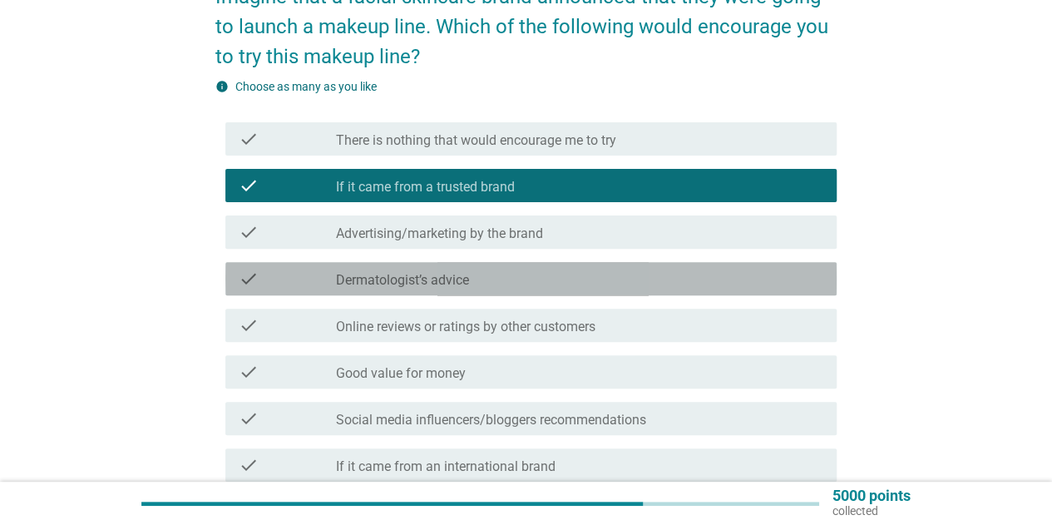
click at [398, 283] on label "Dermatologist’s advice" at bounding box center [402, 280] width 133 height 17
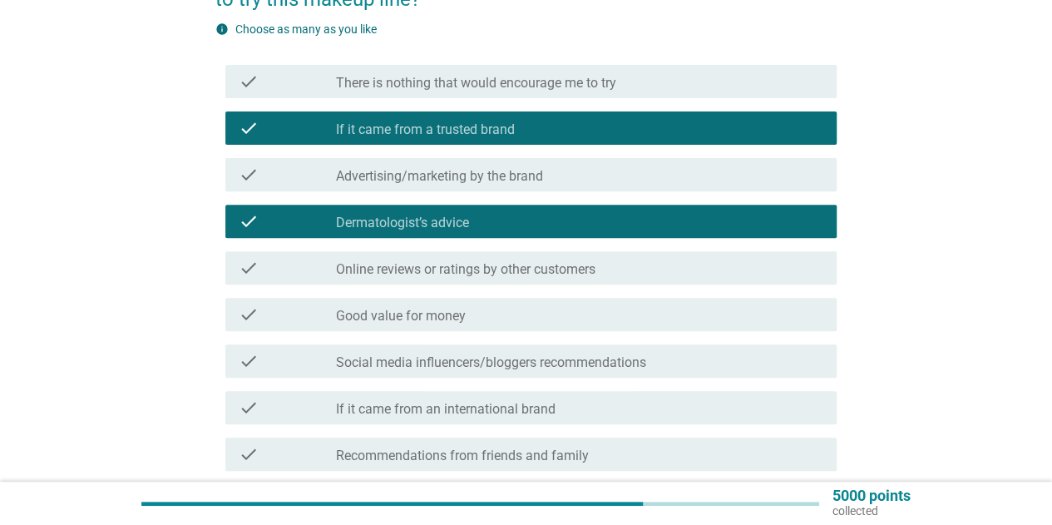
scroll to position [249, 0]
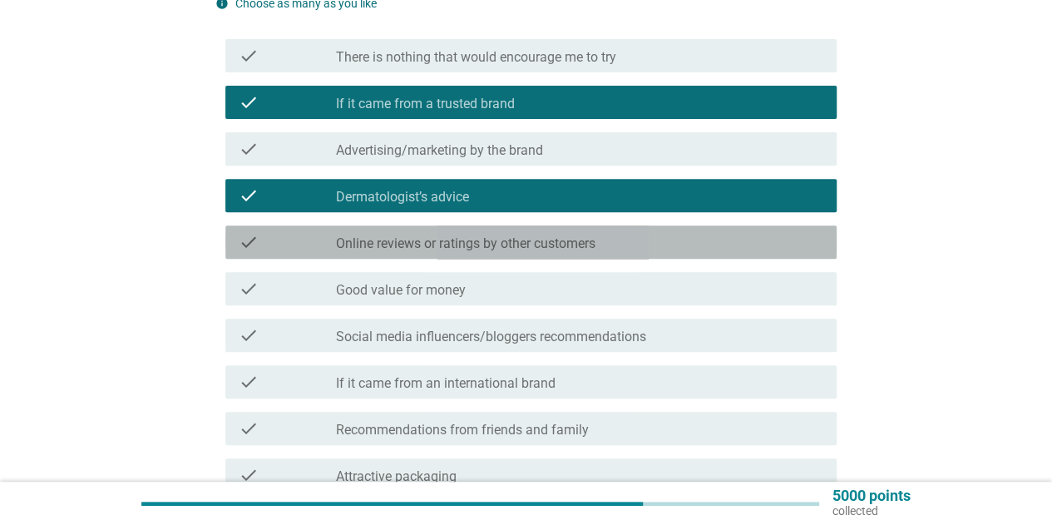
click at [414, 248] on label "Online reviews or ratings by other customers" at bounding box center [465, 243] width 259 height 17
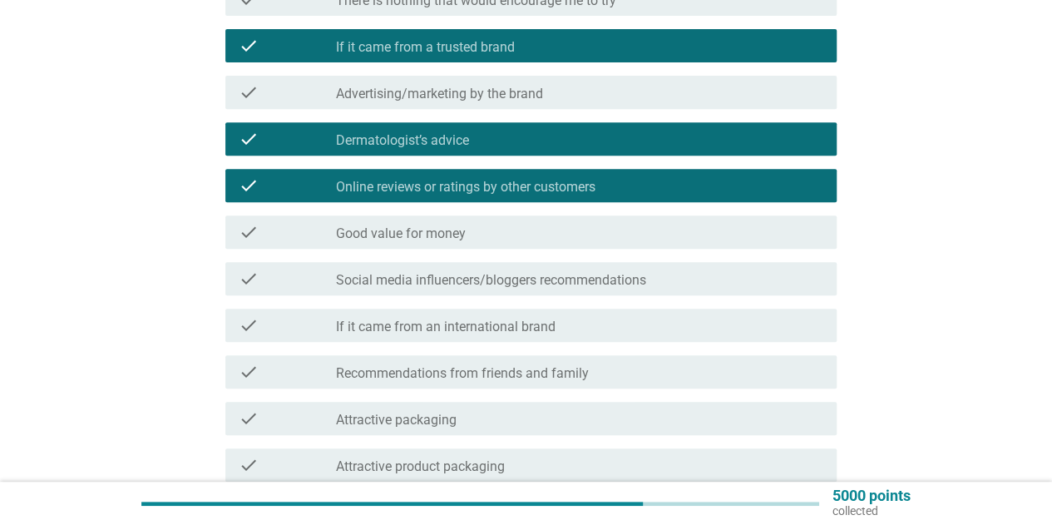
scroll to position [333, 0]
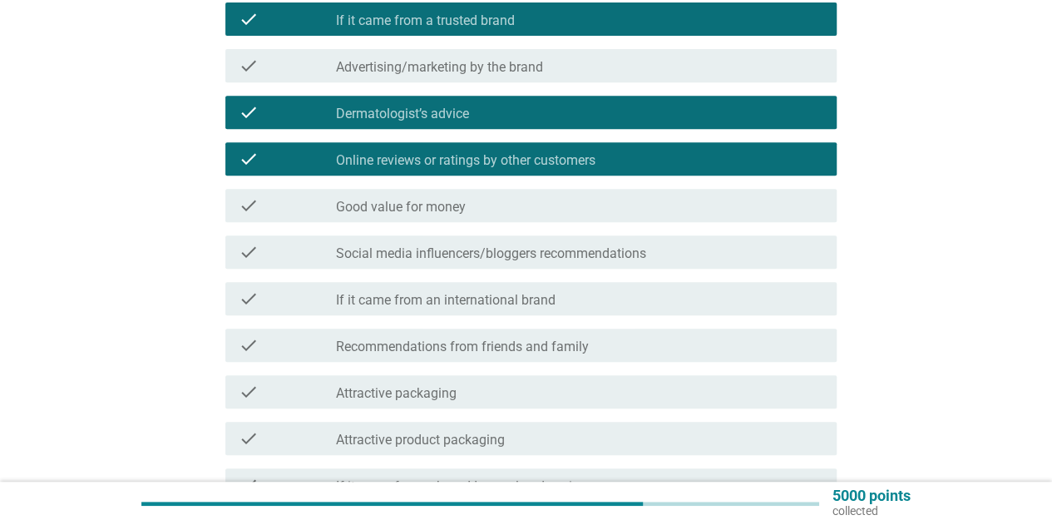
click at [412, 215] on label "Good value for money" at bounding box center [401, 207] width 130 height 17
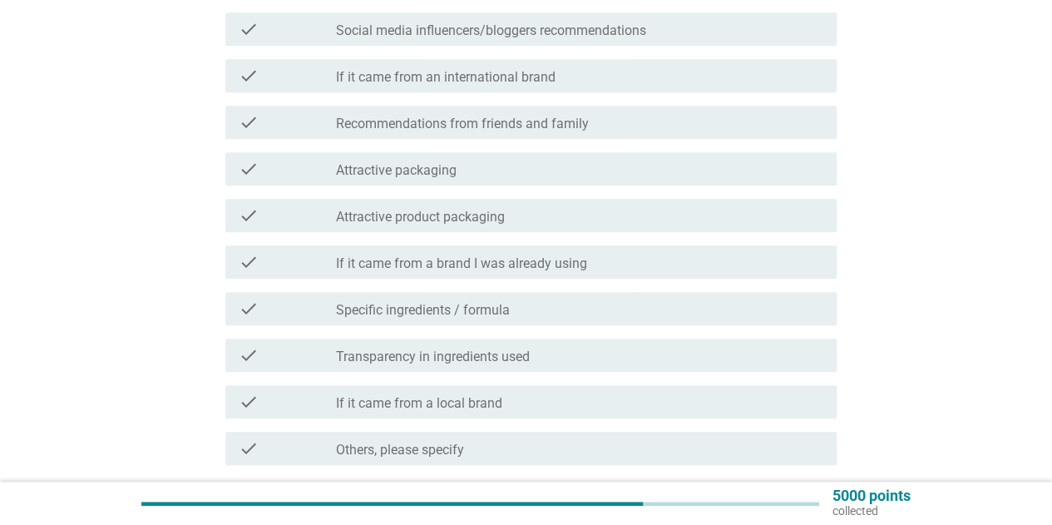
scroll to position [582, 0]
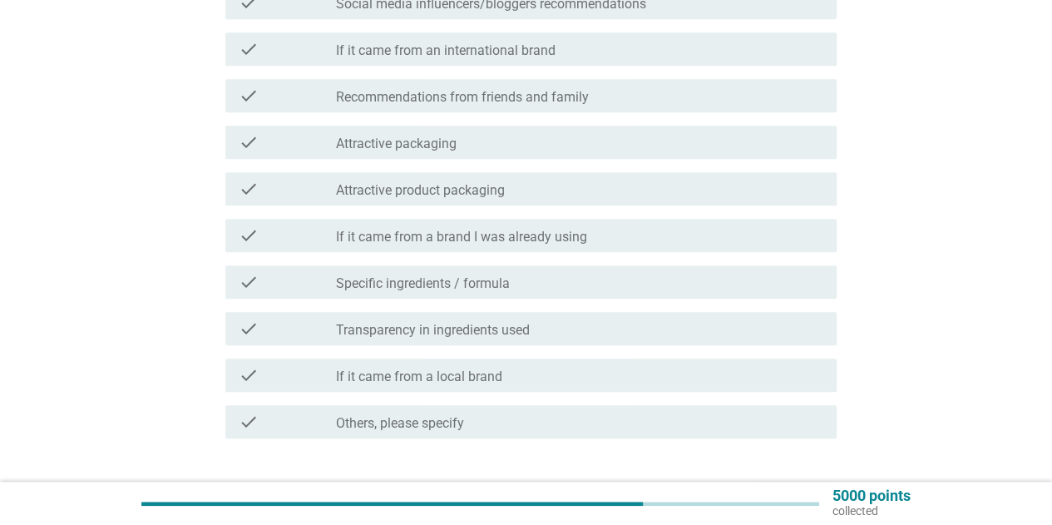
click at [406, 284] on label "Specific ingredients / formula" at bounding box center [423, 283] width 174 height 17
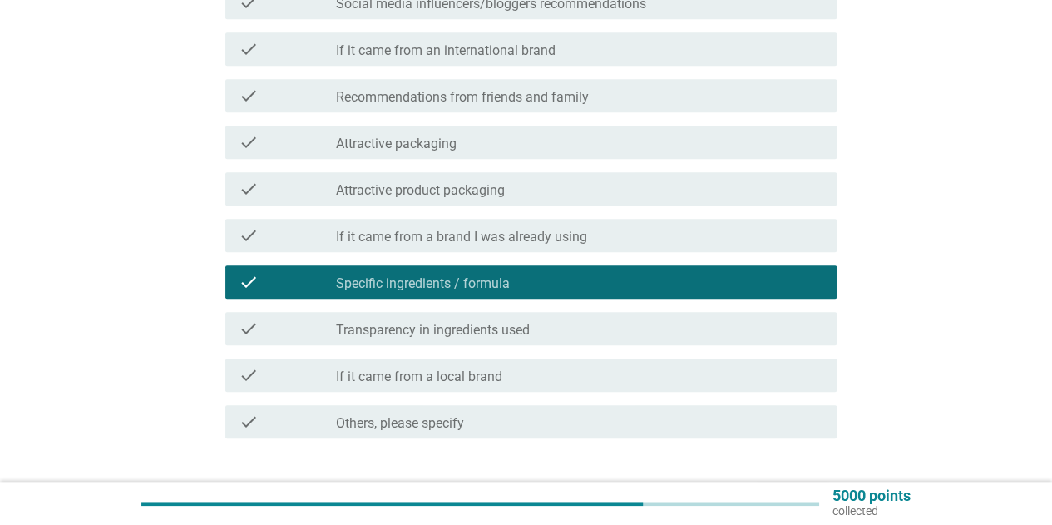
click at [404, 337] on label "Transparency in ingredients used" at bounding box center [433, 330] width 194 height 17
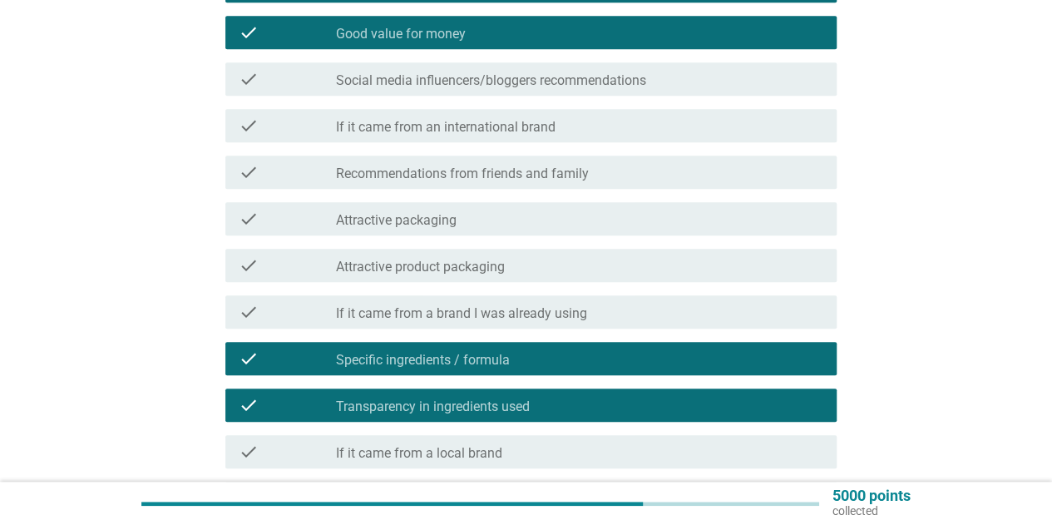
scroll to position [693, 0]
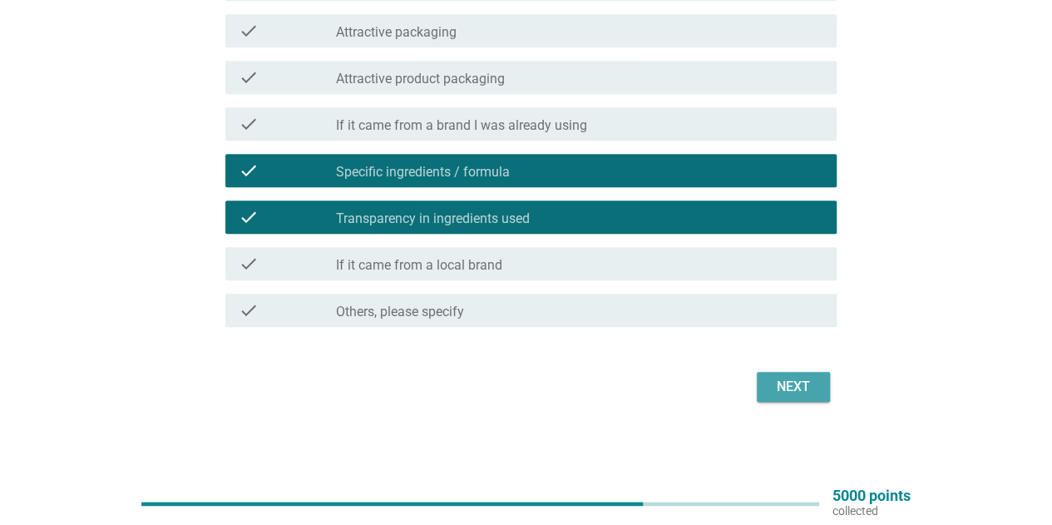
click at [802, 381] on div "Next" at bounding box center [793, 387] width 47 height 20
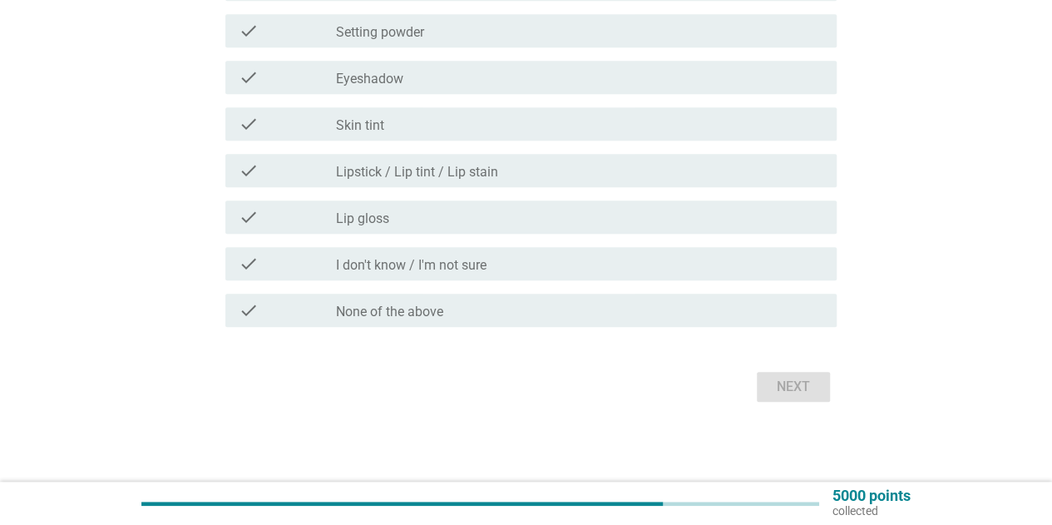
scroll to position [0, 0]
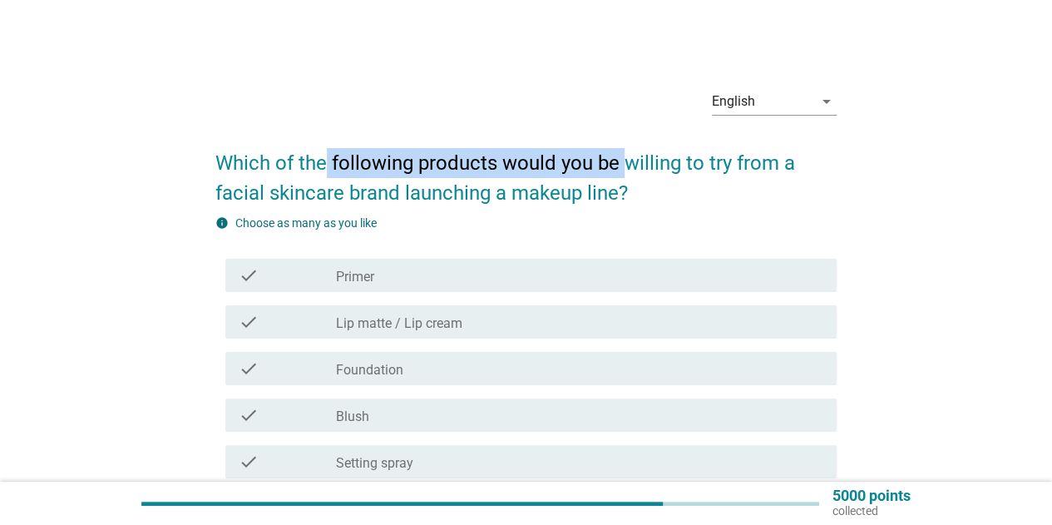
drag, startPoint x: 324, startPoint y: 165, endPoint x: 624, endPoint y: 174, distance: 299.4
click at [624, 172] on h2 "Which of the following products would you be willing to try from a facial skinc…" at bounding box center [525, 169] width 621 height 76
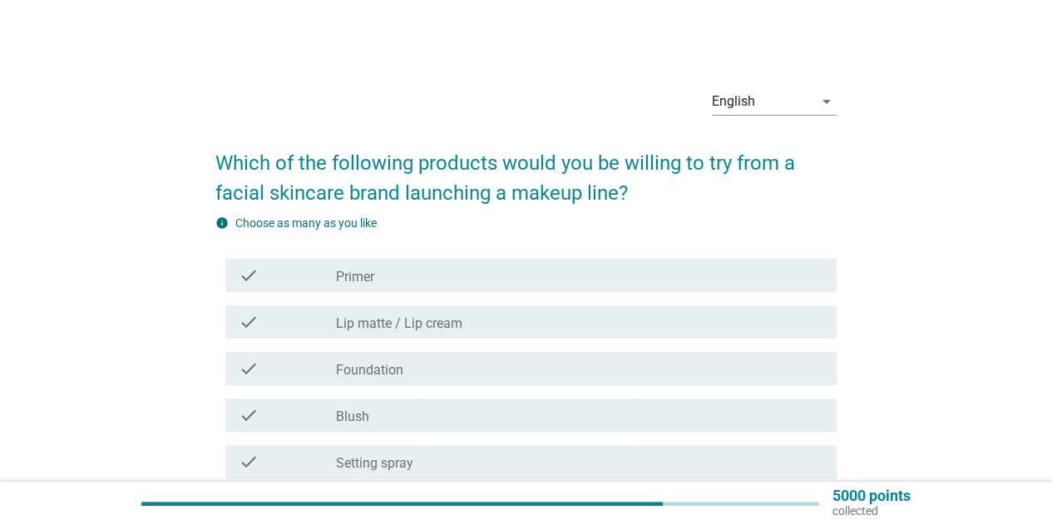
click at [633, 184] on h2 "Which of the following products would you be willing to try from a facial skinc…" at bounding box center [525, 169] width 621 height 76
click at [635, 192] on h2 "Which of the following products would you be willing to try from a facial skinc…" at bounding box center [525, 169] width 621 height 76
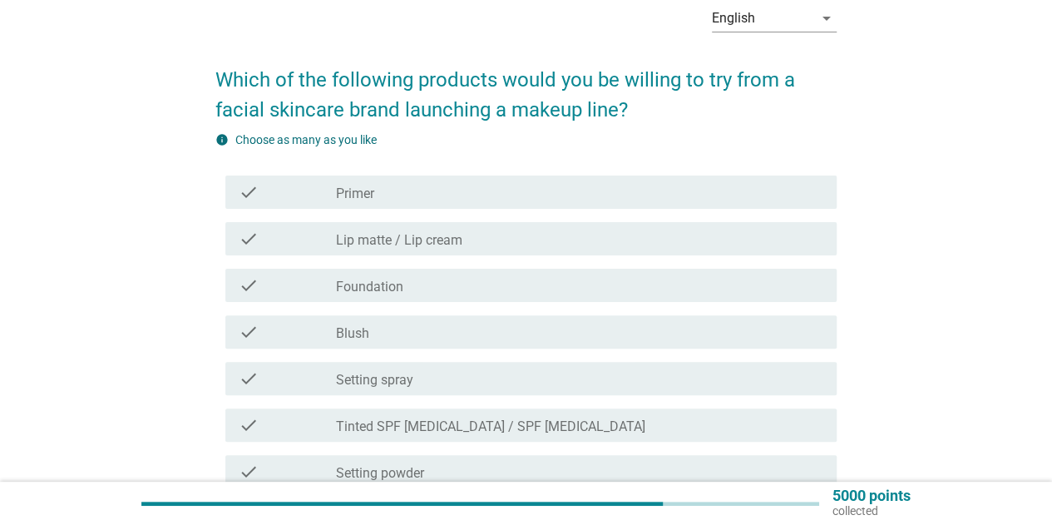
click at [421, 241] on label "Lip matte / Lip cream" at bounding box center [399, 240] width 126 height 17
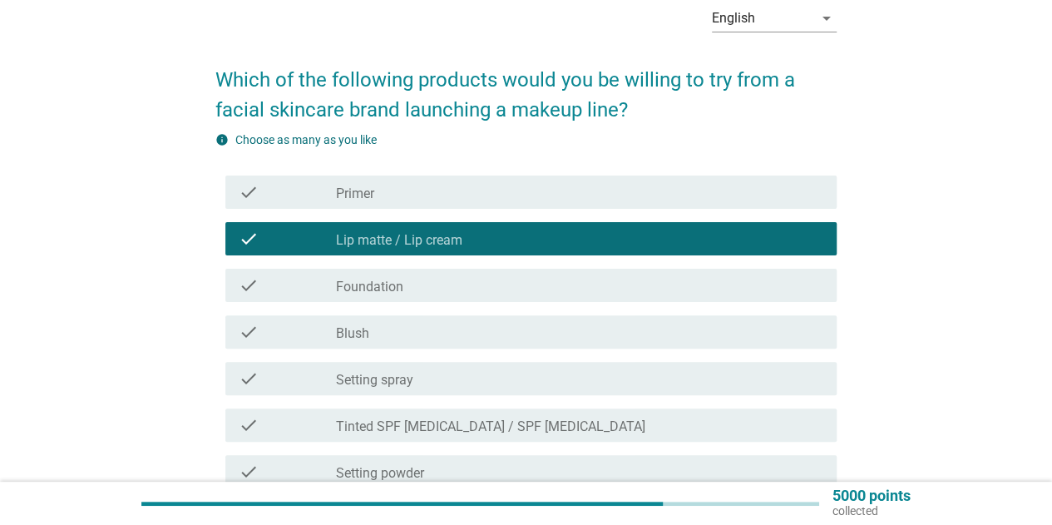
click at [420, 292] on div "check_box_outline_blank Foundation" at bounding box center [579, 285] width 487 height 20
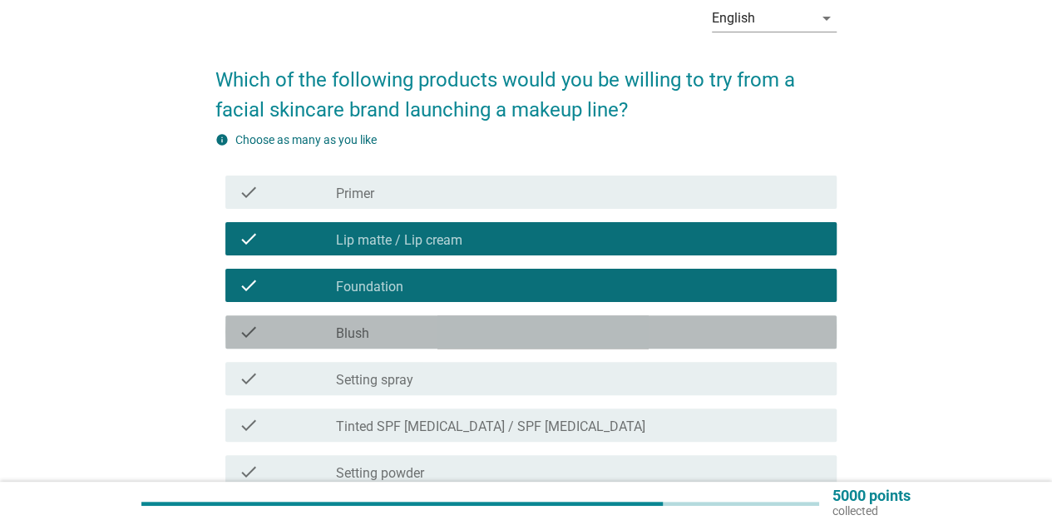
click at [402, 325] on div "check_box_outline_blank Blush" at bounding box center [579, 332] width 487 height 20
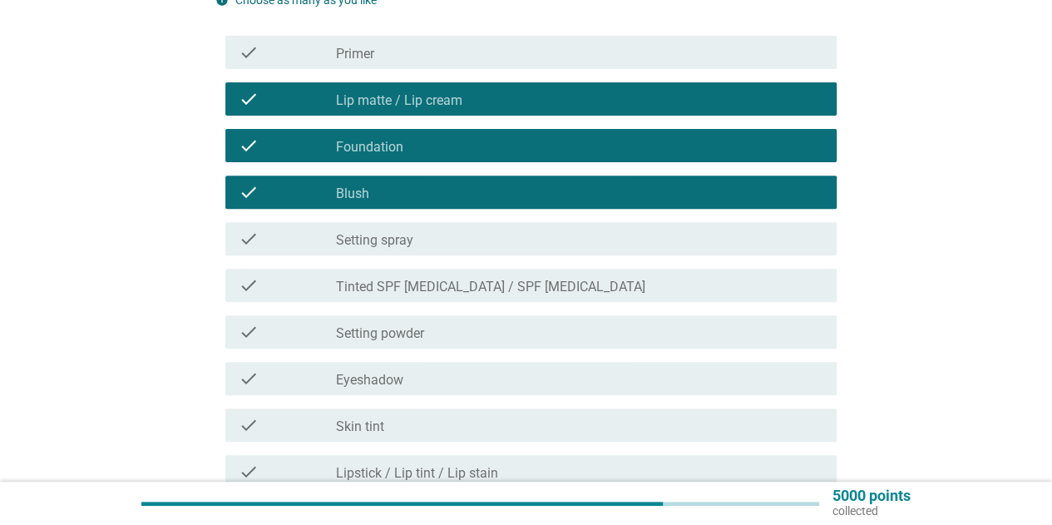
scroll to position [249, 0]
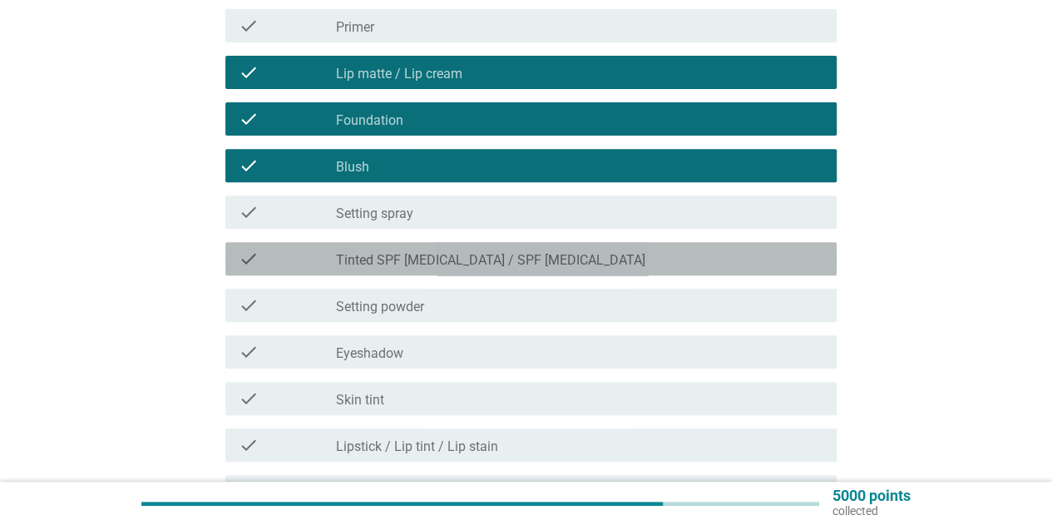
click at [447, 267] on label "Tinted SPF [MEDICAL_DATA] / SPF [MEDICAL_DATA]" at bounding box center [490, 260] width 309 height 17
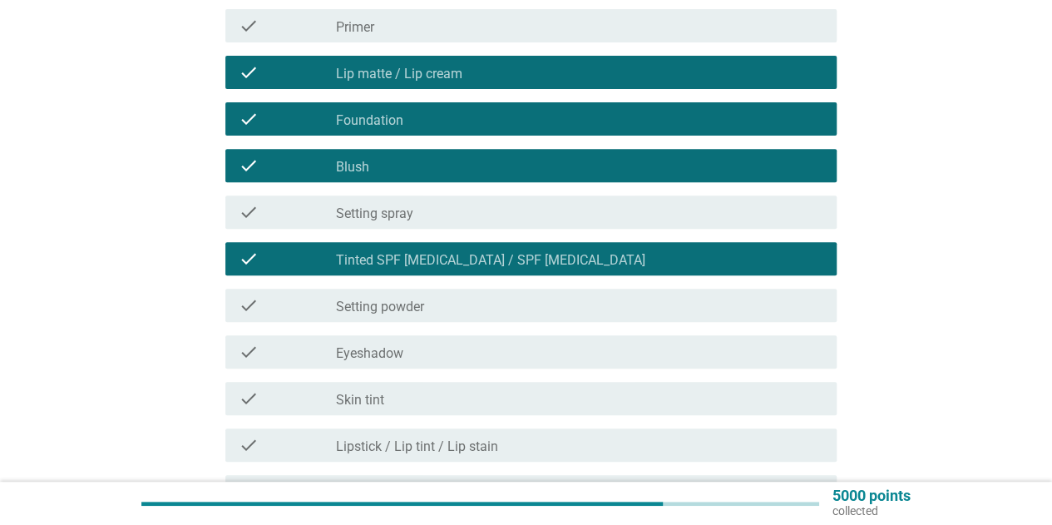
click at [431, 308] on div "check_box_outline_blank Setting powder" at bounding box center [579, 305] width 487 height 20
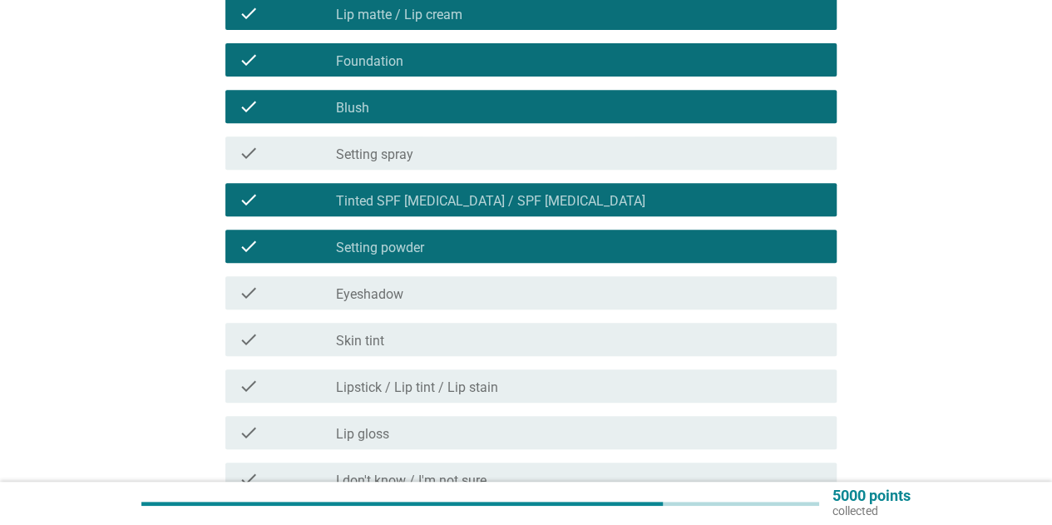
scroll to position [333, 0]
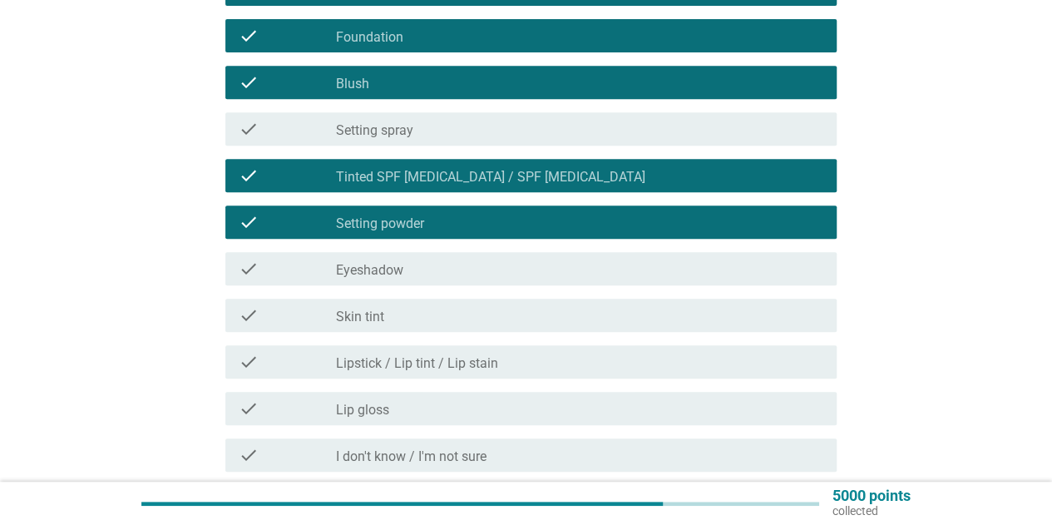
click at [435, 313] on div "check_box_outline_blank Skin tint" at bounding box center [579, 315] width 487 height 20
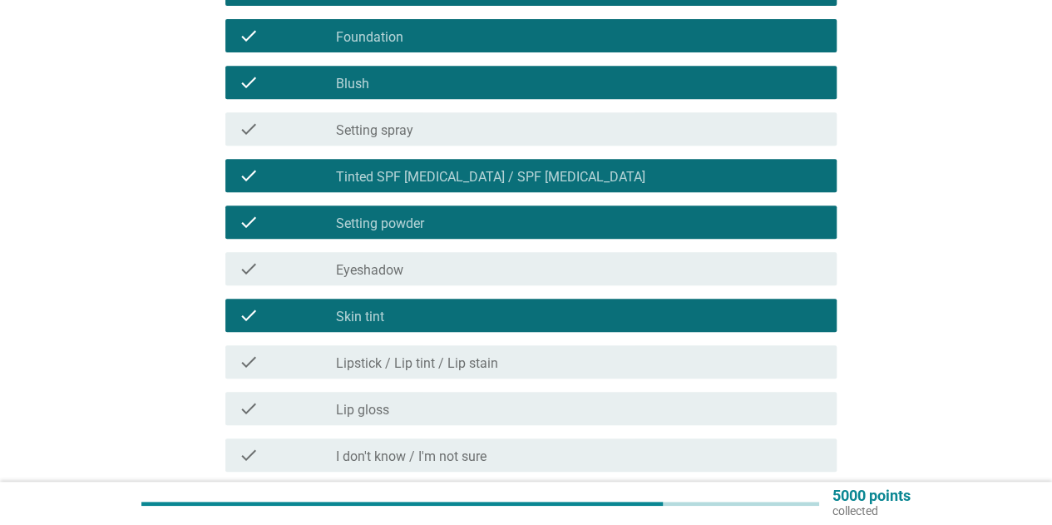
click at [435, 361] on label "Lipstick / Lip tint / Lip stain" at bounding box center [417, 363] width 162 height 17
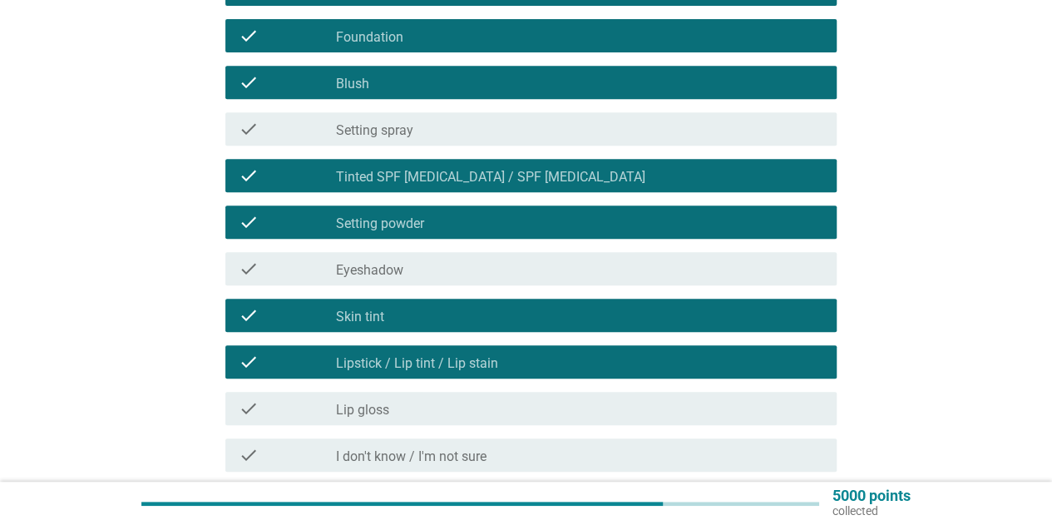
click at [427, 410] on div "check_box_outline_blank Lip gloss" at bounding box center [579, 408] width 487 height 20
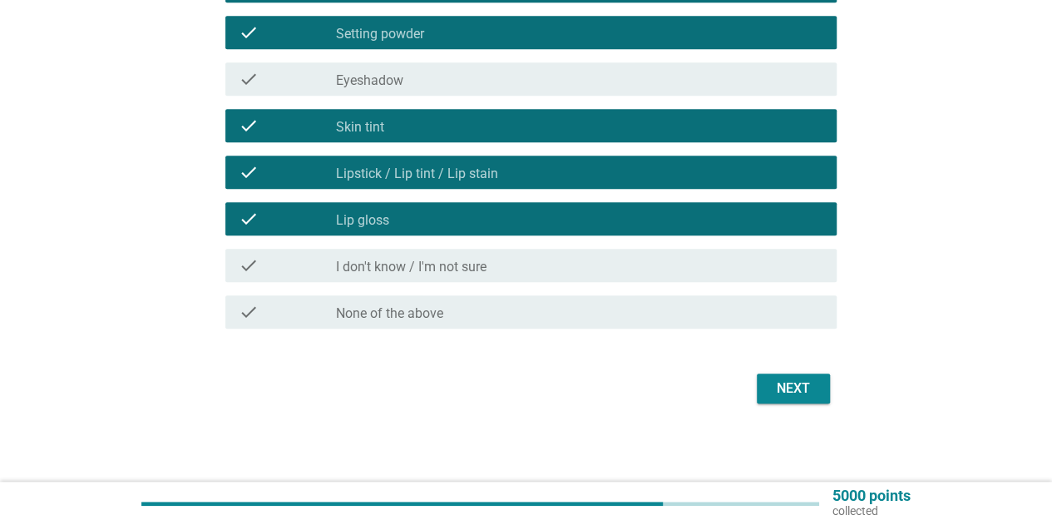
scroll to position [524, 0]
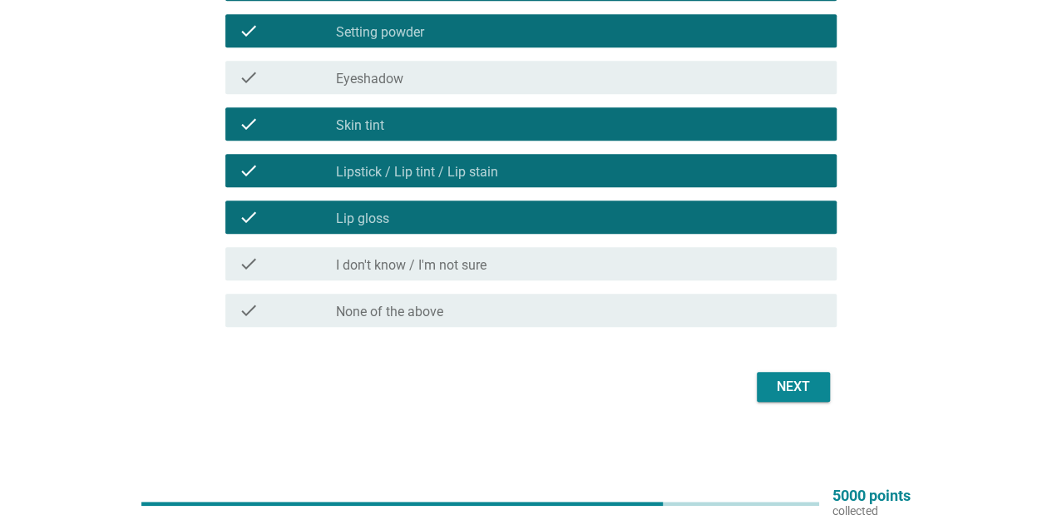
click at [785, 389] on div "Next" at bounding box center [793, 387] width 47 height 20
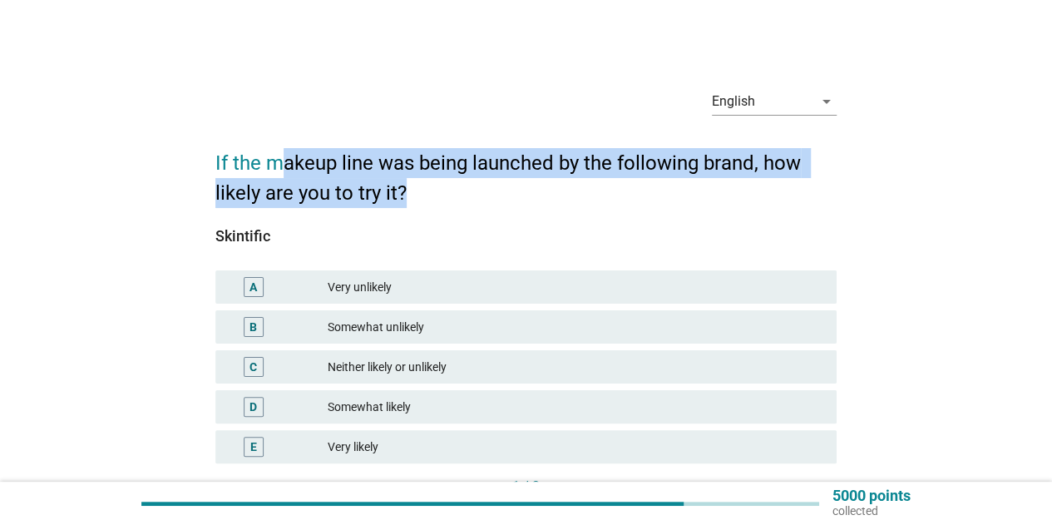
drag, startPoint x: 280, startPoint y: 168, endPoint x: 566, endPoint y: 180, distance: 286.3
click at [566, 180] on h2 "If the makeup line was being launched by the following brand, how likely are yo…" at bounding box center [525, 169] width 621 height 76
click at [517, 185] on h2 "If the makeup line was being launched by the following brand, how likely are yo…" at bounding box center [525, 169] width 621 height 76
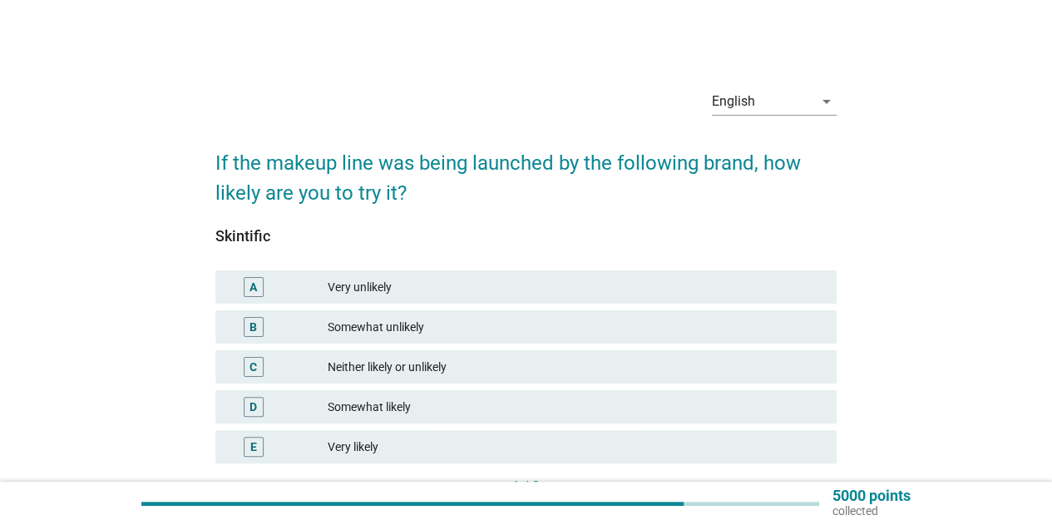
scroll to position [83, 0]
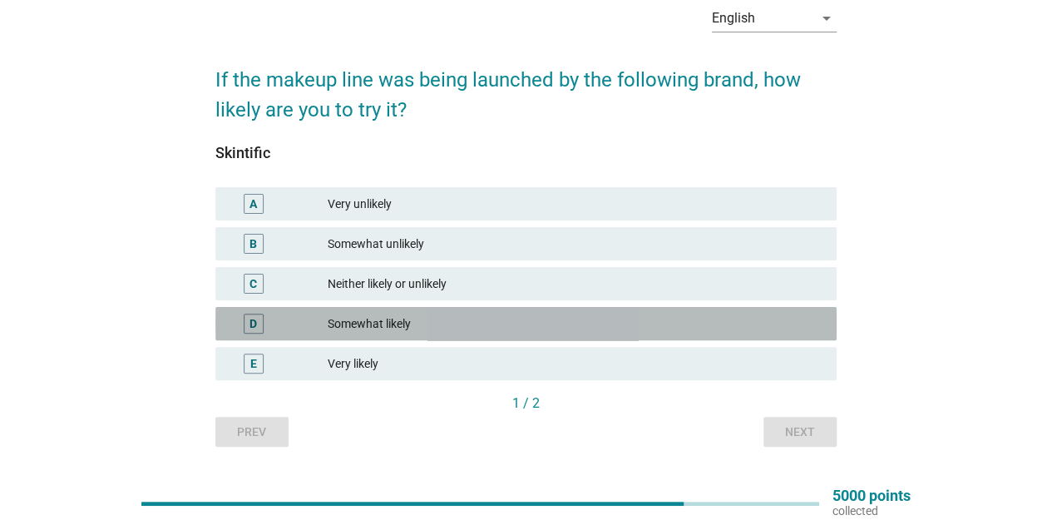
click at [396, 328] on div "Somewhat likely" at bounding box center [576, 323] width 496 height 20
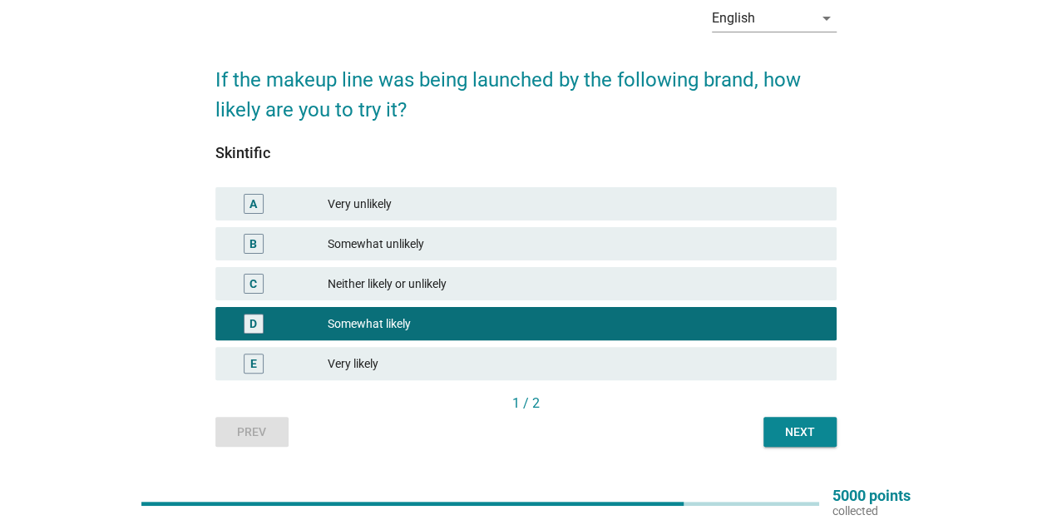
click at [778, 425] on div "Next" at bounding box center [800, 431] width 47 height 17
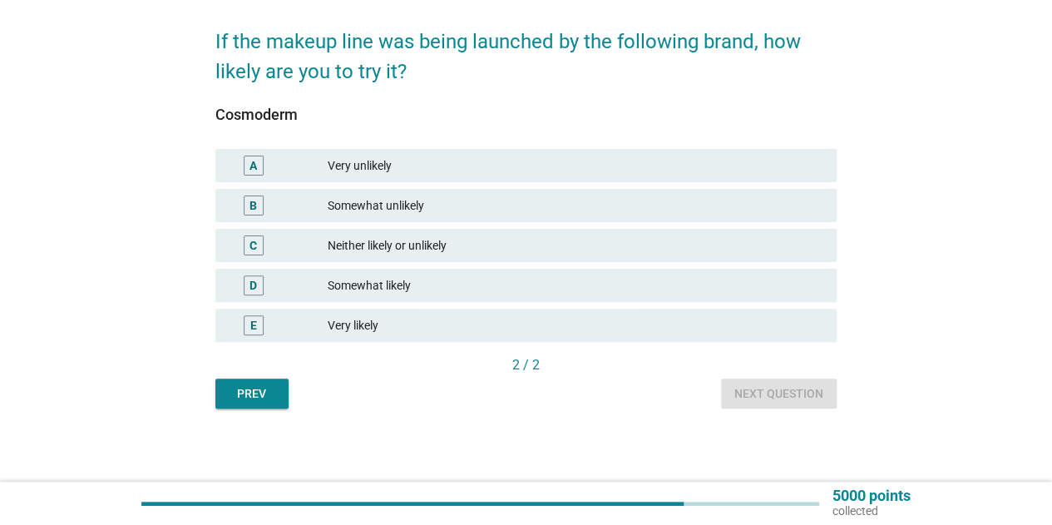
scroll to position [123, 0]
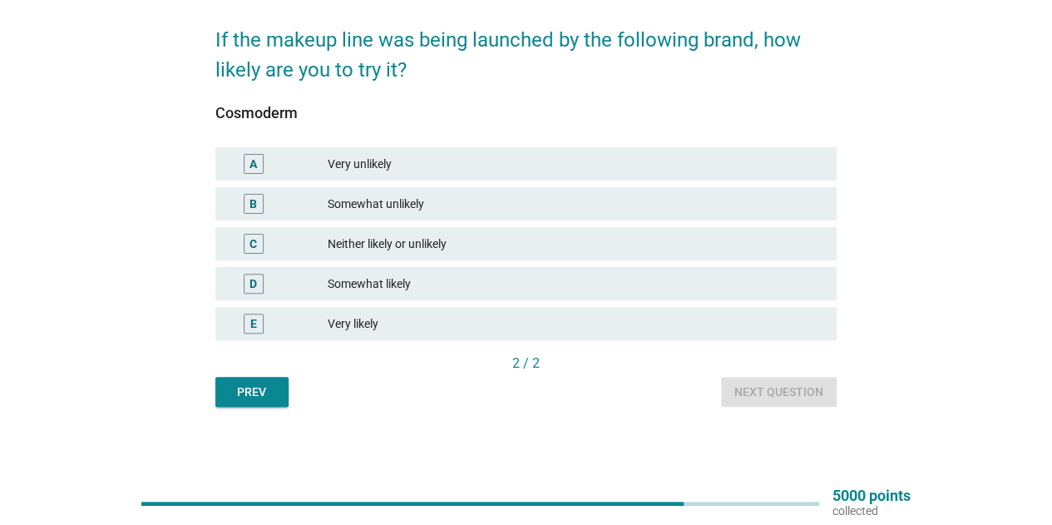
click at [411, 322] on div "Very likely" at bounding box center [576, 323] width 496 height 20
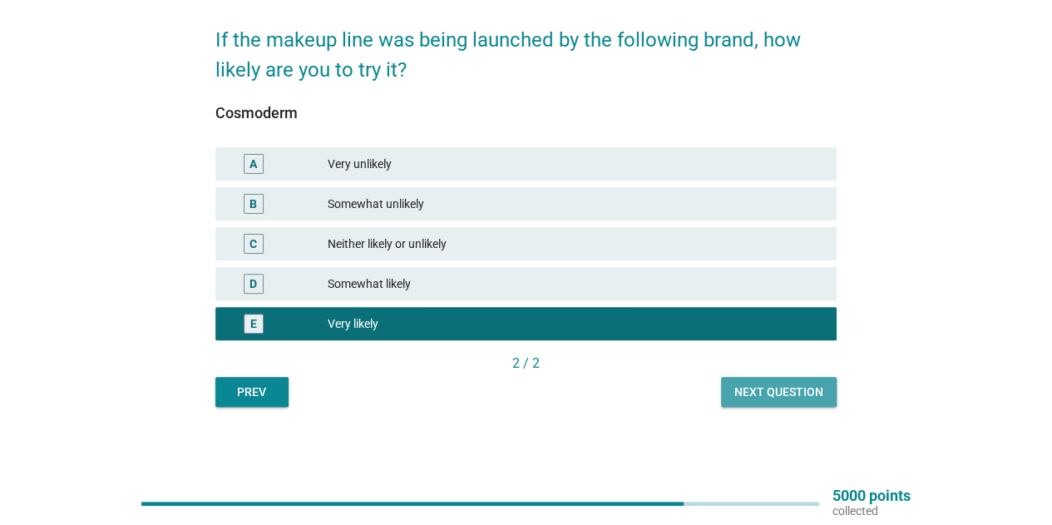
click at [757, 392] on div "Next question" at bounding box center [778, 391] width 89 height 17
click at [757, 392] on div "Prev Next question" at bounding box center [525, 392] width 621 height 30
click at [925, 363] on div "English arrow_drop_down If the makeup line was being launched by the following …" at bounding box center [526, 178] width 972 height 481
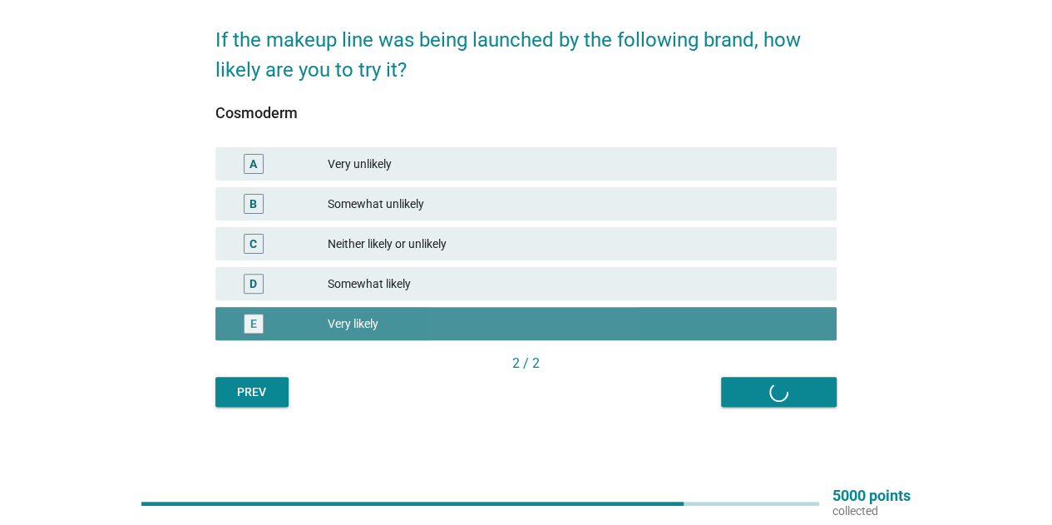
click at [629, 318] on div "Very likely" at bounding box center [576, 323] width 496 height 20
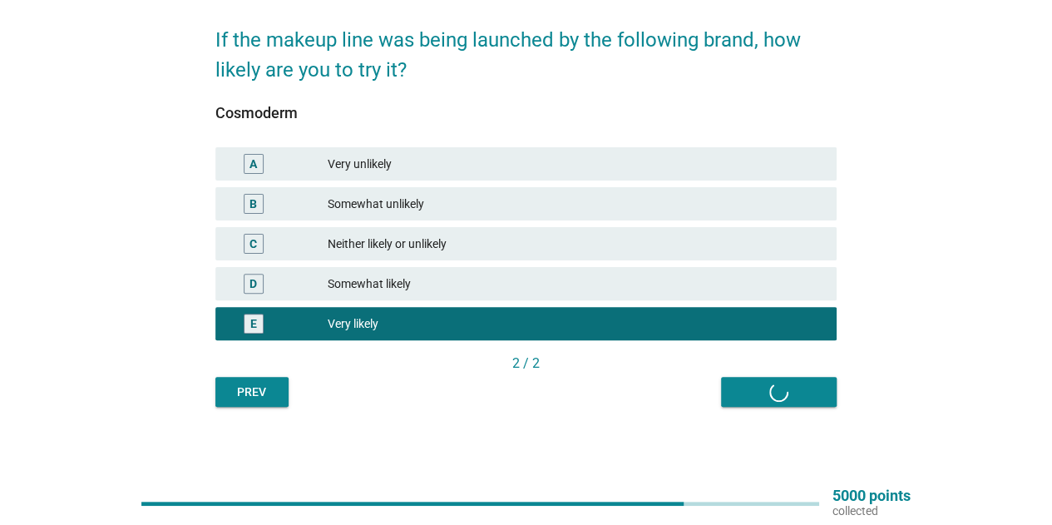
click at [790, 407] on div "English arrow_drop_down If the makeup line was being launched by the following …" at bounding box center [526, 178] width 648 height 481
click at [785, 399] on div "Prev Next question" at bounding box center [525, 392] width 621 height 30
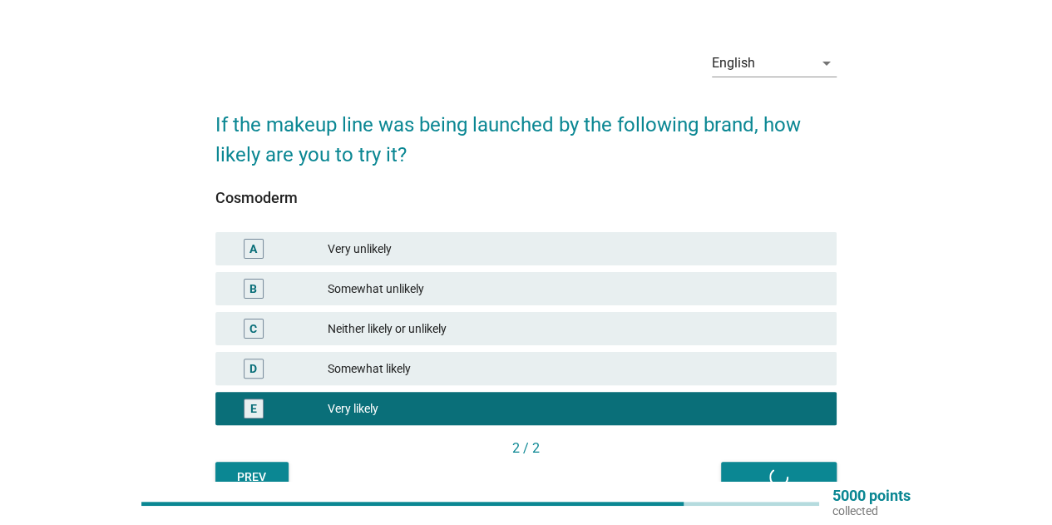
scroll to position [0, 0]
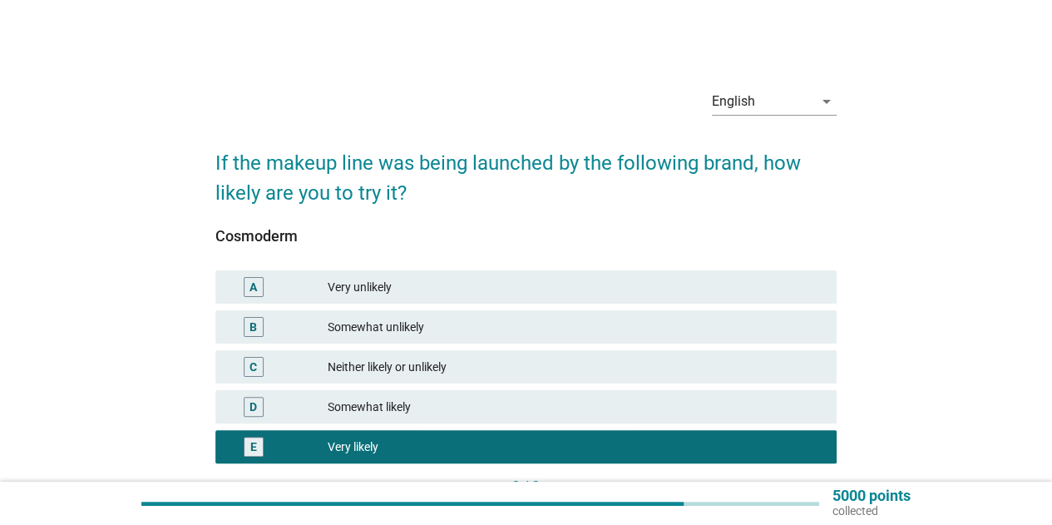
click at [942, 382] on div "English arrow_drop_down If the makeup line was being launched by the following …" at bounding box center [526, 302] width 972 height 481
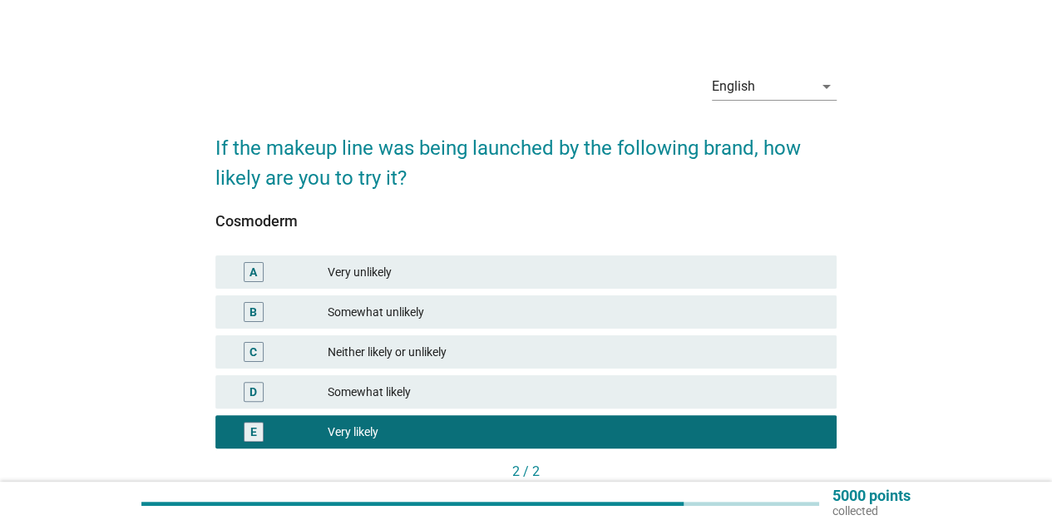
scroll to position [123, 0]
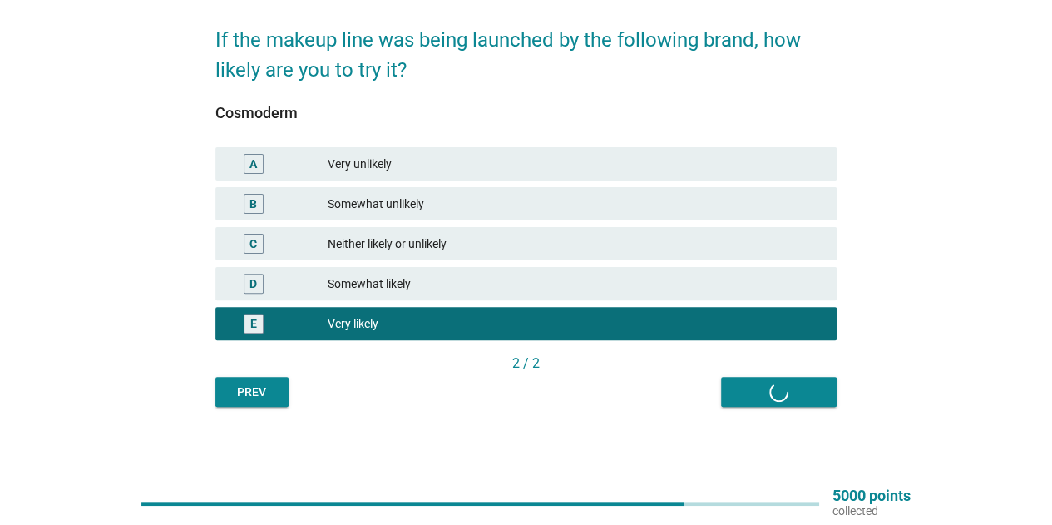
click at [1001, 375] on div "English arrow_drop_down If the makeup line was being launched by the following …" at bounding box center [526, 178] width 972 height 481
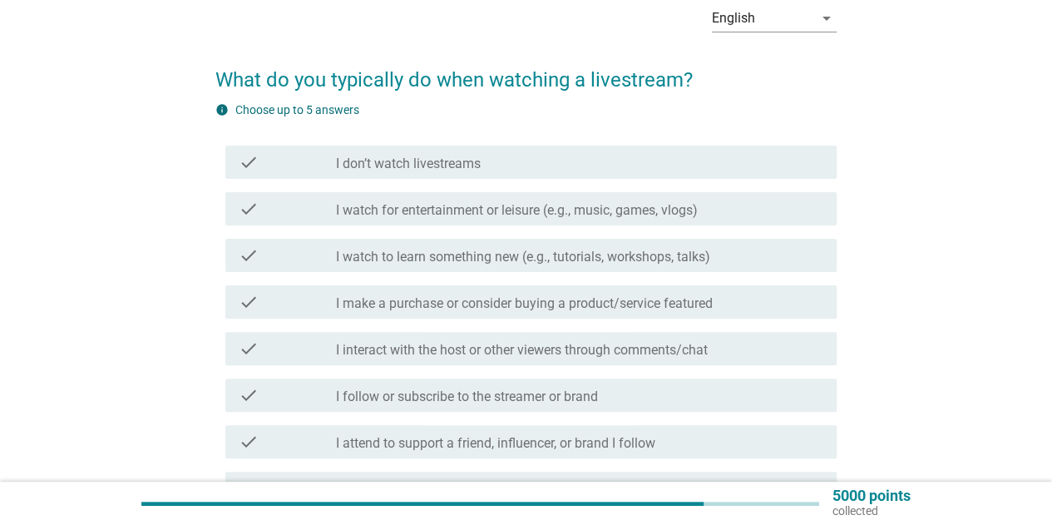
scroll to position [166, 0]
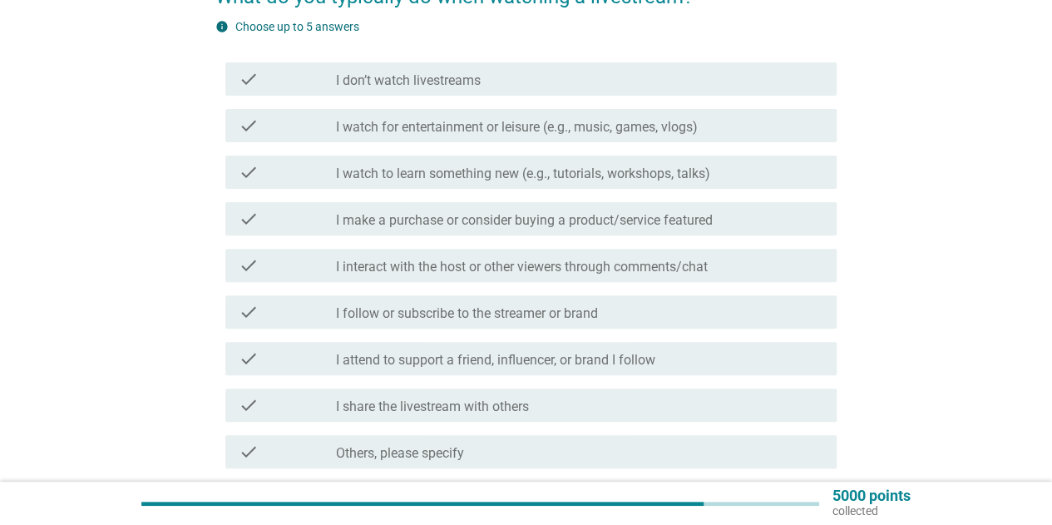
click at [510, 170] on label "I watch to learn something new (e.g., tutorials, workshops, talks)" at bounding box center [523, 173] width 374 height 17
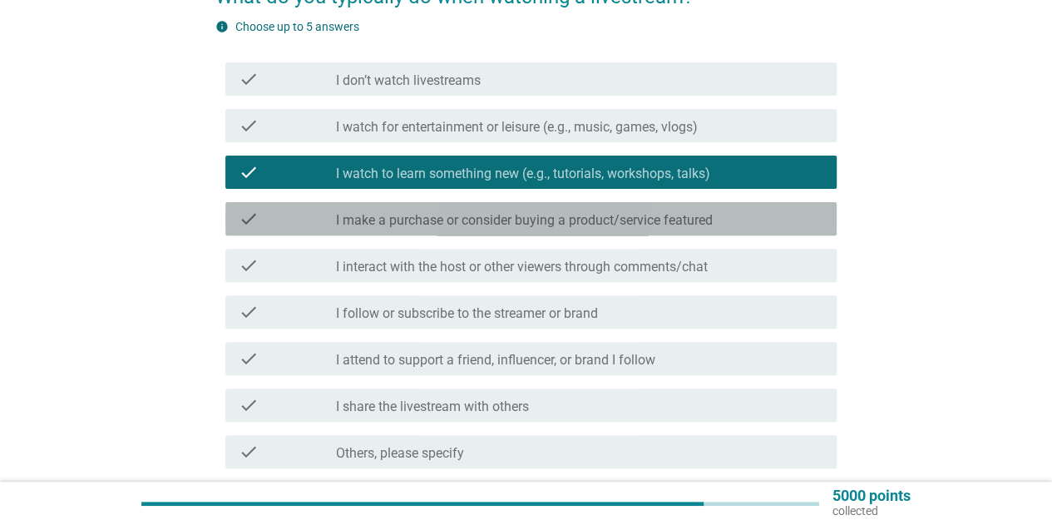
click at [506, 228] on label "I make a purchase or consider buying a product/service featured" at bounding box center [524, 220] width 377 height 17
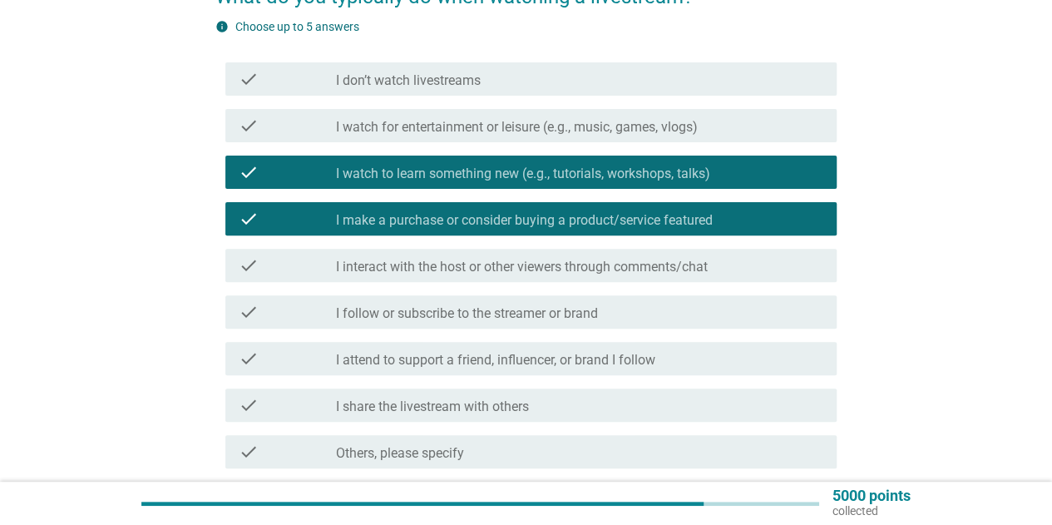
scroll to position [249, 0]
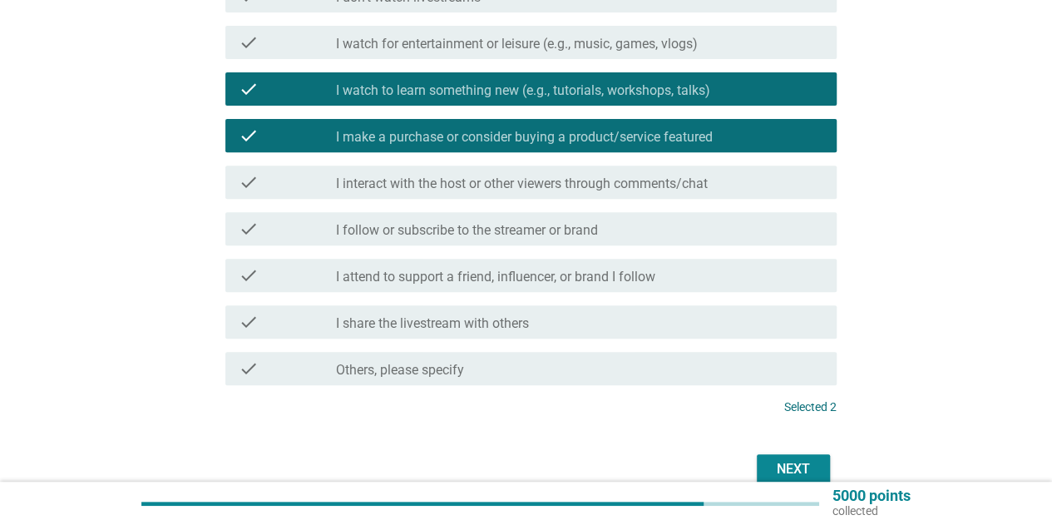
click at [548, 49] on label "I watch for entertainment or leisure (e.g., music, games, vlogs)" at bounding box center [517, 44] width 362 height 17
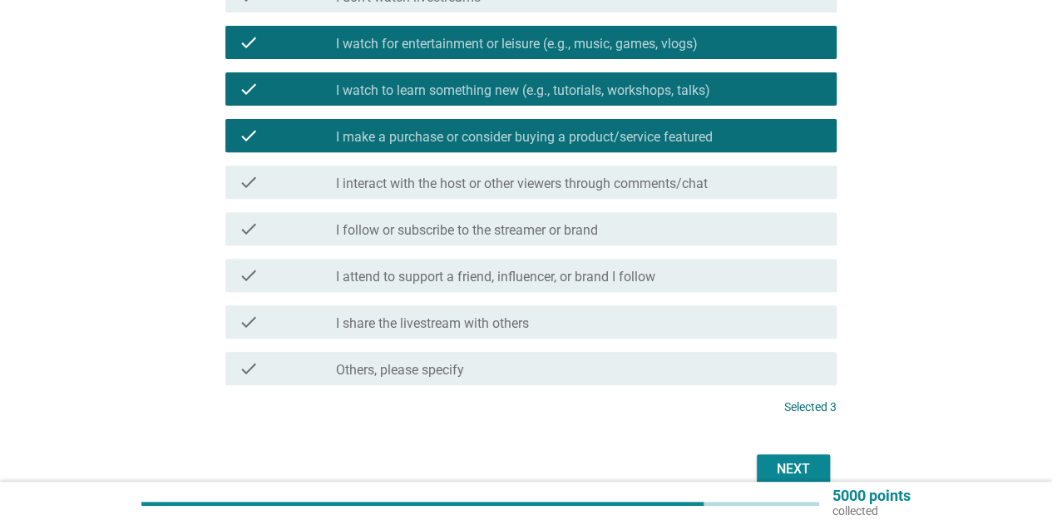
scroll to position [331, 0]
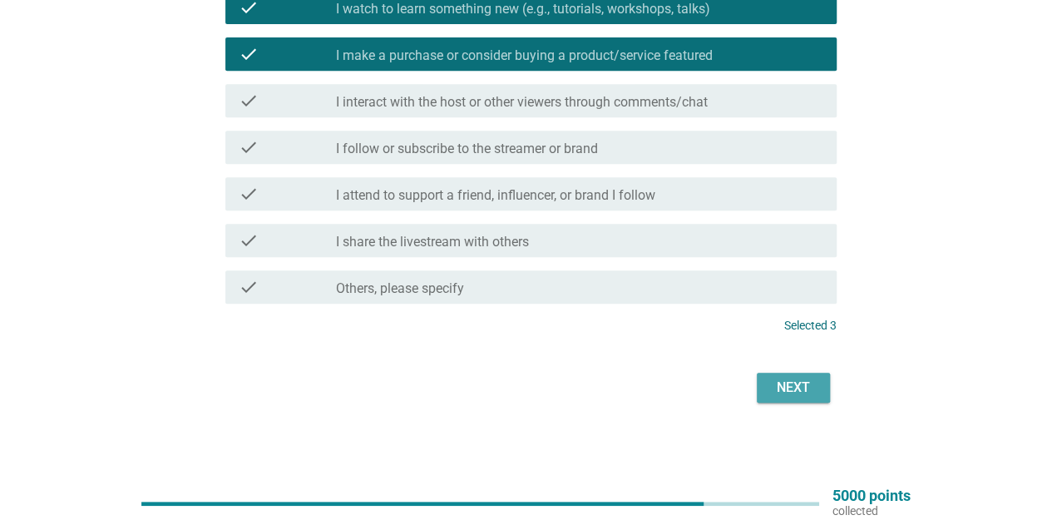
click at [798, 387] on div "Next" at bounding box center [793, 387] width 47 height 20
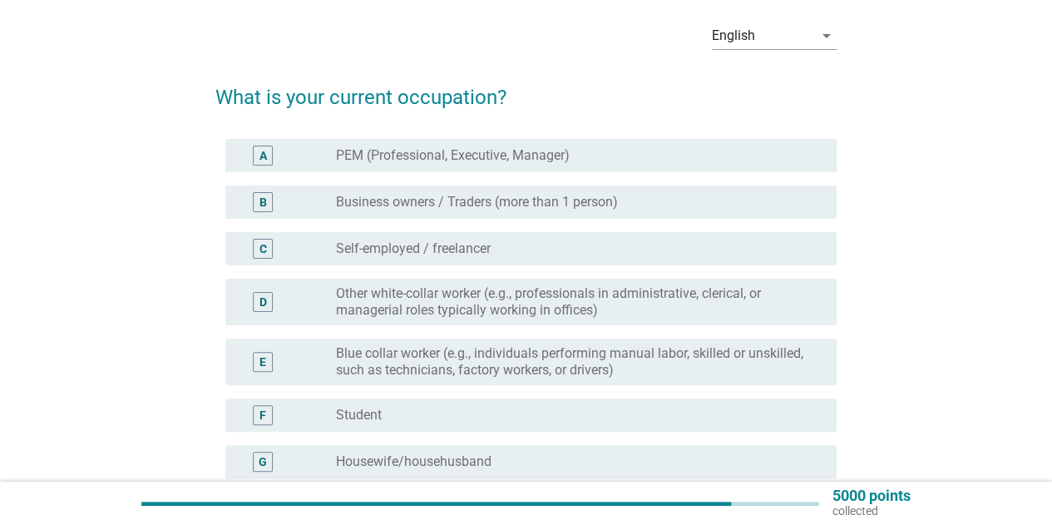
scroll to position [166, 0]
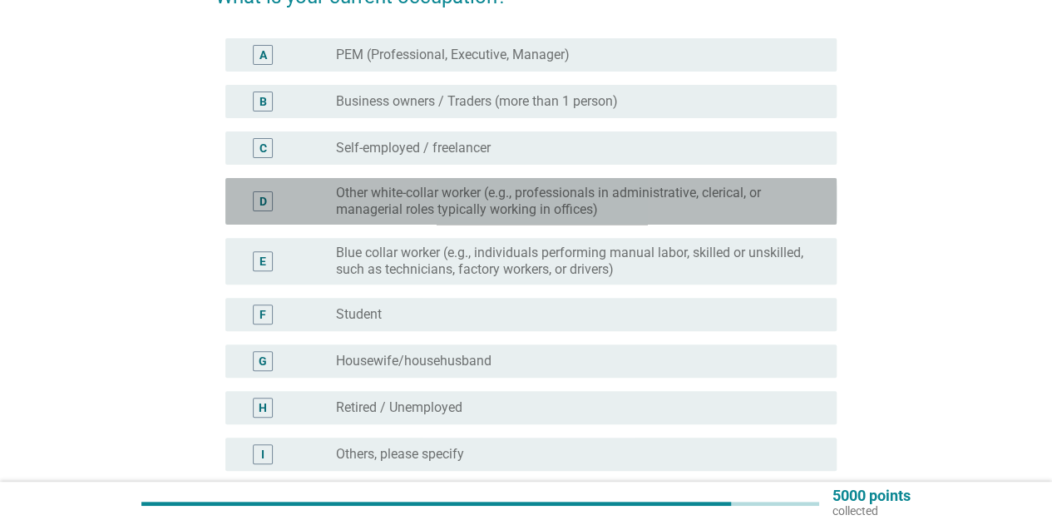
click at [390, 207] on label "Other white-collar worker (e.g., professionals in administrative, clerical, or …" at bounding box center [573, 201] width 474 height 33
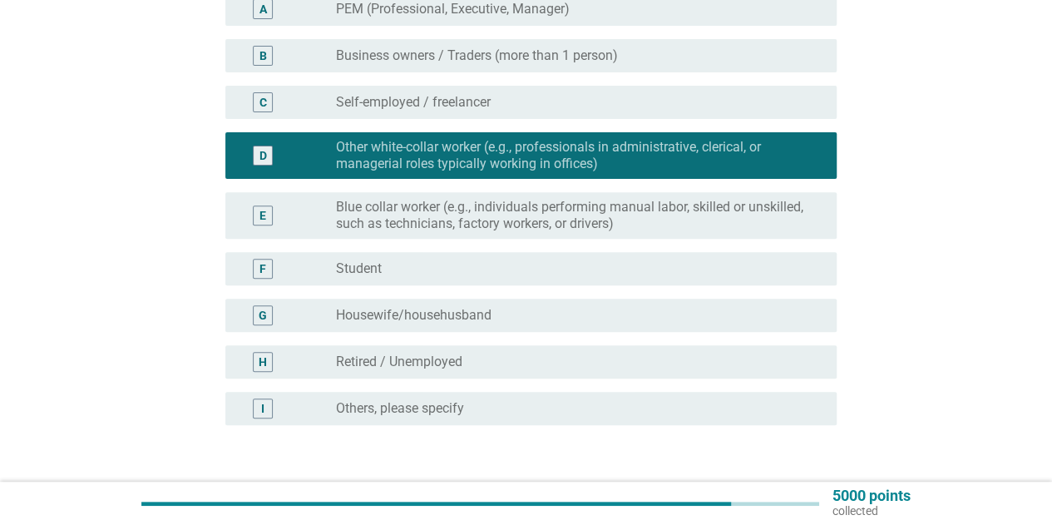
scroll to position [249, 0]
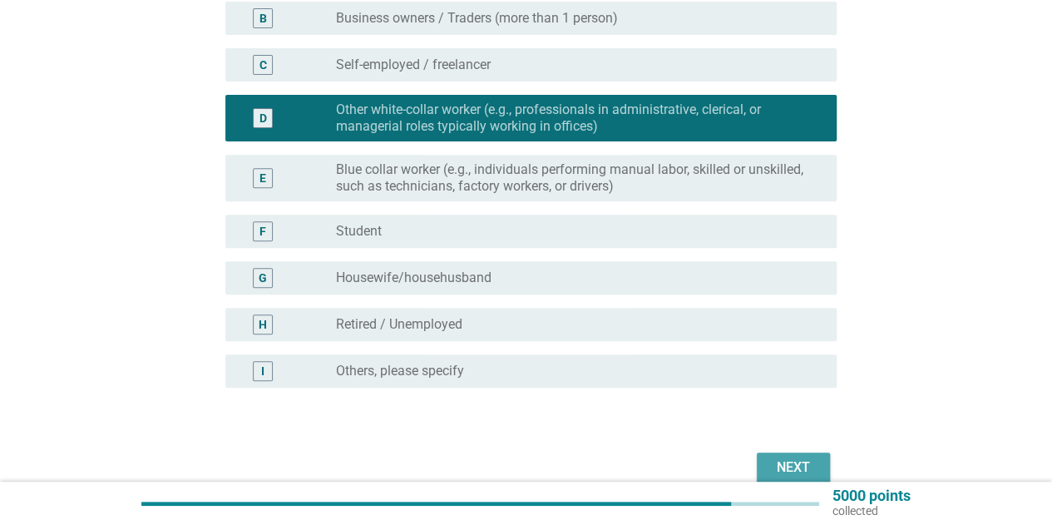
click at [811, 471] on div "Next" at bounding box center [793, 467] width 47 height 20
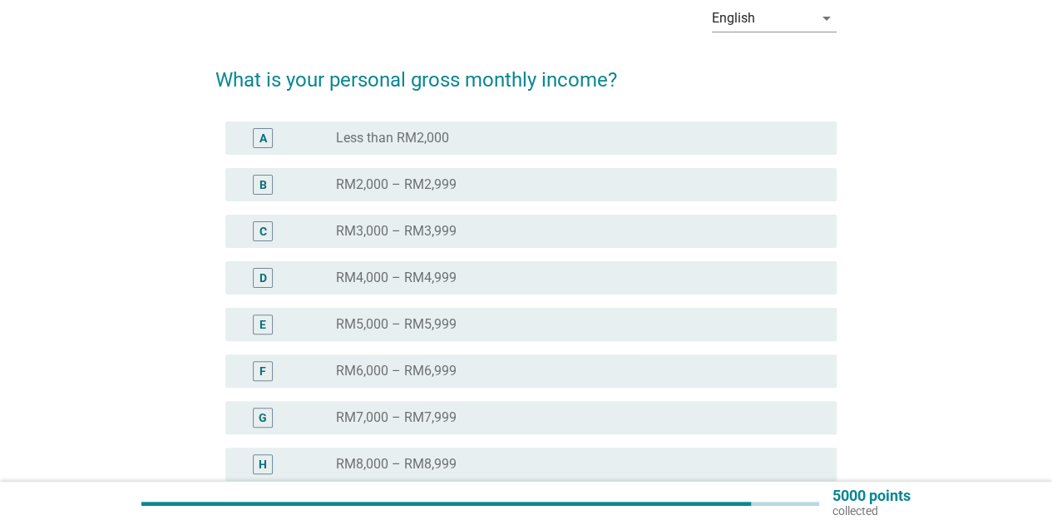
scroll to position [166, 0]
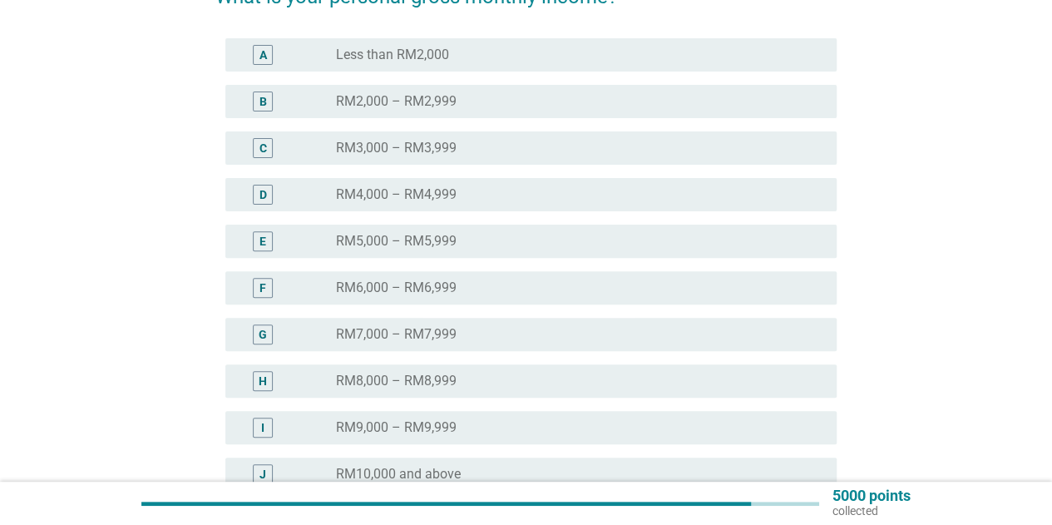
click at [439, 281] on label "RM6,000 – RM6,999" at bounding box center [396, 287] width 121 height 17
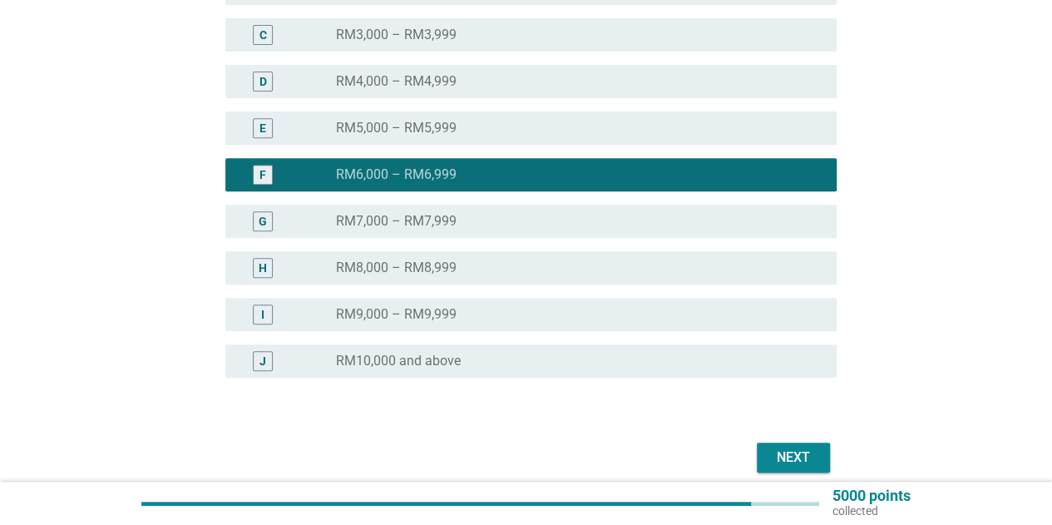
scroll to position [349, 0]
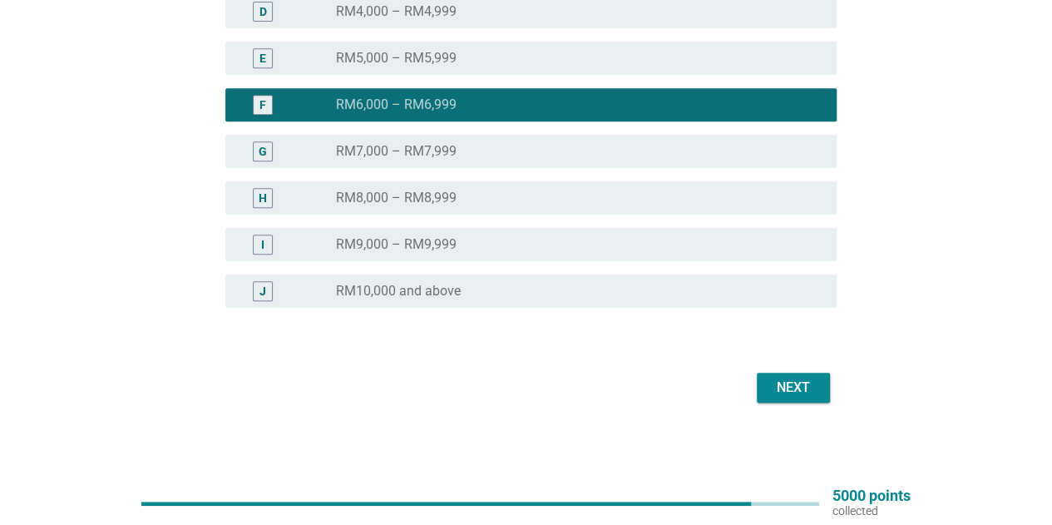
click at [787, 392] on div "Next" at bounding box center [793, 387] width 47 height 20
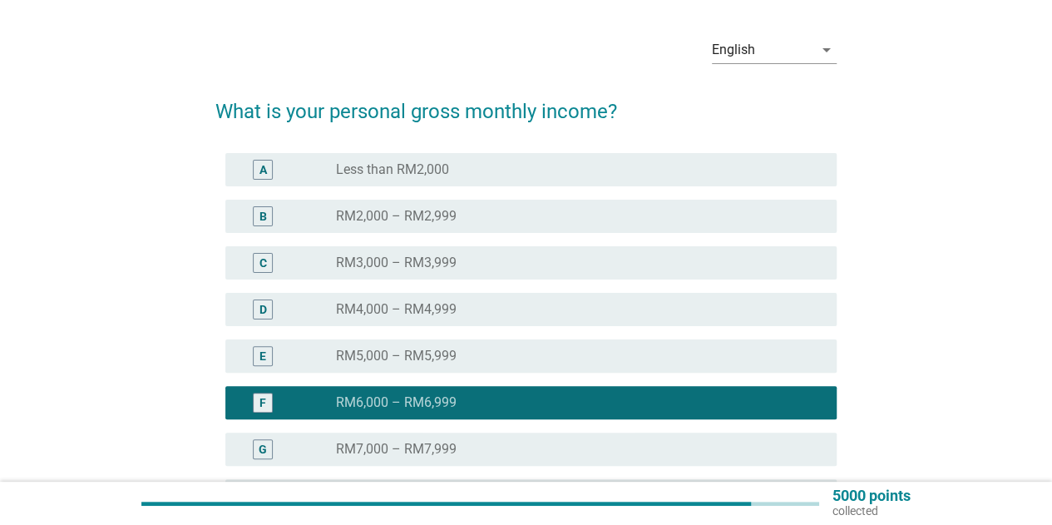
scroll to position [0, 0]
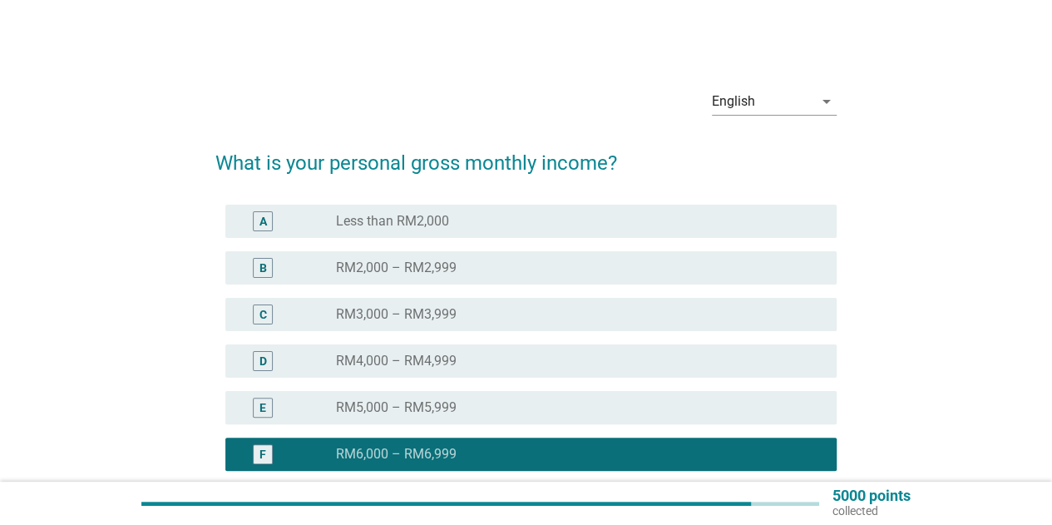
click at [912, 242] on div "English arrow_drop_down What is your personal gross monthly income? A radio_but…" at bounding box center [526, 416] width 972 height 708
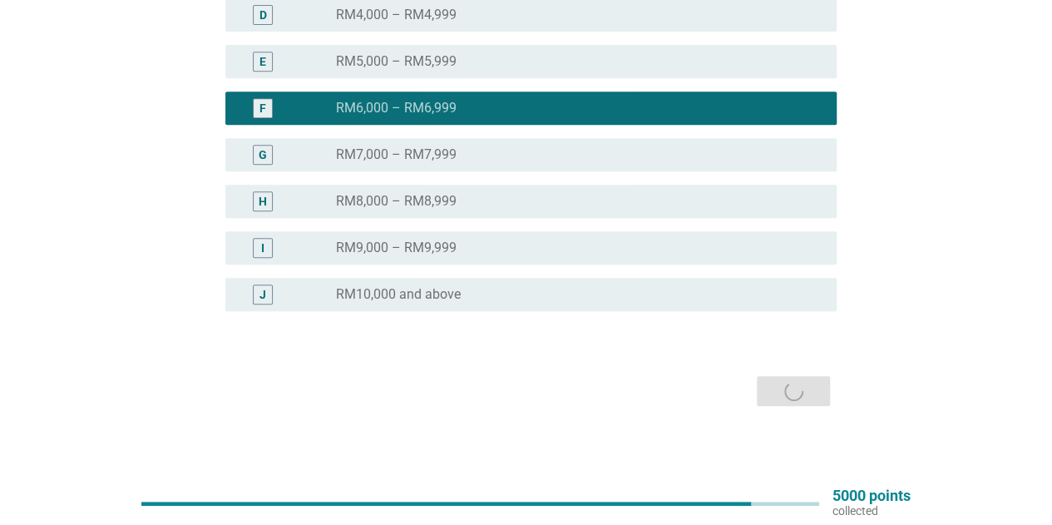
scroll to position [349, 0]
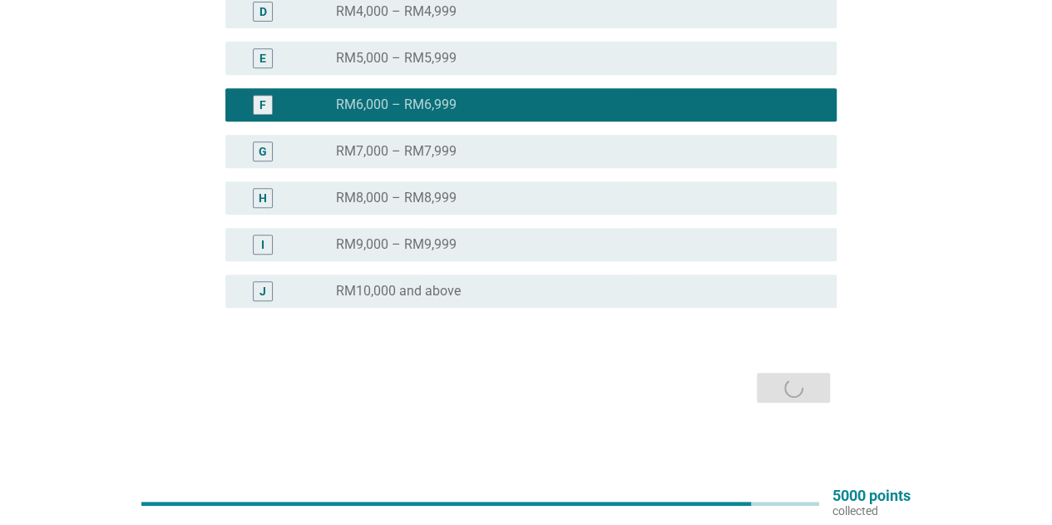
click at [506, 106] on div "radio_button_checked RM6,000 – RM6,999" at bounding box center [573, 104] width 474 height 17
click at [825, 132] on div "G radio_button_unchecked RM7,000 – RM7,999" at bounding box center [525, 151] width 621 height 47
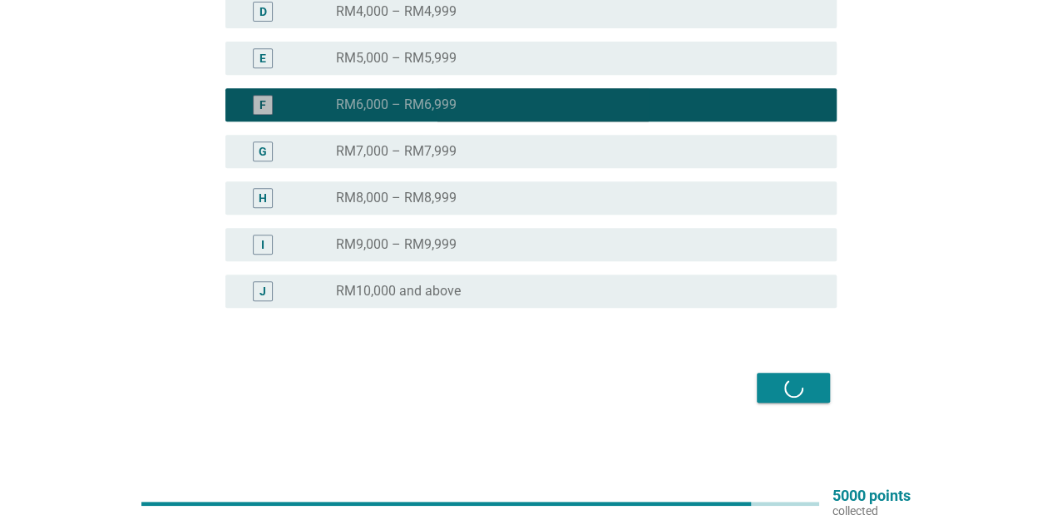
click at [823, 106] on div "F radio_button_checked RM6,000 – RM6,999" at bounding box center [530, 104] width 611 height 33
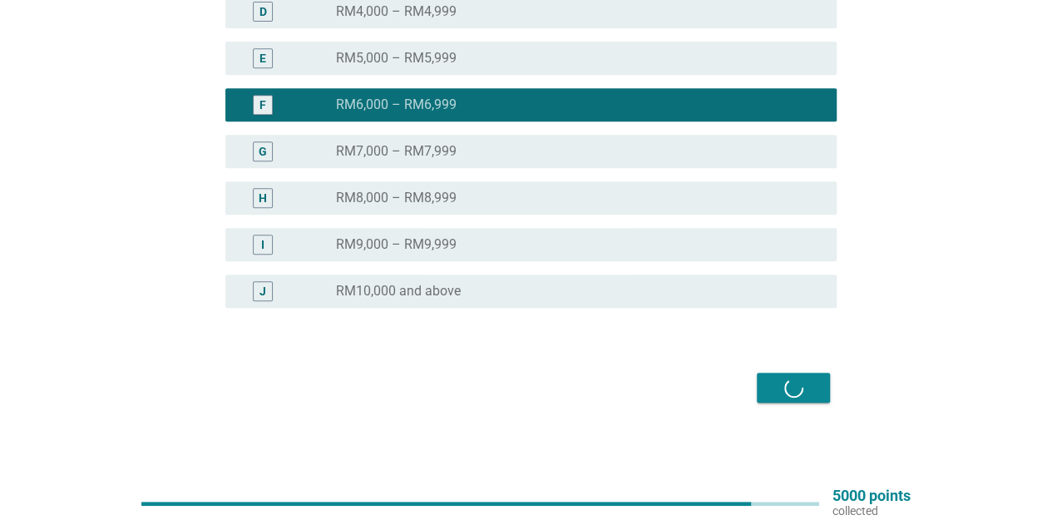
click at [942, 185] on div "English arrow_drop_down What is your personal gross monthly income? A radio_but…" at bounding box center [526, 66] width 972 height 708
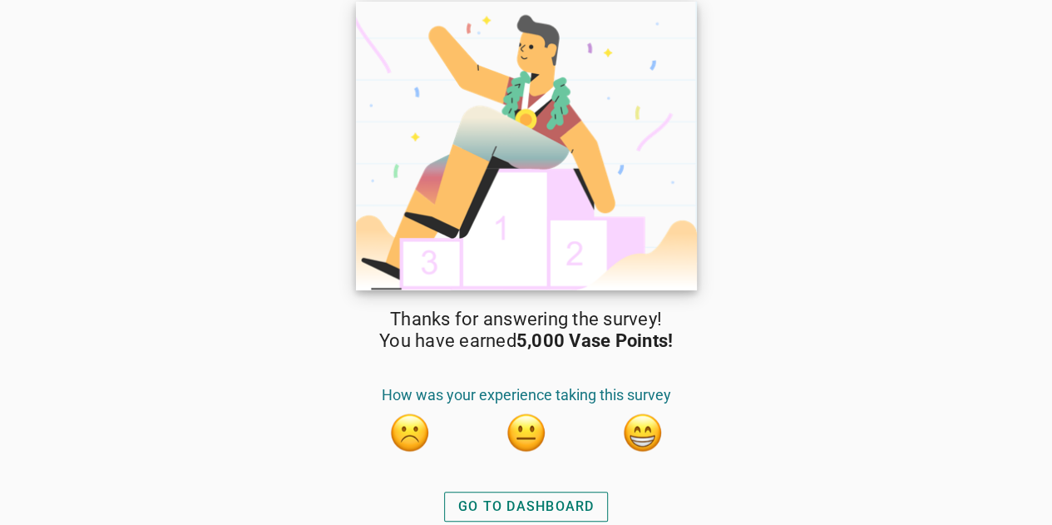
scroll to position [2, 0]
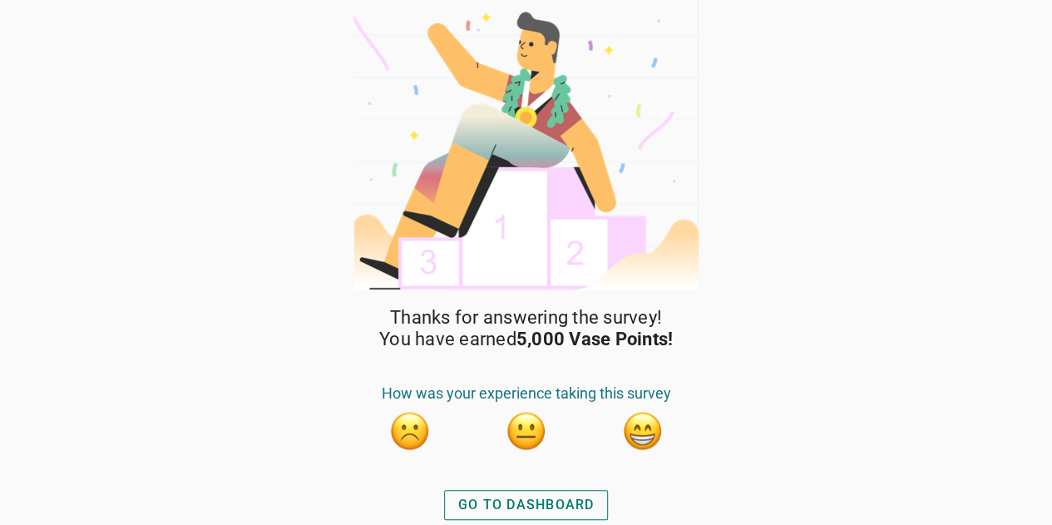
click at [647, 434] on button "button" at bounding box center [643, 431] width 42 height 42
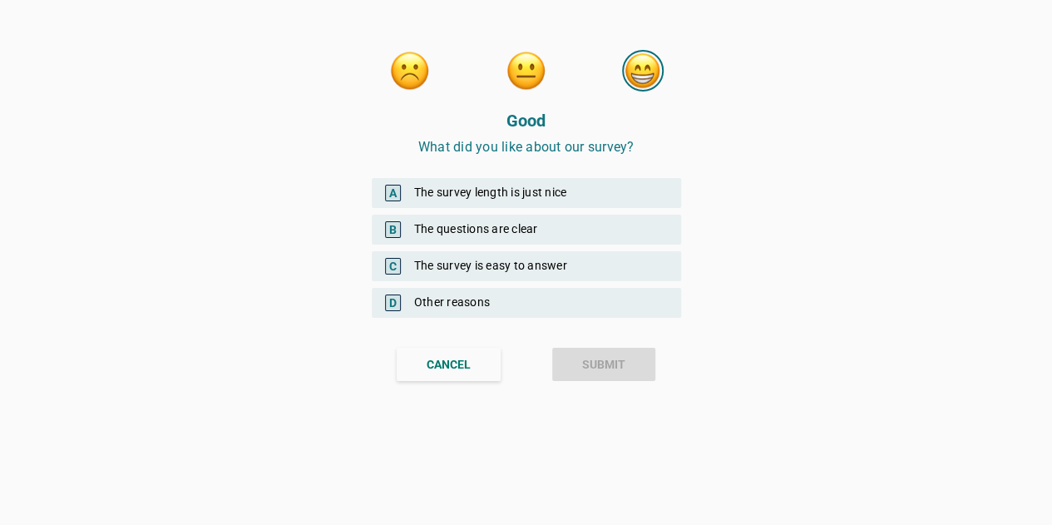
click at [499, 262] on div "C The survey is easy to answer" at bounding box center [526, 266] width 309 height 30
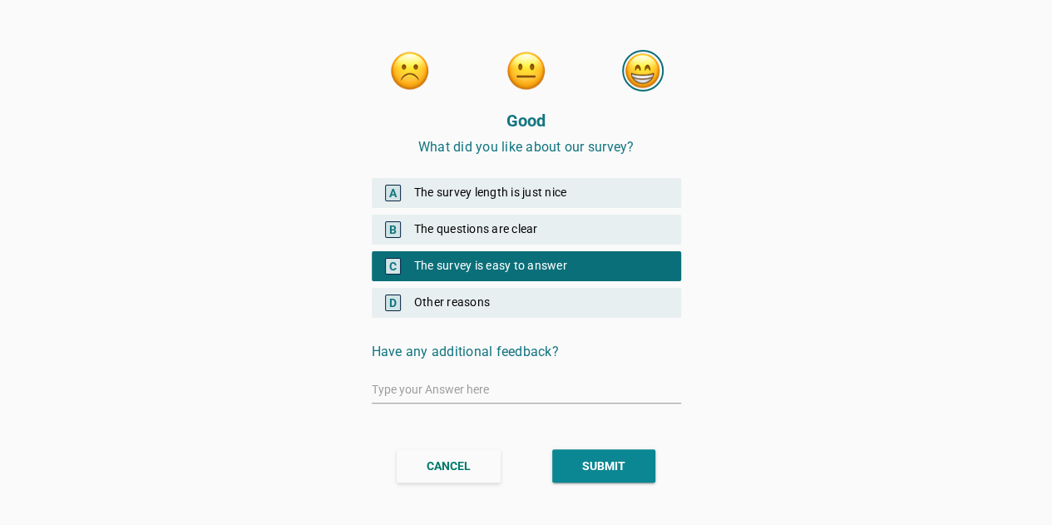
click at [504, 197] on div "A The survey length is just nice" at bounding box center [526, 193] width 309 height 30
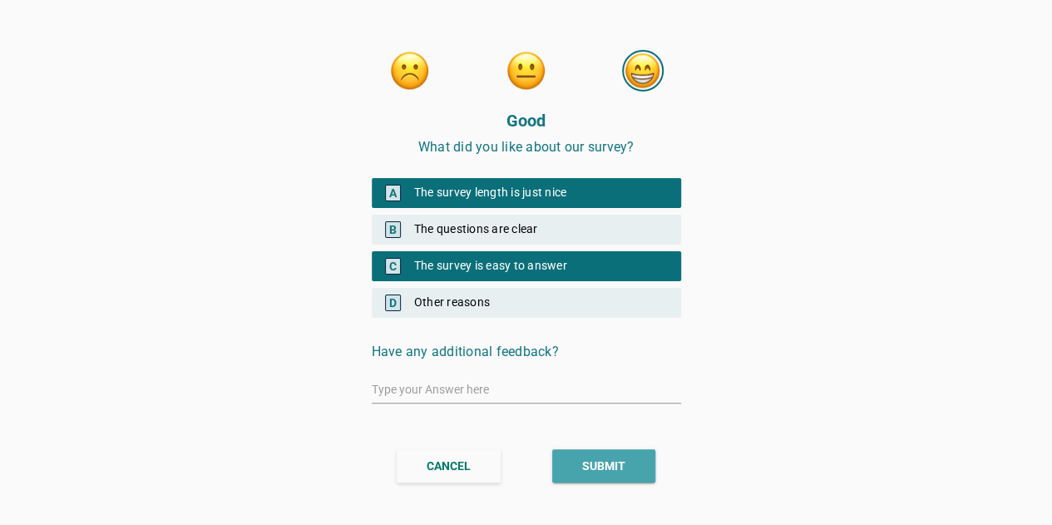
click at [629, 468] on button "SUBMIT" at bounding box center [603, 465] width 103 height 33
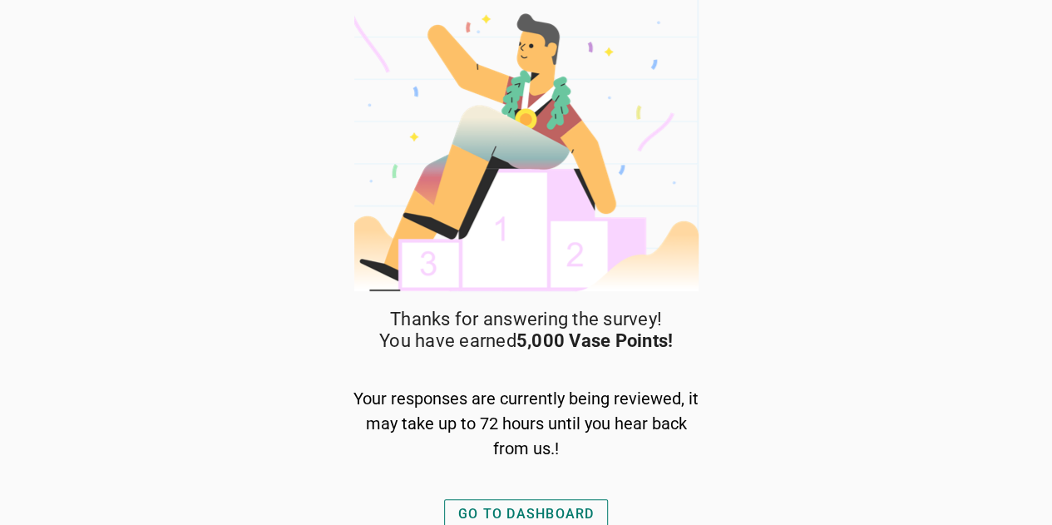
scroll to position [8, 0]
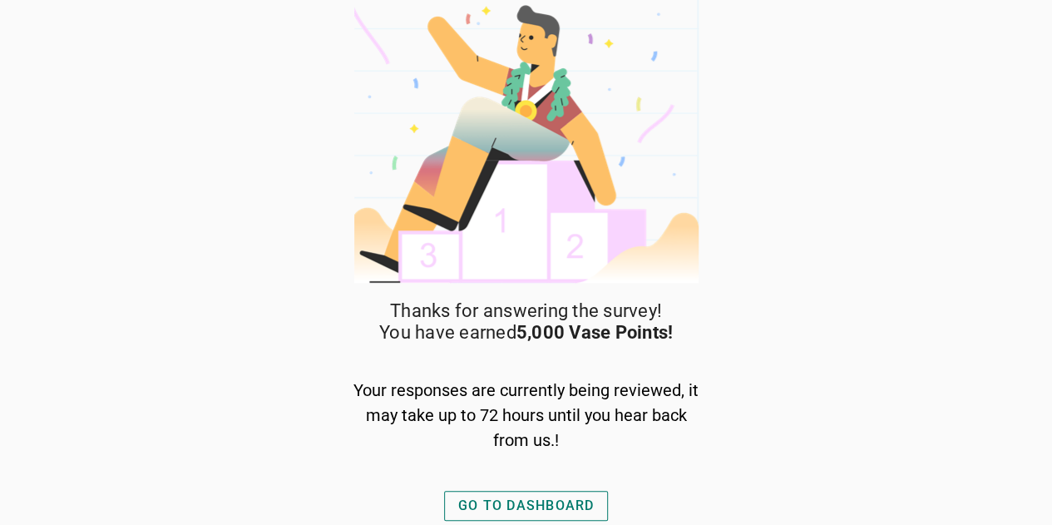
drag, startPoint x: 471, startPoint y: 386, endPoint x: 562, endPoint y: 452, distance: 113.1
click at [562, 460] on div "Your responses are currently being reviewed, it may take up to 72 hours until y…" at bounding box center [526, 414] width 349 height 91
click at [507, 305] on span "Thanks for answering the survey!" at bounding box center [526, 311] width 272 height 22
drag, startPoint x: 552, startPoint y: 333, endPoint x: 556, endPoint y: 447, distance: 114.0
click at [556, 444] on div "Thanks for answering the survey! You have earned 5,000 Vase Points! Your respon…" at bounding box center [526, 412] width 349 height 225
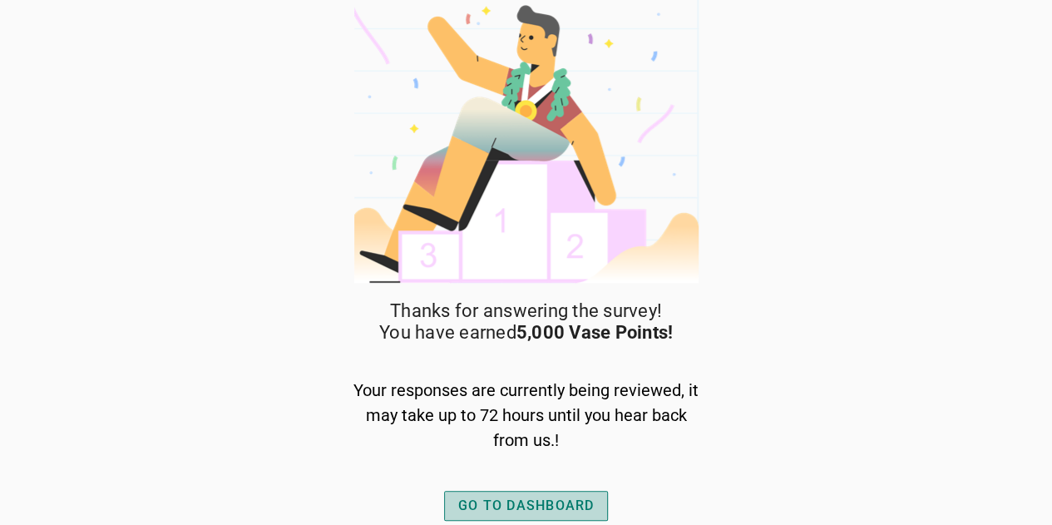
click at [559, 504] on div "GO TO DASHBOARD" at bounding box center [526, 506] width 136 height 20
